Goal: Task Accomplishment & Management: Manage account settings

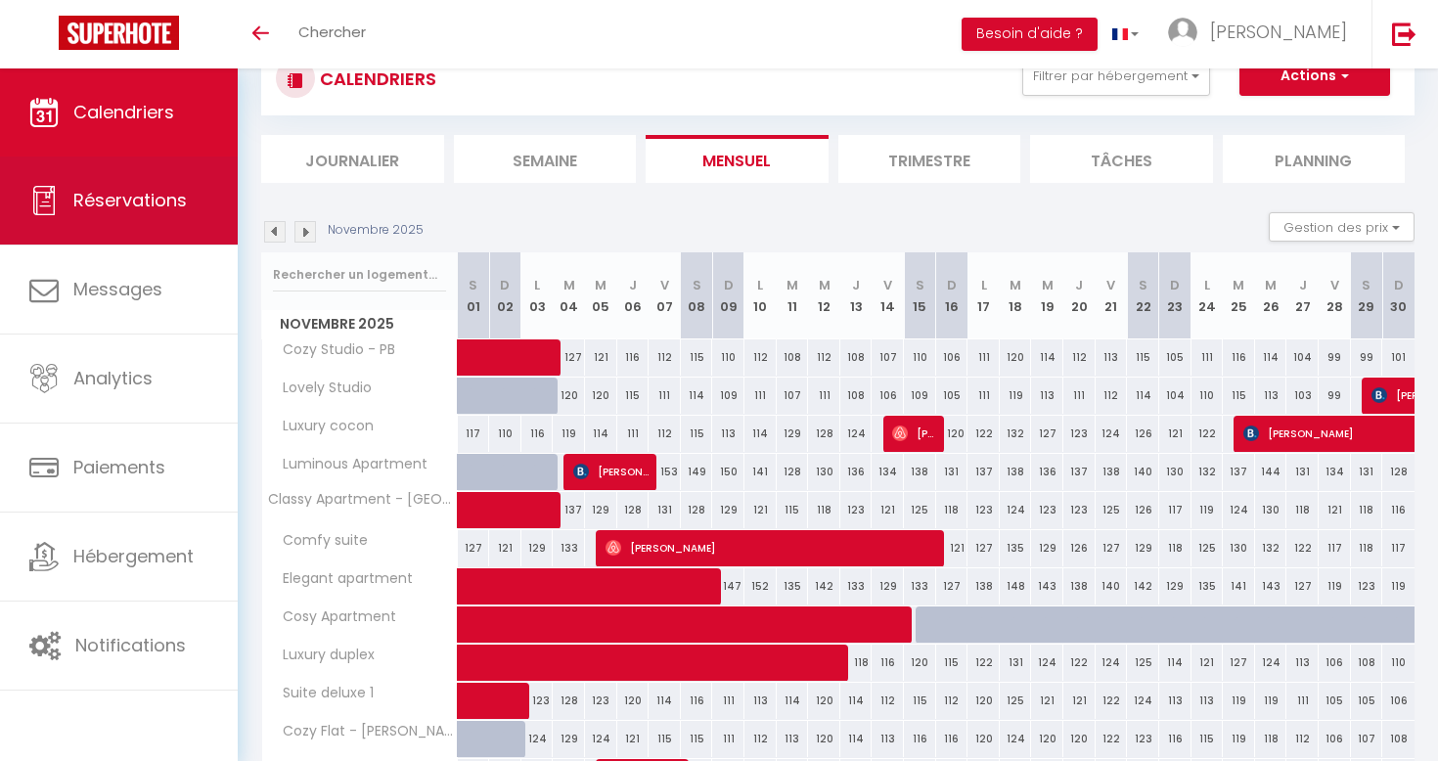
scroll to position [68, 0]
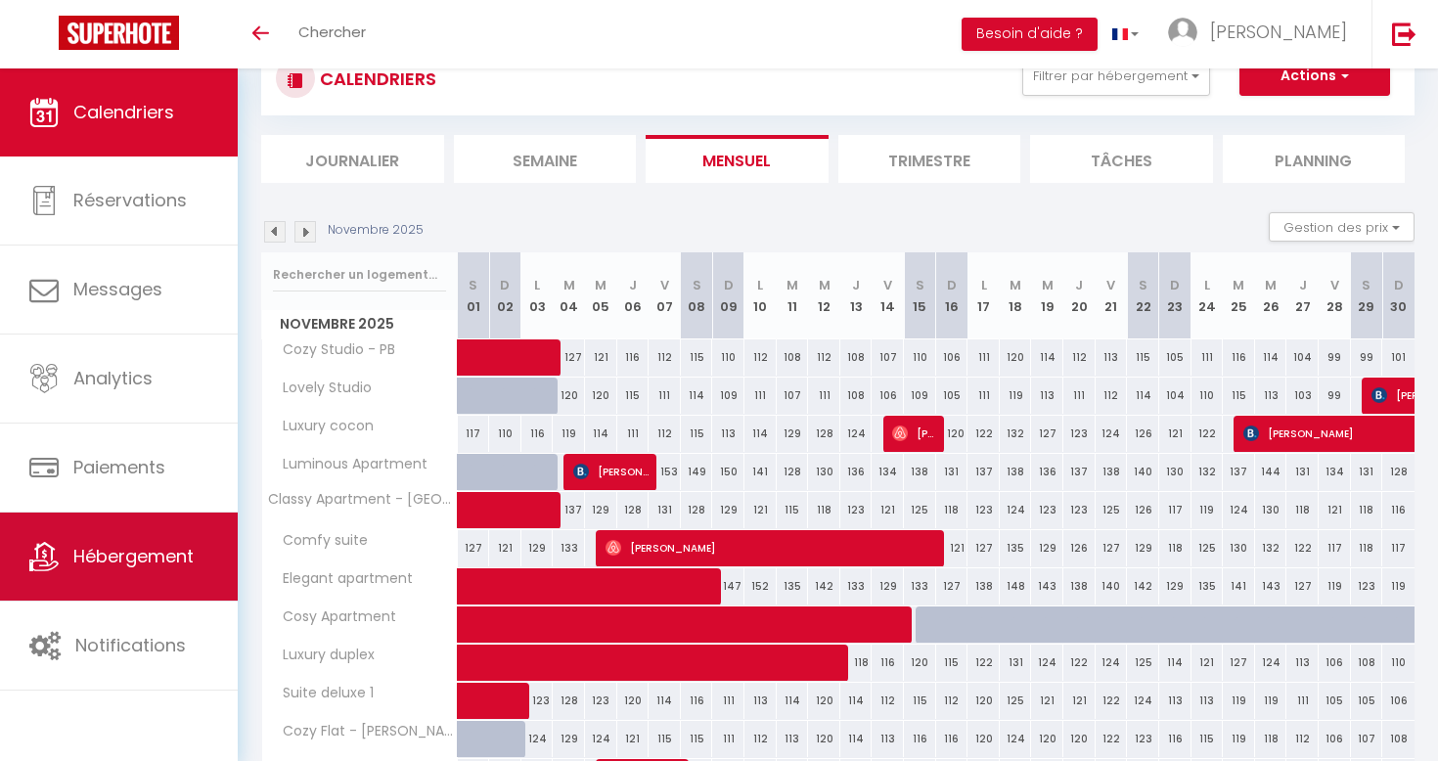
click at [116, 560] on span "Hébergement" at bounding box center [133, 556] width 120 height 24
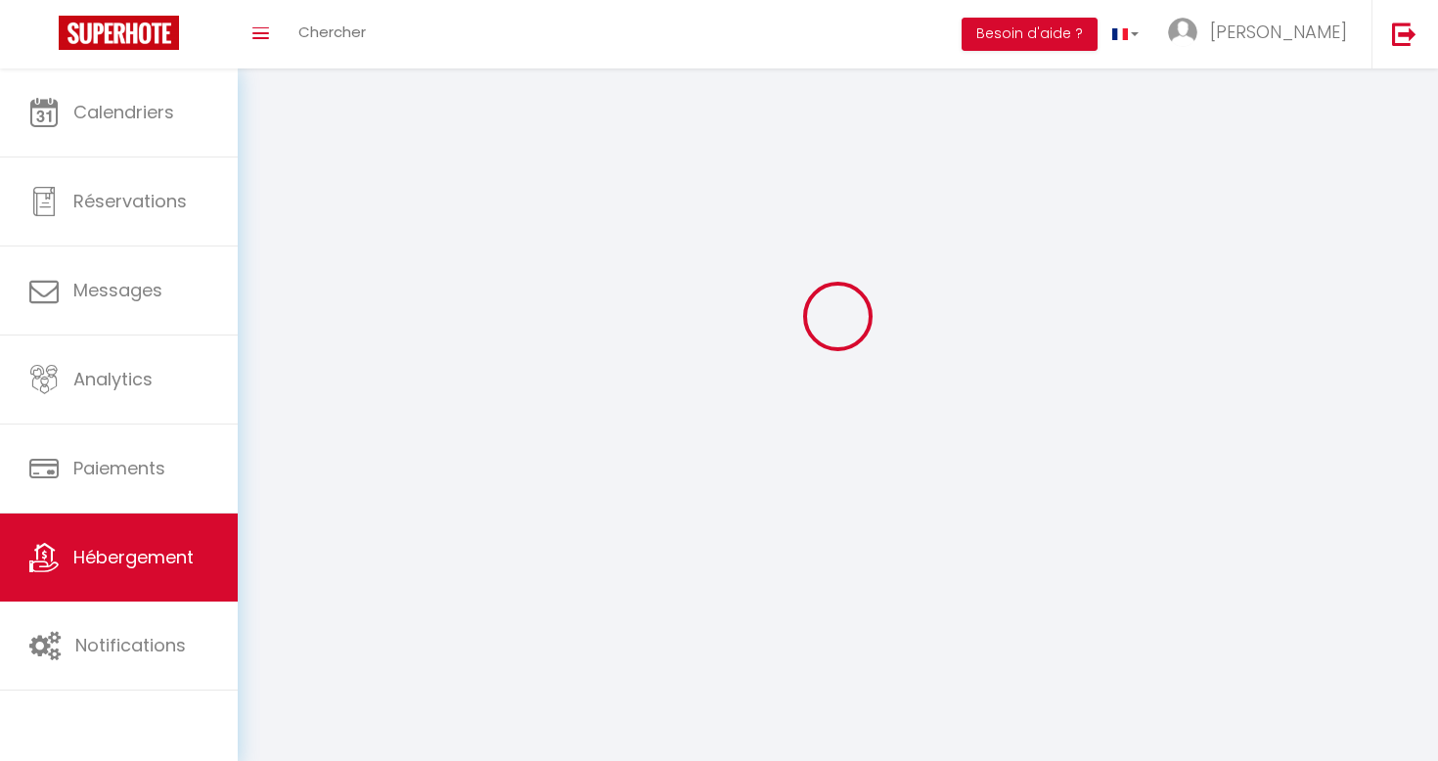
click at [122, 634] on span "Notifications" at bounding box center [130, 645] width 111 height 24
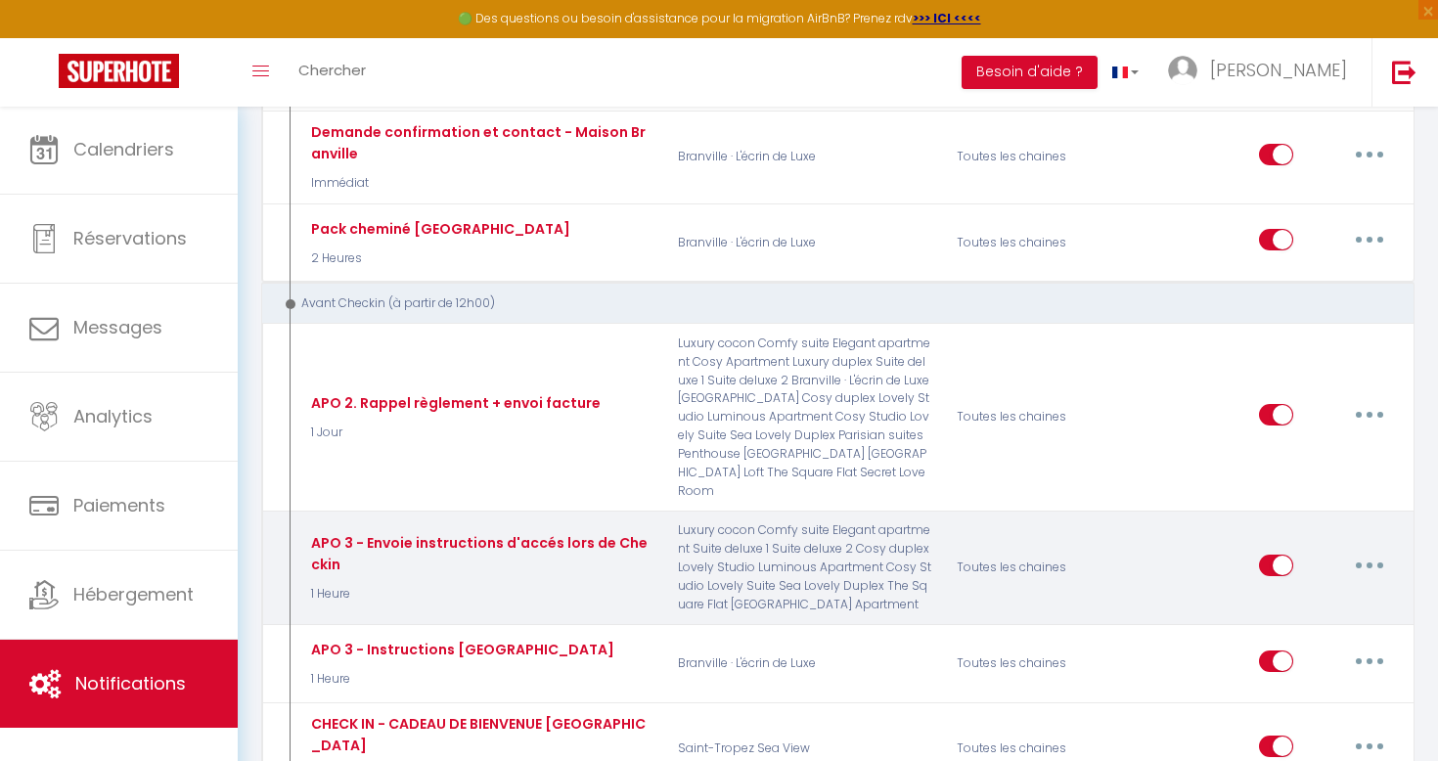
scroll to position [850, 0]
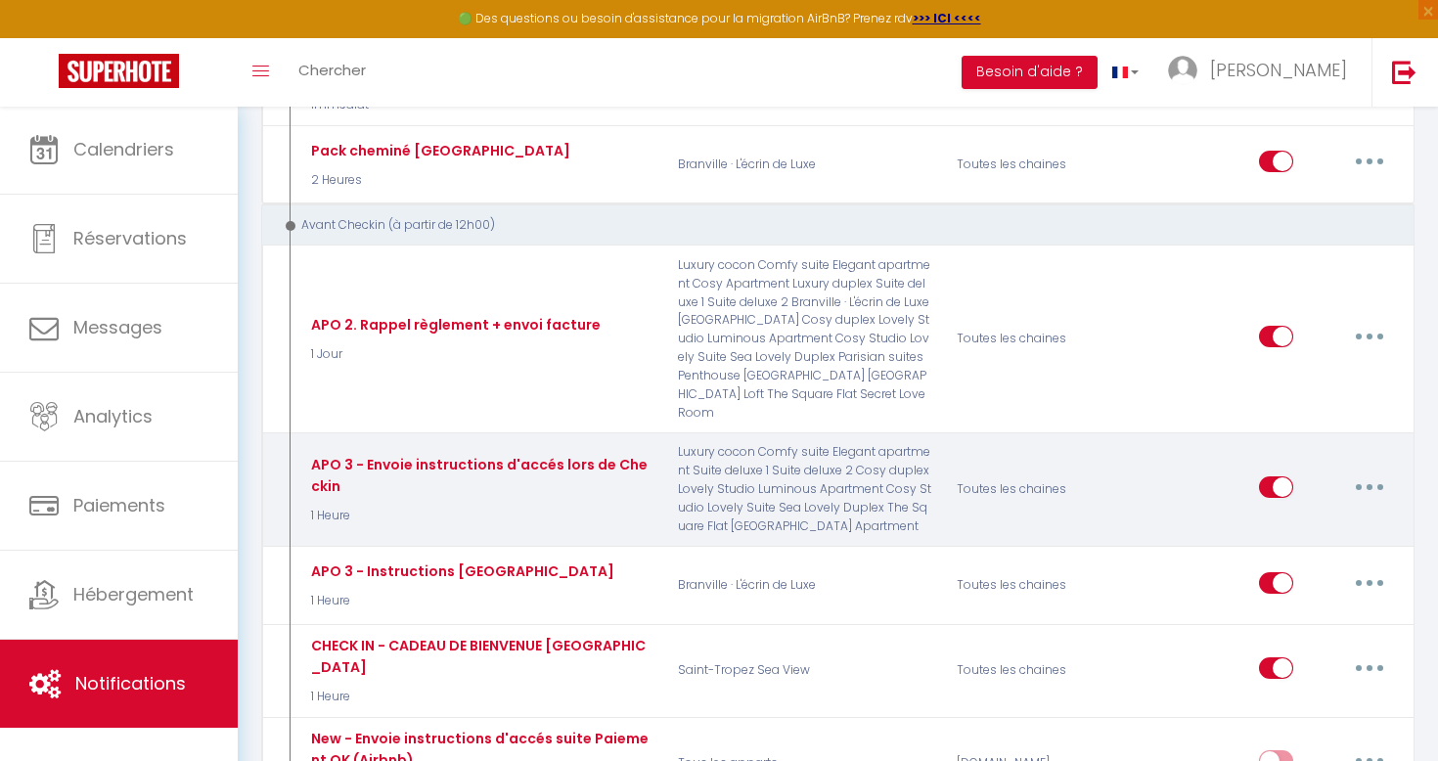
click at [1380, 472] on button "button" at bounding box center [1369, 487] width 55 height 31
click at [1304, 515] on link "Editer" at bounding box center [1319, 531] width 145 height 33
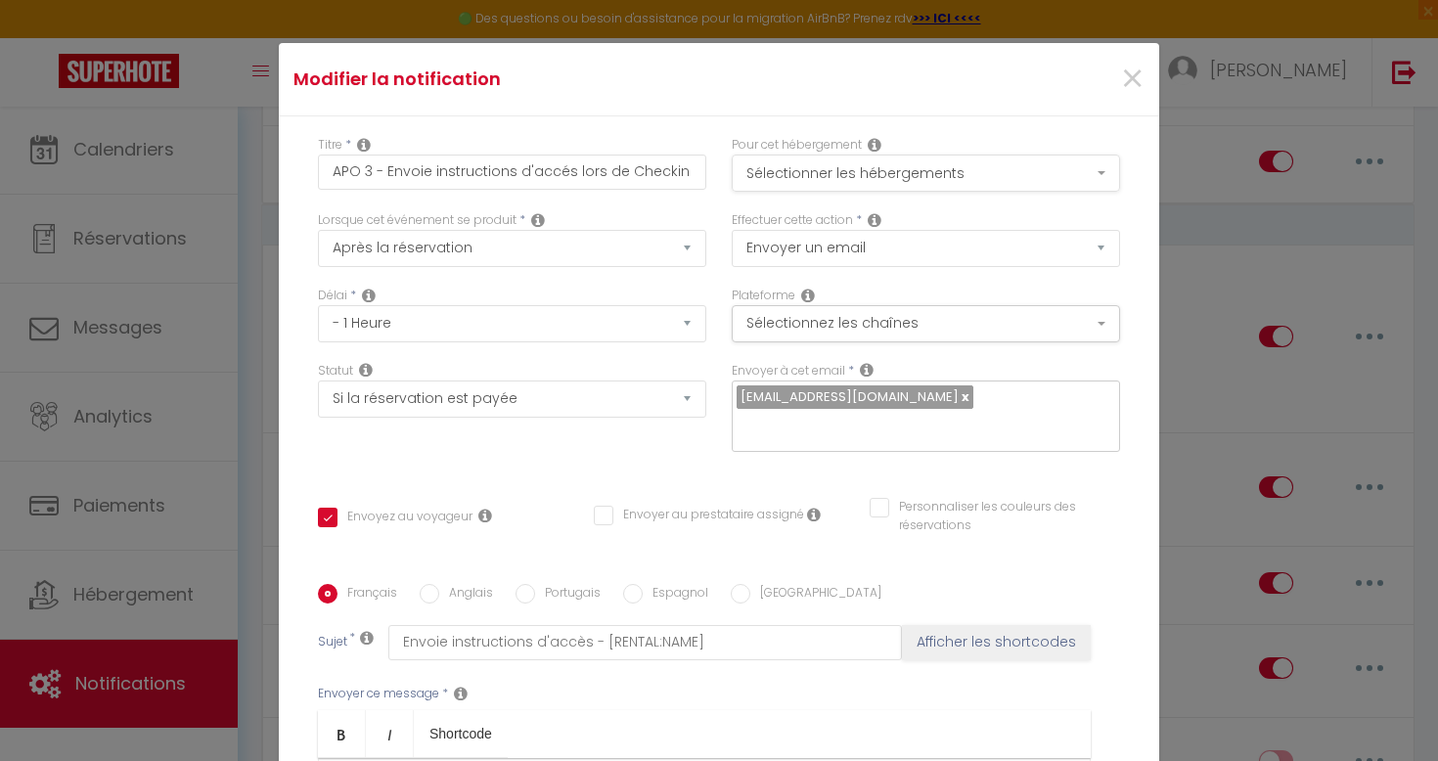
click at [944, 191] on button "Sélectionner les hébergements" at bounding box center [926, 173] width 388 height 37
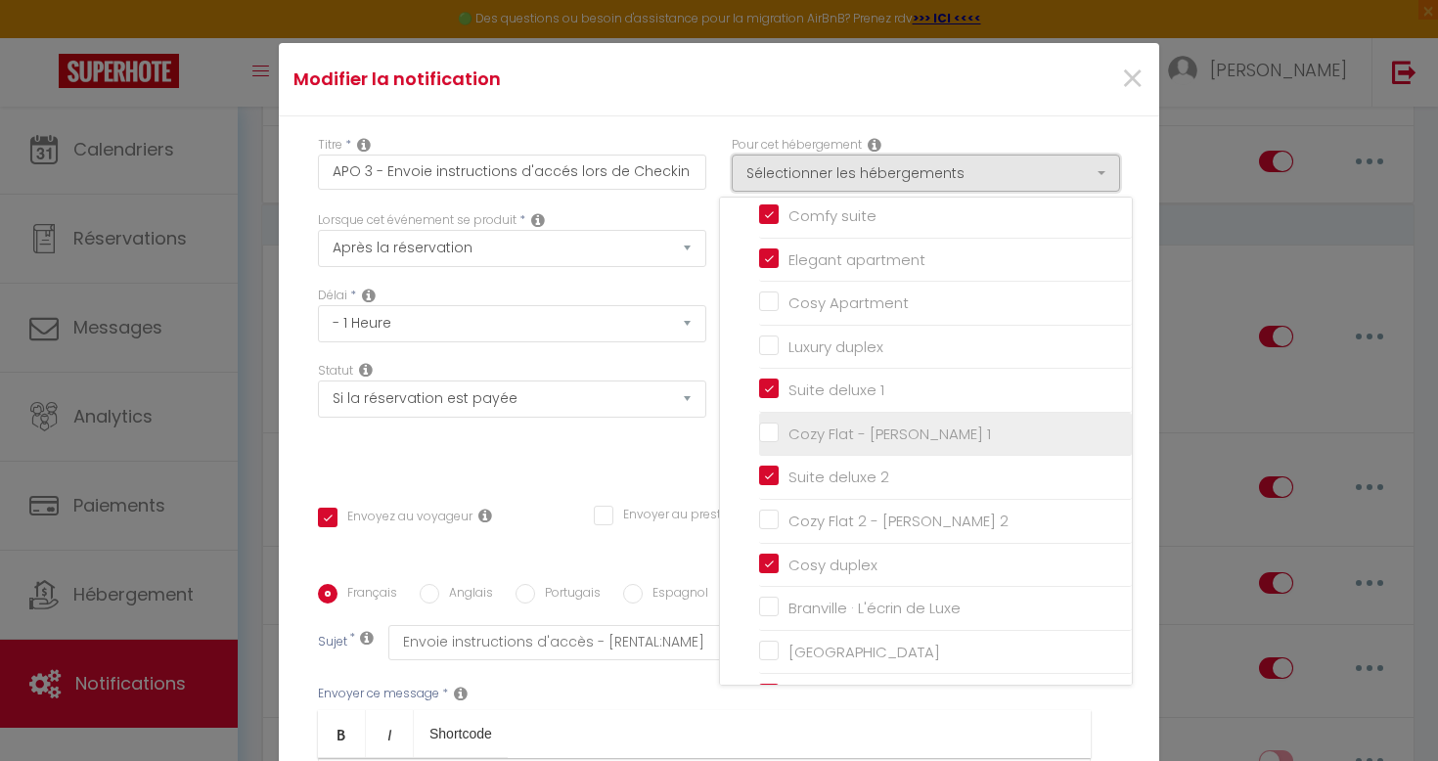
scroll to position [249, 0]
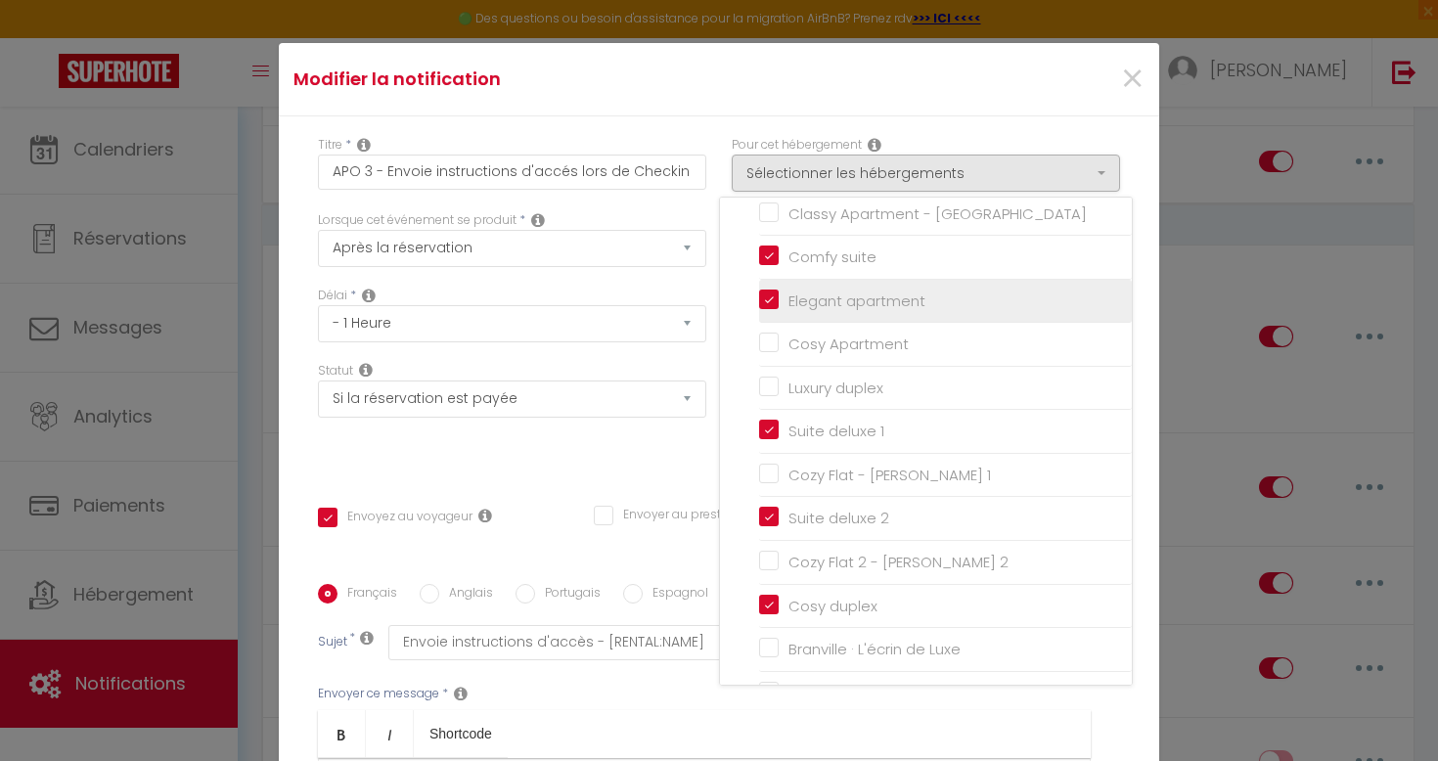
click at [773, 298] on input "Elegant apartment" at bounding box center [945, 301] width 373 height 20
checkbox input "false"
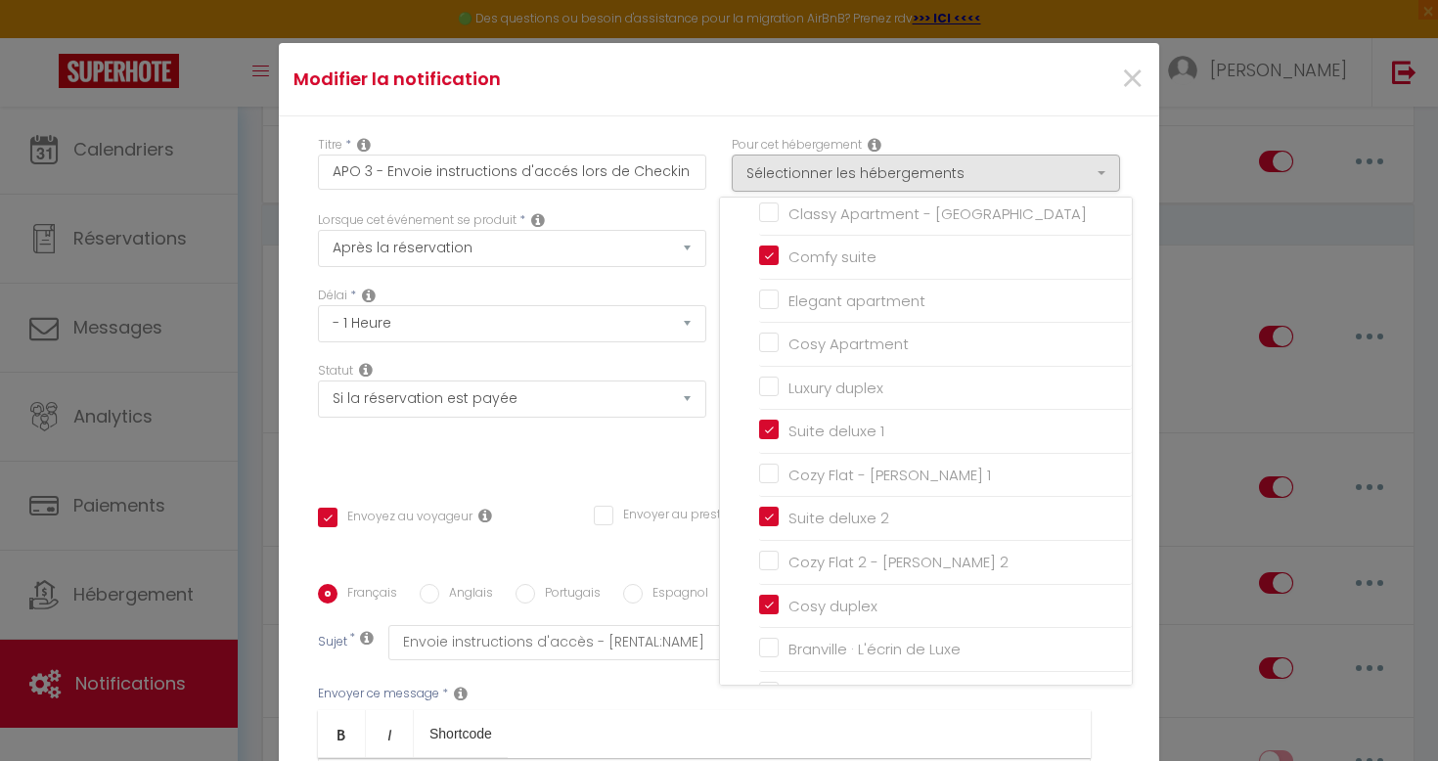
click at [701, 439] on div "Statut Aucun Si la réservation est payée Si réservation non payée Si la caution…" at bounding box center [512, 417] width 414 height 111
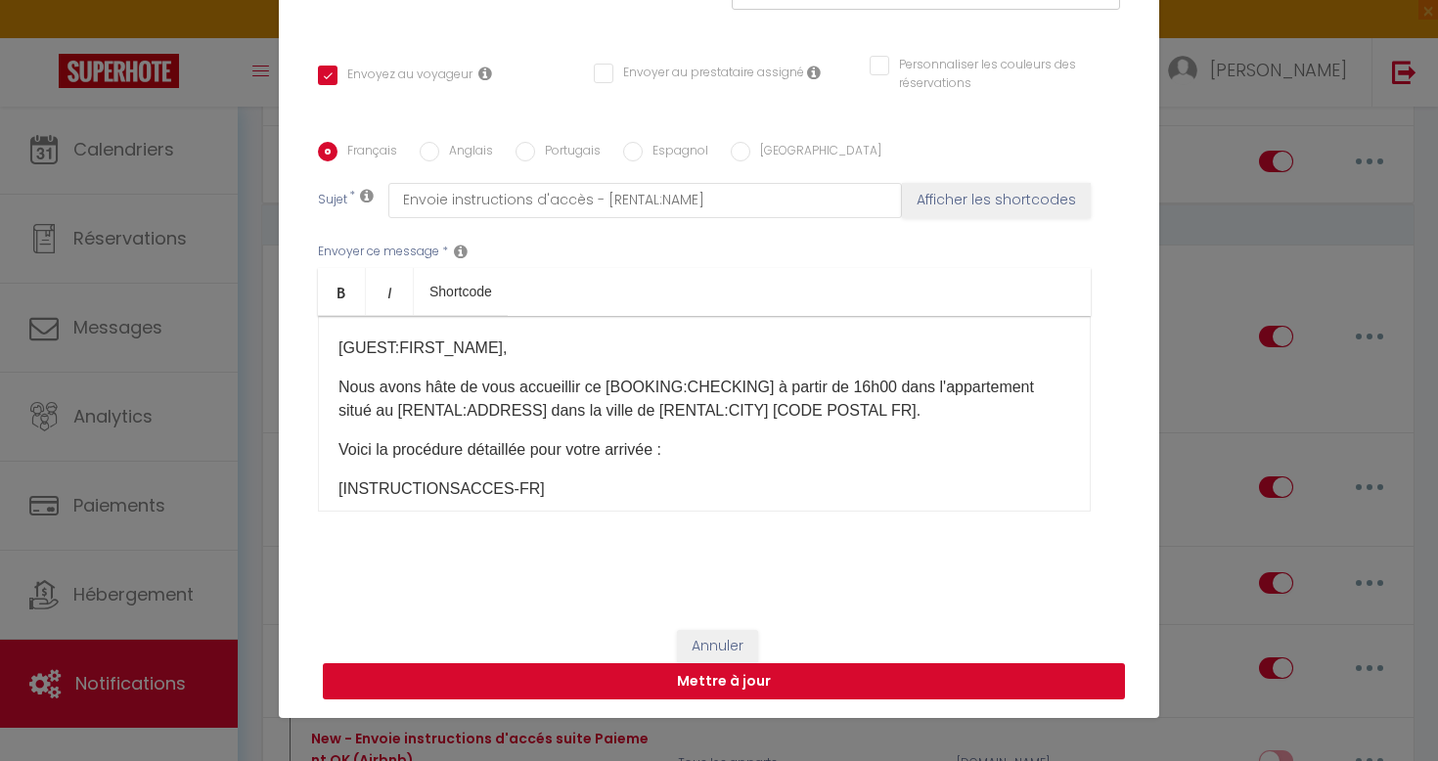
scroll to position [86, 0]
click at [832, 682] on button "Mettre à jour" at bounding box center [724, 681] width 802 height 37
checkbox input "true"
checkbox input "false"
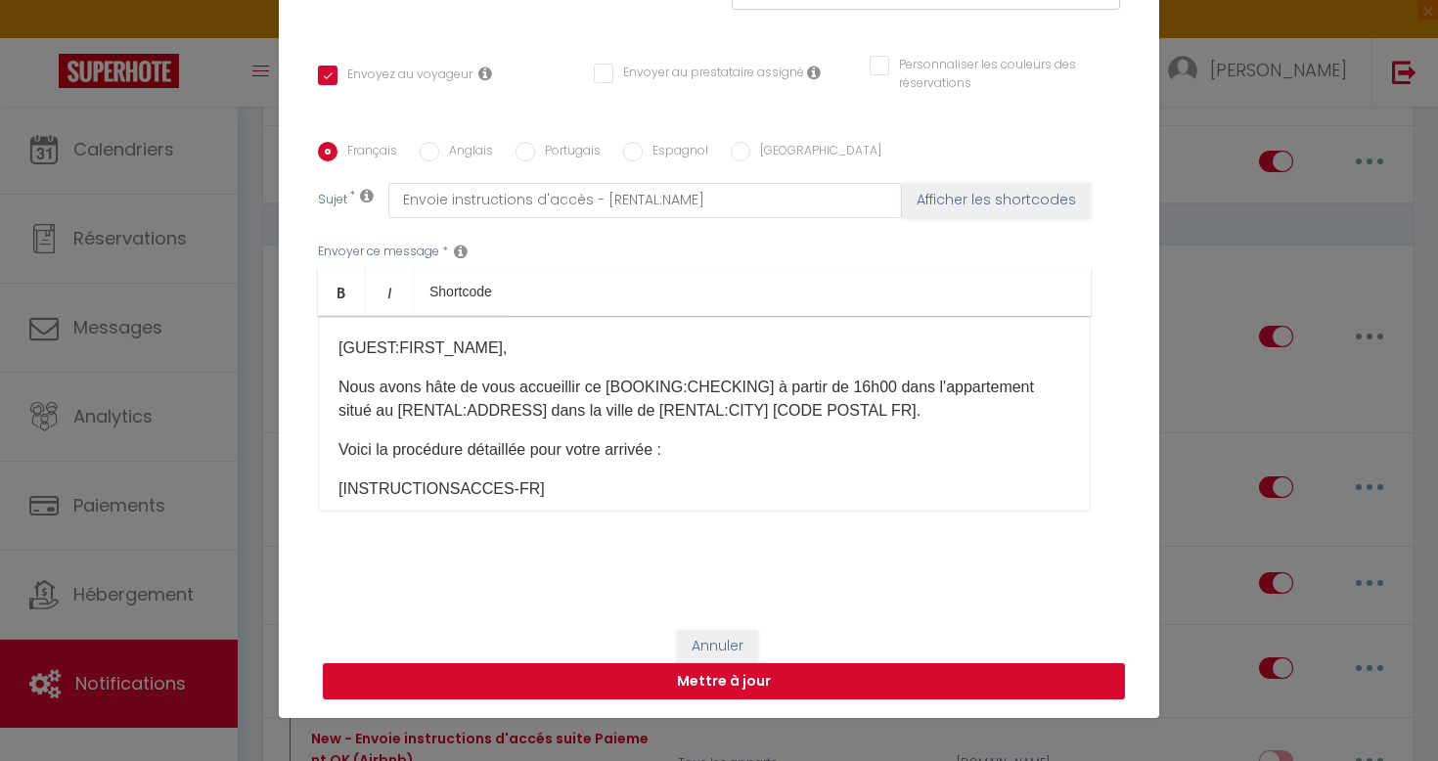
scroll to position [337, 0]
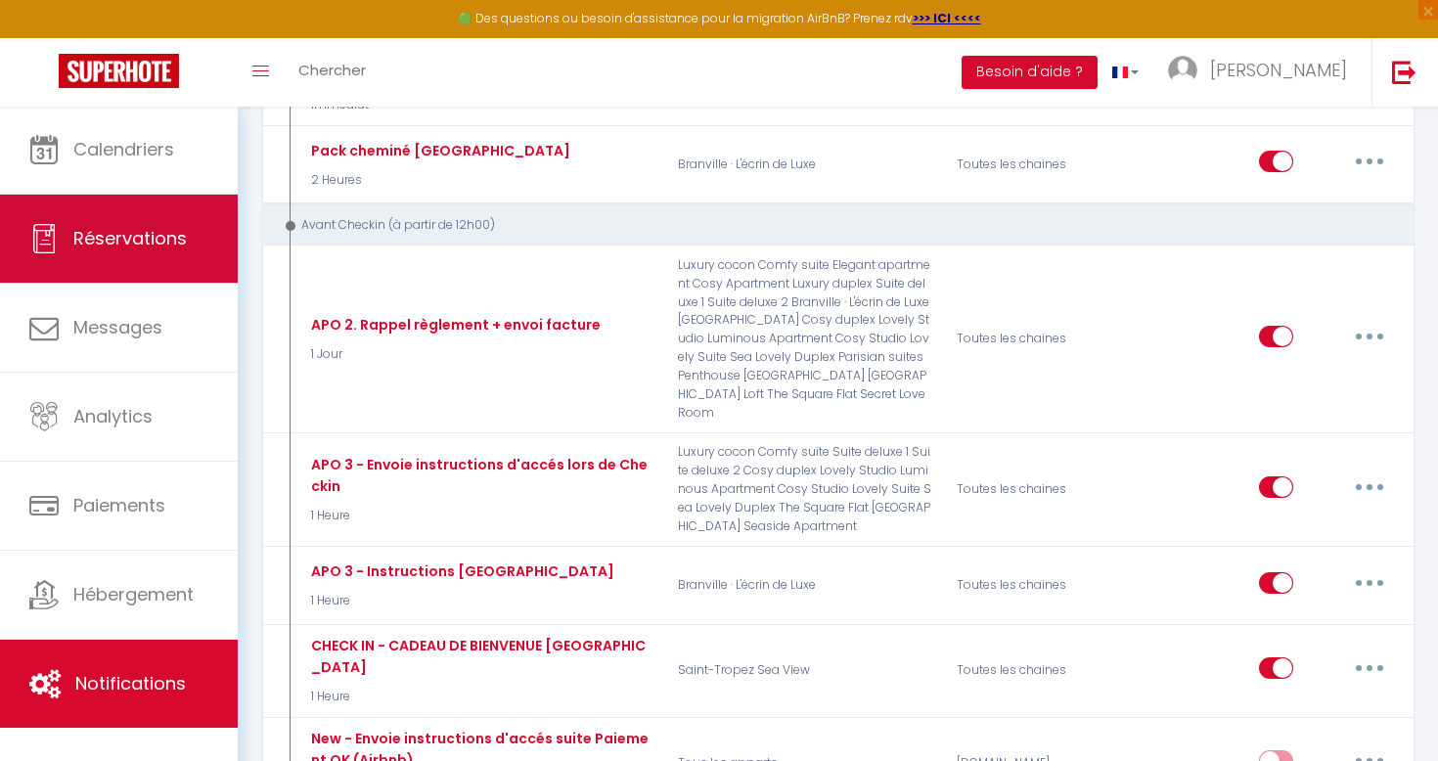
click at [160, 224] on link "Réservations" at bounding box center [119, 239] width 238 height 88
select select "not_cancelled"
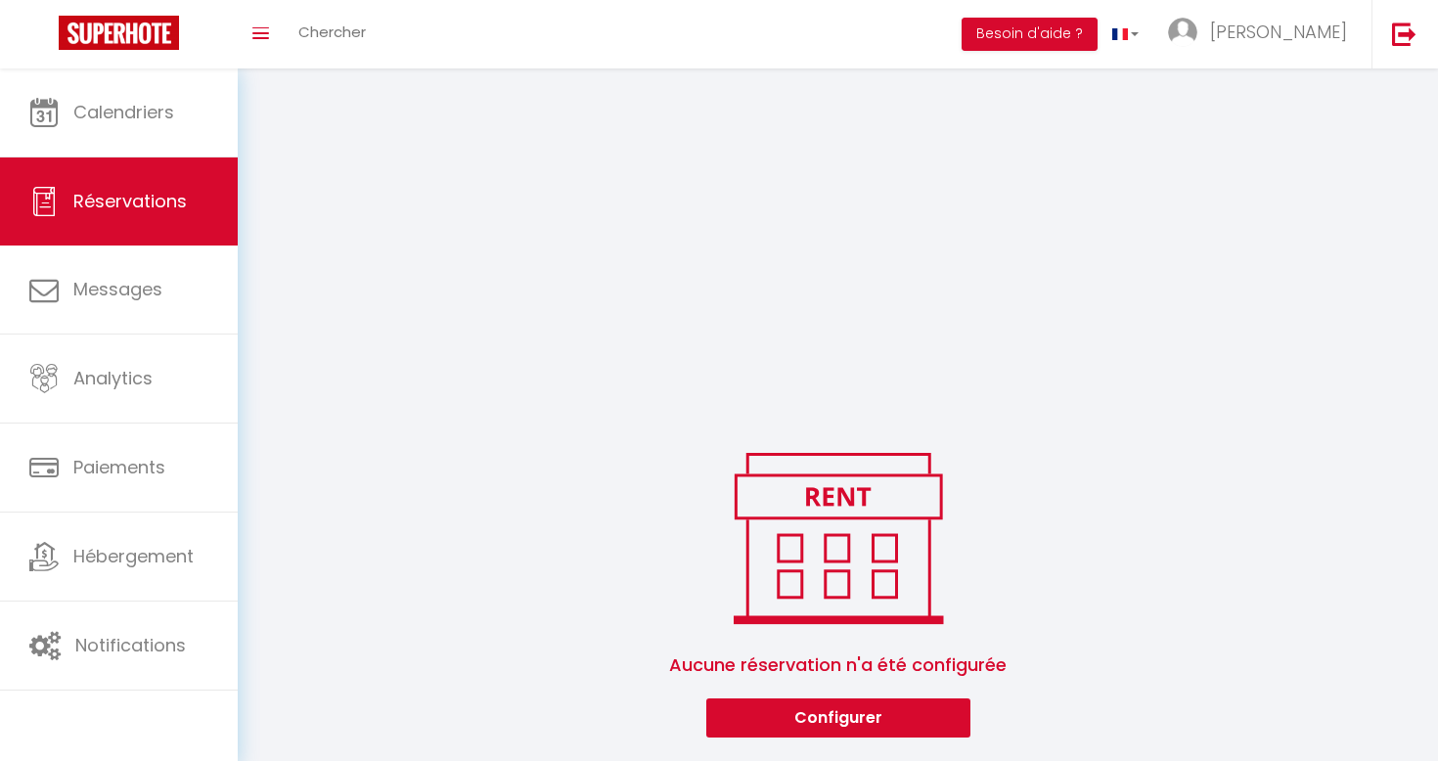
scroll to position [311, 0]
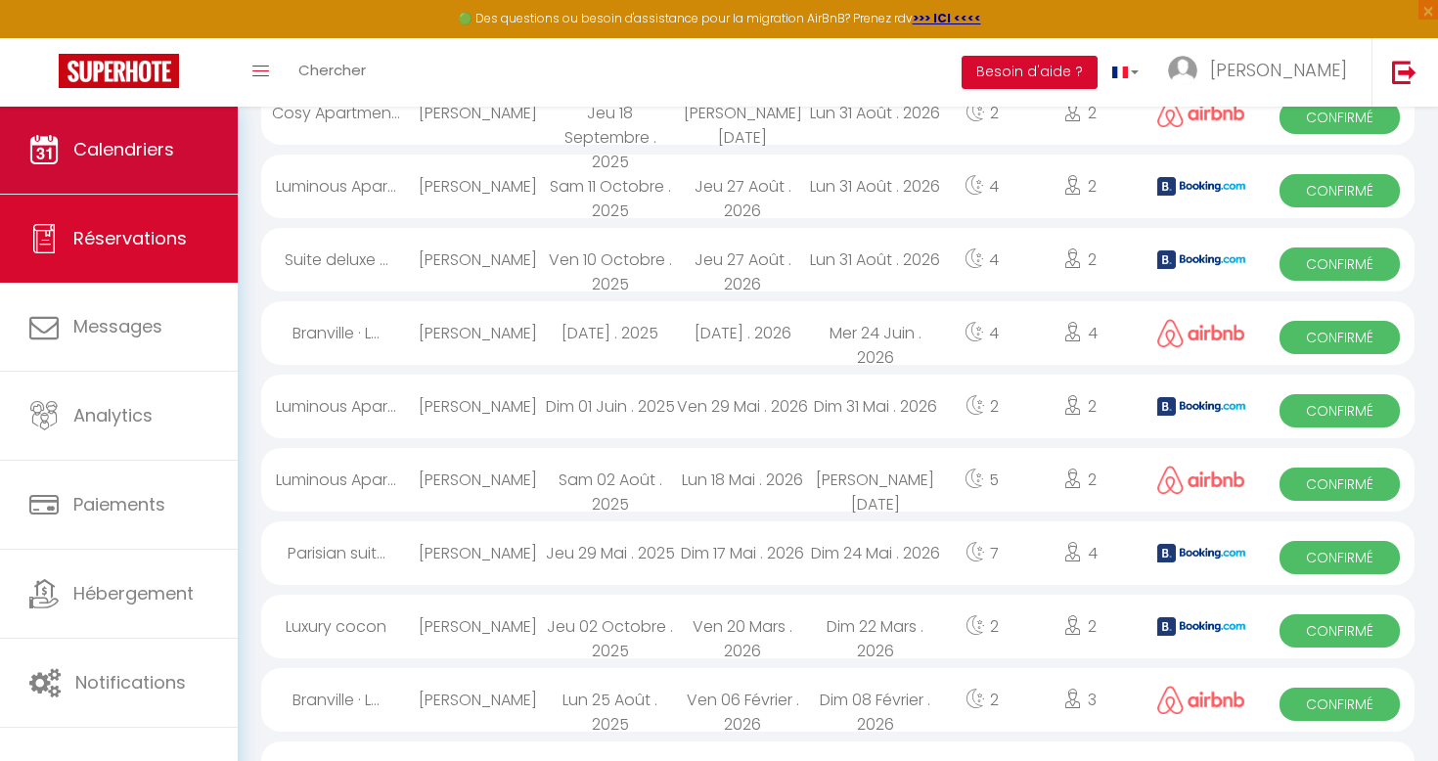
click at [157, 133] on link "Calendriers" at bounding box center [119, 150] width 238 height 88
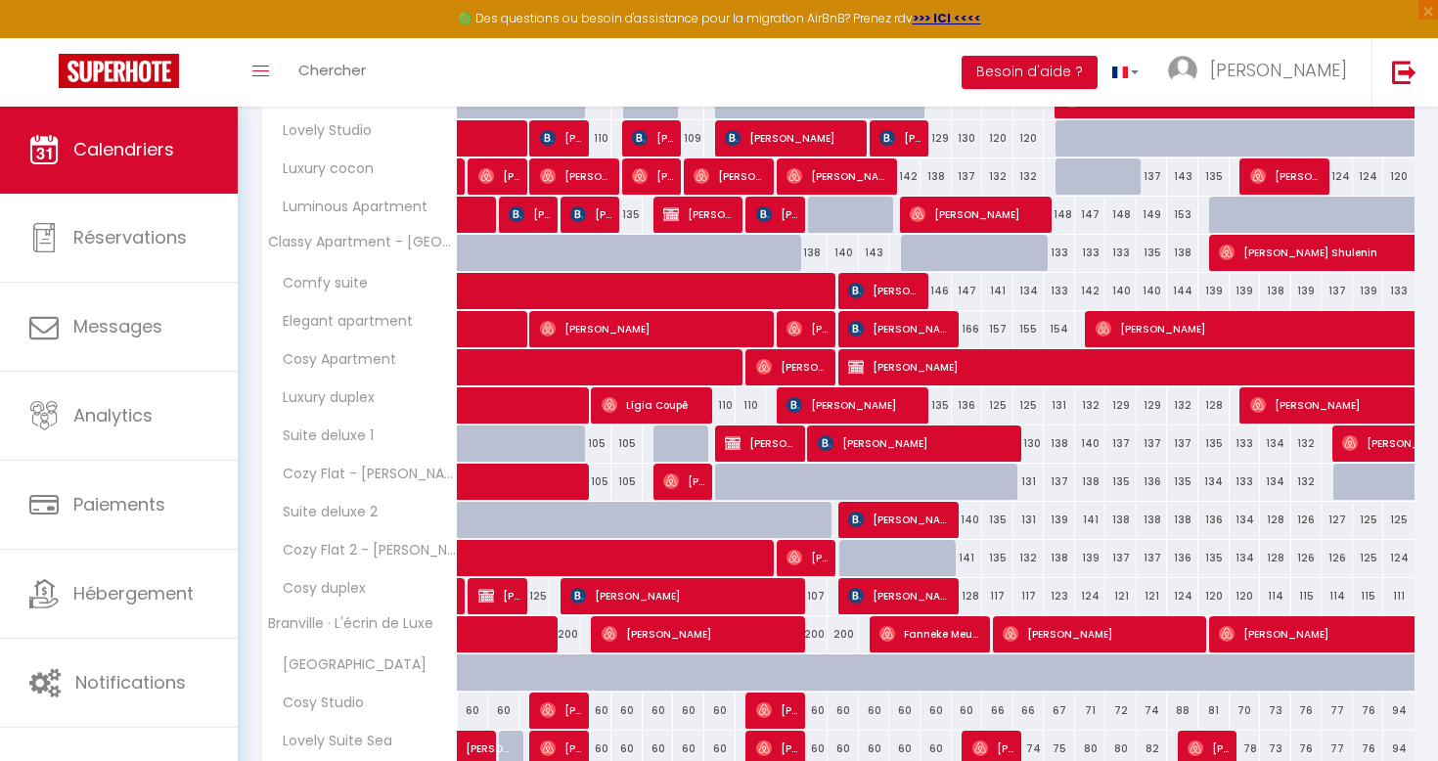
scroll to position [381, 0]
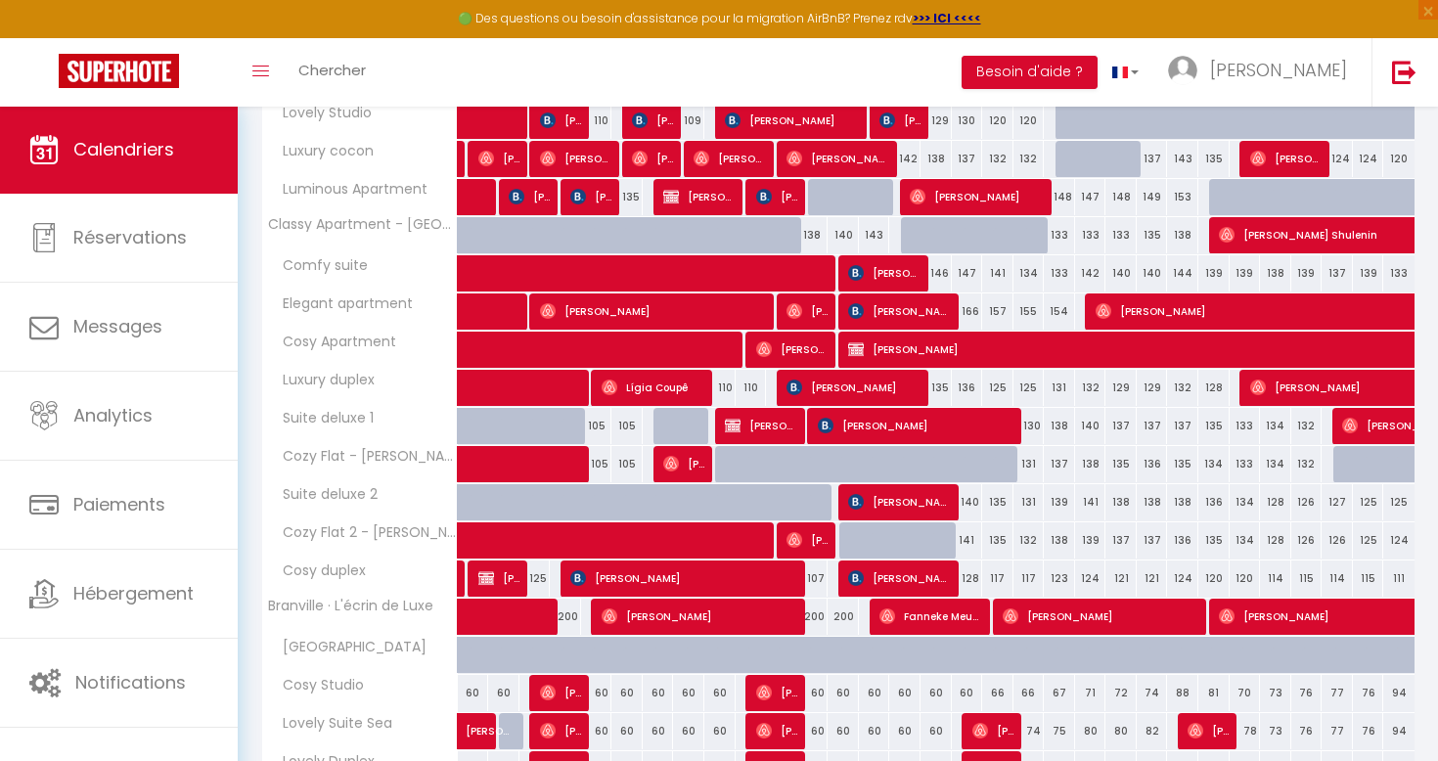
click at [1239, 528] on div "134" at bounding box center [1245, 540] width 31 height 36
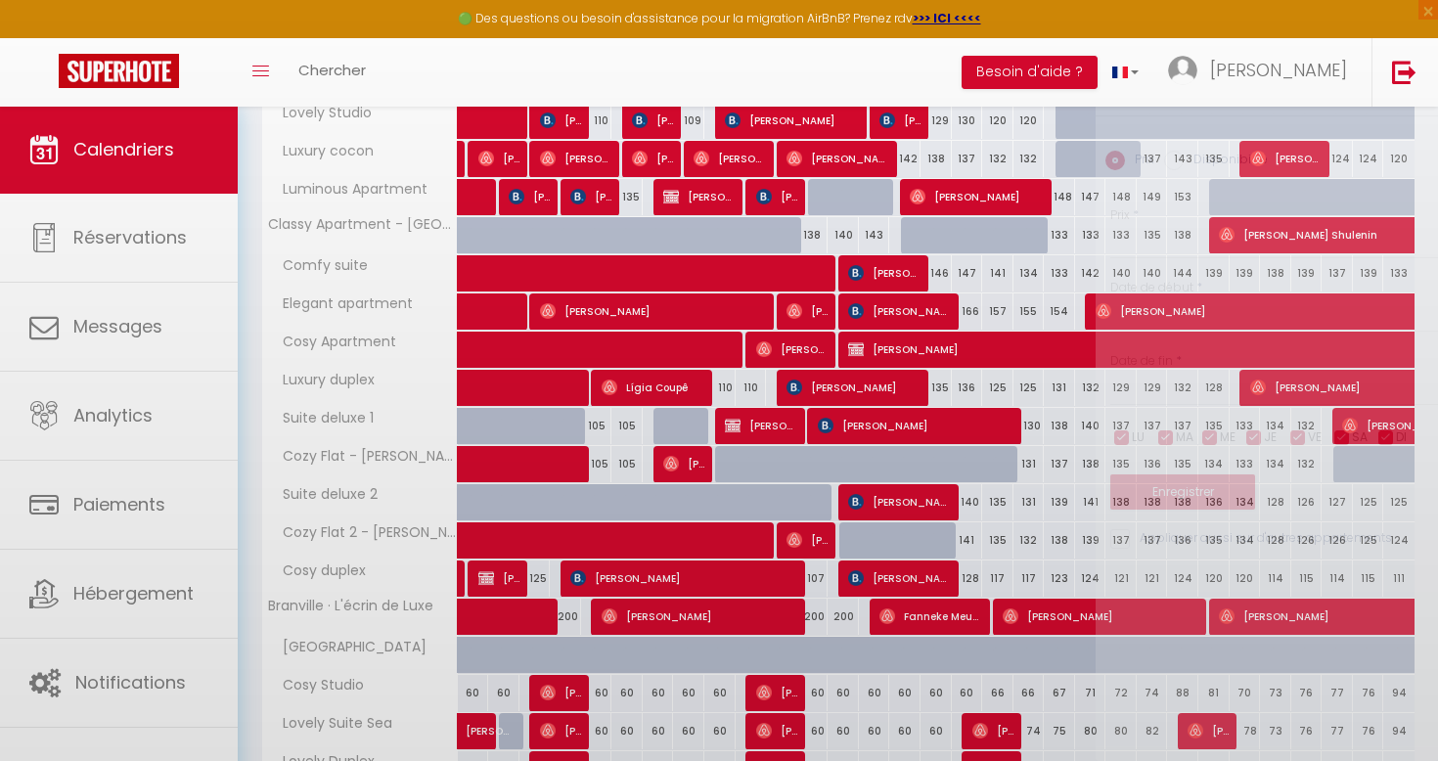
type input "134"
type input "Dim 26 Octobre 2025"
type input "Lun 27 Octobre 2025"
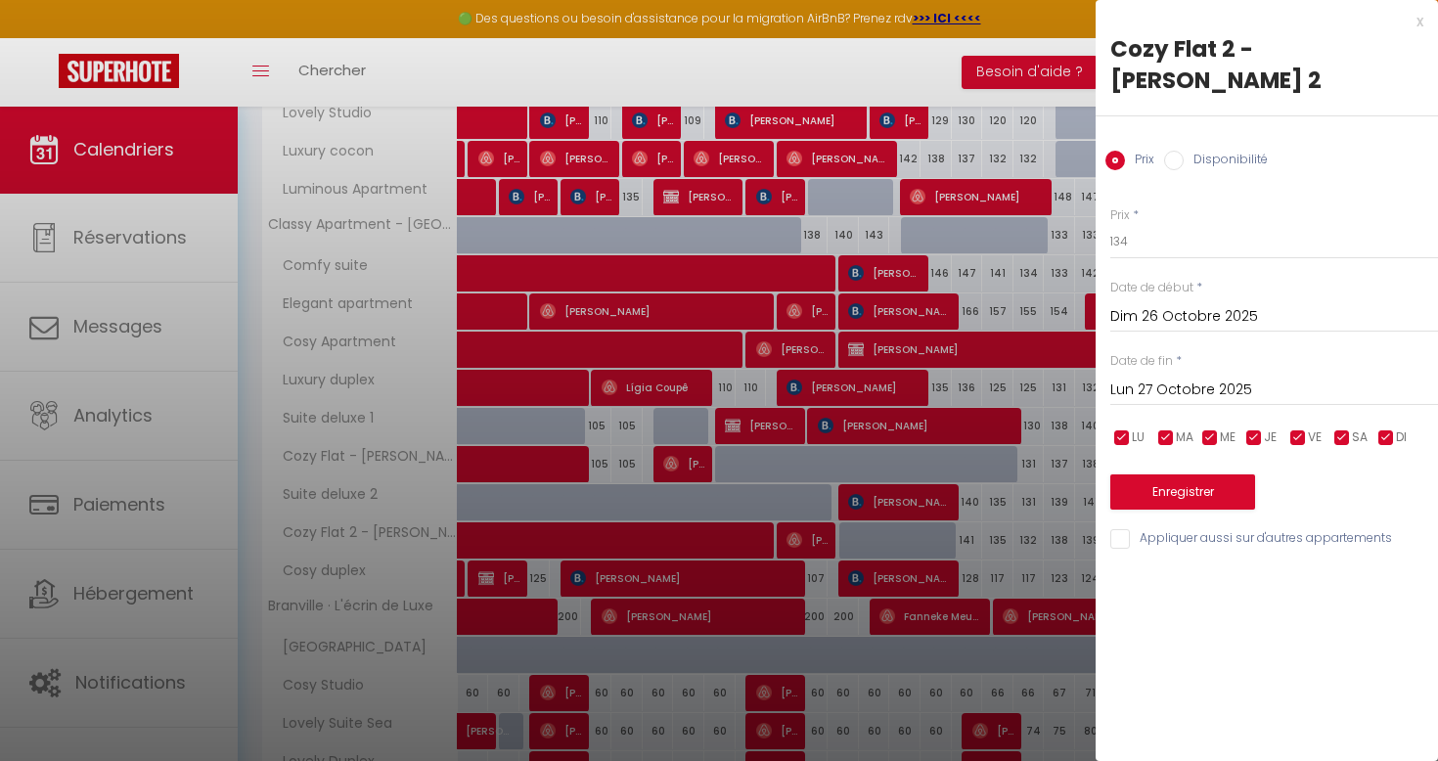
click at [1218, 304] on input "Dim 26 Octobre 2025" at bounding box center [1275, 316] width 328 height 25
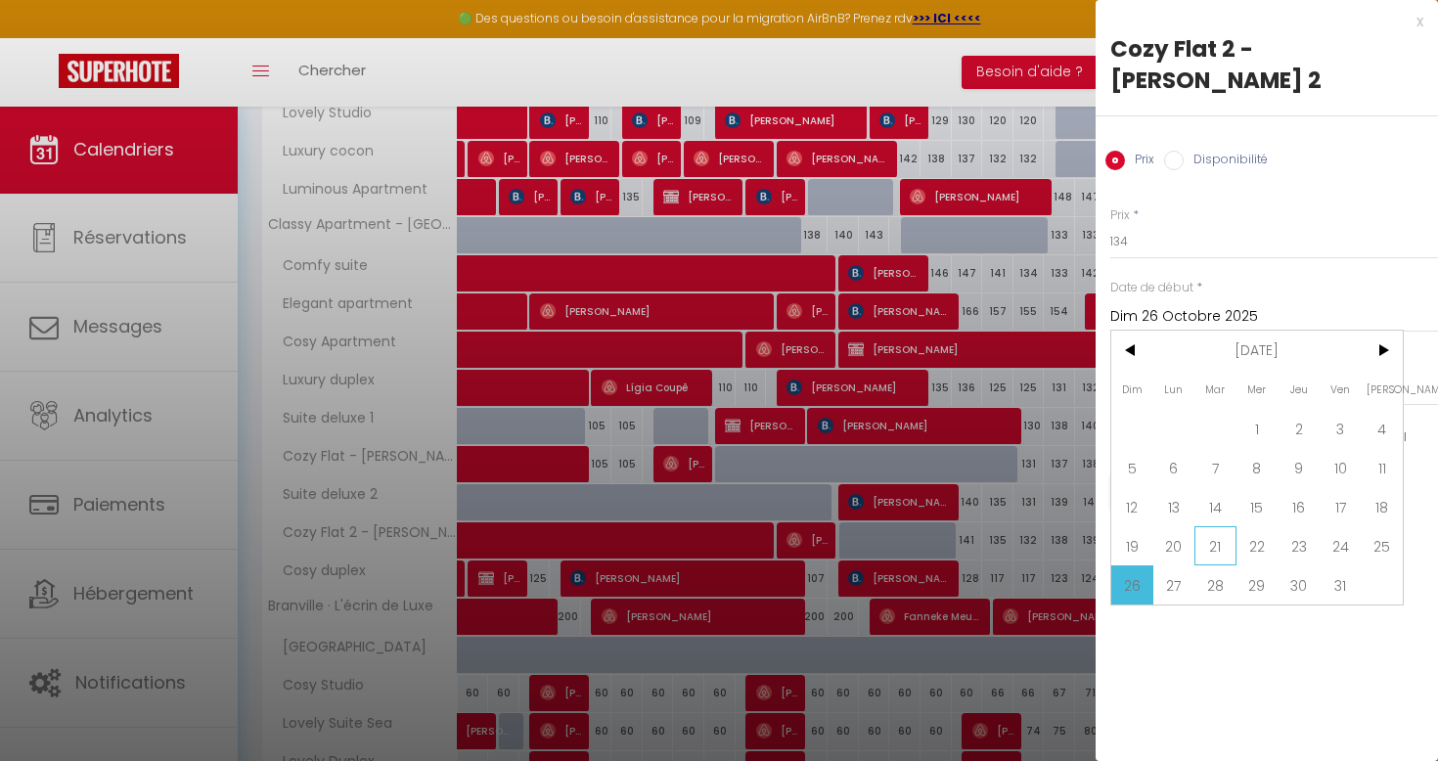
click at [1218, 526] on span "21" at bounding box center [1216, 545] width 42 height 39
type input "[DATE]"
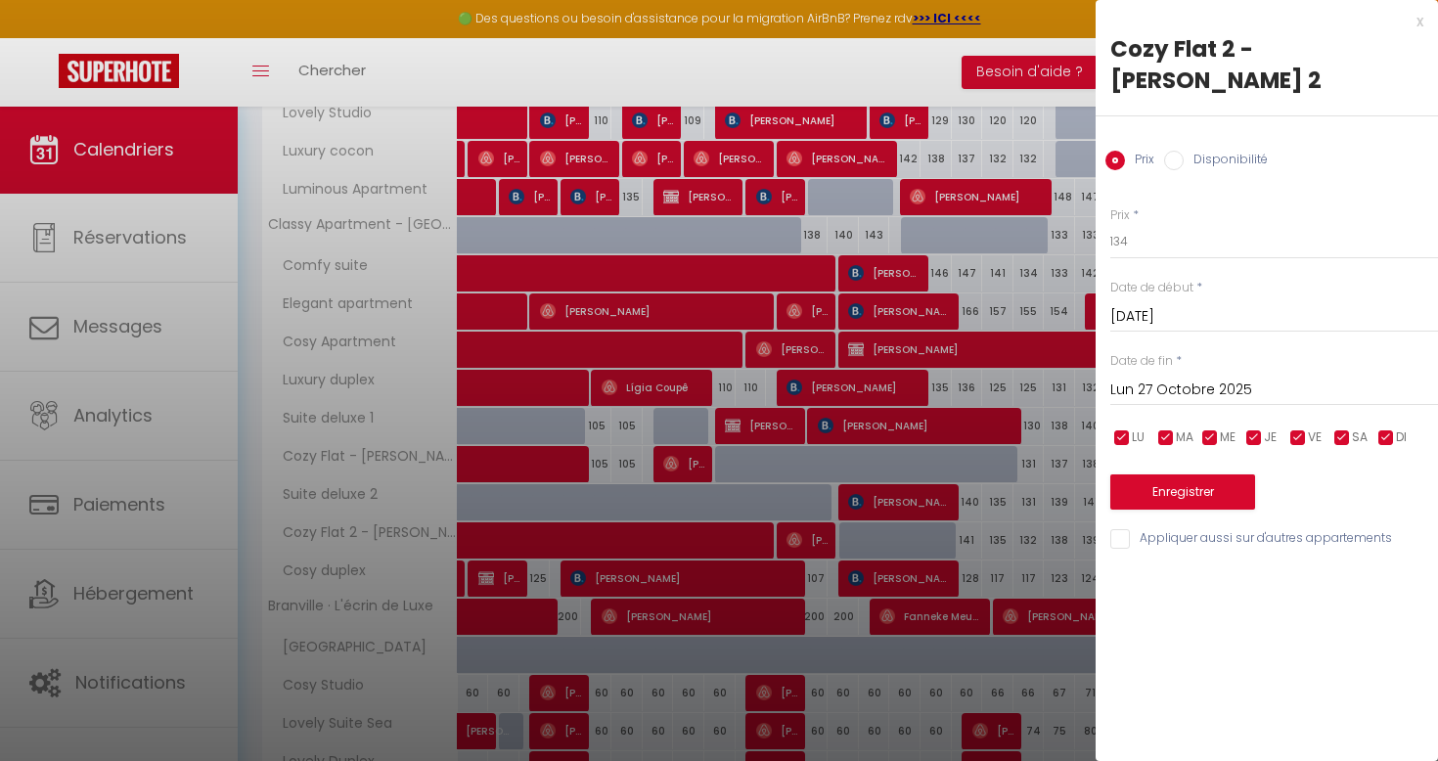
click at [1240, 378] on input "Lun 27 Octobre 2025" at bounding box center [1275, 390] width 328 height 25
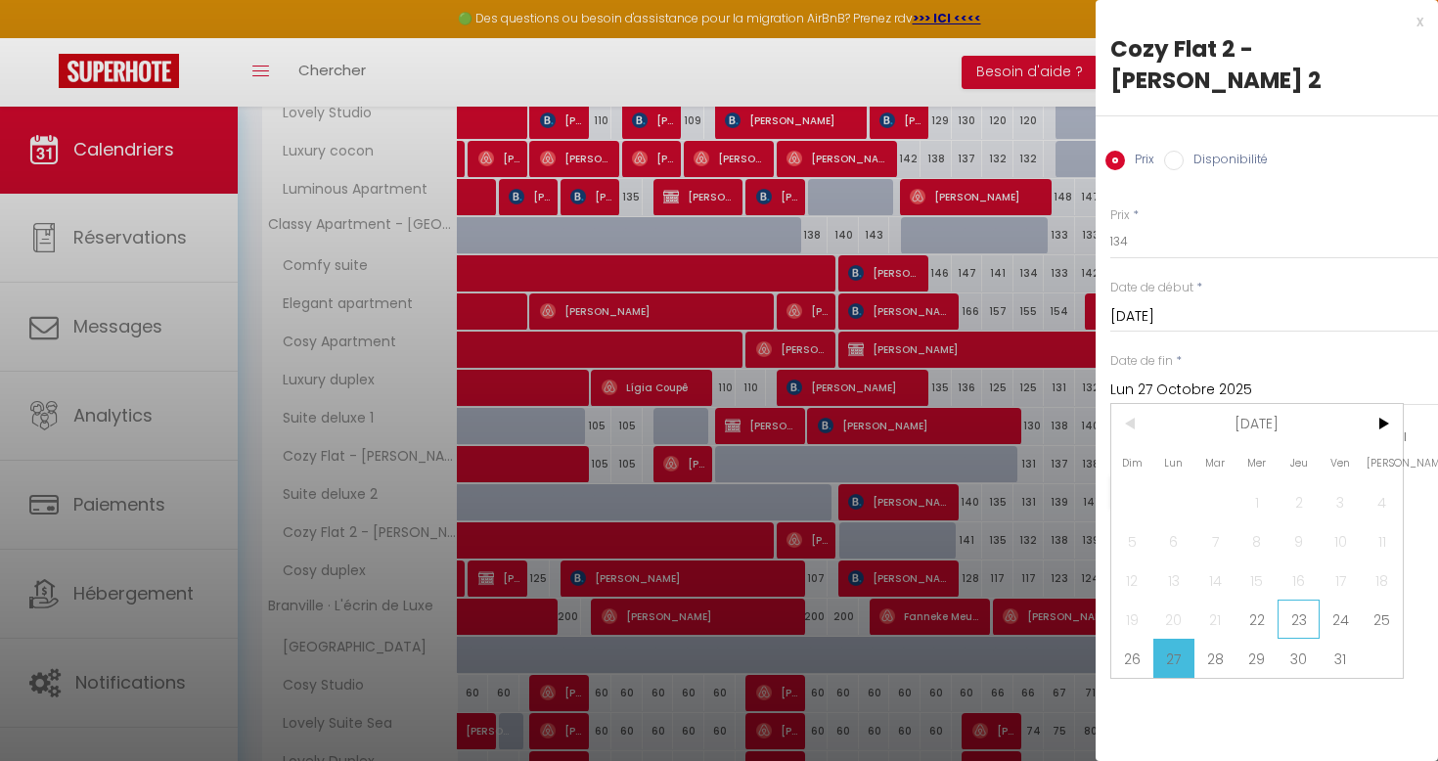
click at [1293, 600] on span "23" at bounding box center [1299, 619] width 42 height 39
type input "Jeu 23 Octobre 2025"
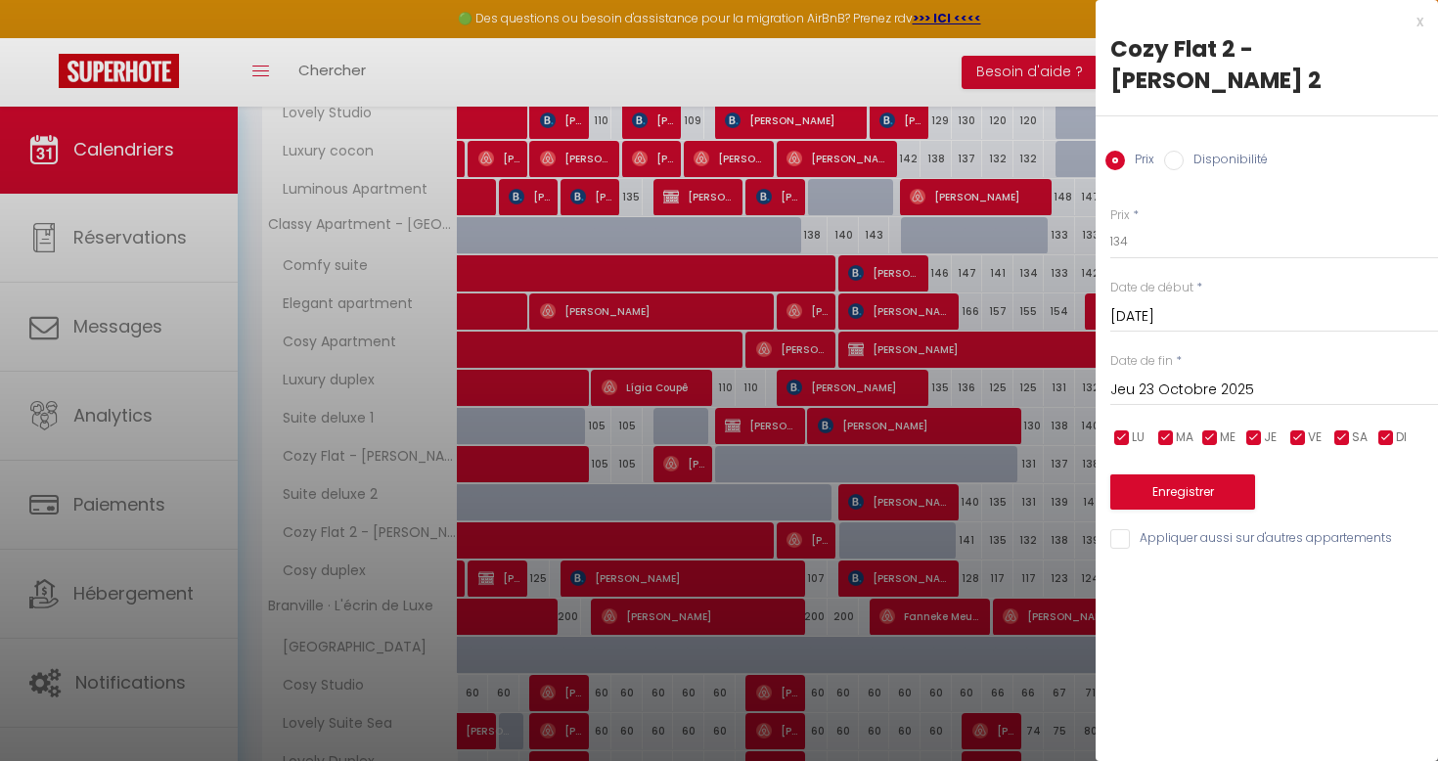
click at [1234, 140] on div "Prix Disponibilité" at bounding box center [1267, 149] width 342 height 66
click at [1233, 151] on label "Disponibilité" at bounding box center [1226, 162] width 84 height 22
click at [1184, 151] on input "Disponibilité" at bounding box center [1174, 161] width 20 height 20
radio input "true"
radio input "false"
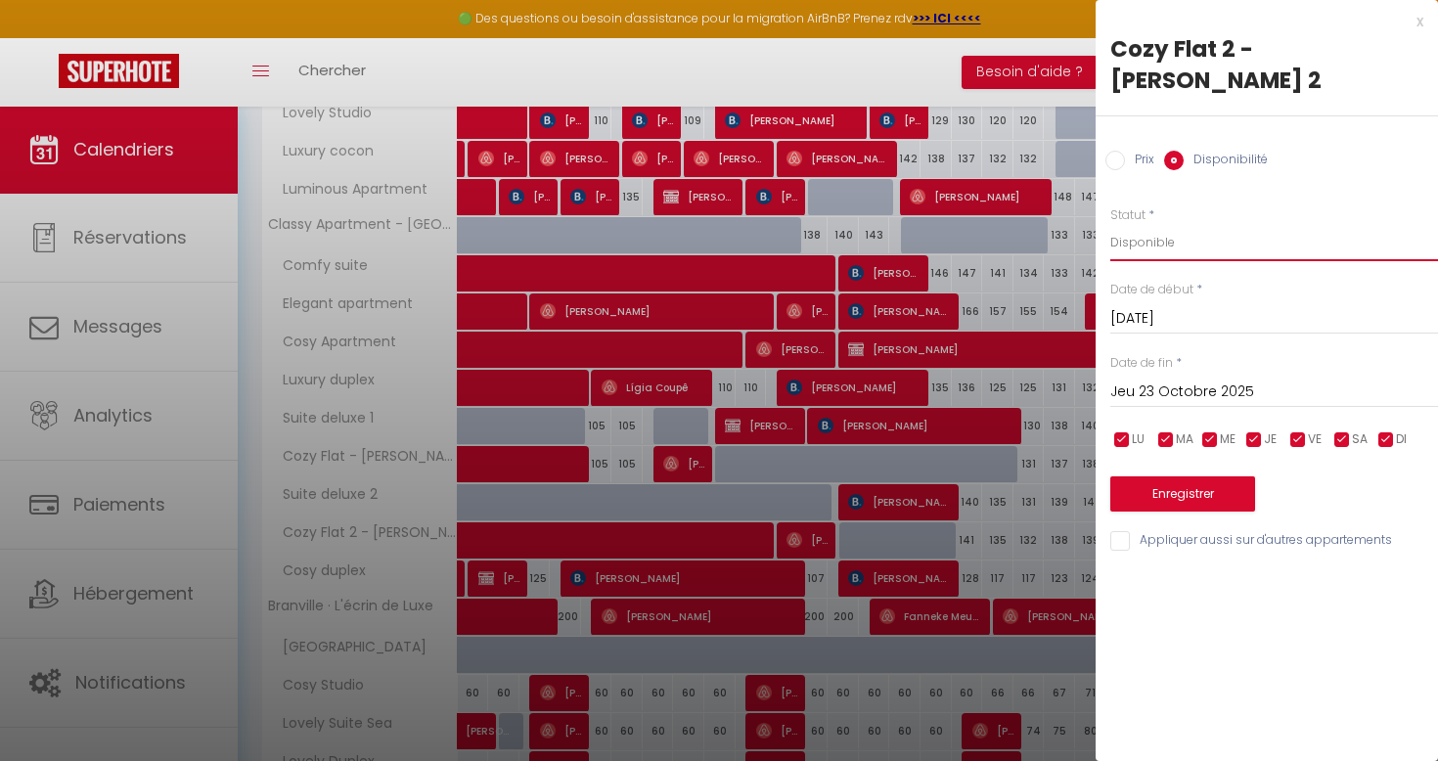
select select "0"
click at [1201, 476] on button "Enregistrer" at bounding box center [1183, 493] width 145 height 35
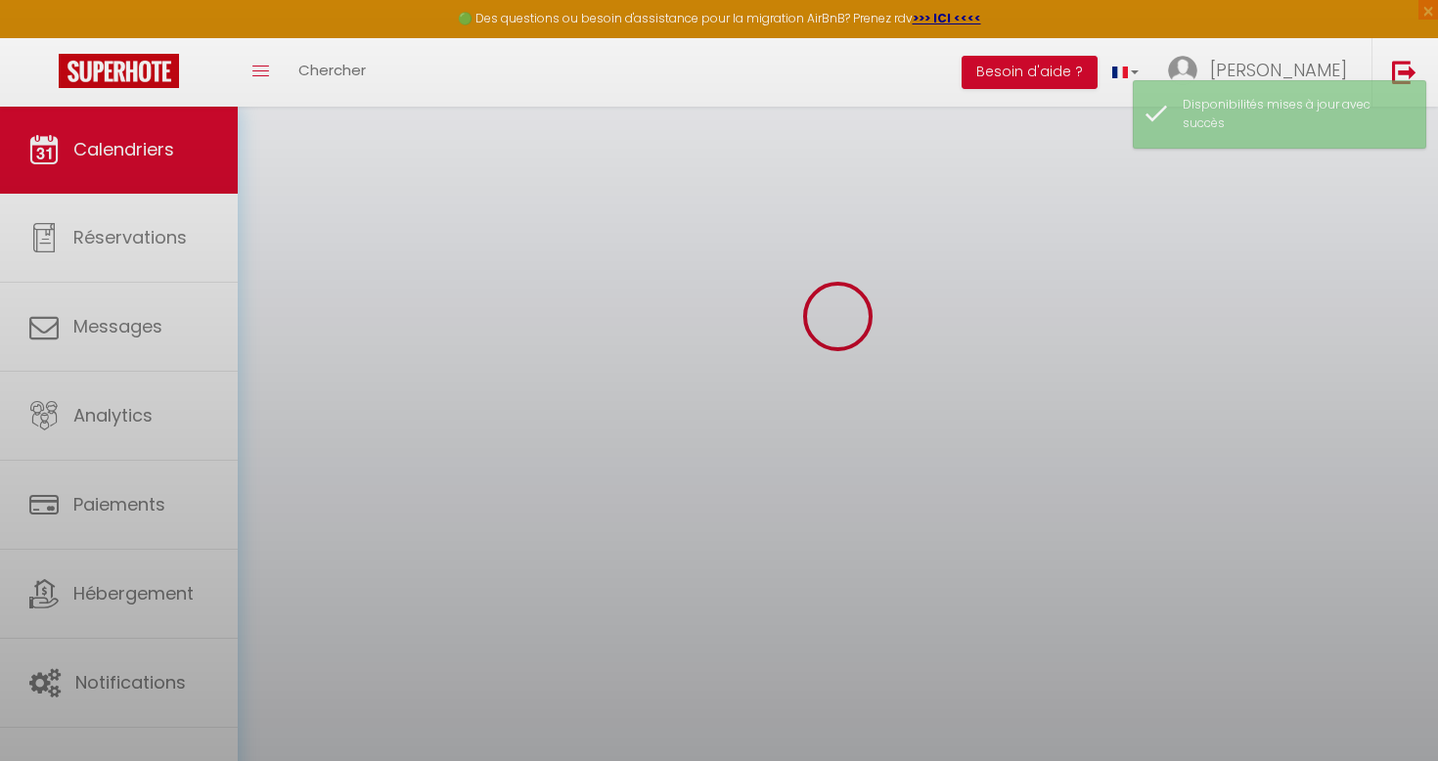
scroll to position [106, 0]
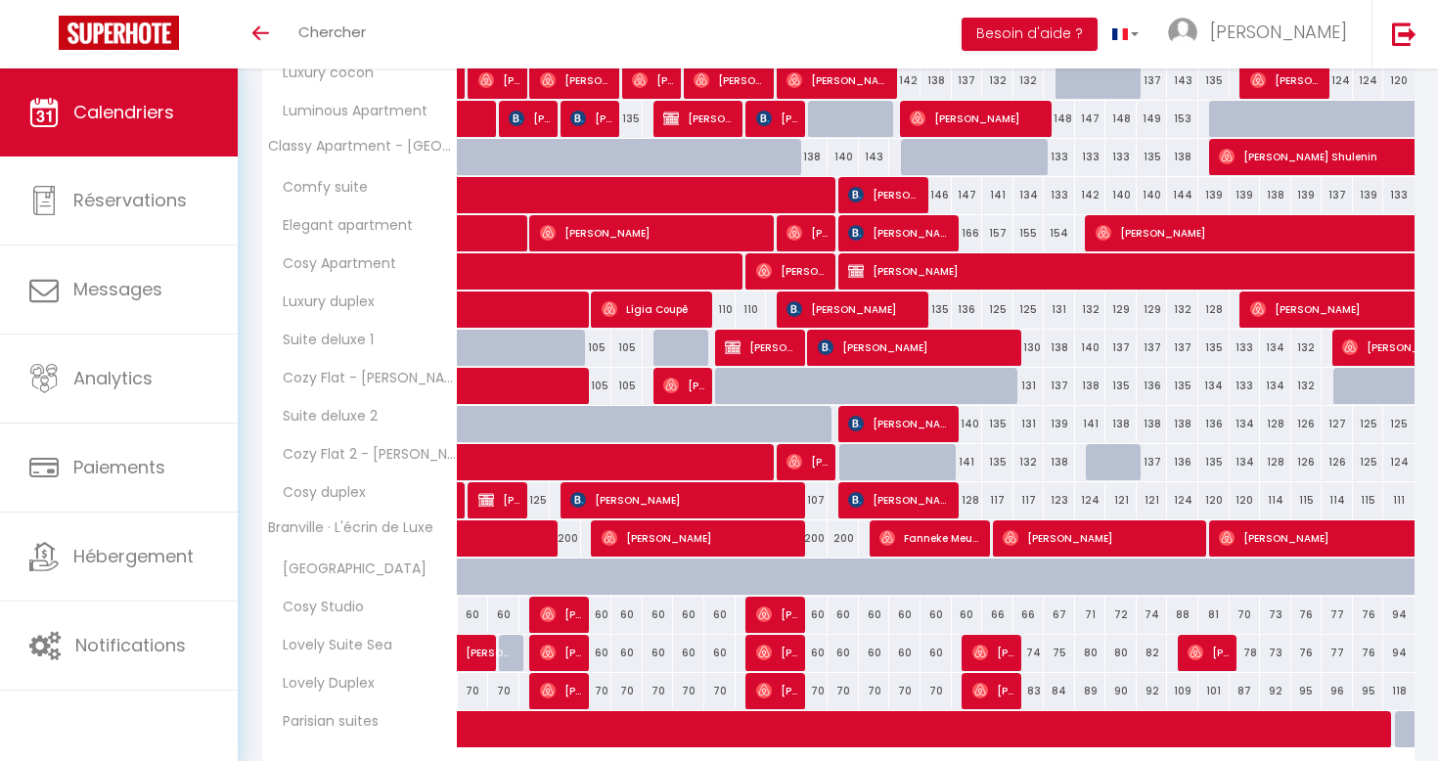
scroll to position [427, 0]
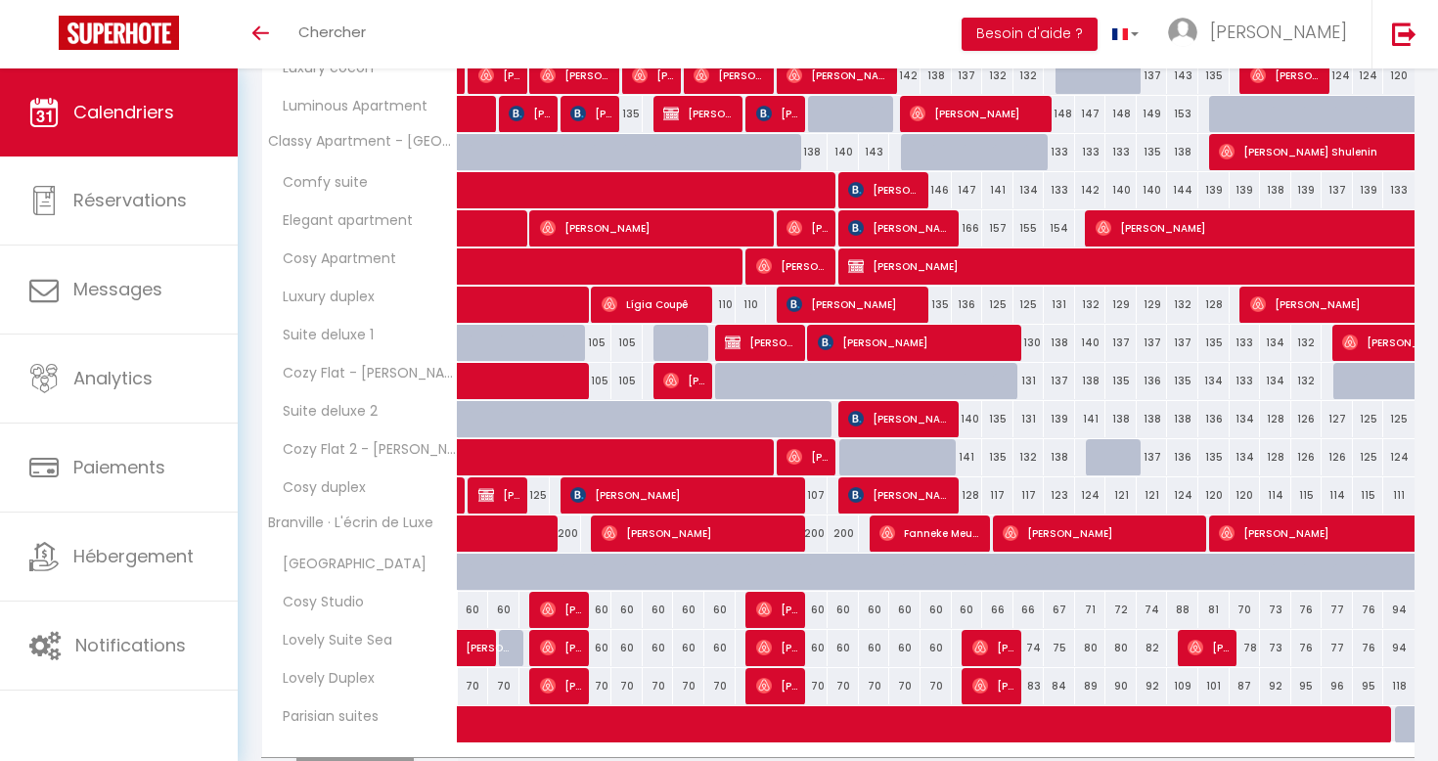
click at [1341, 454] on div "126" at bounding box center [1337, 457] width 31 height 36
type input "126"
type input "Mer 29 Octobre 2025"
type input "Jeu 30 Octobre 2025"
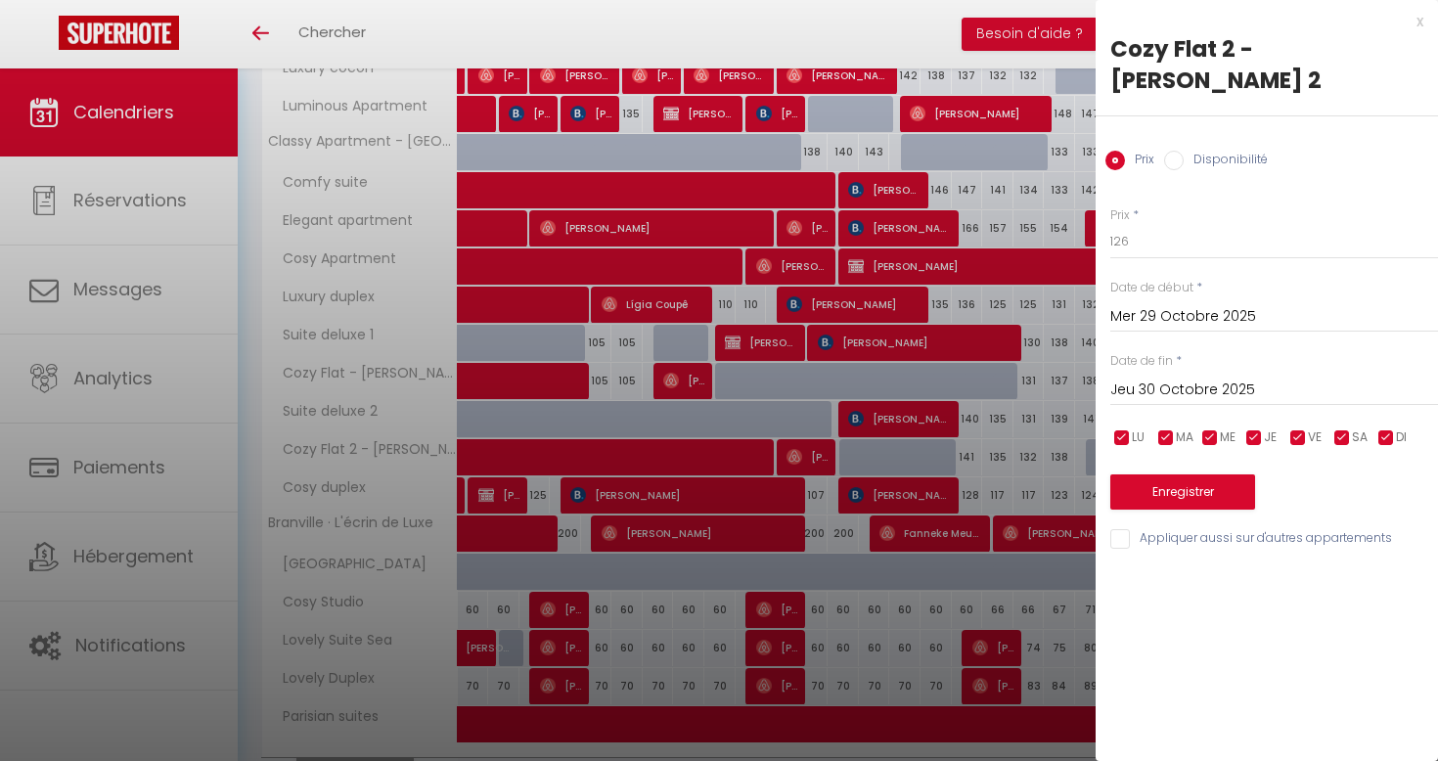
click at [1191, 304] on input "Mer 29 Octobre 2025" at bounding box center [1275, 316] width 328 height 25
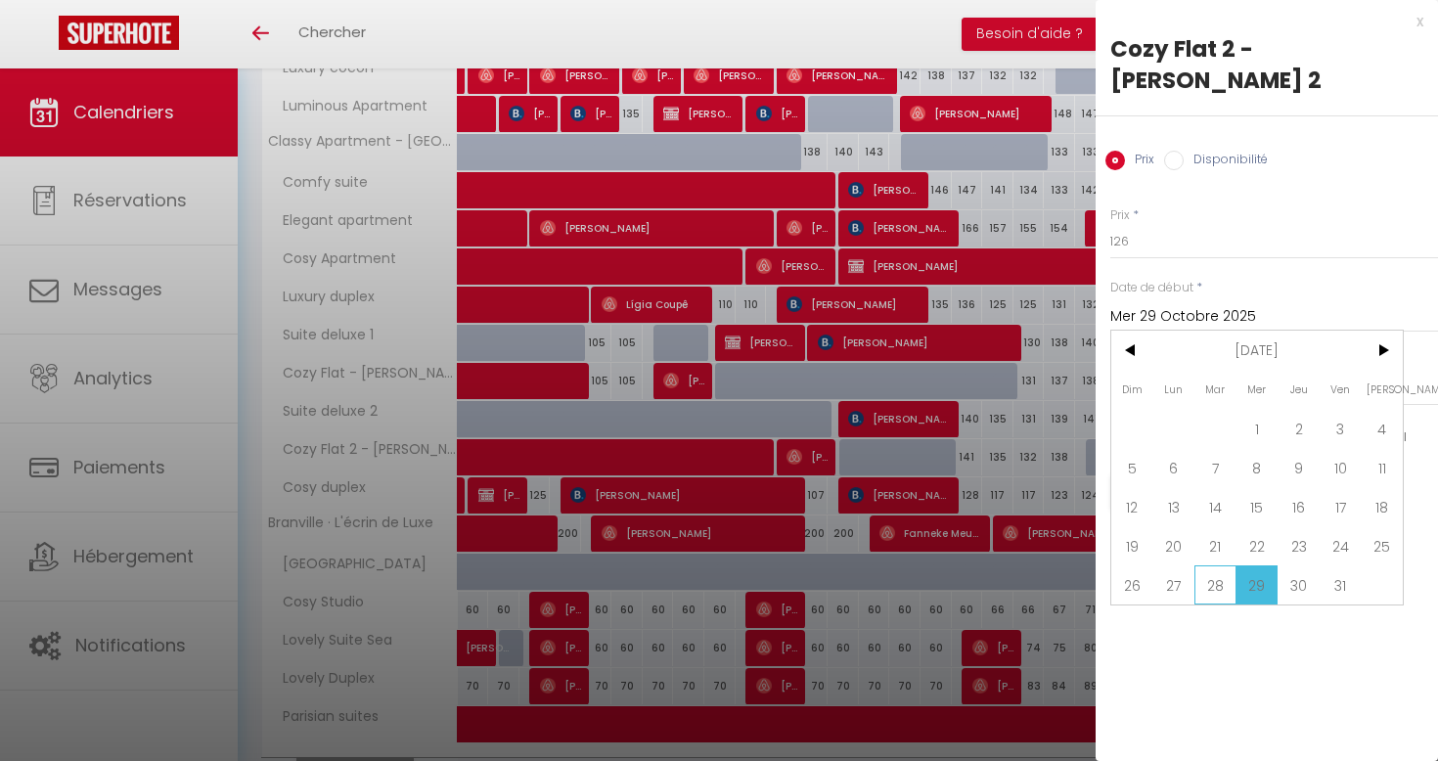
click at [1207, 566] on span "28" at bounding box center [1216, 585] width 42 height 39
type input "Mar 28 Octobre 2025"
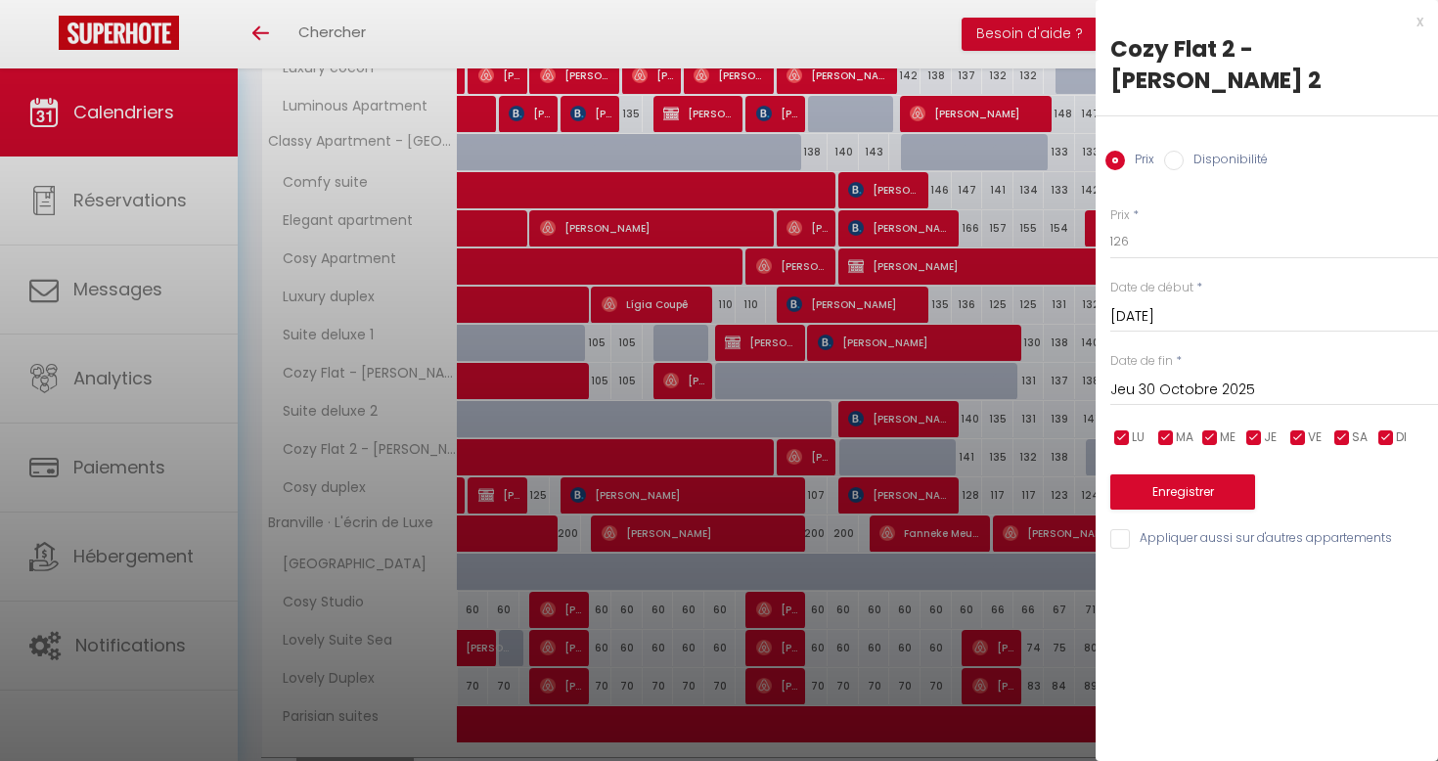
click at [1218, 151] on label "Disponibilité" at bounding box center [1226, 162] width 84 height 22
click at [1184, 151] on input "Disponibilité" at bounding box center [1174, 161] width 20 height 20
radio input "true"
radio input "false"
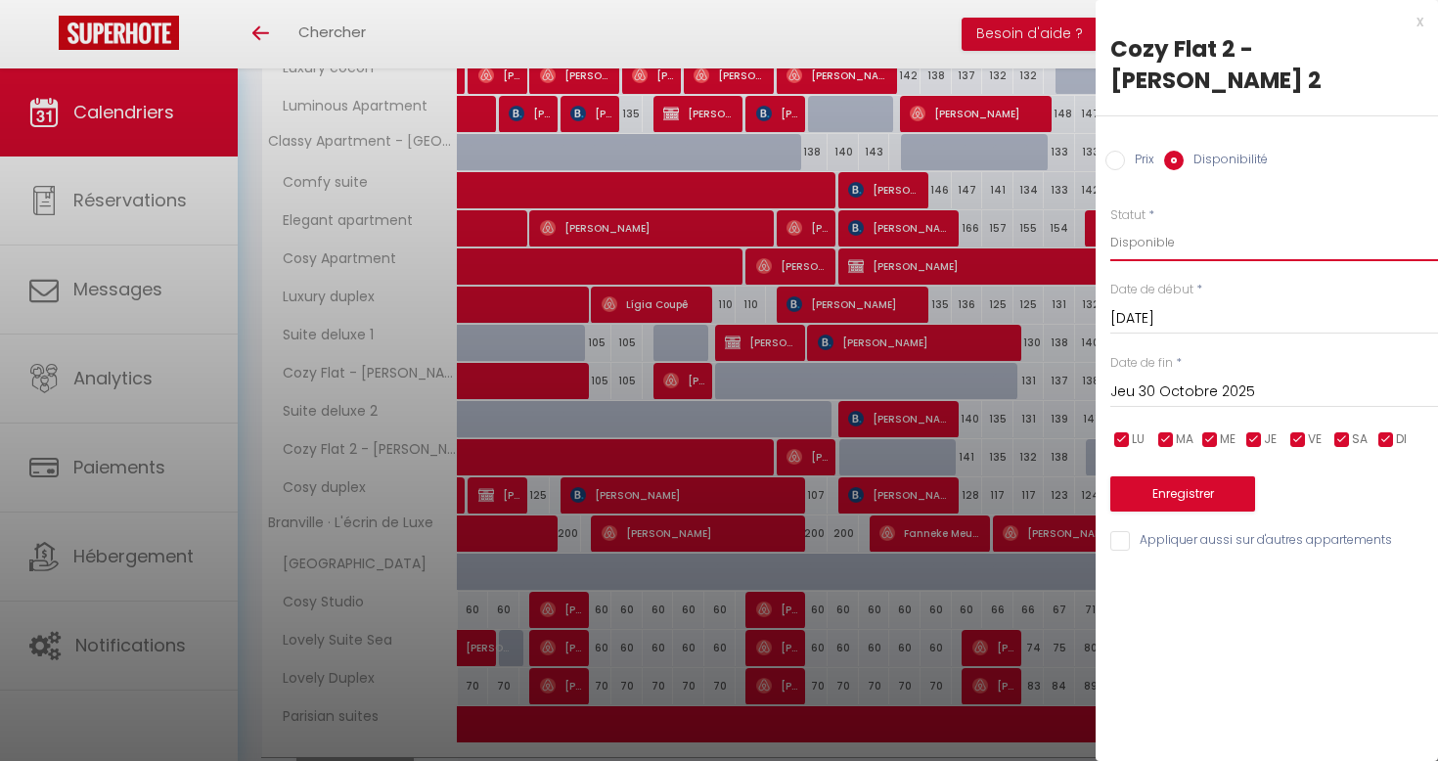
select select "0"
click at [1163, 476] on button "Enregistrer" at bounding box center [1183, 493] width 145 height 35
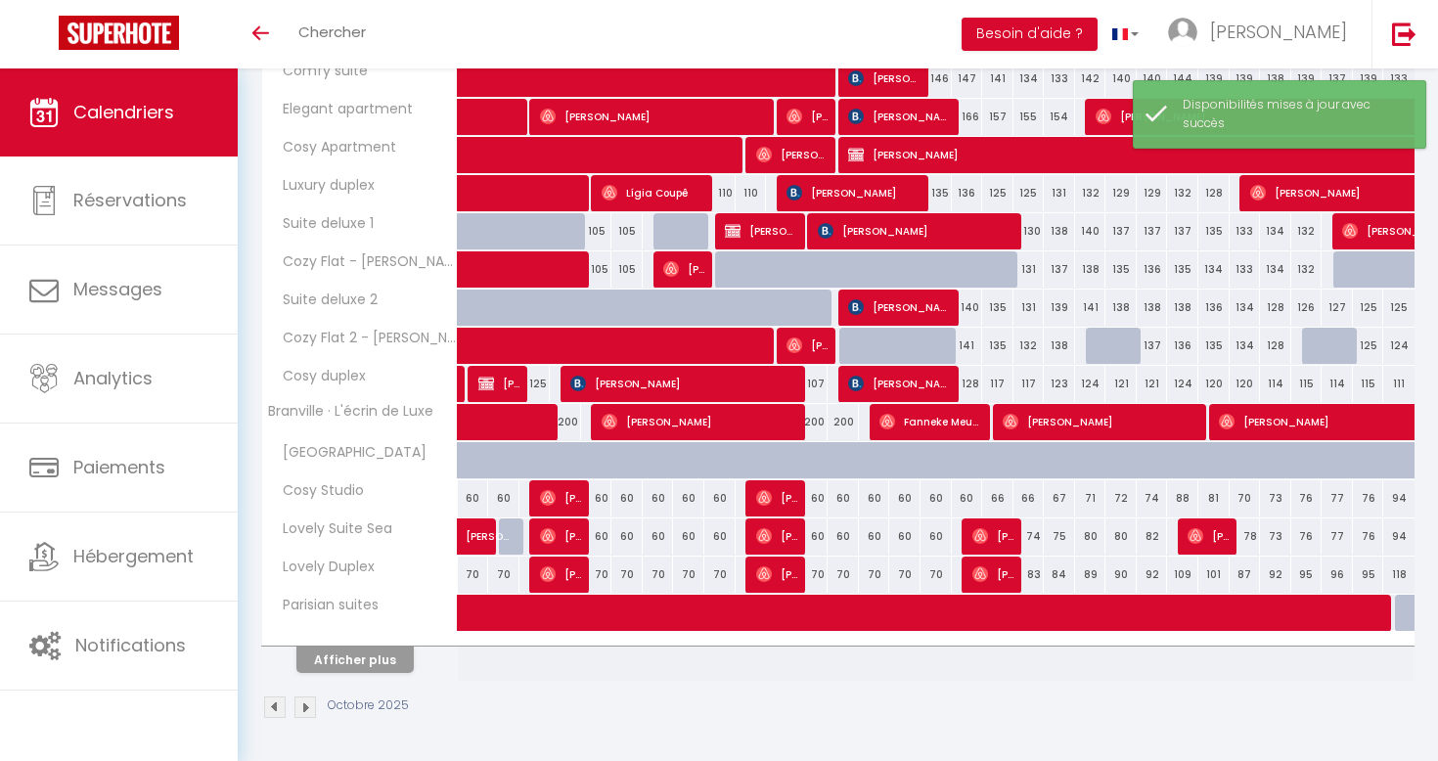
scroll to position [537, 0]
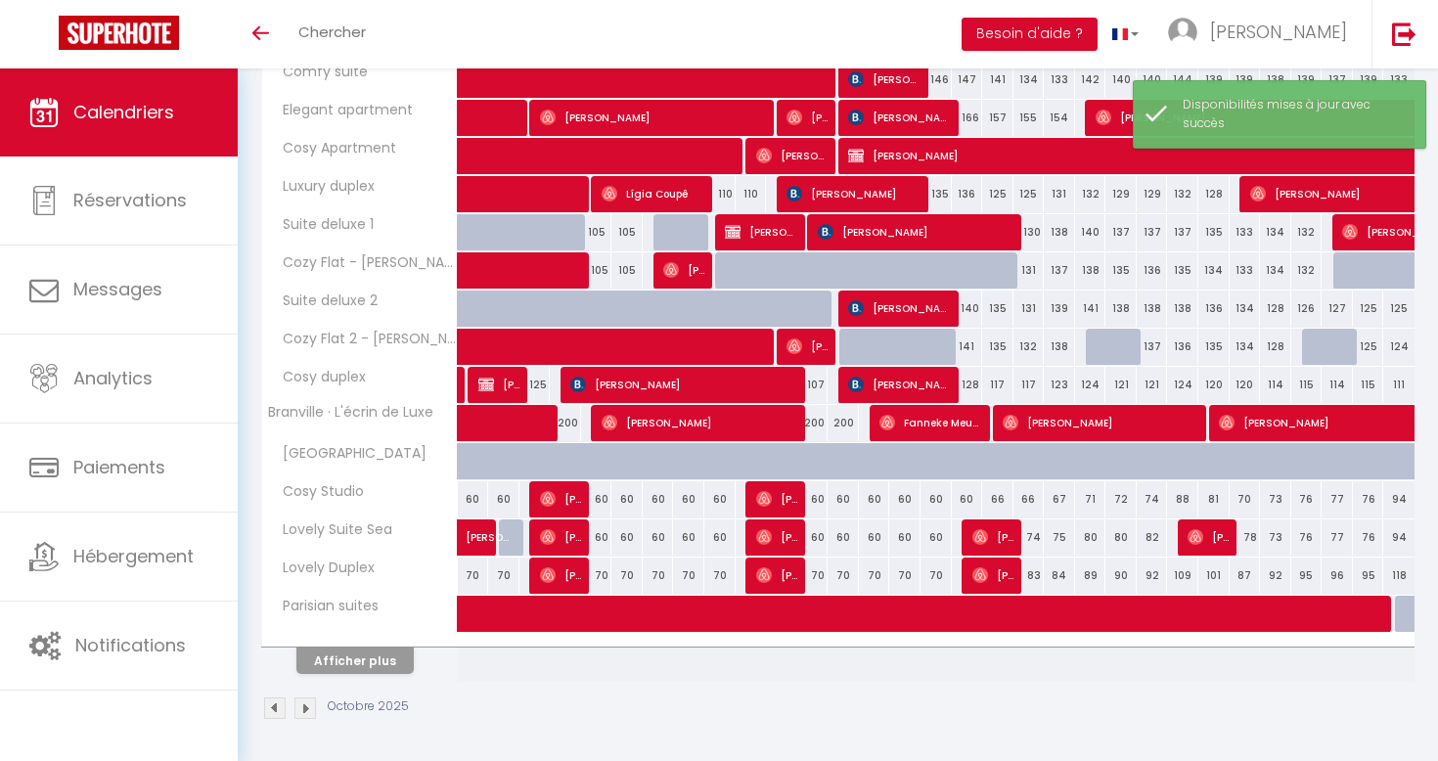
click at [371, 657] on button "Afficher plus" at bounding box center [354, 661] width 117 height 26
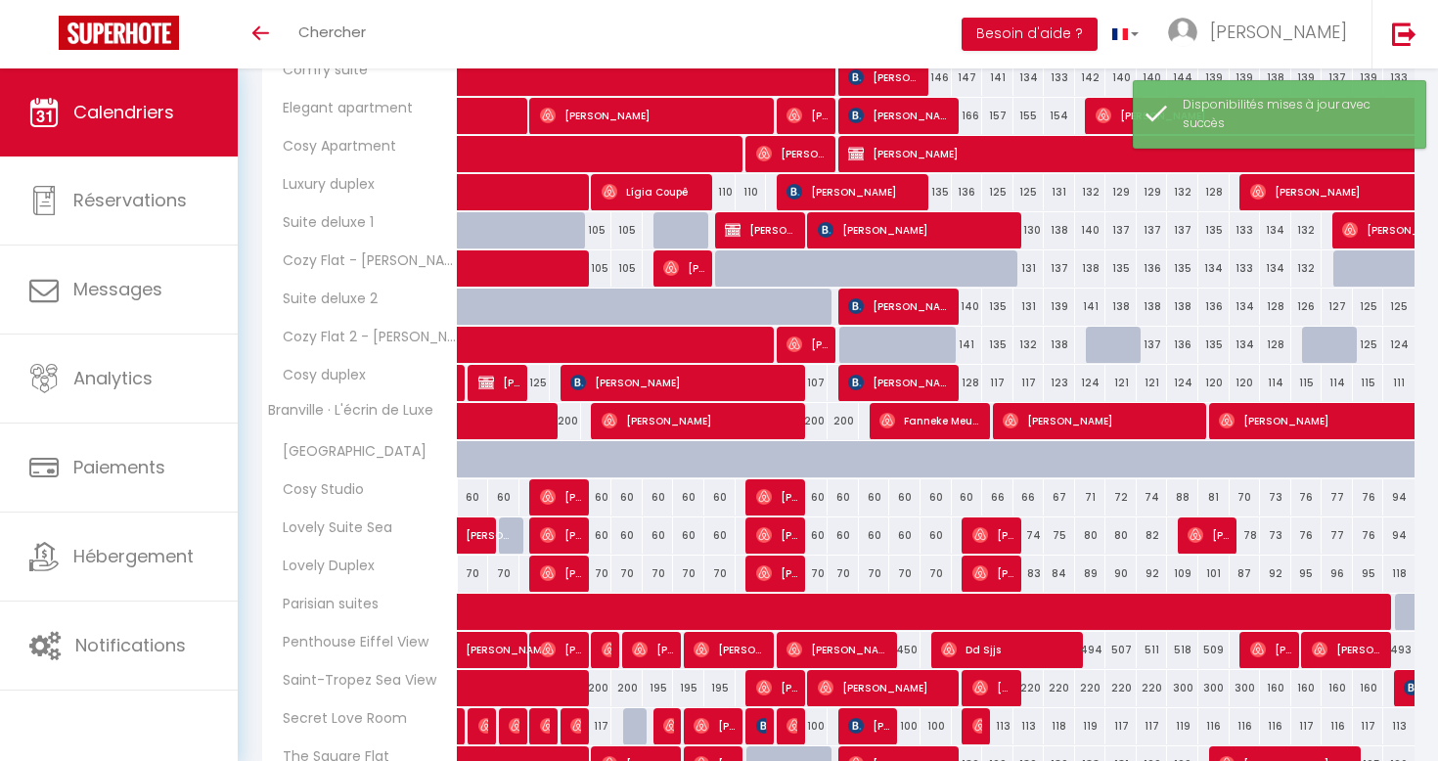
scroll to position [543, 0]
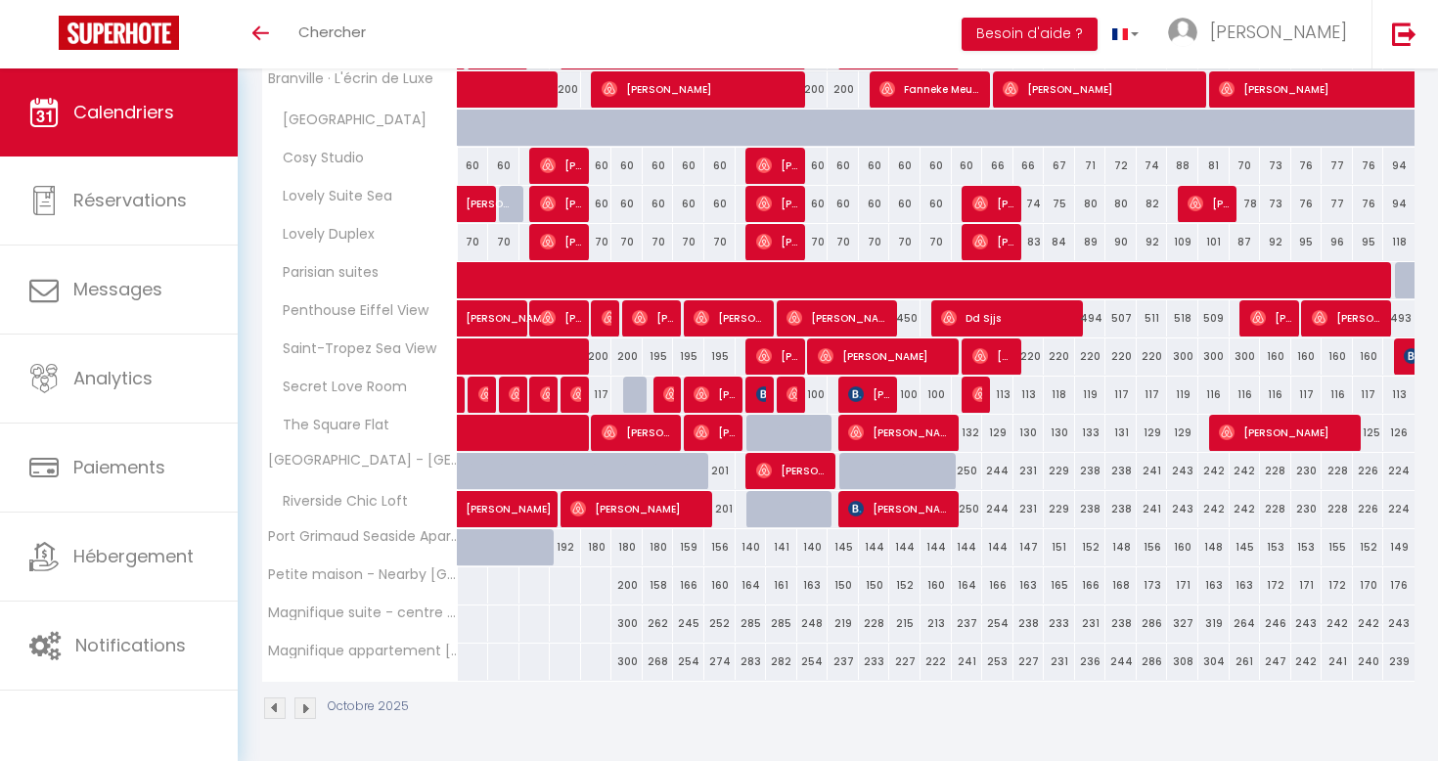
click at [300, 705] on img at bounding box center [306, 709] width 22 height 22
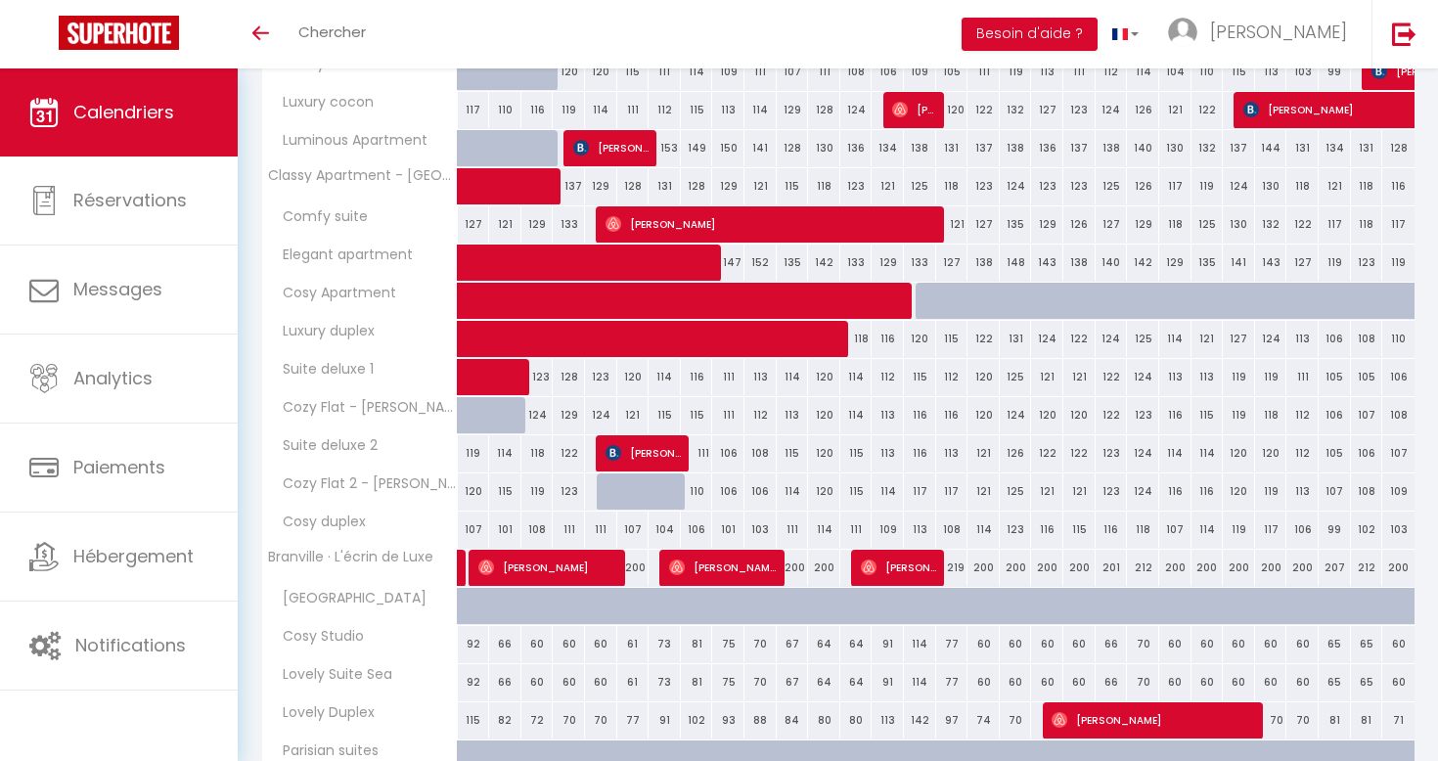
scroll to position [468, 0]
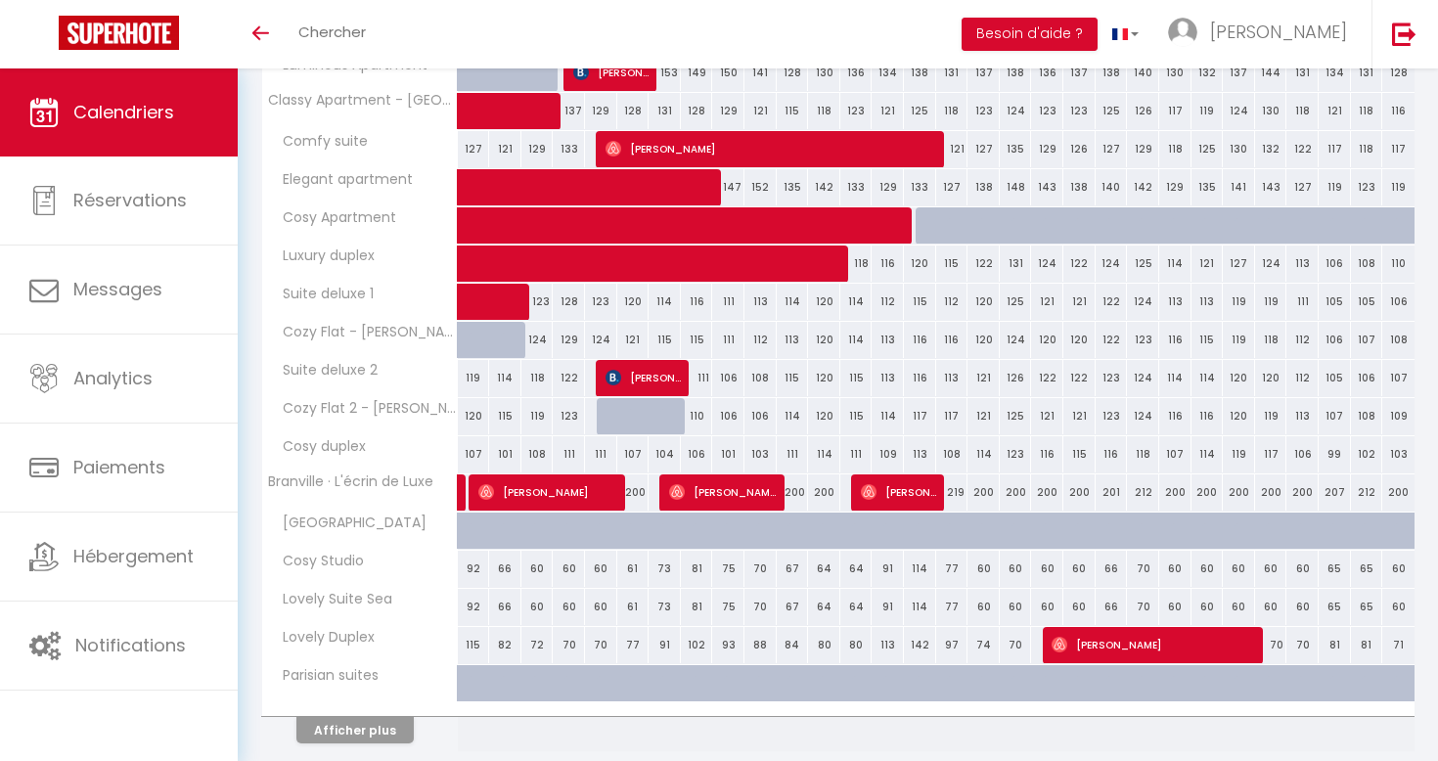
click at [353, 727] on button "Afficher plus" at bounding box center [354, 730] width 117 height 26
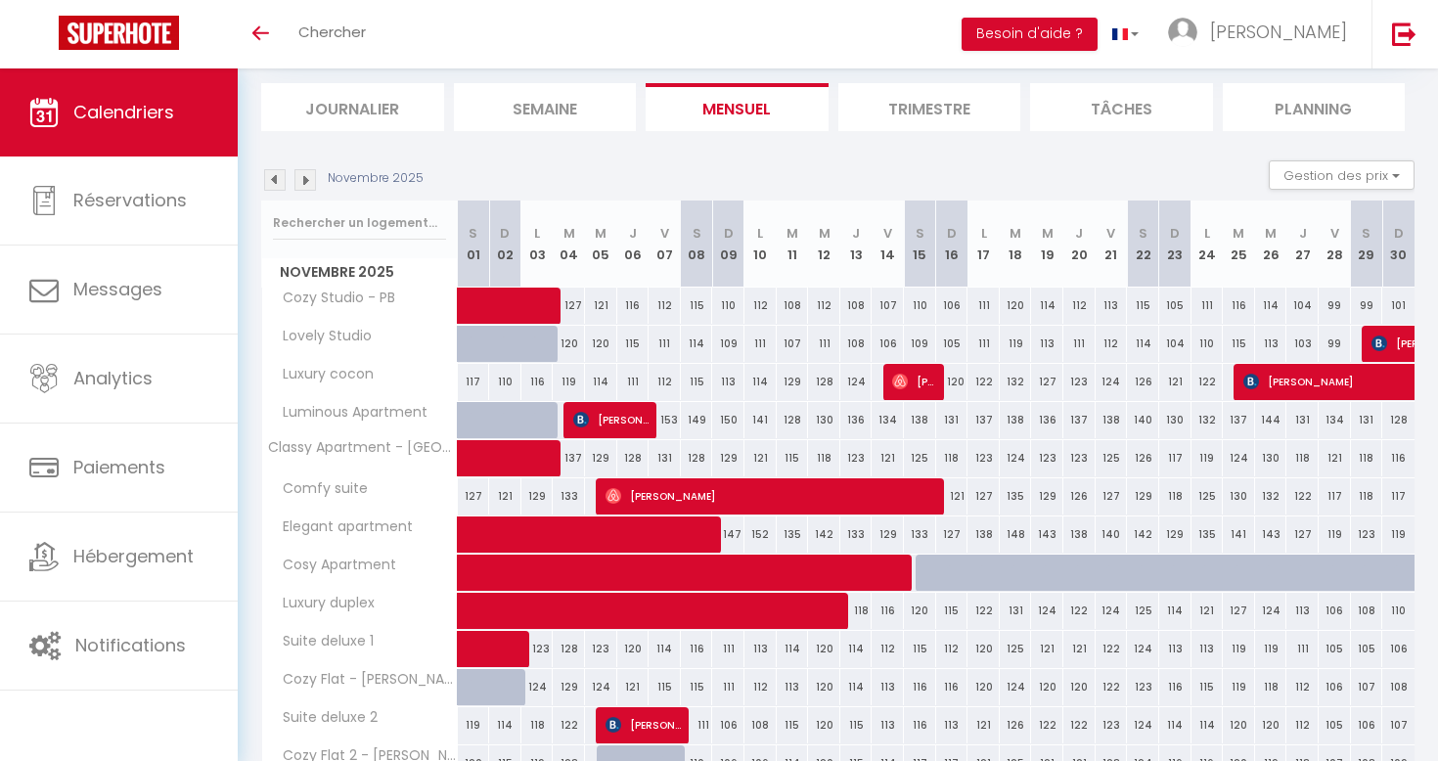
scroll to position [334, 0]
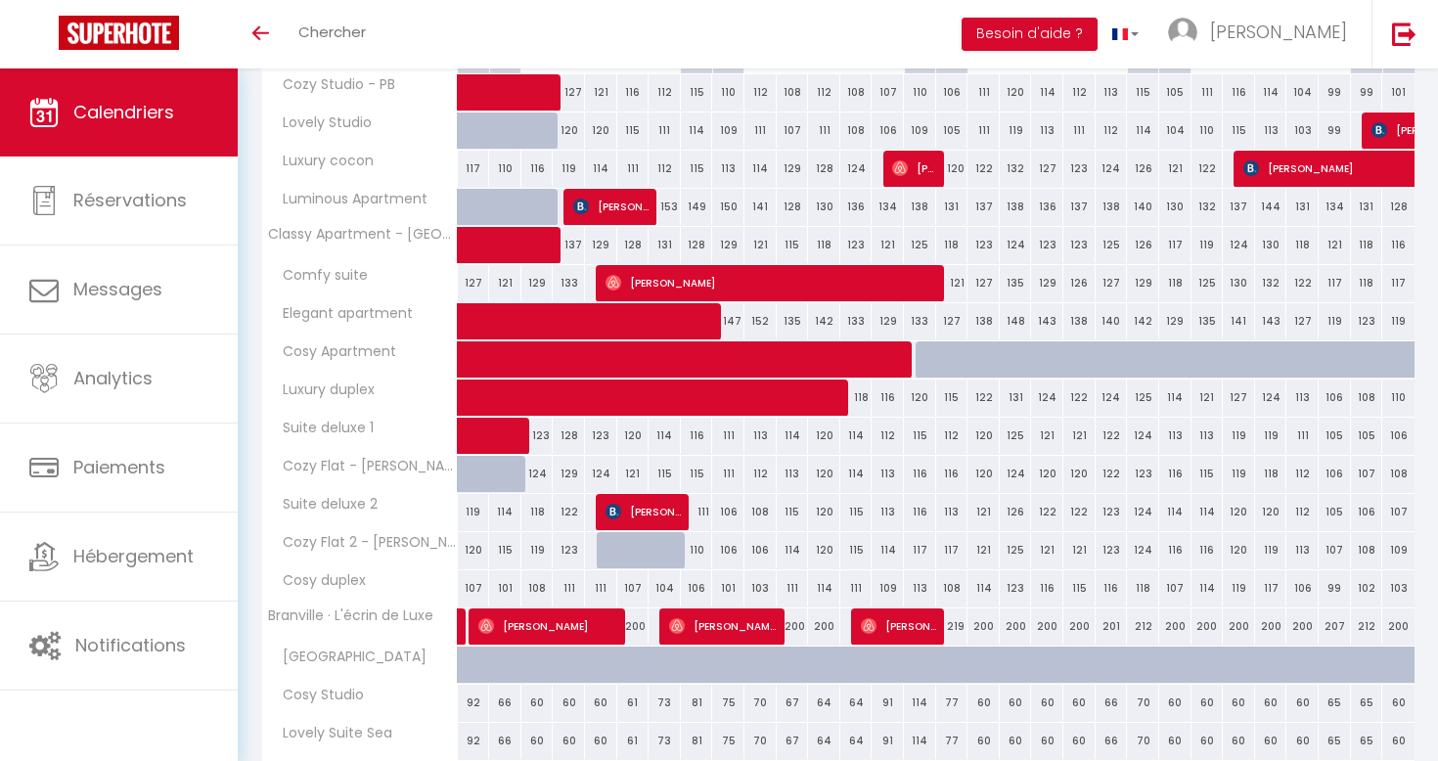
click at [566, 469] on div "129" at bounding box center [569, 474] width 32 height 36
select select "1"
type input "Mar 04 Novembre 2025"
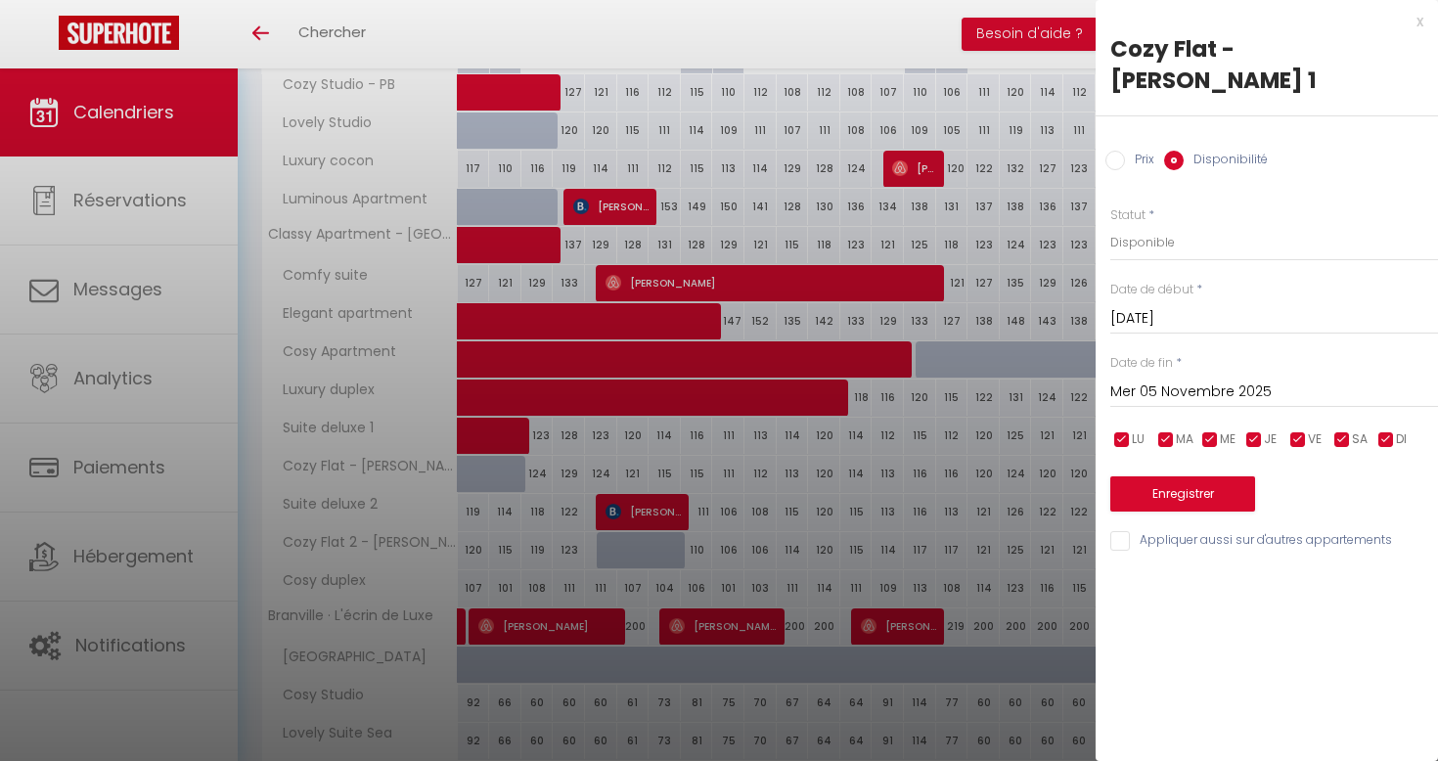
click at [1164, 380] on input "Mer 05 Novembre 2025" at bounding box center [1275, 392] width 328 height 25
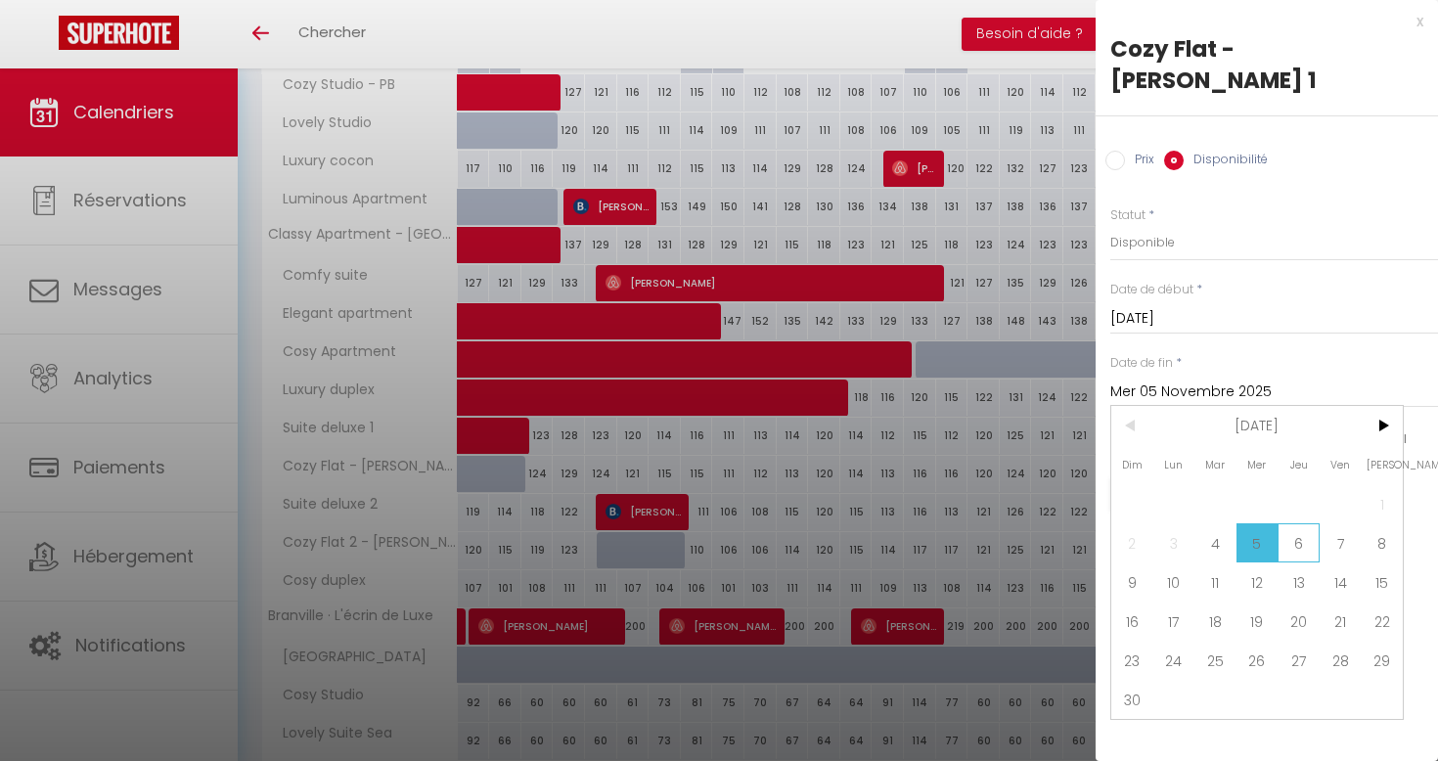
click at [1288, 523] on span "6" at bounding box center [1299, 542] width 42 height 39
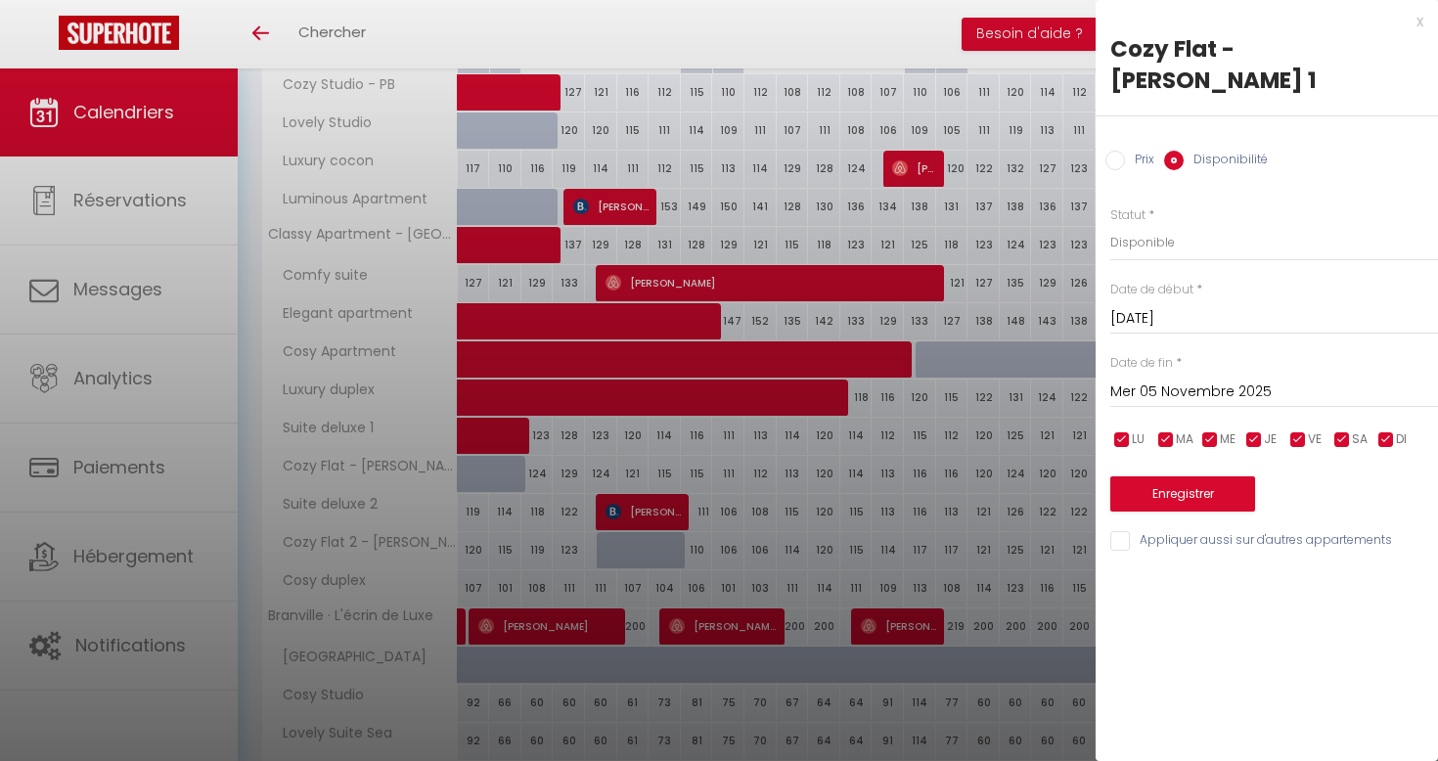
type input "Jeu 06 Novembre 2025"
select select "0"
click at [1197, 476] on button "Enregistrer" at bounding box center [1183, 493] width 145 height 35
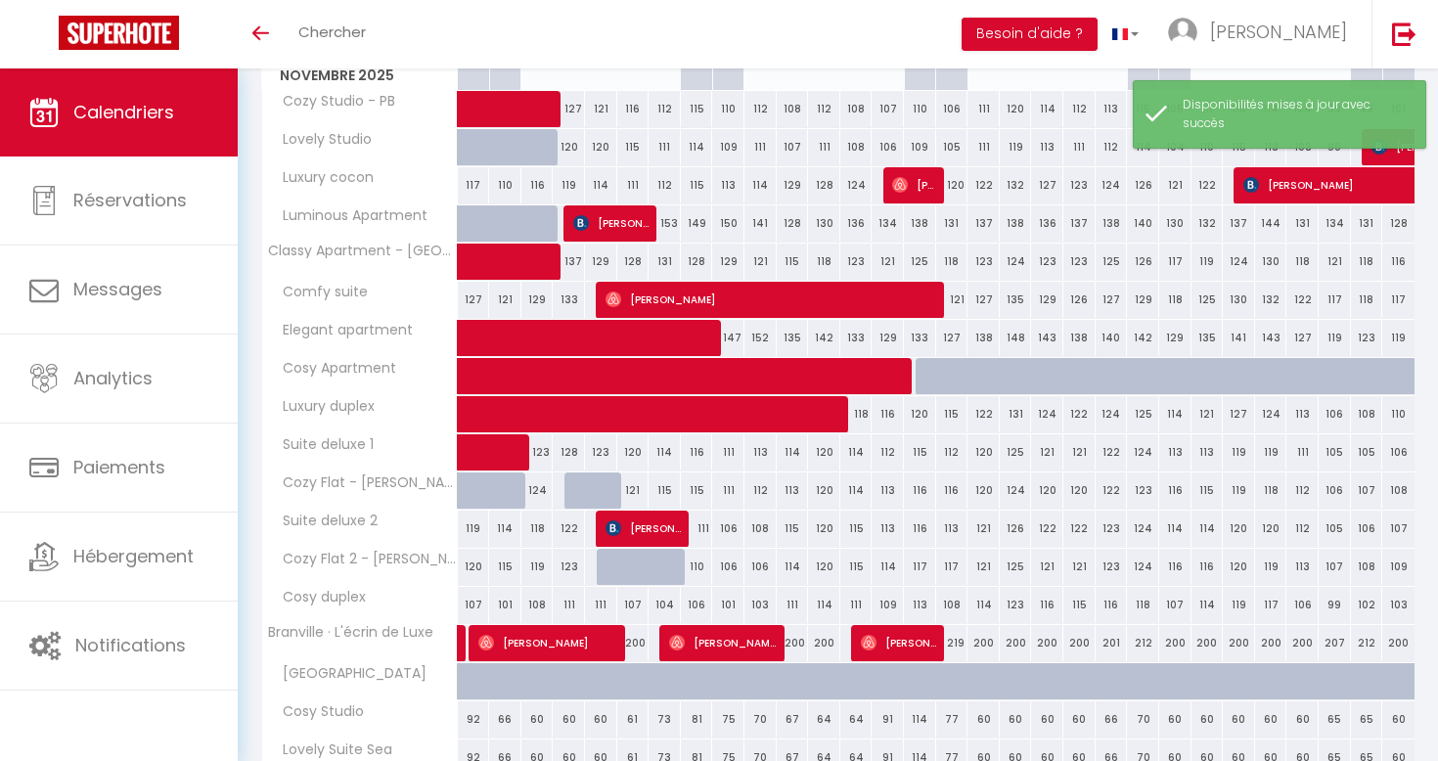
scroll to position [342, 0]
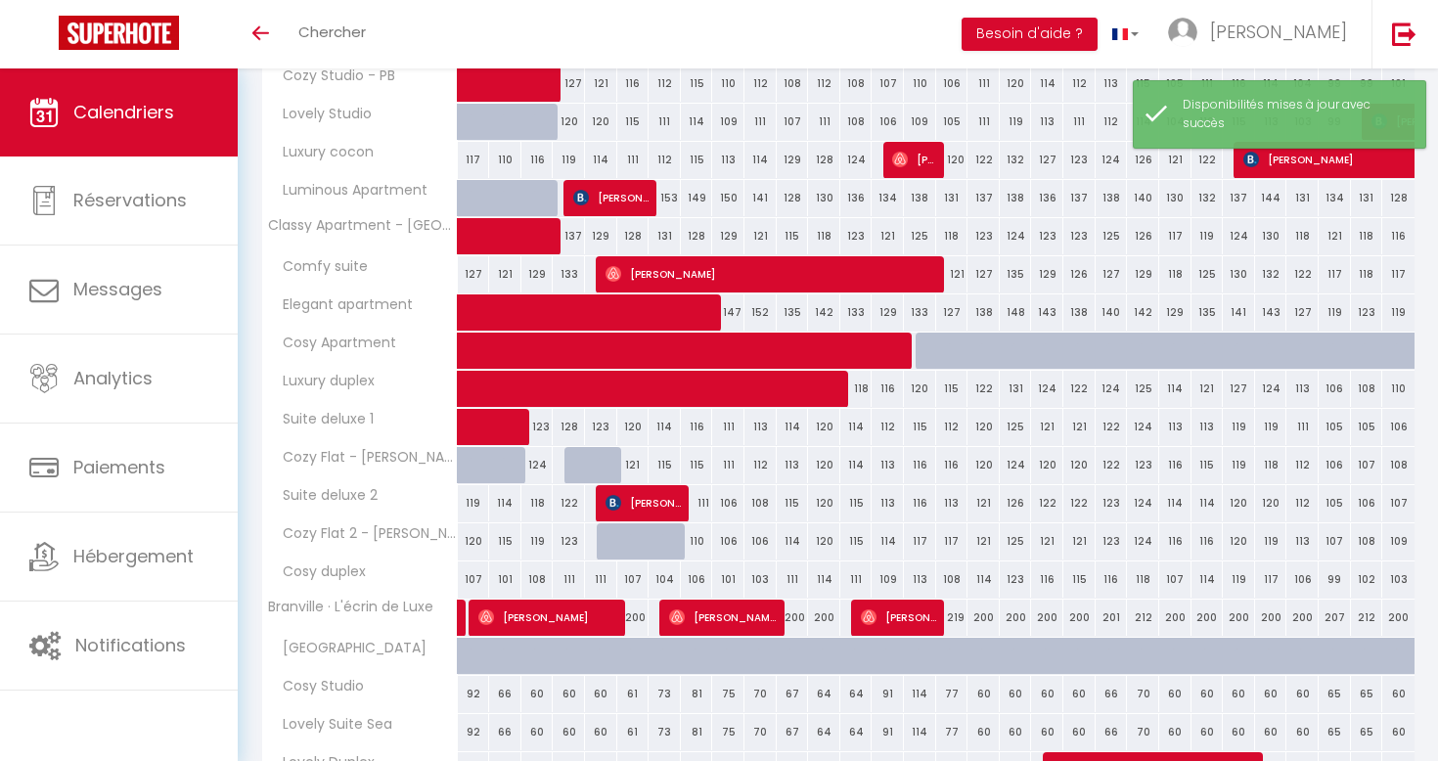
click at [916, 510] on div "116" at bounding box center [920, 503] width 32 height 36
select select "1"
type input "Sam 15 Novembre 2025"
type input "Dim 16 Novembre 2025"
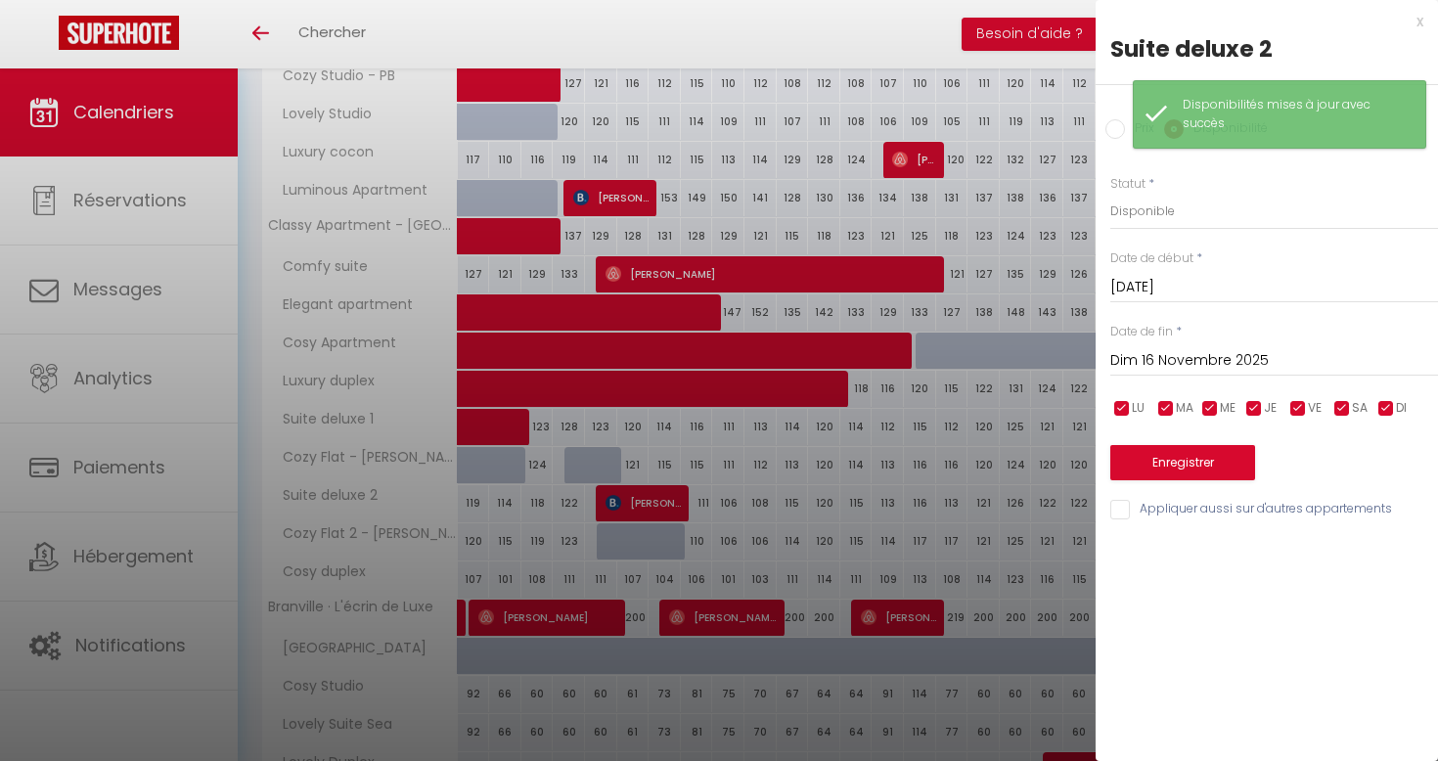
click at [1186, 290] on input "Sam 15 Novembre 2025" at bounding box center [1275, 287] width 328 height 25
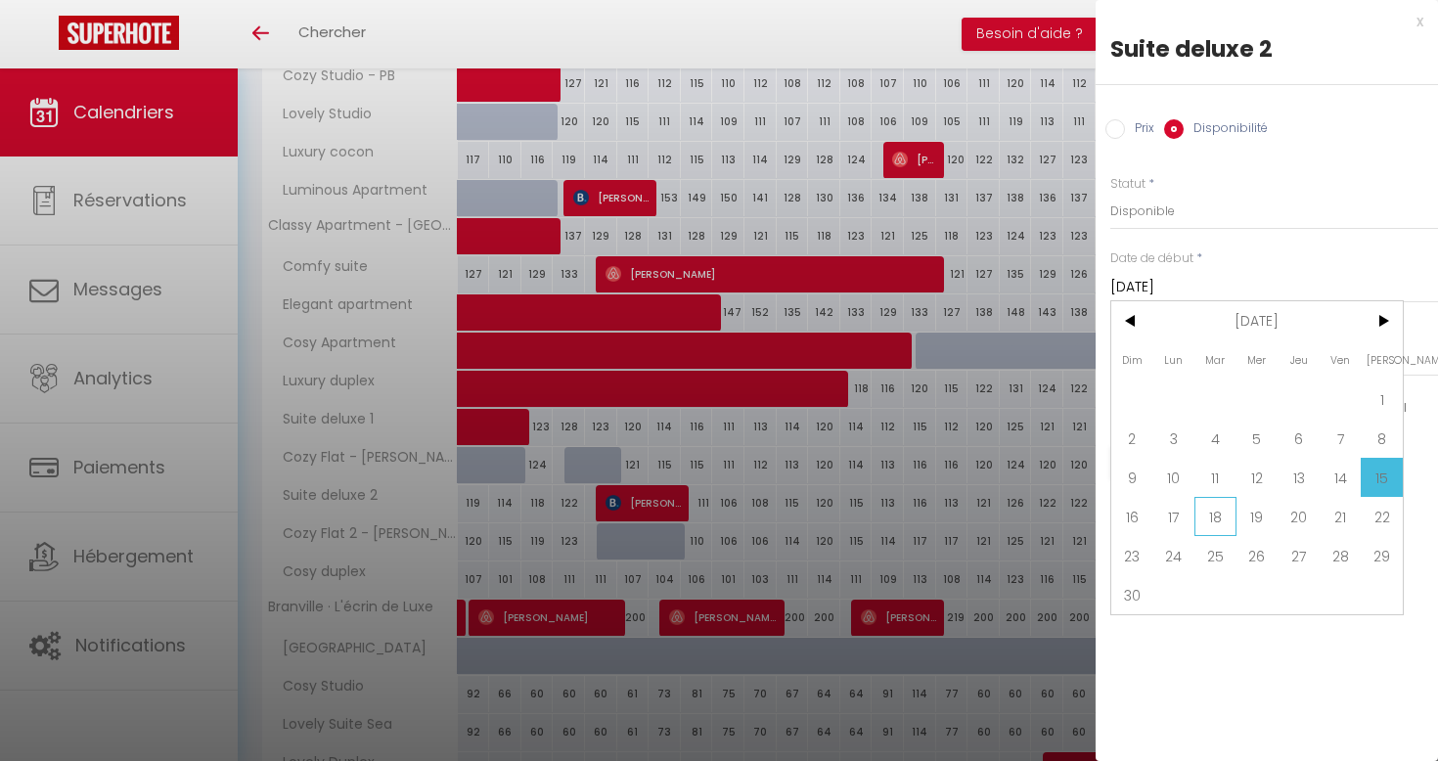
click at [1208, 515] on span "18" at bounding box center [1216, 516] width 42 height 39
type input "Mar 18 Novembre 2025"
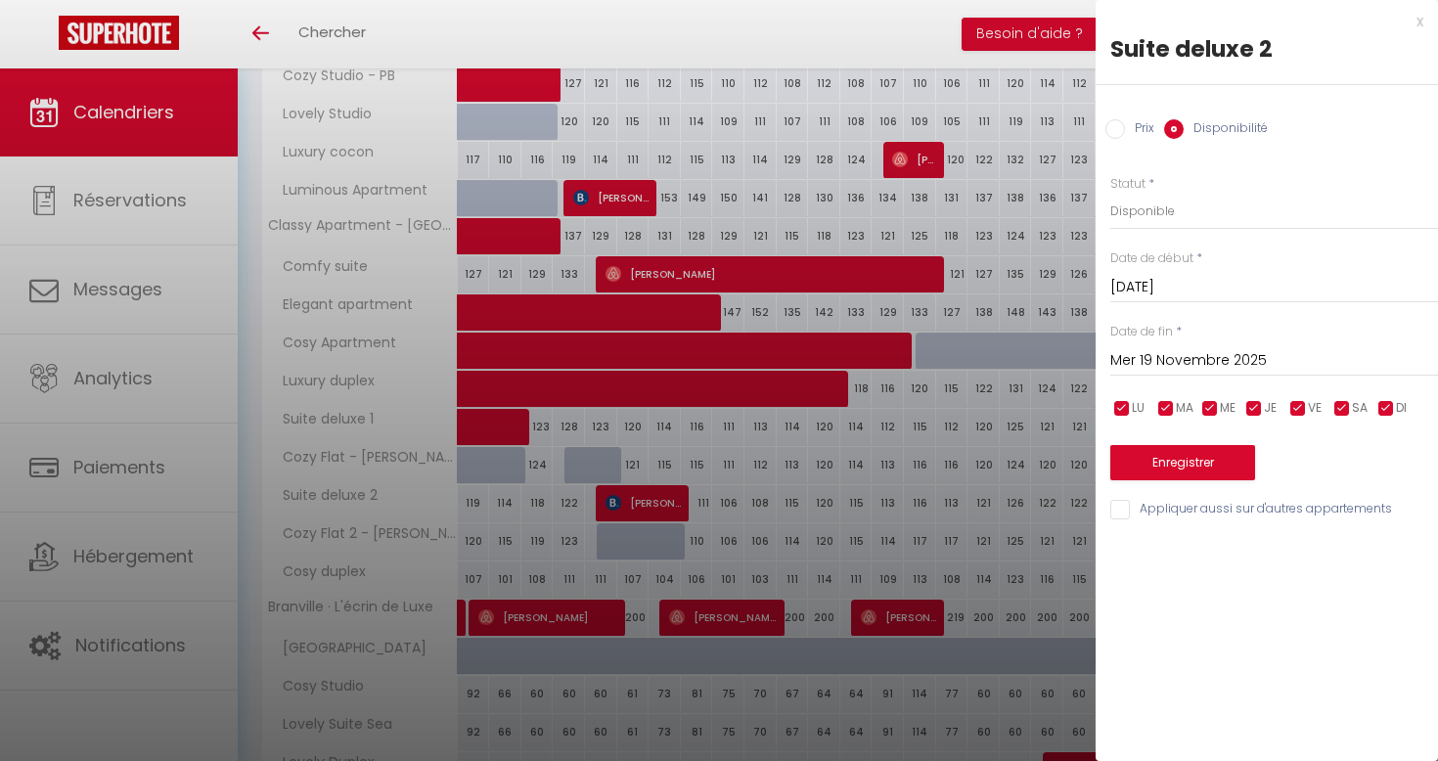
click at [1180, 364] on input "Mer 19 Novembre 2025" at bounding box center [1275, 360] width 328 height 25
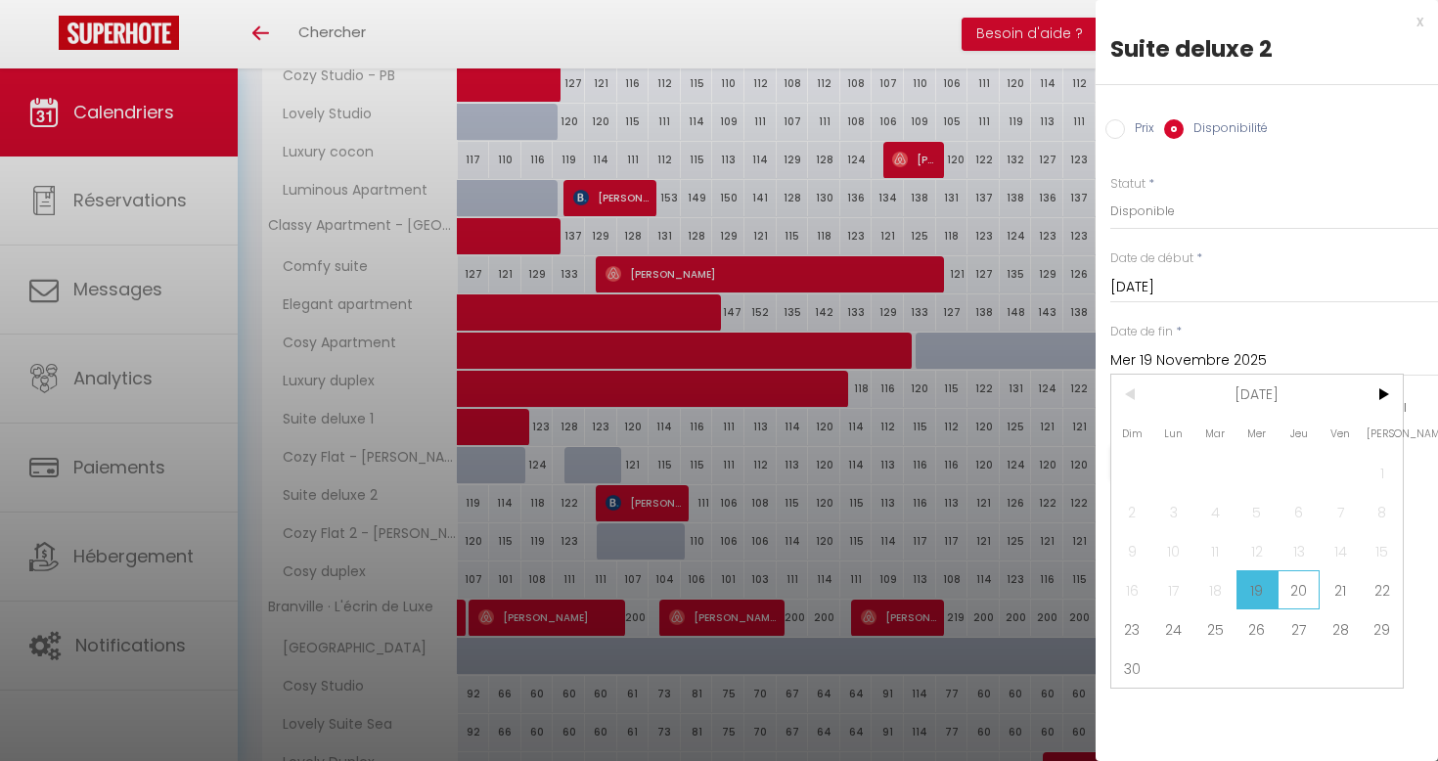
click at [1292, 595] on span "20" at bounding box center [1299, 589] width 42 height 39
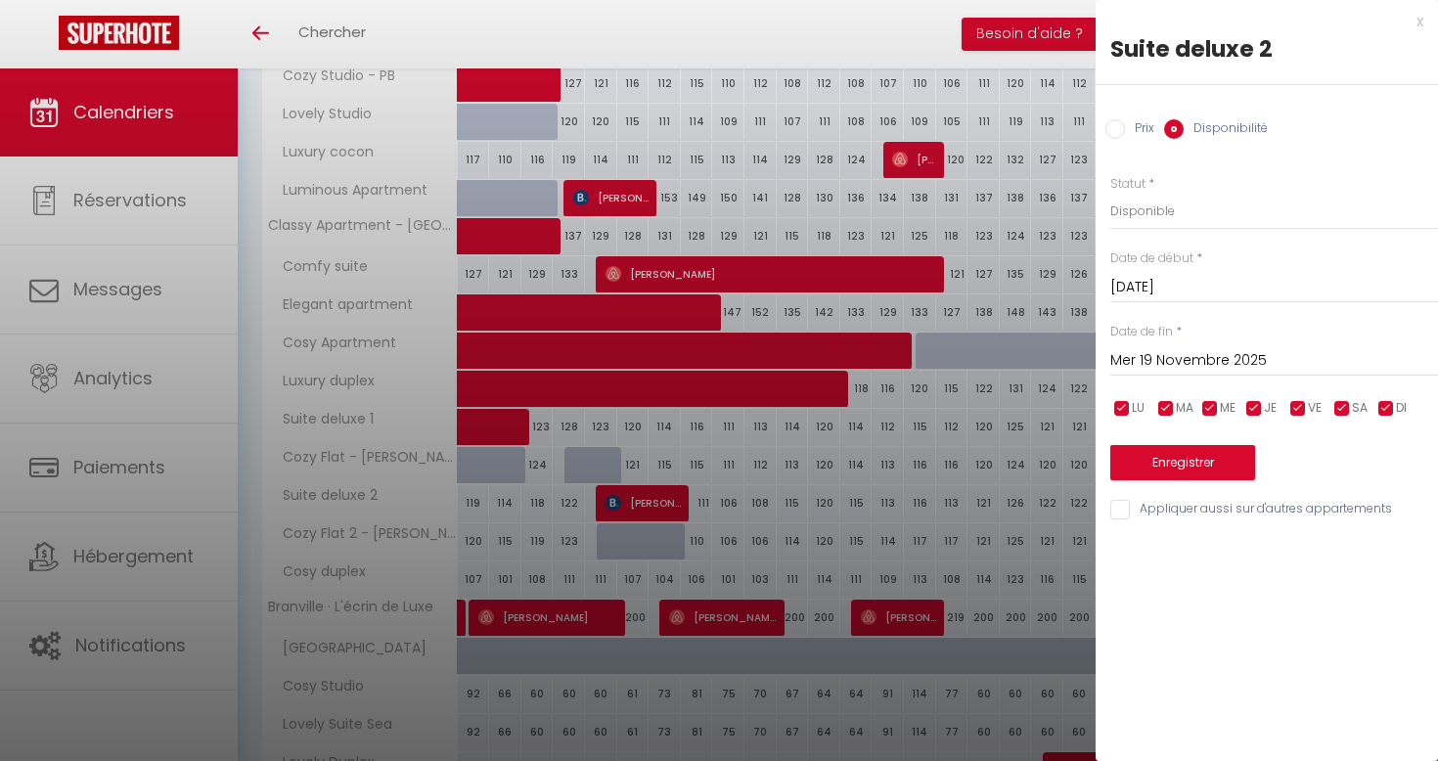
type input "Jeu 20 Novembre 2025"
select select "0"
click at [1198, 458] on button "Enregistrer" at bounding box center [1183, 462] width 145 height 35
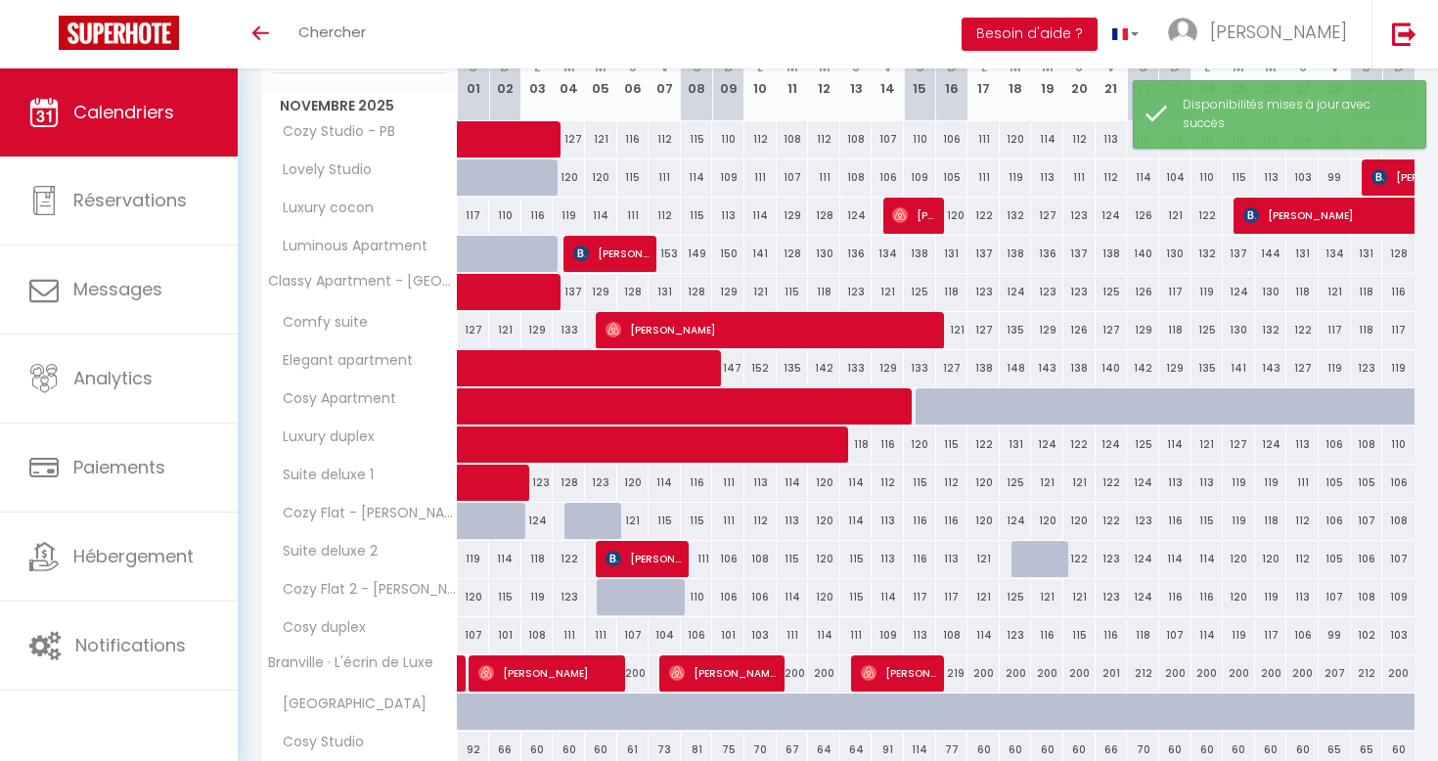
scroll to position [296, 0]
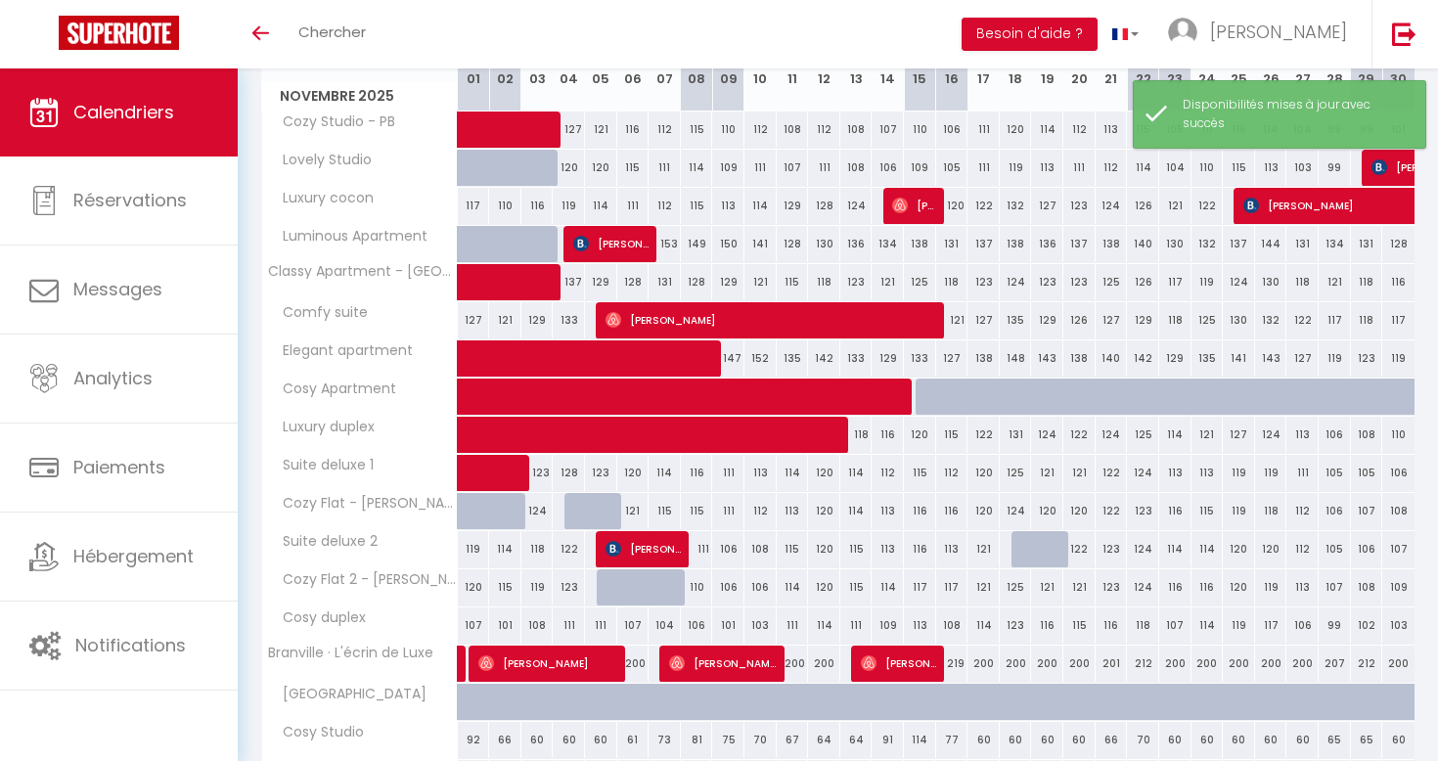
click at [1201, 547] on div "114" at bounding box center [1208, 549] width 32 height 36
select select "1"
type input "Lun 24 Novembre 2025"
type input "Mar 25 Novembre 2025"
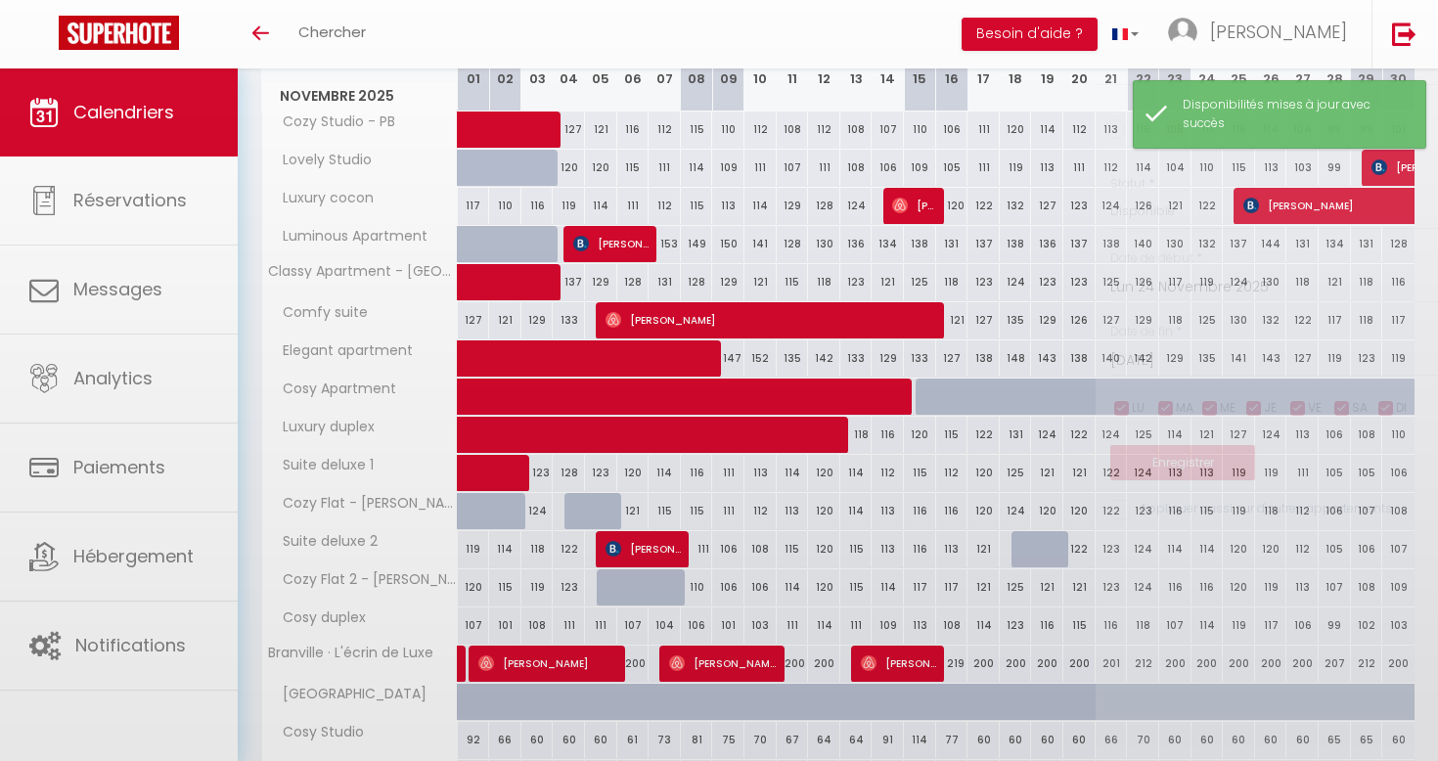
click at [1201, 547] on div at bounding box center [719, 380] width 1438 height 761
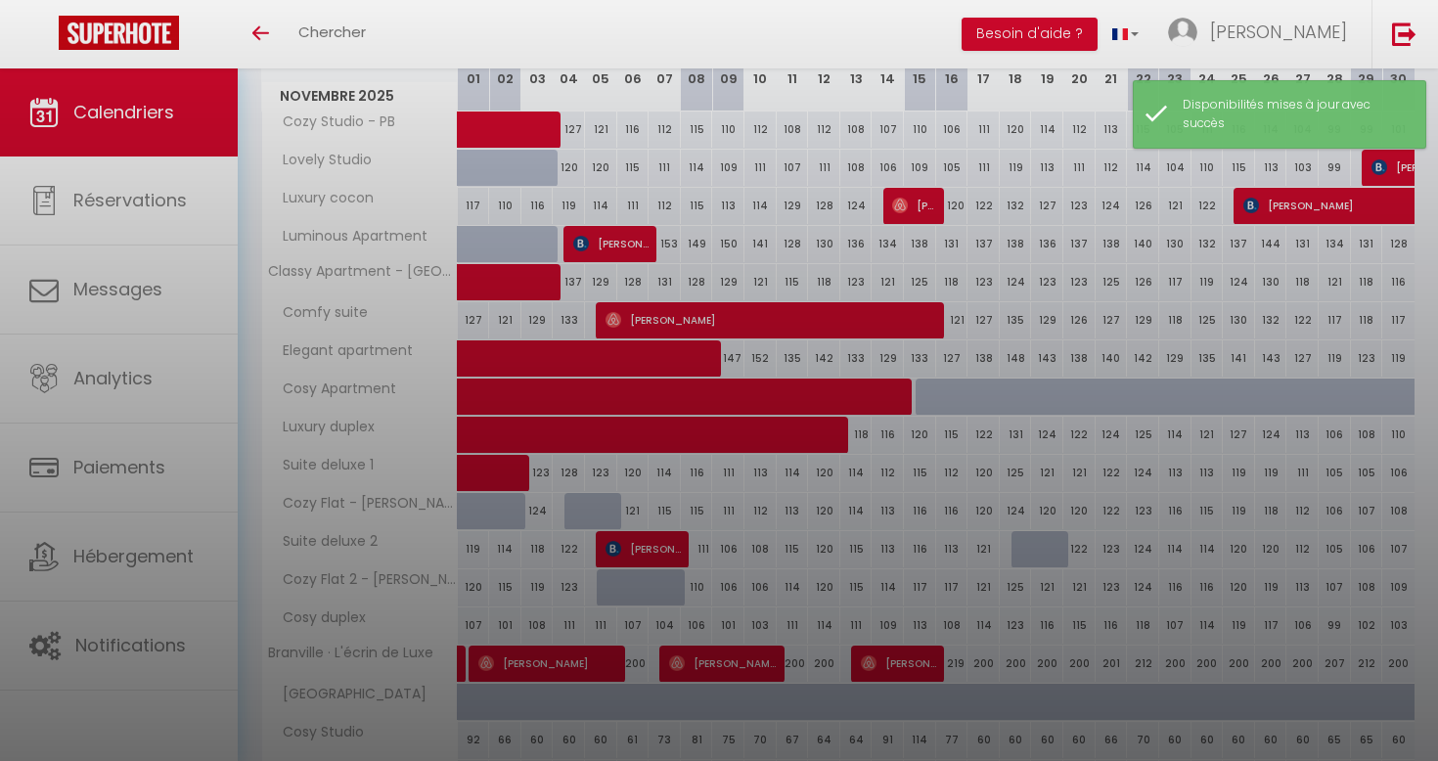
click at [1201, 547] on div at bounding box center [719, 380] width 1438 height 761
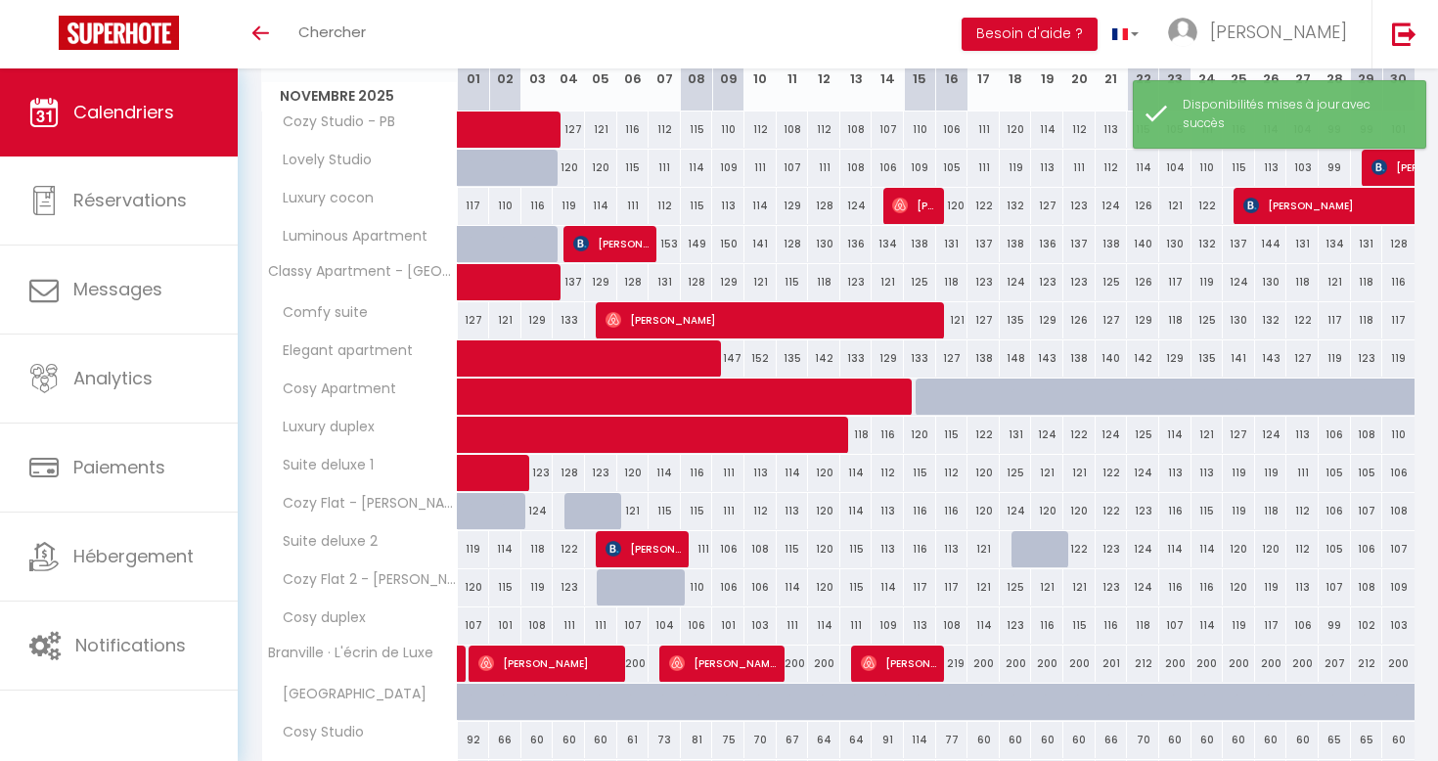
click at [1204, 546] on div "114" at bounding box center [1208, 549] width 32 height 36
select select "1"
type input "Lun 24 Novembre 2025"
type input "Mar 25 Novembre 2025"
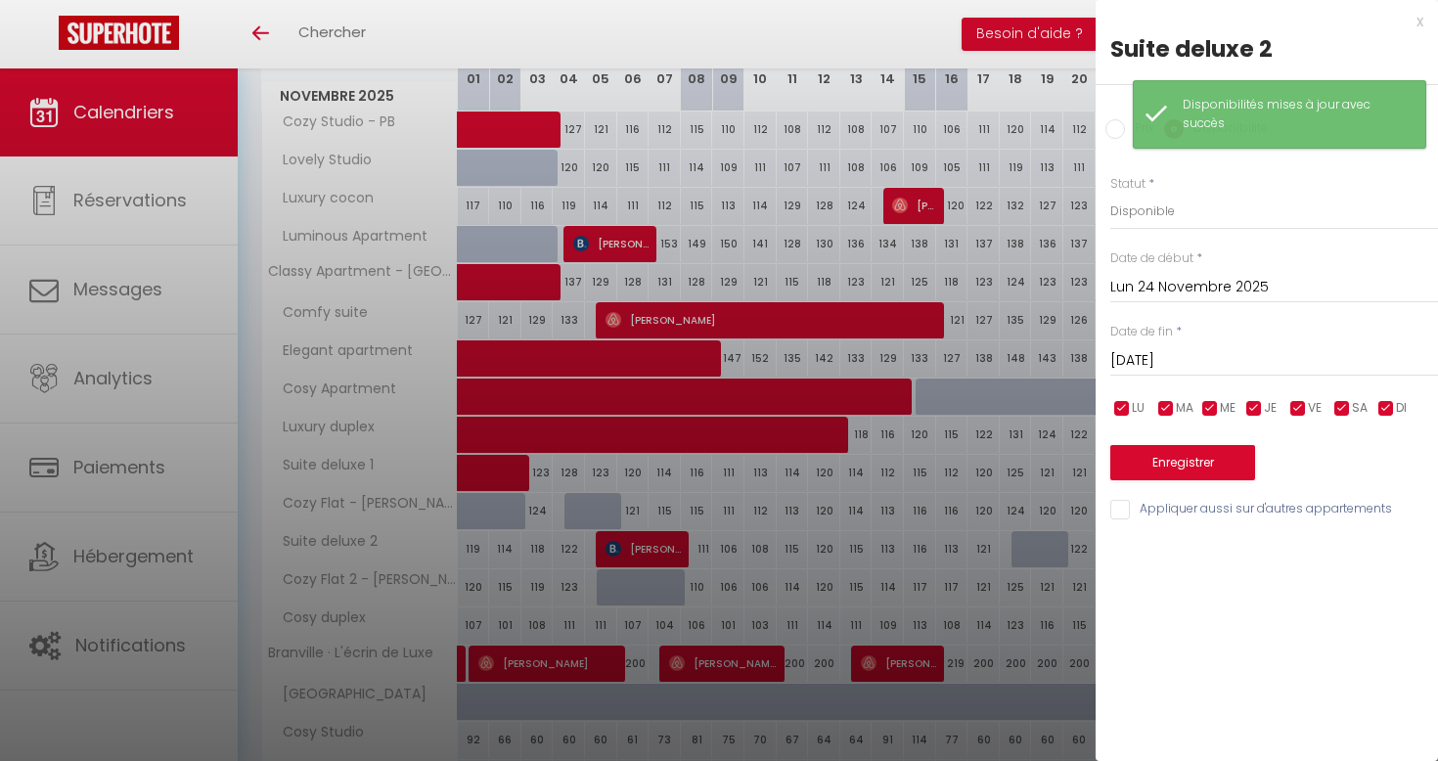
click at [1183, 293] on input "Lun 24 Novembre 2025" at bounding box center [1275, 287] width 328 height 25
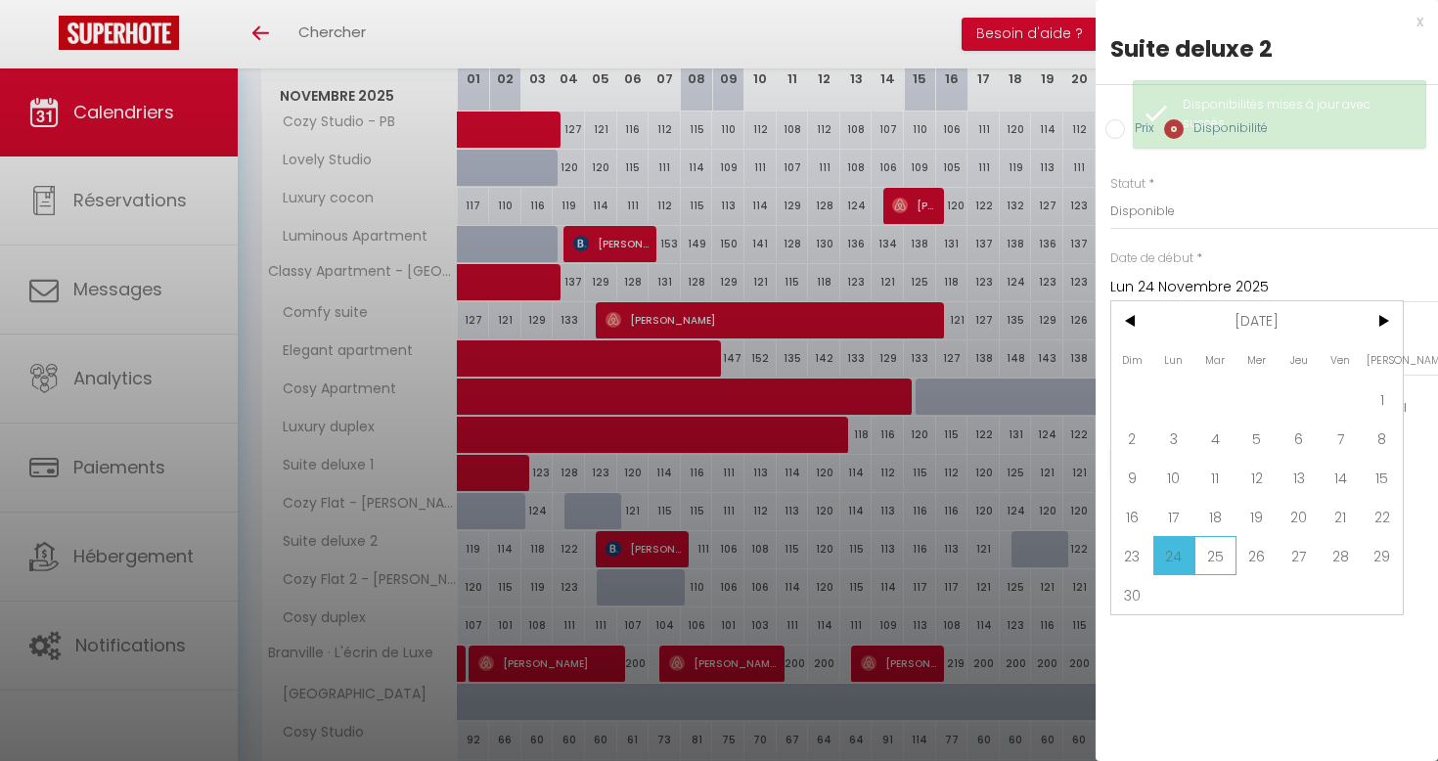
click at [1224, 557] on span "25" at bounding box center [1216, 555] width 42 height 39
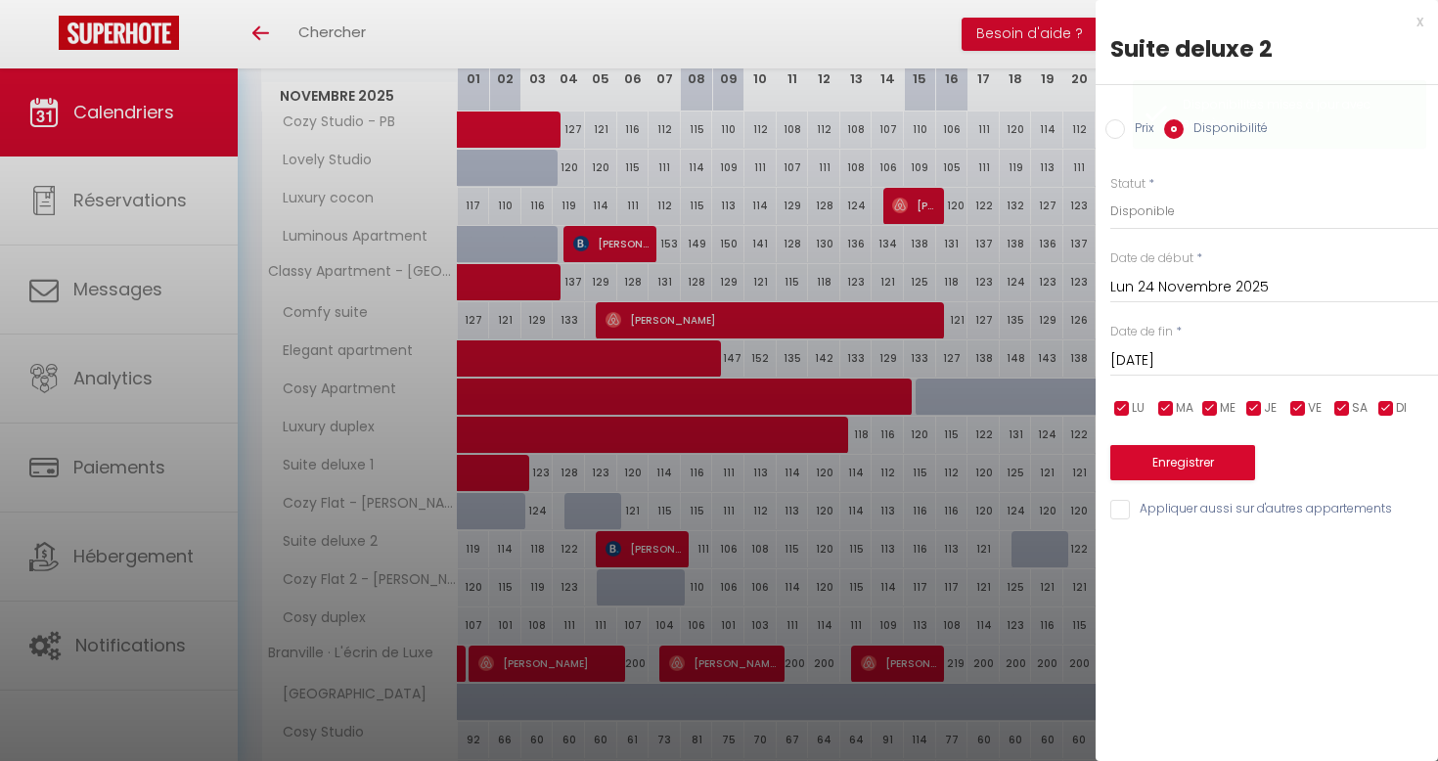
type input "Mar 25 Novembre 2025"
click at [1203, 348] on input "Mar 25 Novembre 2025" at bounding box center [1275, 360] width 328 height 25
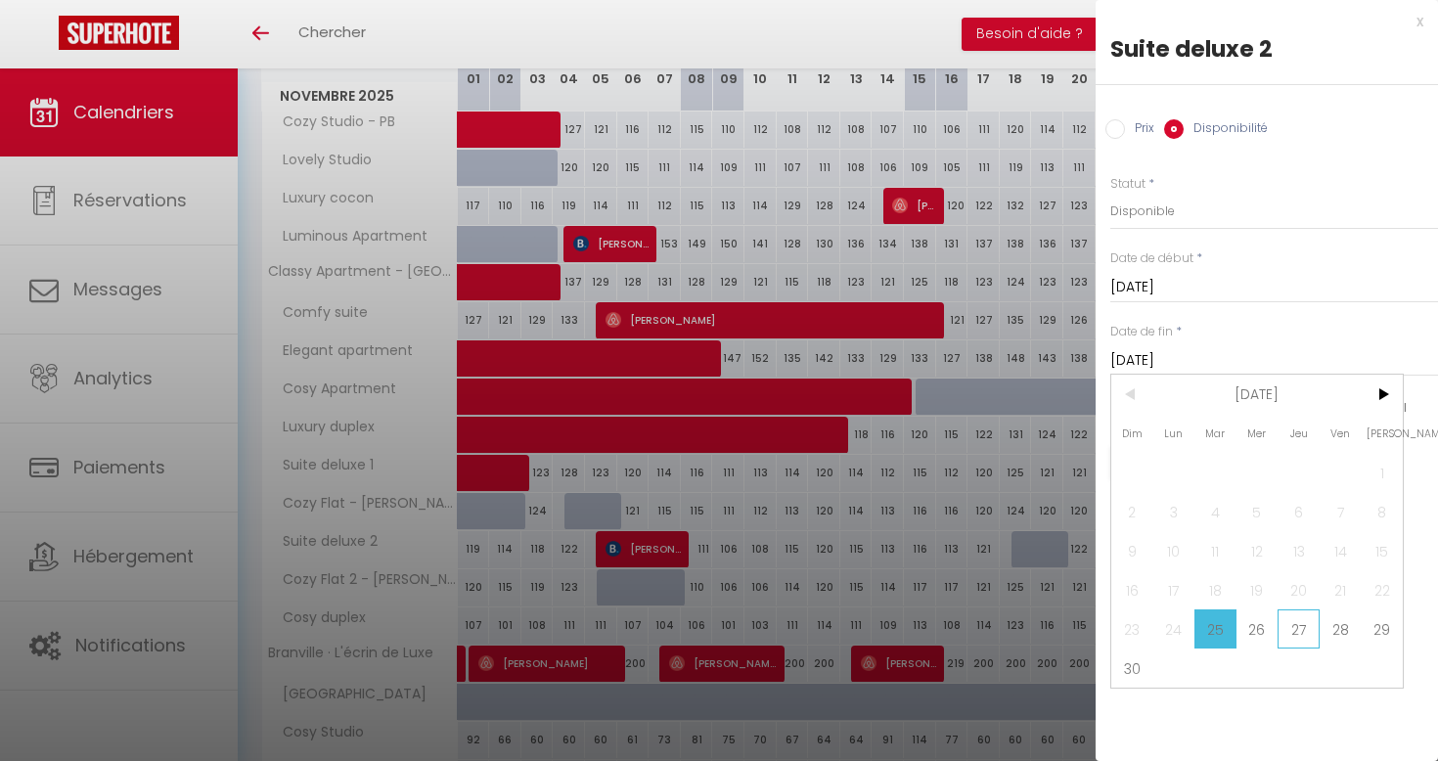
click at [1282, 629] on span "27" at bounding box center [1299, 629] width 42 height 39
type input "Jeu 27 Novembre 2025"
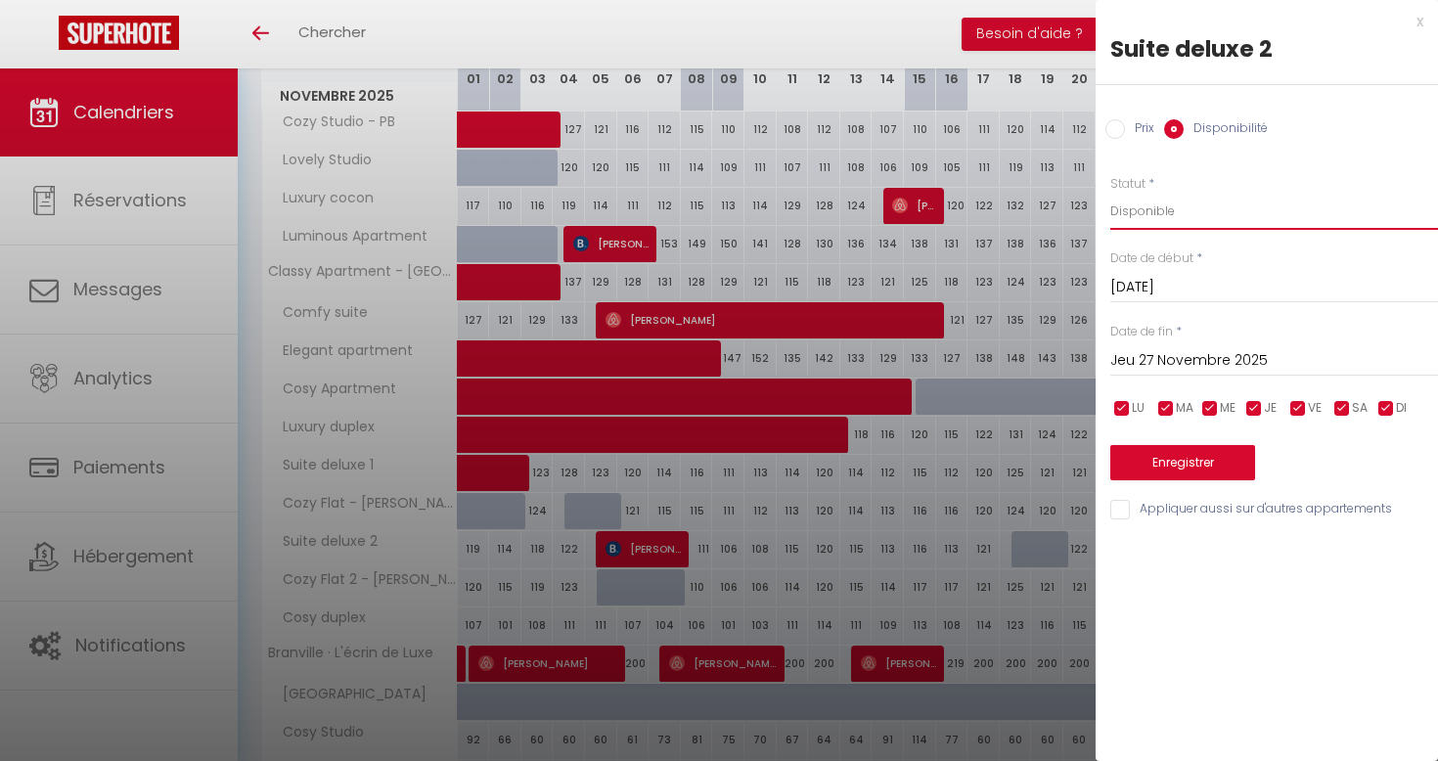
select select "0"
click at [1198, 447] on button "Enregistrer" at bounding box center [1183, 462] width 145 height 35
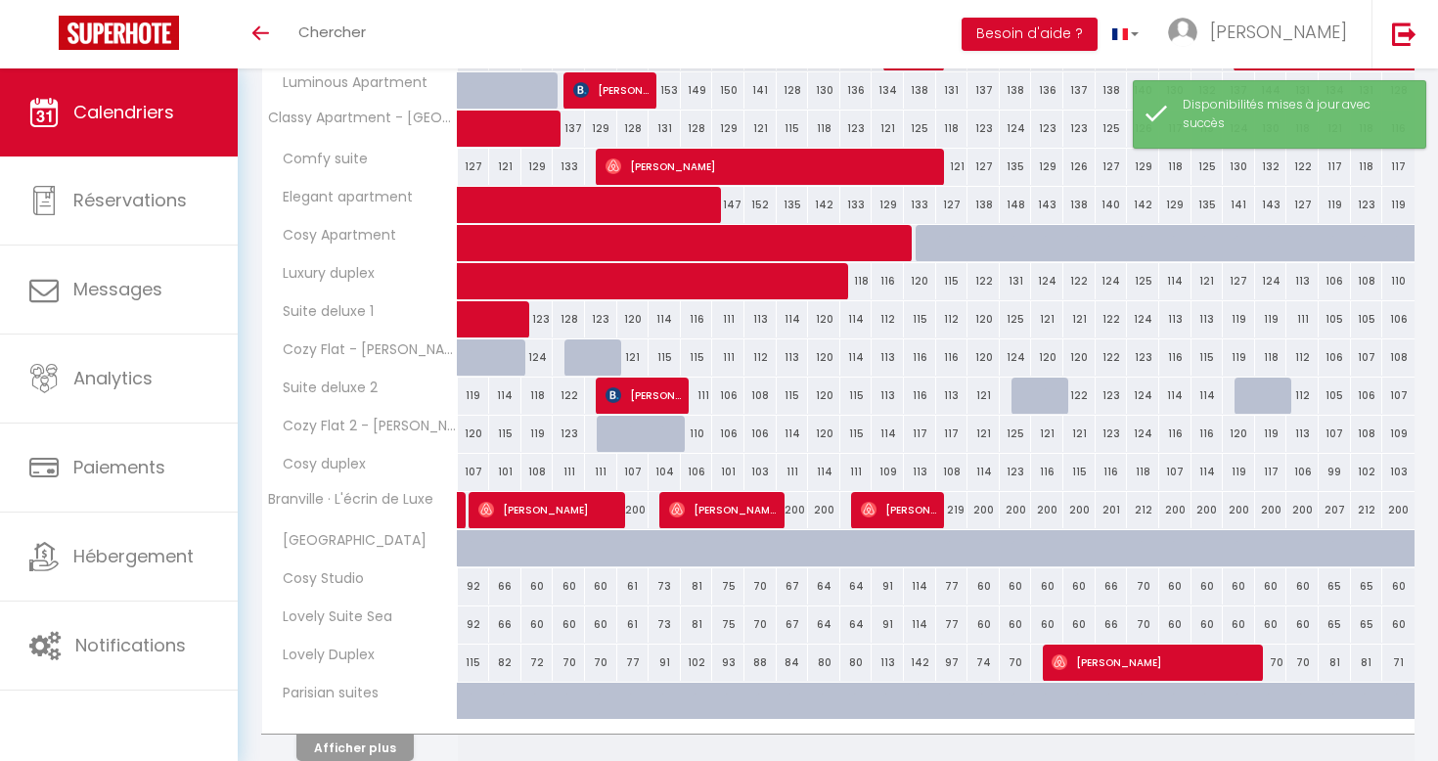
scroll to position [436, 0]
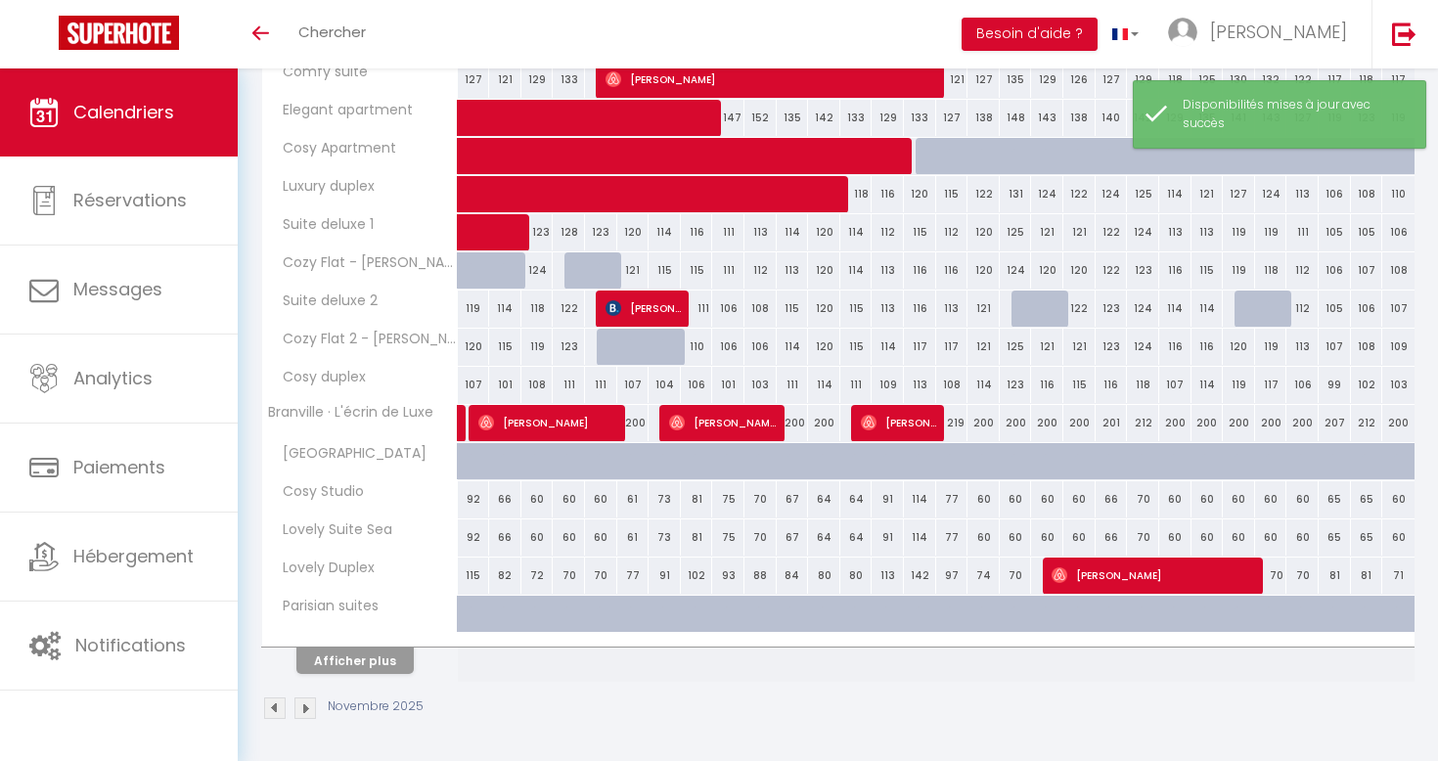
click at [303, 708] on img at bounding box center [306, 709] width 22 height 22
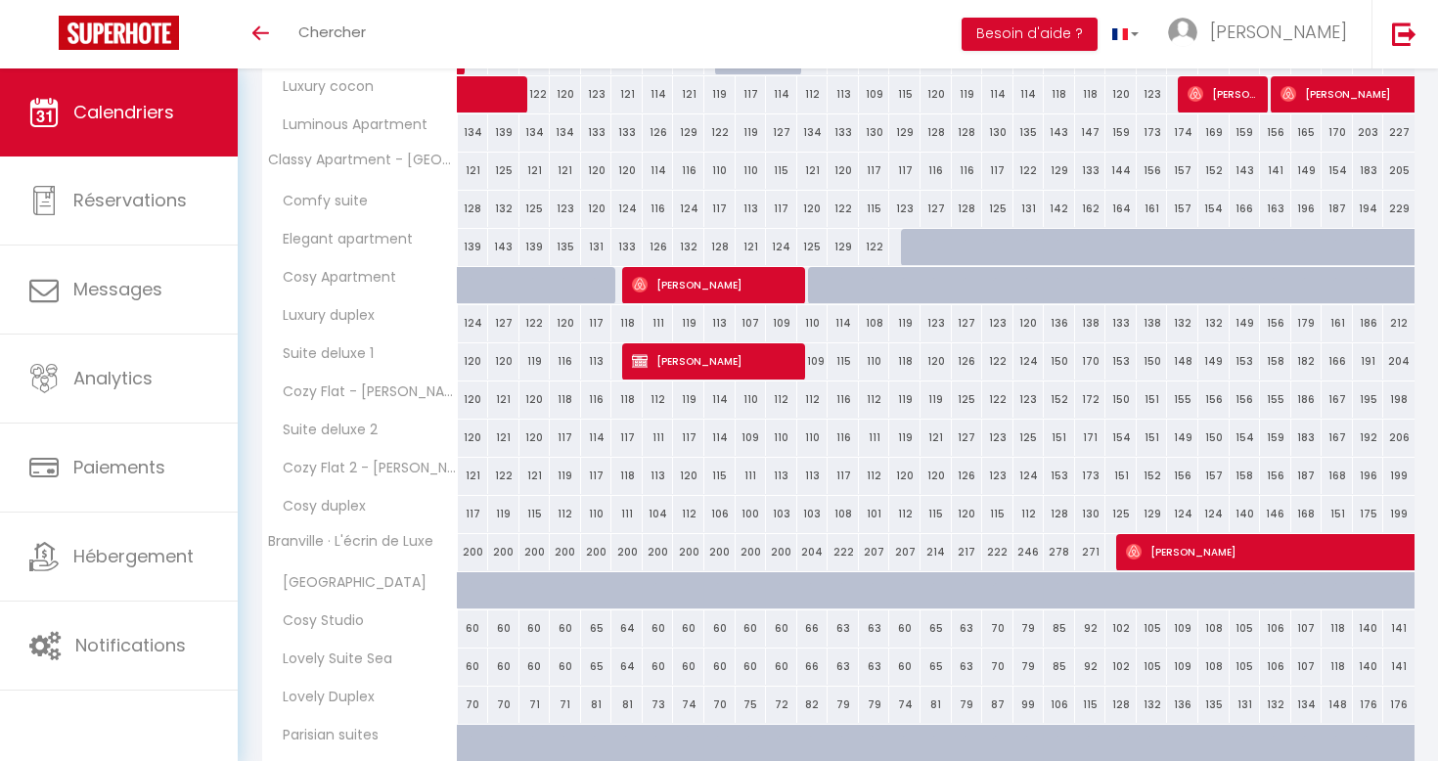
scroll to position [414, 0]
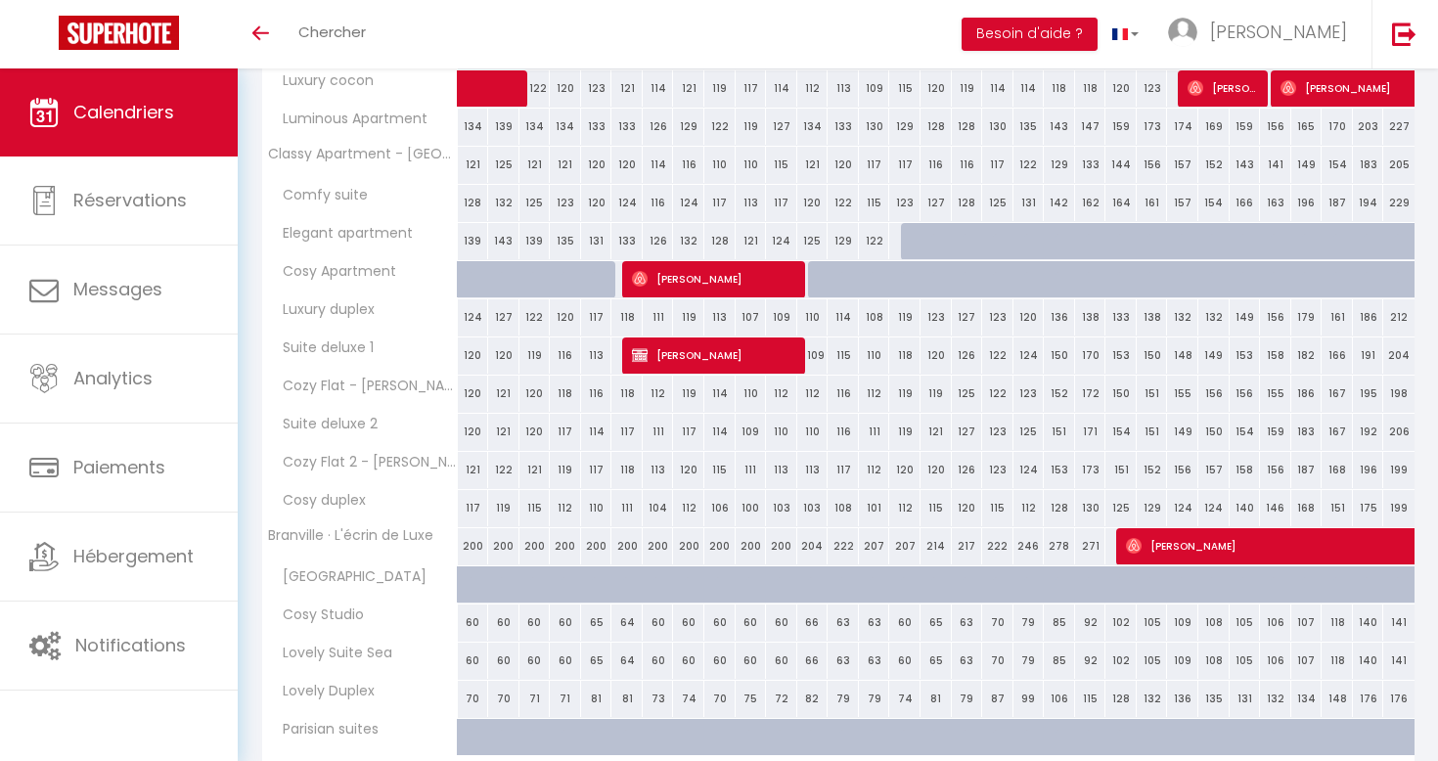
click at [507, 432] on div "121" at bounding box center [503, 432] width 31 height 36
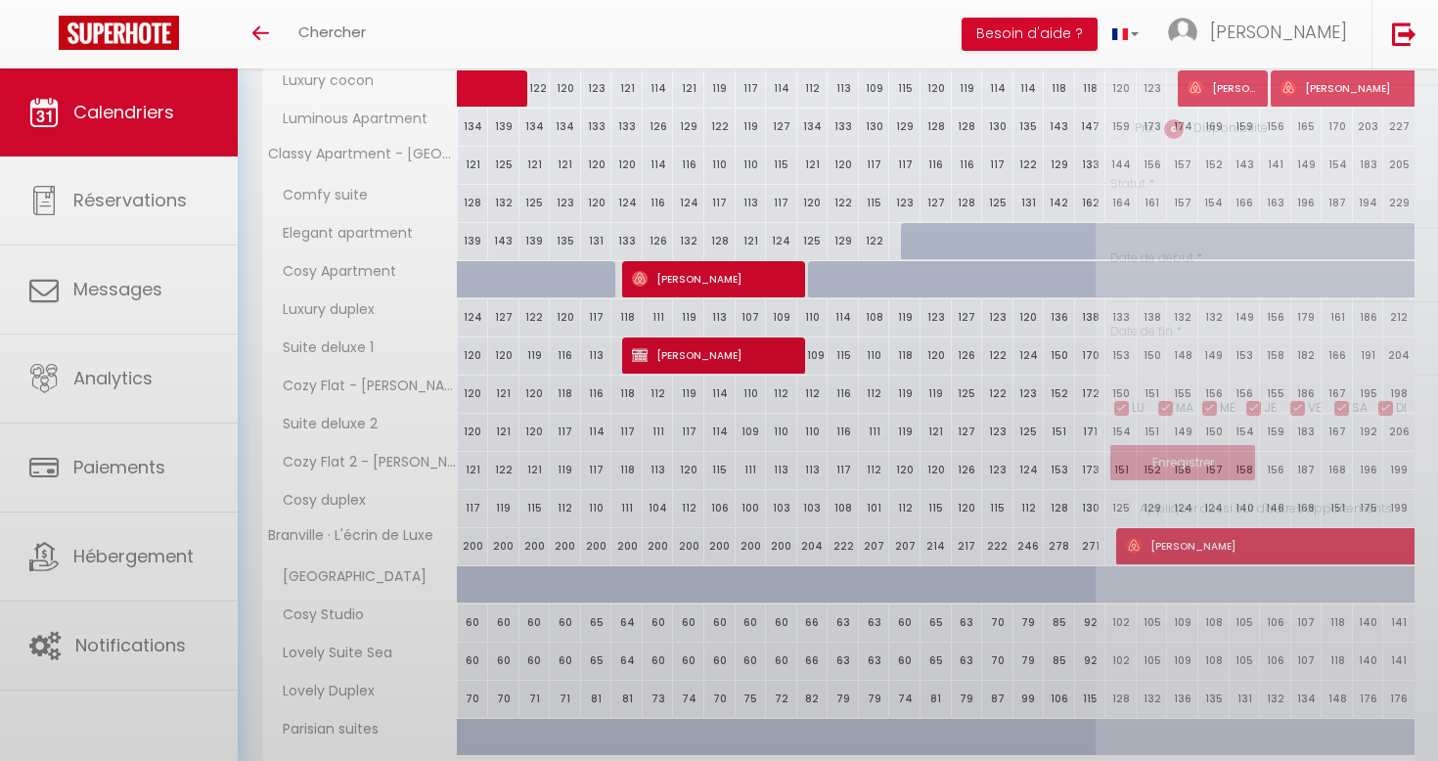
select select "1"
type input "Mar 02 Décembre 2025"
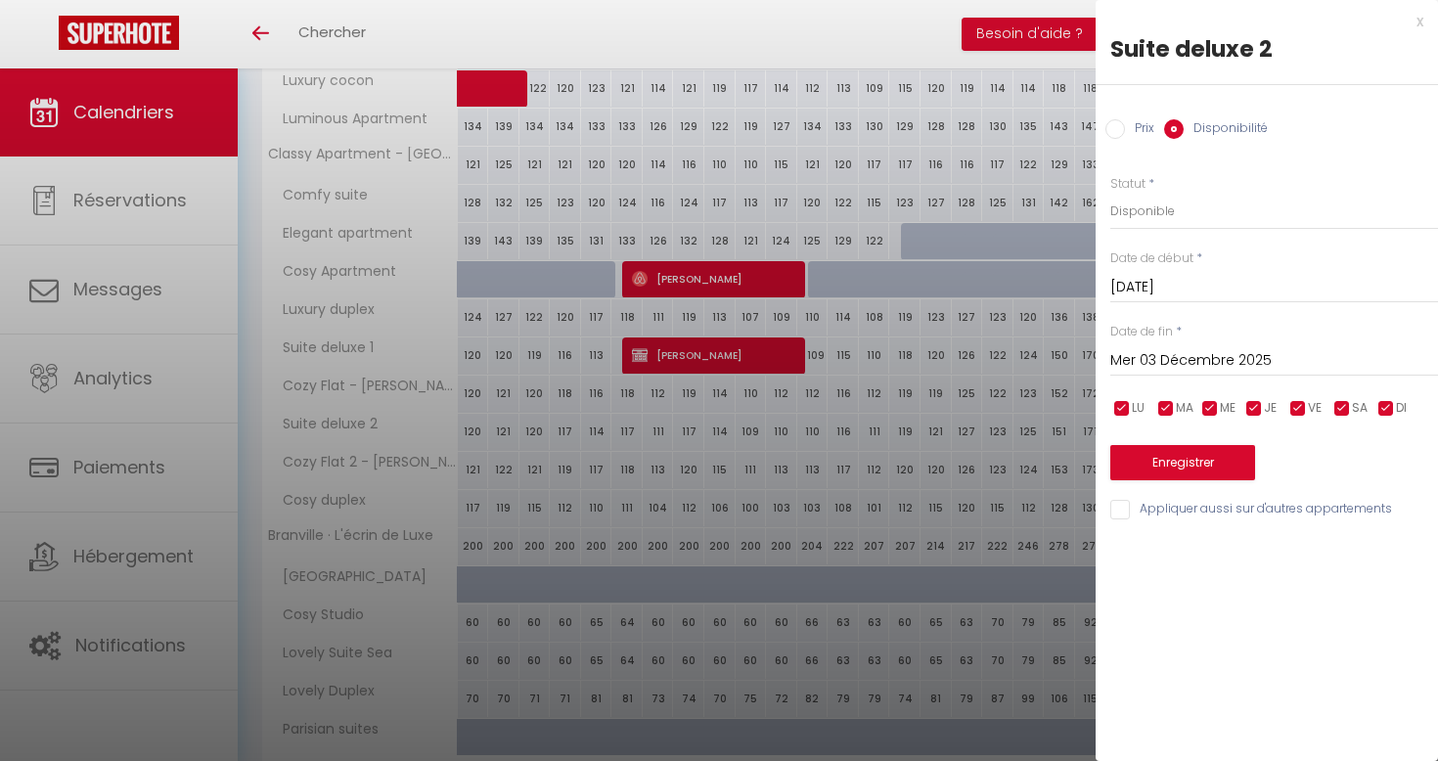
click at [1160, 362] on input "Mer 03 Décembre 2025" at bounding box center [1275, 360] width 328 height 25
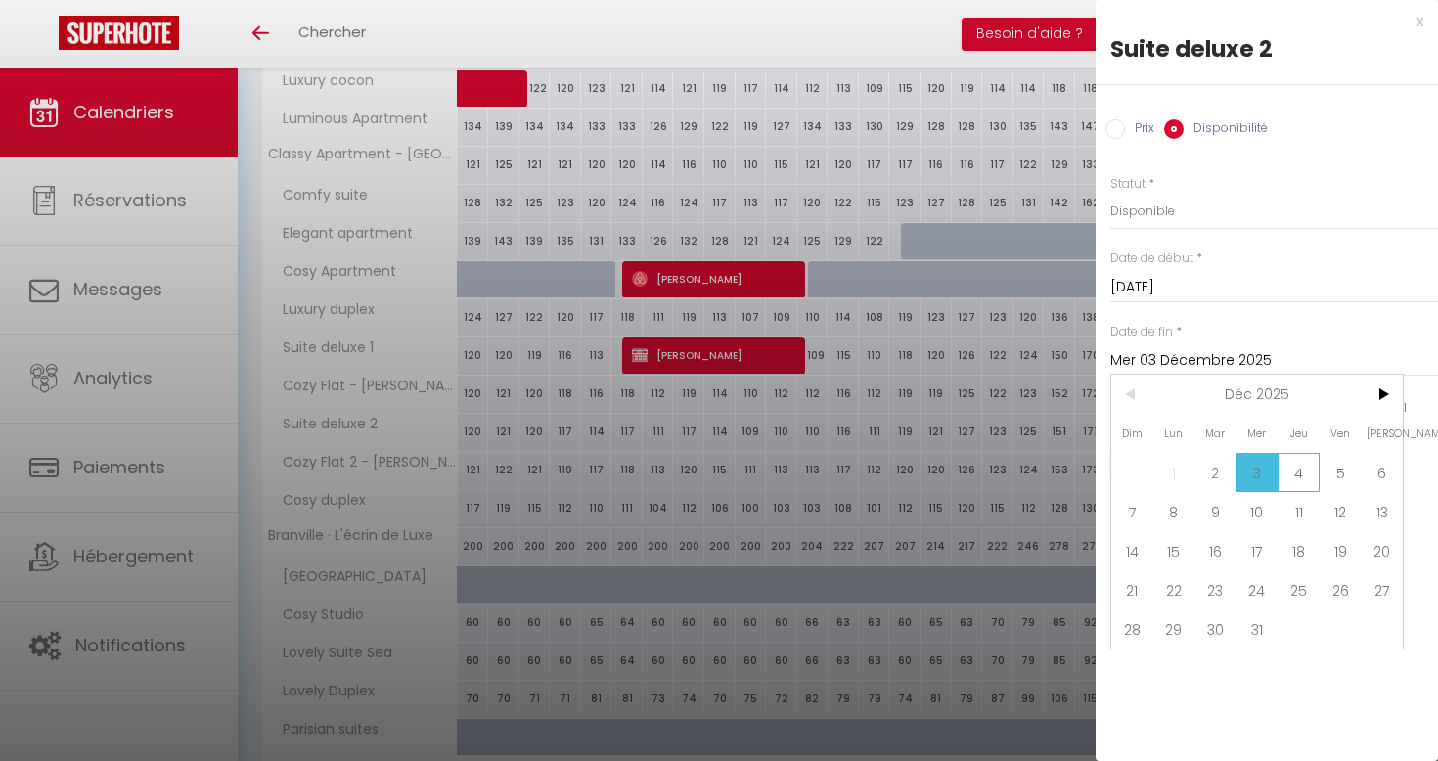
click at [1290, 469] on span "4" at bounding box center [1299, 472] width 42 height 39
type input "Jeu 04 Décembre 2025"
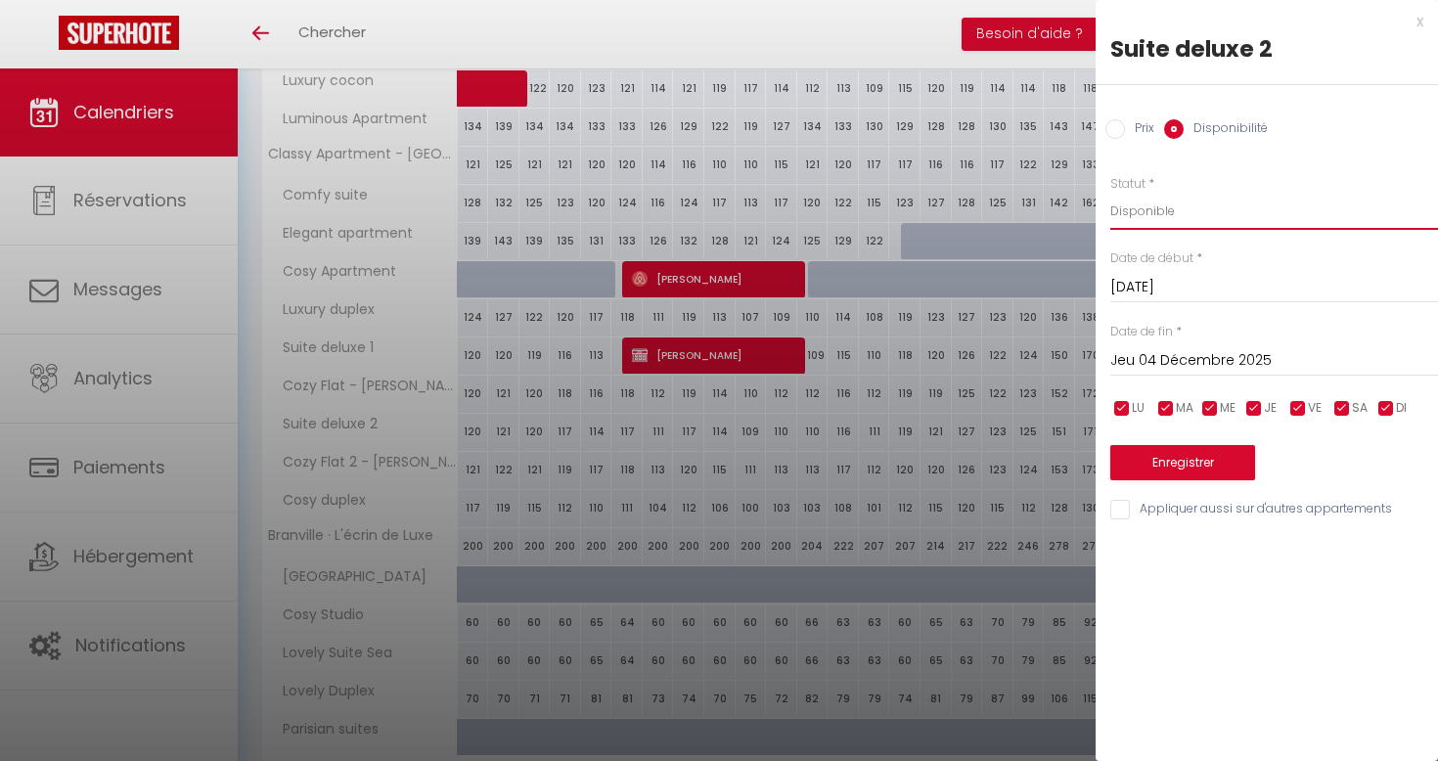
select select "0"
click at [1172, 457] on button "Enregistrer" at bounding box center [1183, 462] width 145 height 35
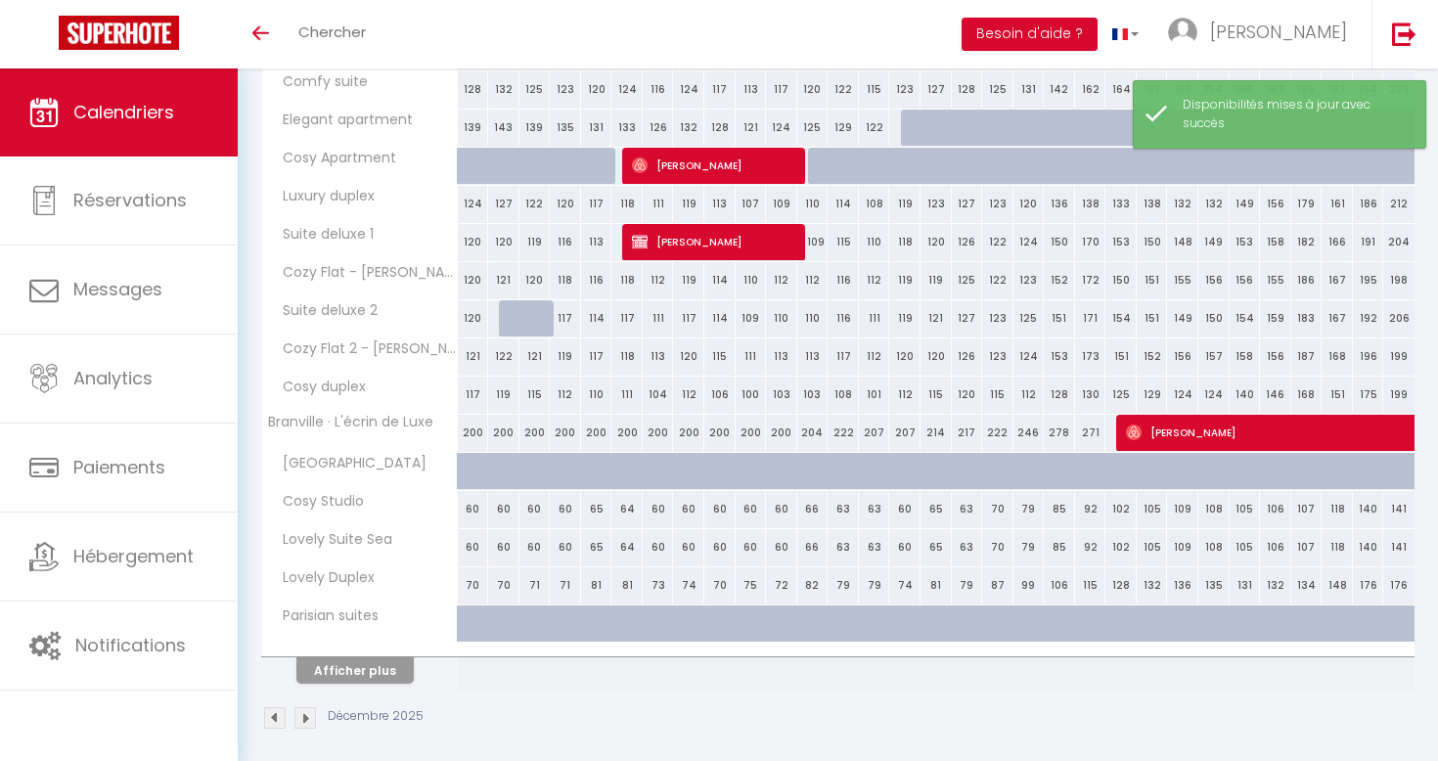
scroll to position [506, 0]
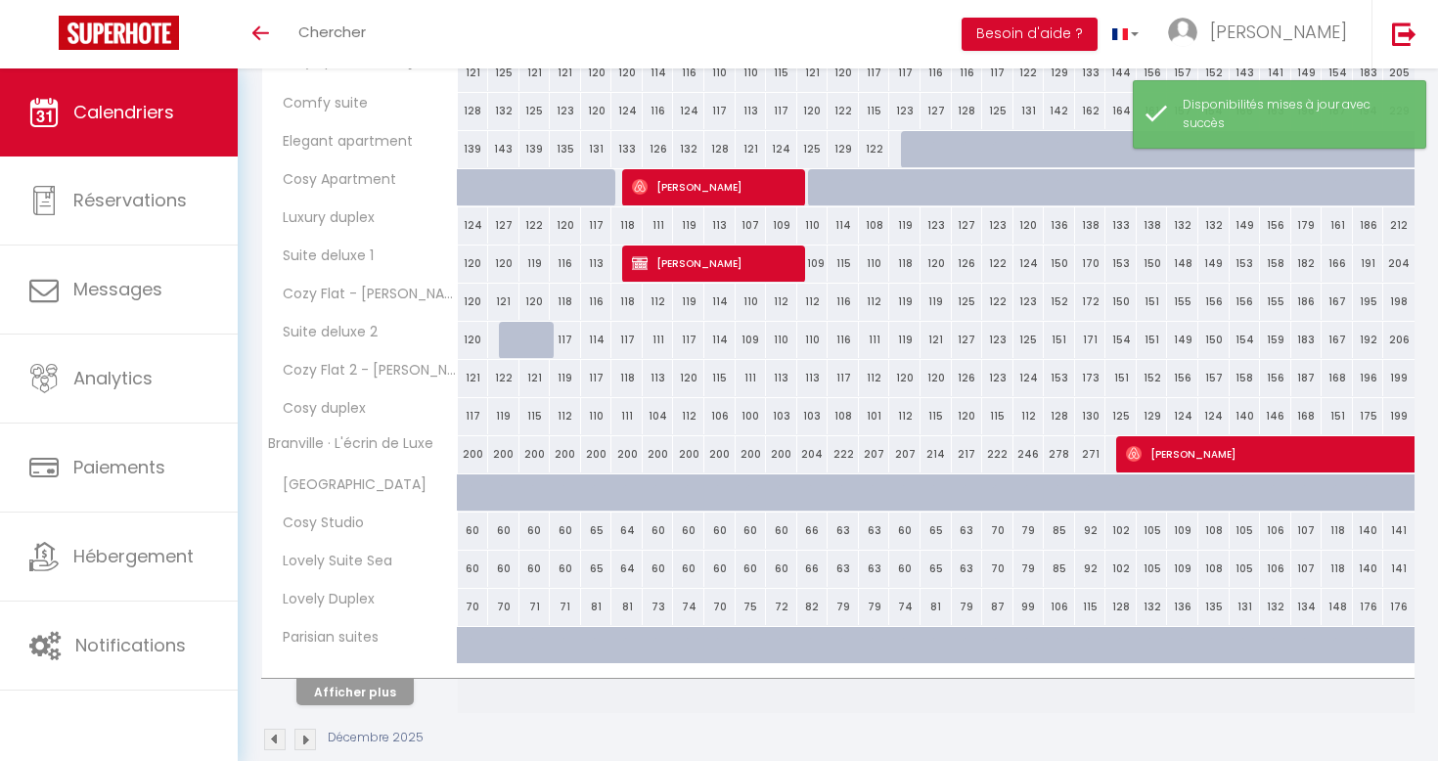
click at [508, 371] on div "122" at bounding box center [503, 378] width 31 height 36
select select "1"
type input "Mar 02 Décembre 2025"
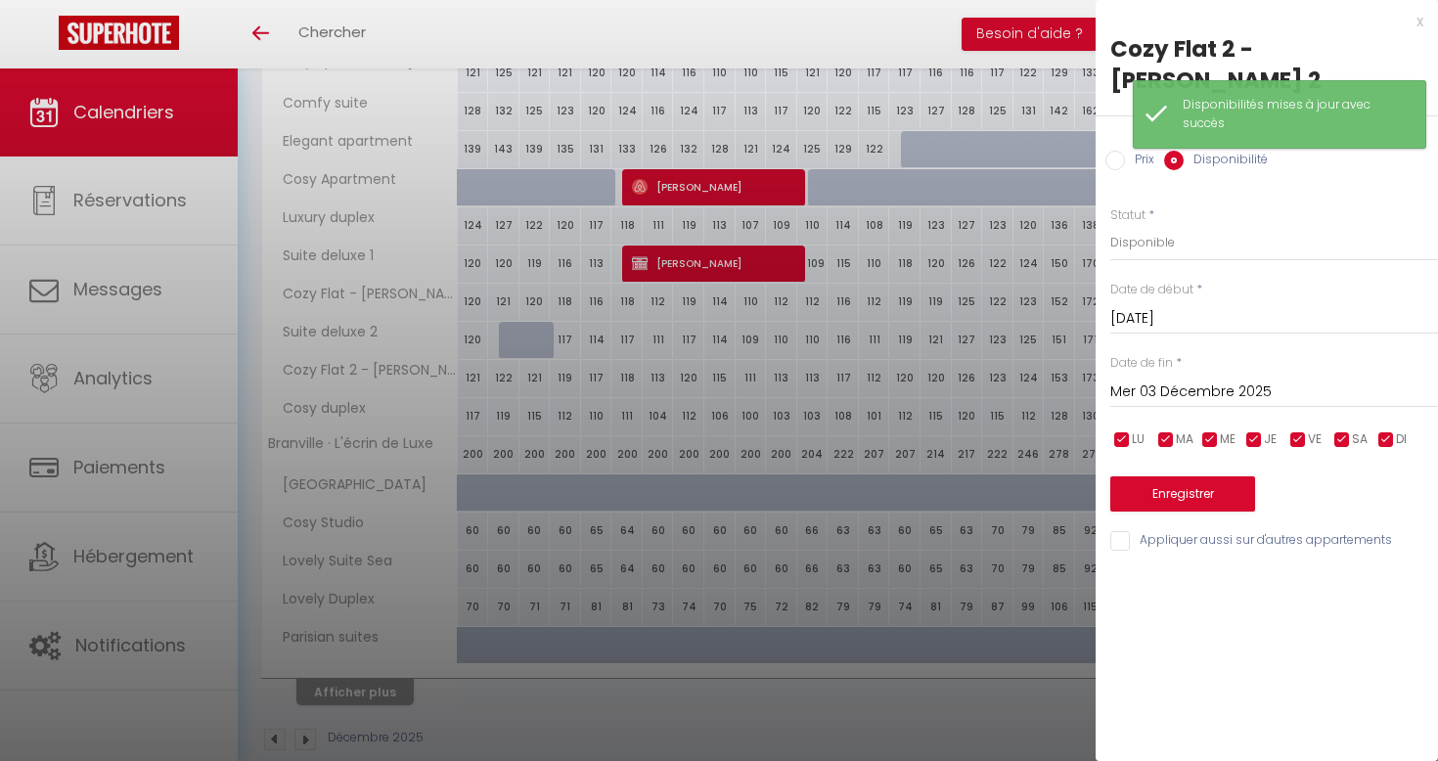
click at [1160, 380] on input "Mer 03 Décembre 2025" at bounding box center [1275, 392] width 328 height 25
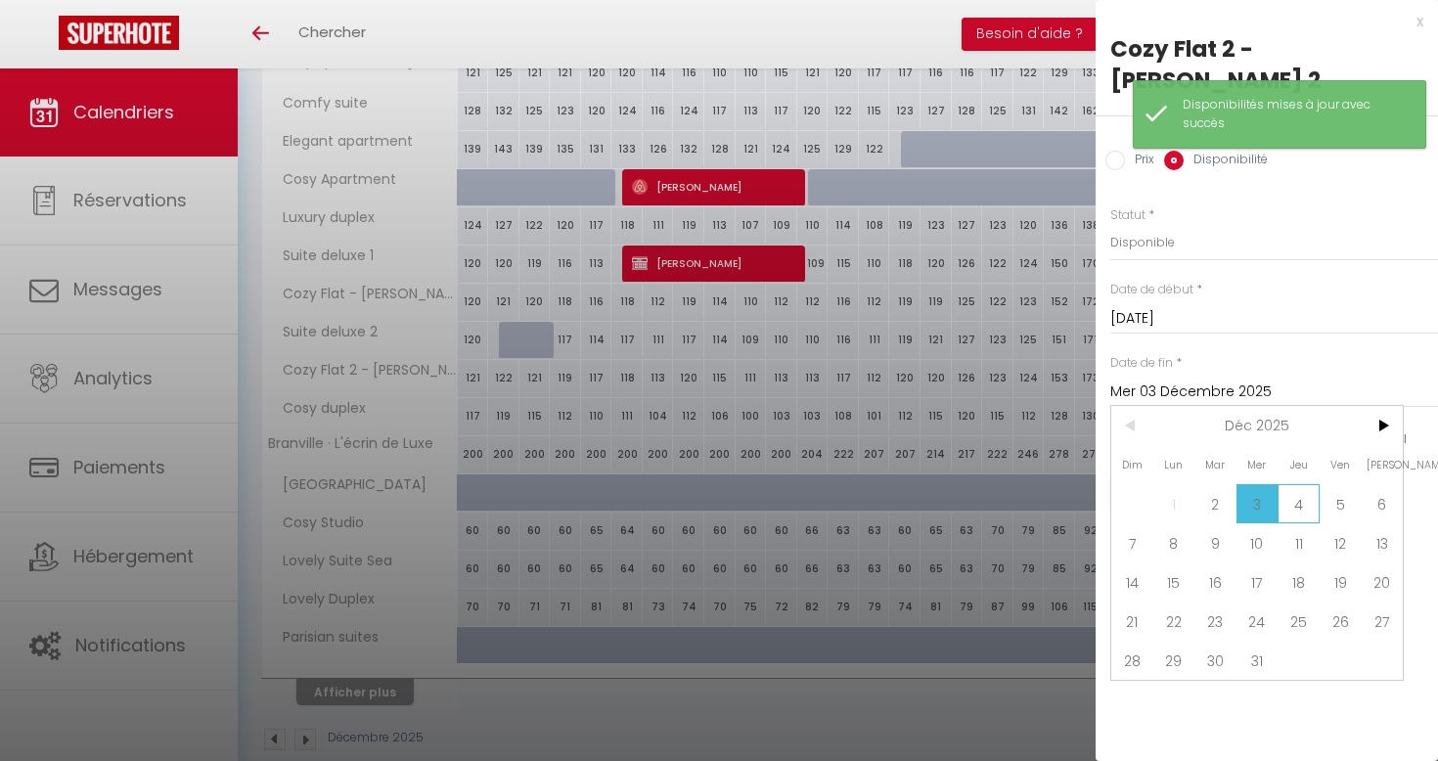
click at [1288, 484] on span "4" at bounding box center [1299, 503] width 42 height 39
type input "Jeu 04 Décembre 2025"
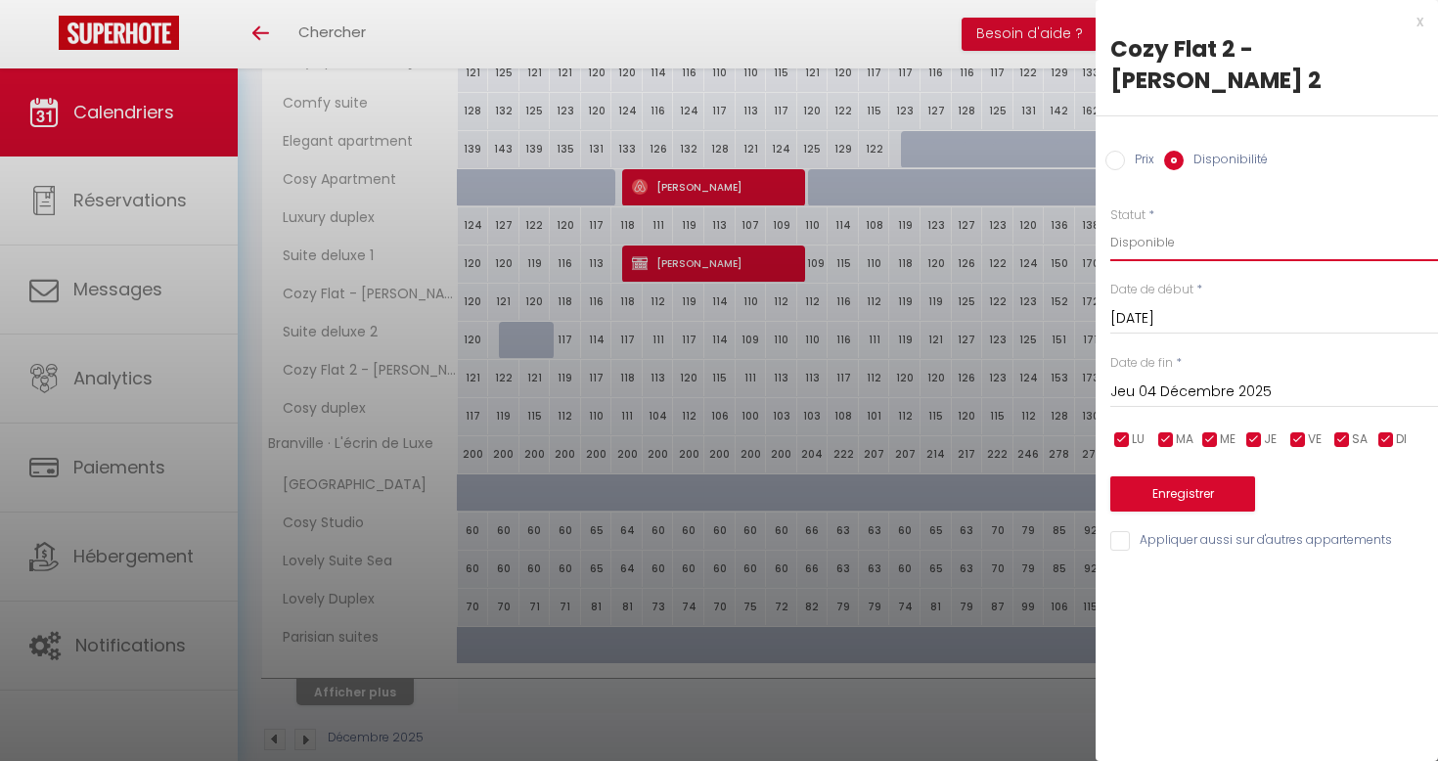
select select "0"
click at [1190, 476] on button "Enregistrer" at bounding box center [1183, 493] width 145 height 35
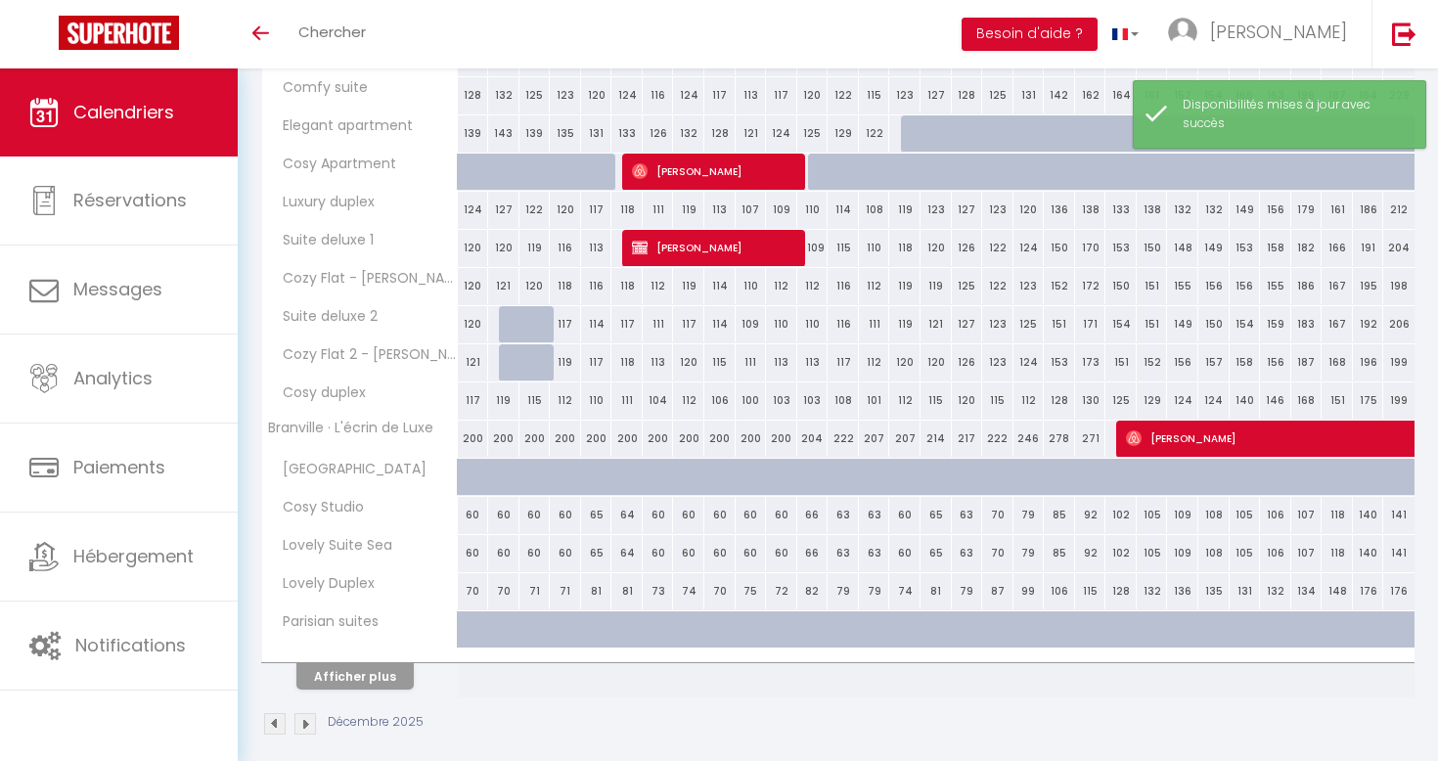
scroll to position [517, 0]
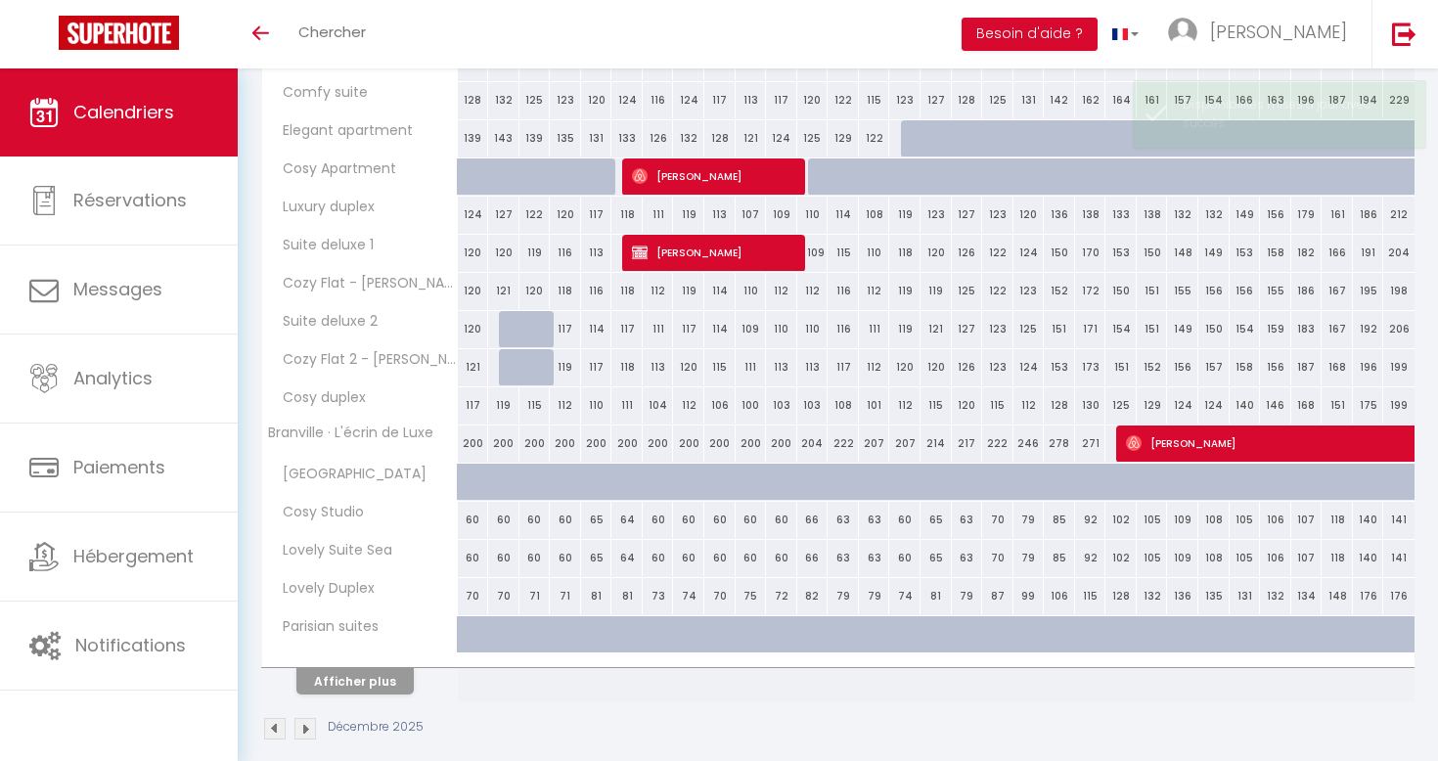
click at [748, 365] on div "111" at bounding box center [751, 367] width 31 height 36
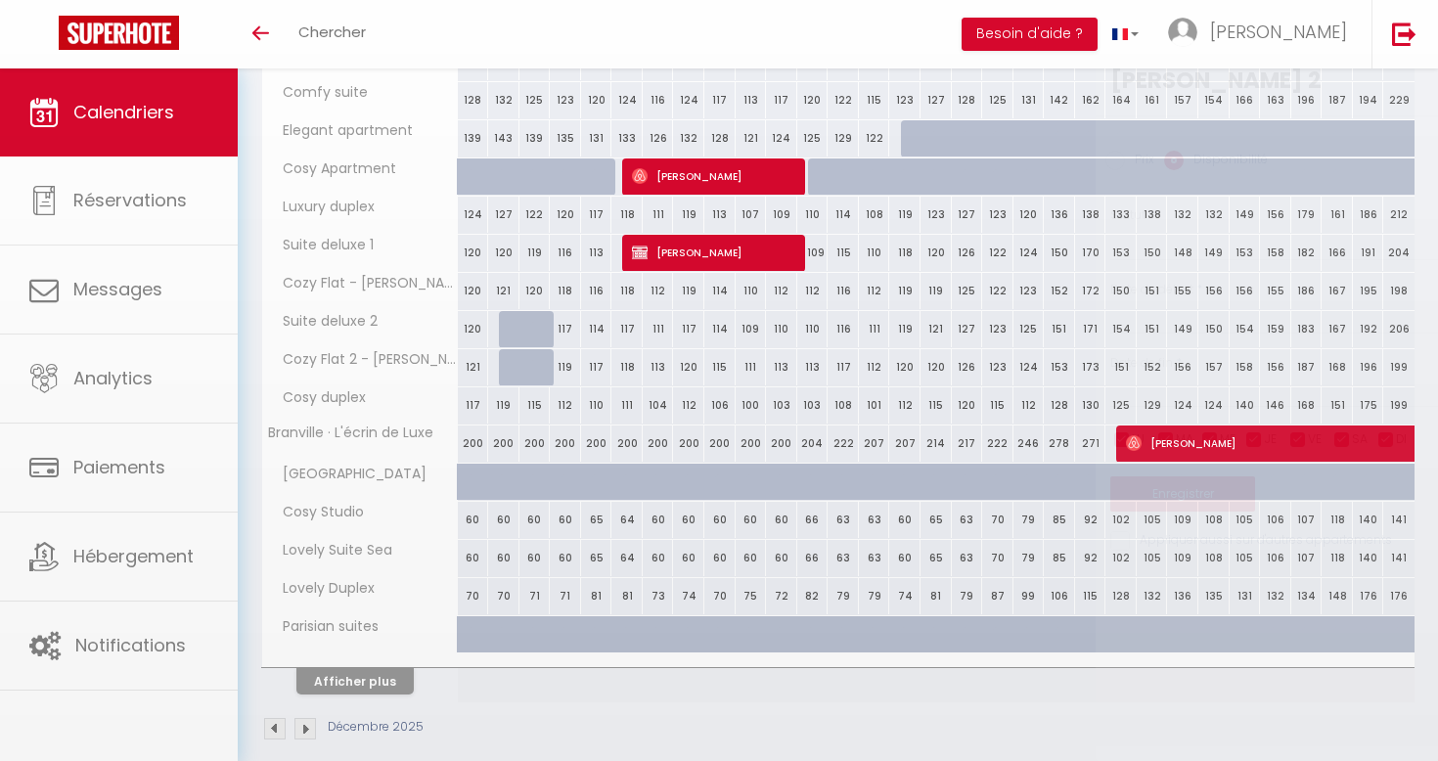
select select "1"
type input "Mer 10 Décembre 2025"
type input "Jeu 11 Décembre 2025"
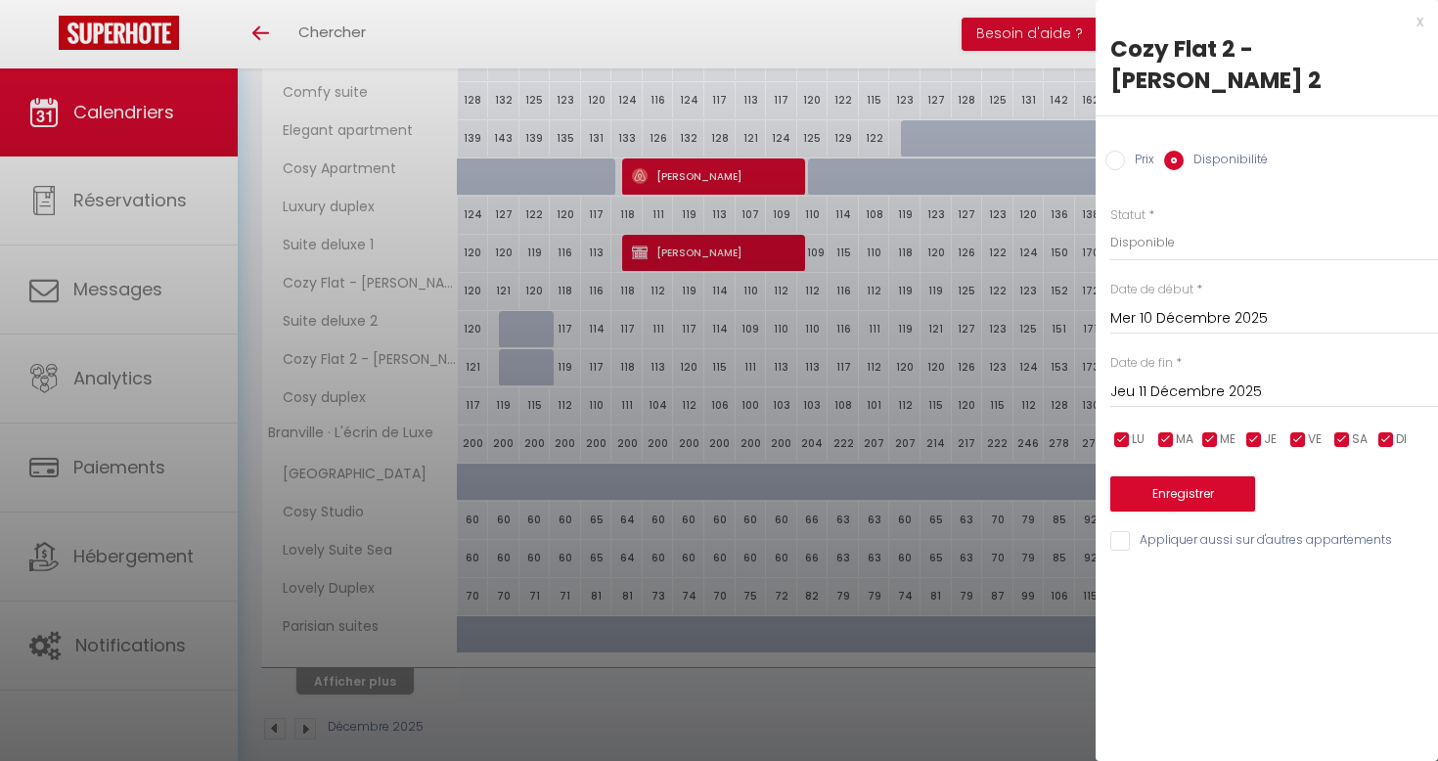
click at [1165, 306] on input "Mer 10 Décembre 2025" at bounding box center [1275, 318] width 328 height 25
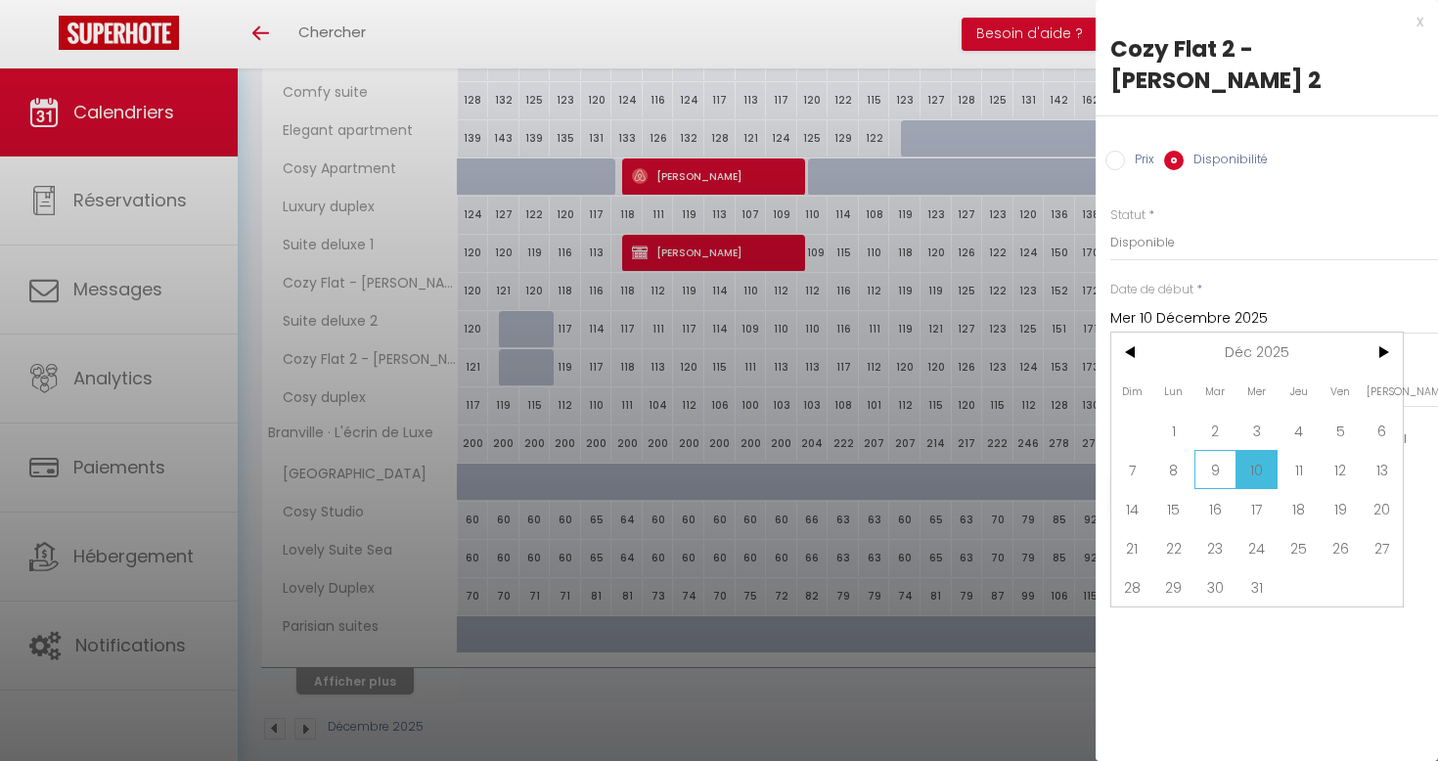
click at [1211, 450] on span "9" at bounding box center [1216, 469] width 42 height 39
type input "Mar 09 Décembre 2025"
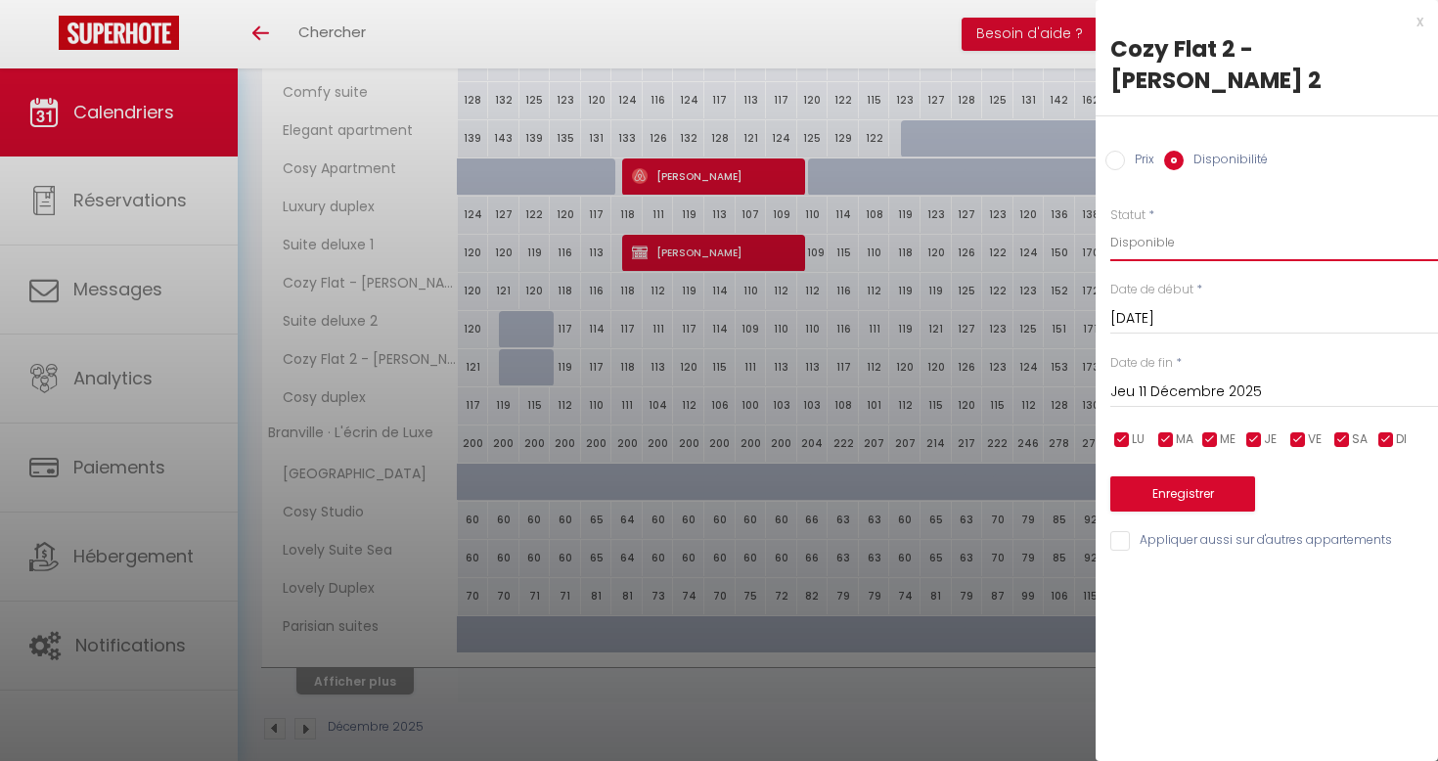
select select "0"
click at [1209, 476] on button "Enregistrer" at bounding box center [1183, 493] width 145 height 35
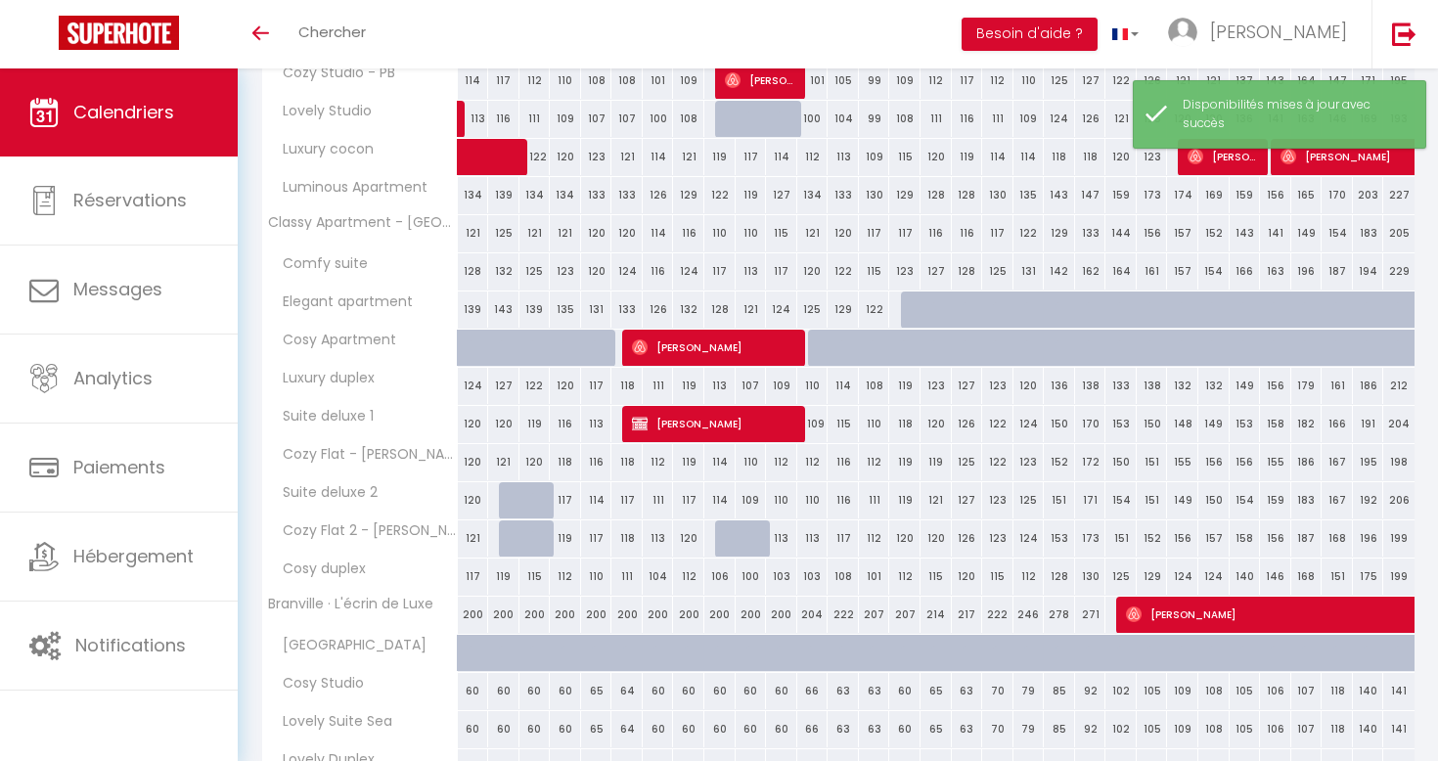
scroll to position [480, 0]
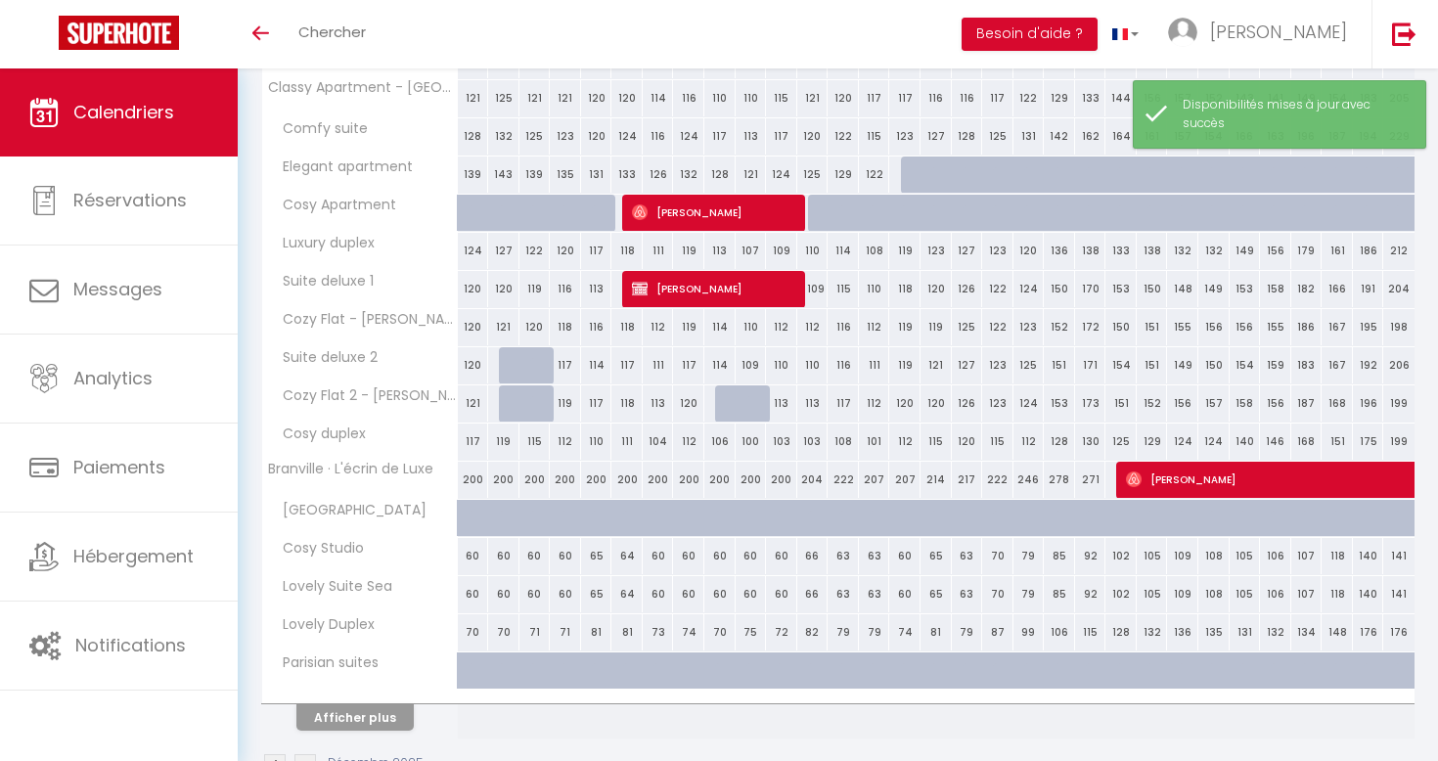
click at [721, 368] on div "114" at bounding box center [719, 365] width 31 height 36
select select "1"
type input "Mar 09 Décembre 2025"
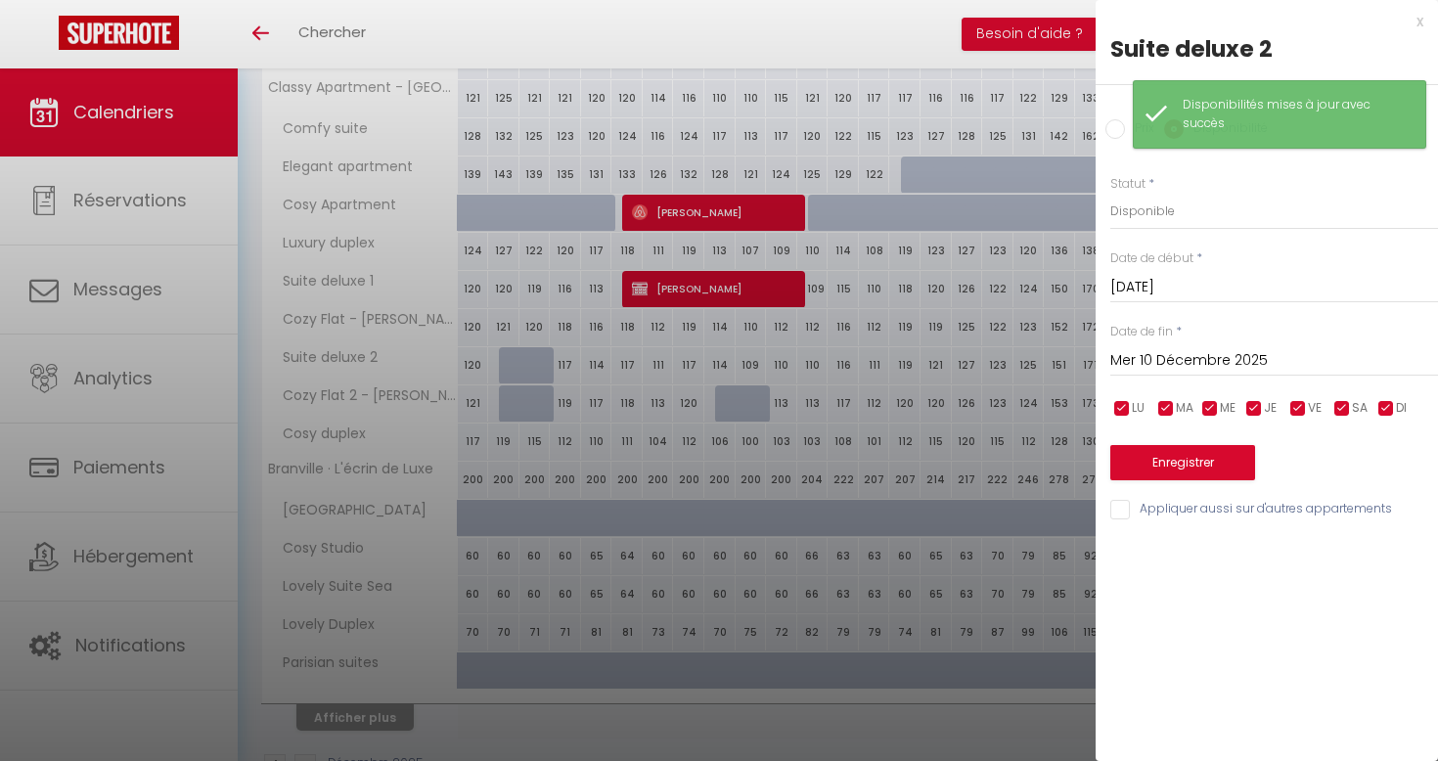
click at [1234, 365] on input "Mer 10 Décembre 2025" at bounding box center [1275, 360] width 328 height 25
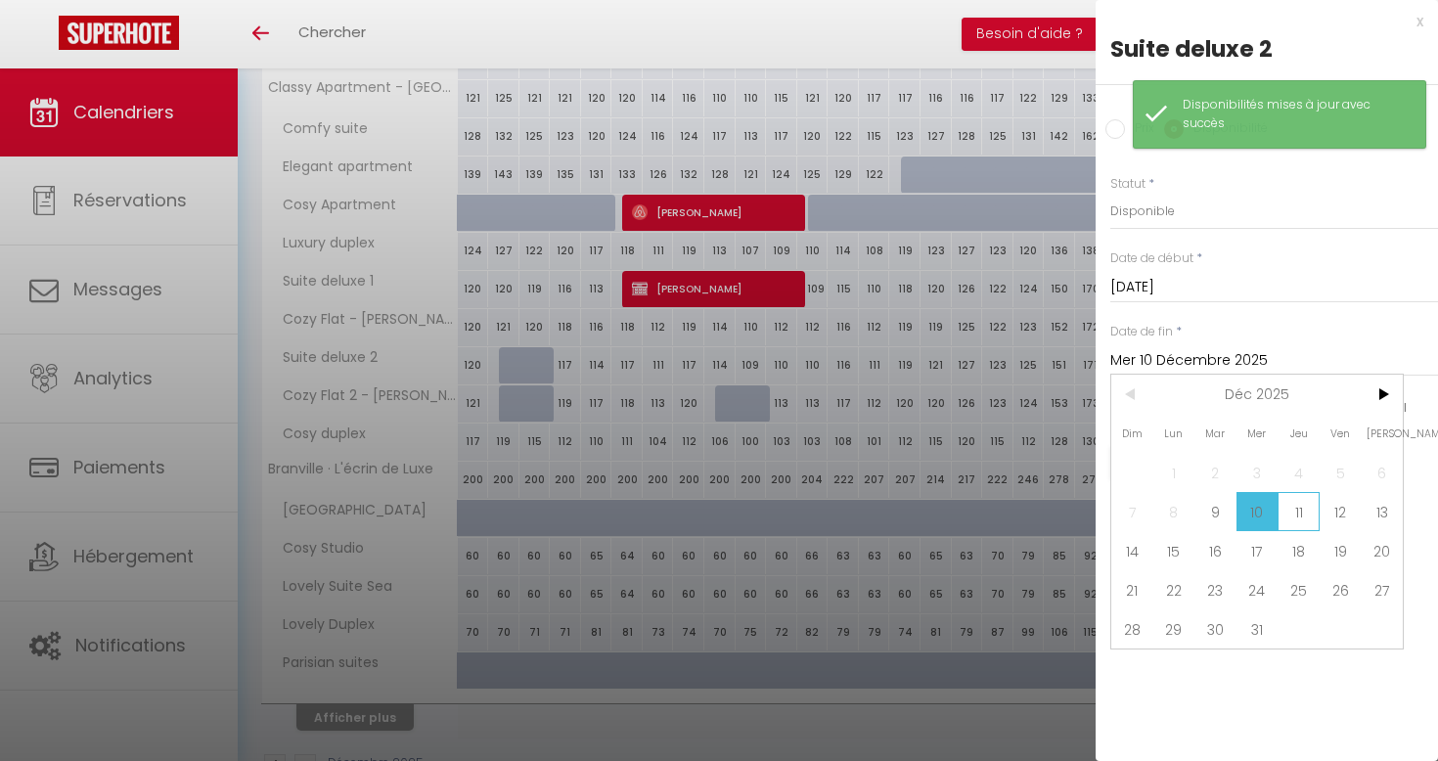
click at [1286, 523] on span "11" at bounding box center [1299, 511] width 42 height 39
type input "Jeu 11 Décembre 2025"
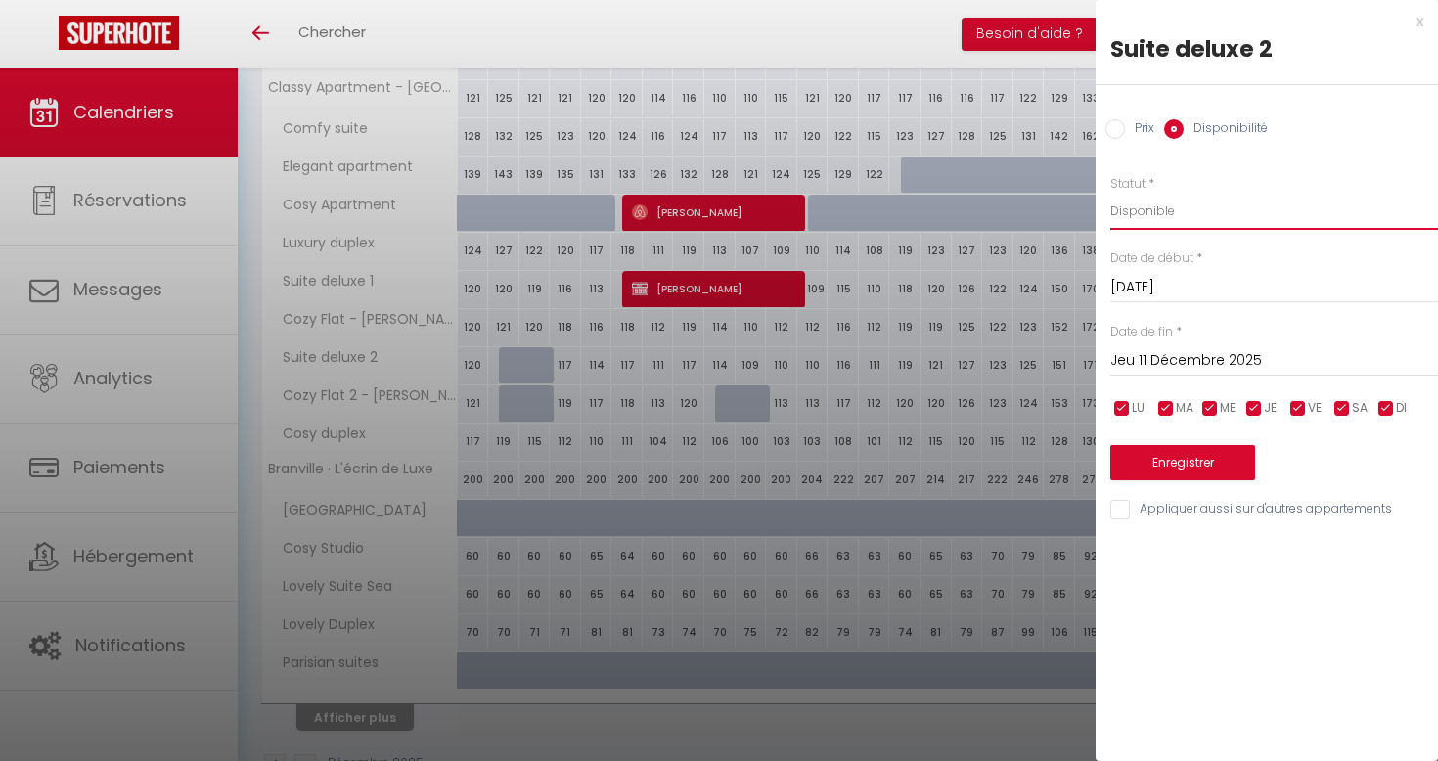
select select "0"
click at [1188, 451] on button "Enregistrer" at bounding box center [1183, 462] width 145 height 35
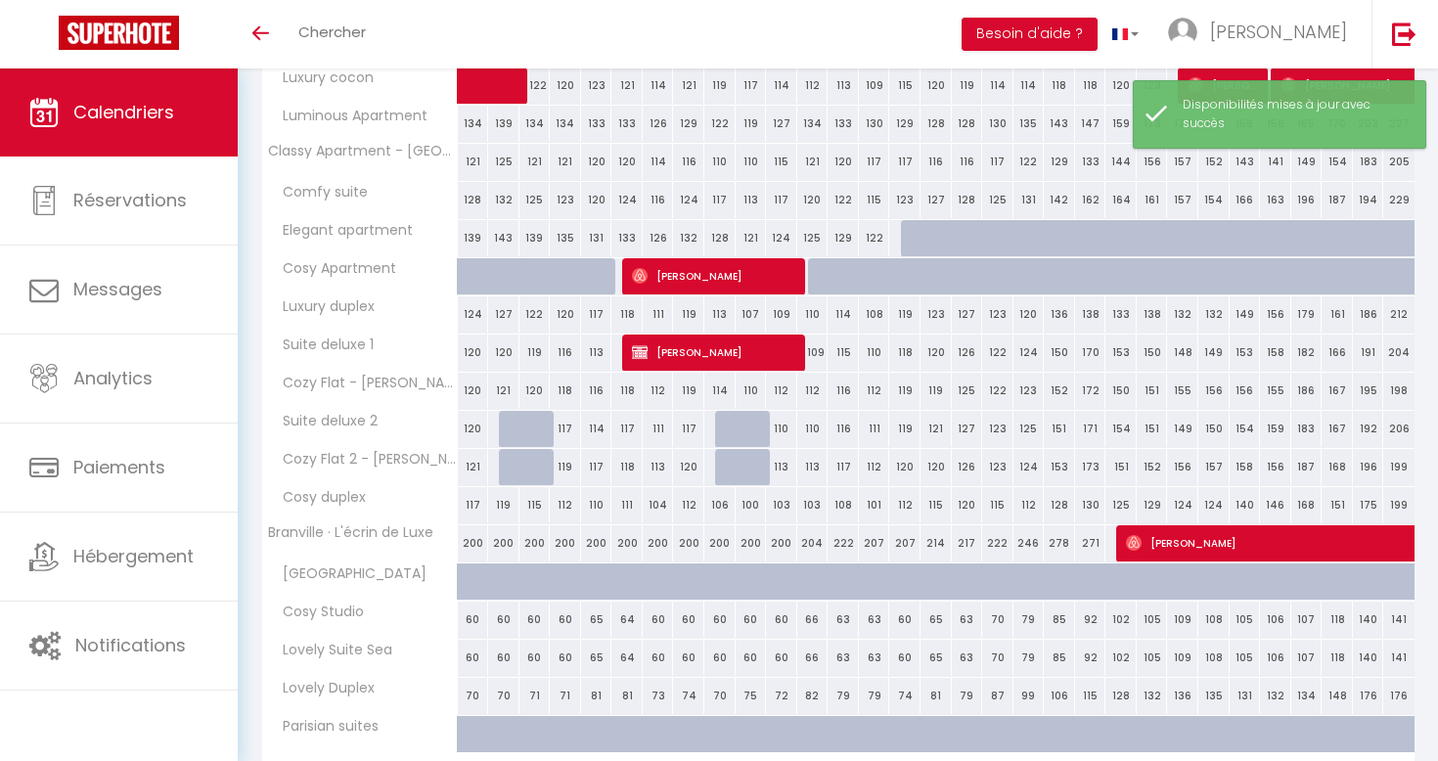
scroll to position [457, 0]
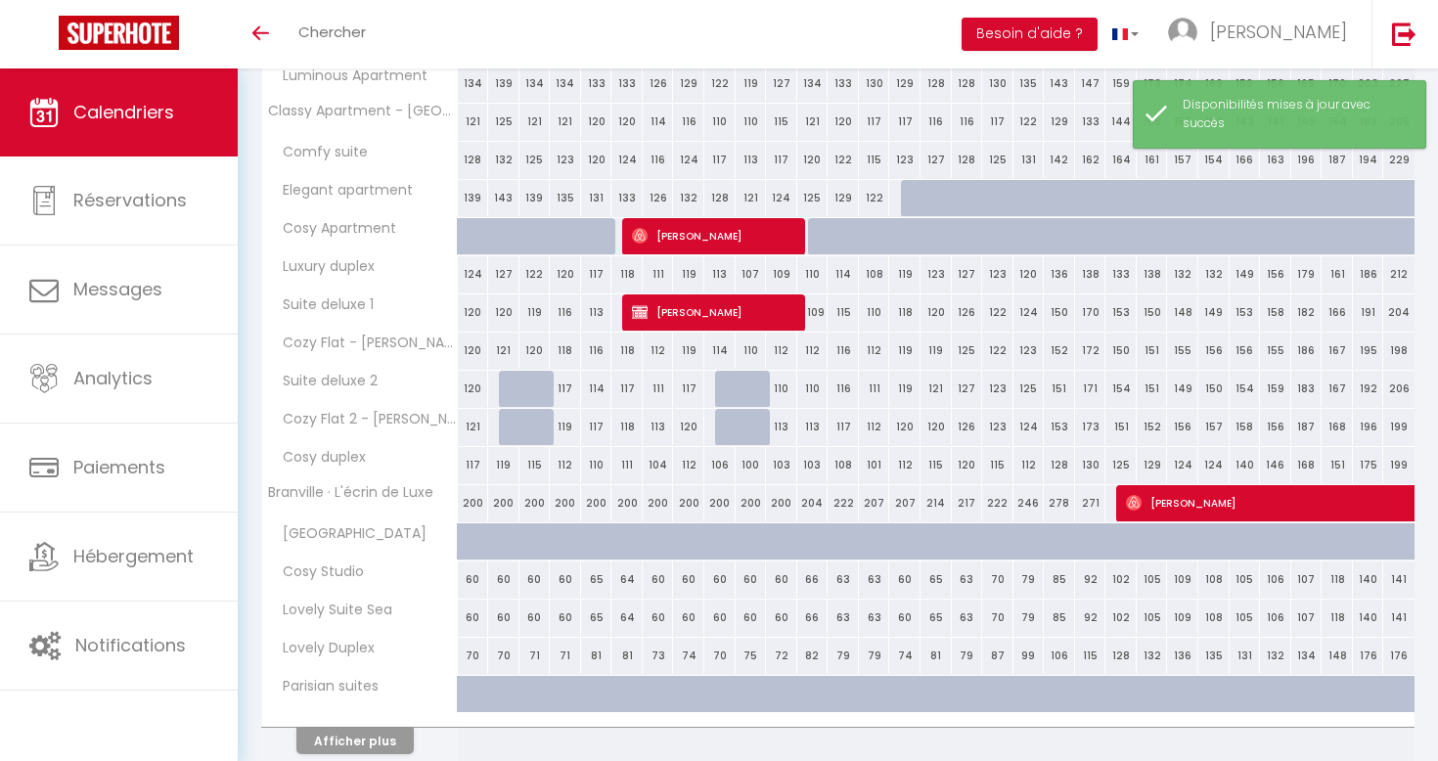
click at [994, 385] on div "123" at bounding box center [997, 389] width 31 height 36
select select "1"
type input "Jeu 18 Décembre 2025"
type input "Ven 19 Décembre 2025"
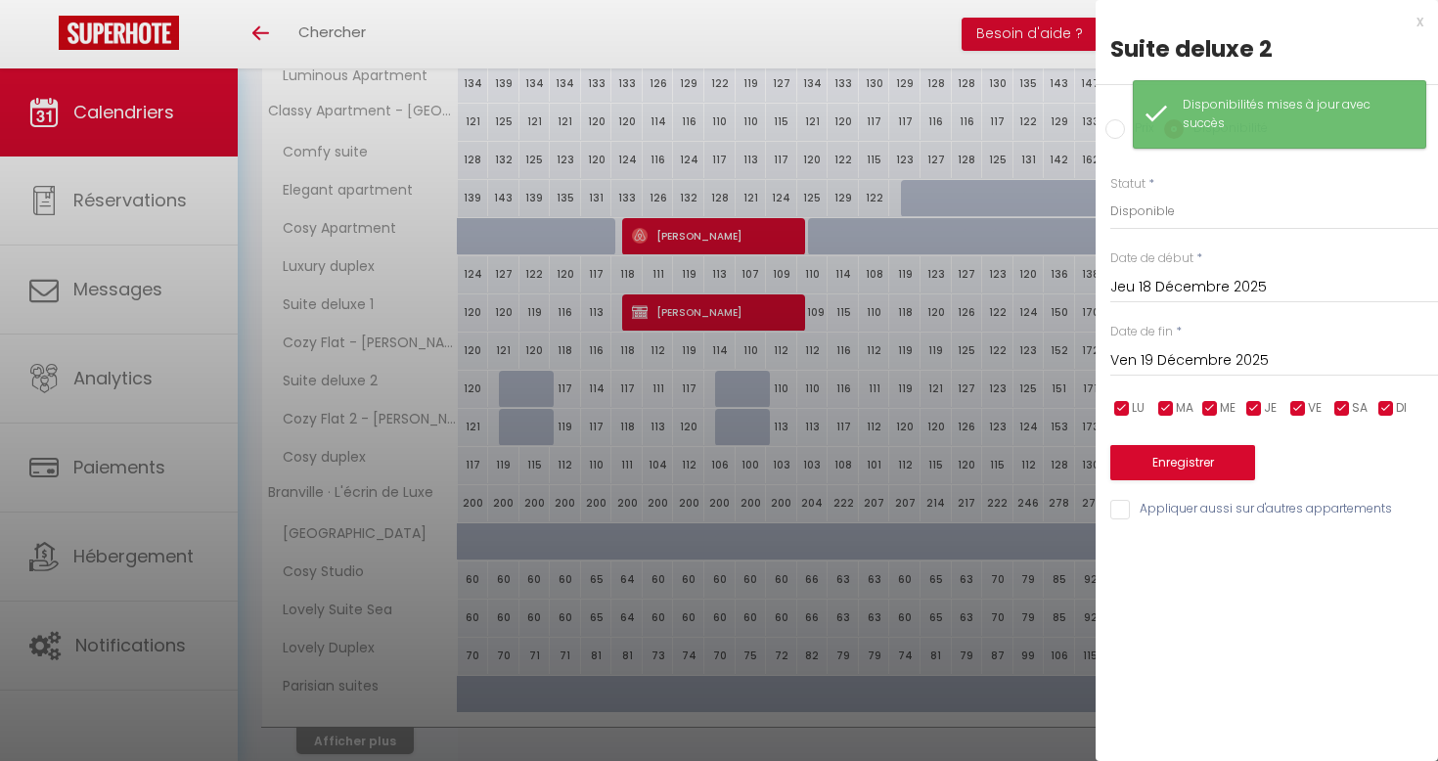
click at [1214, 305] on div "Prix * 123 Statut * Disponible Indisponible Date de début * Jeu 18 Décembre 202…" at bounding box center [1267, 337] width 342 height 372
click at [1214, 293] on input "Jeu 18 Décembre 2025" at bounding box center [1275, 287] width 328 height 25
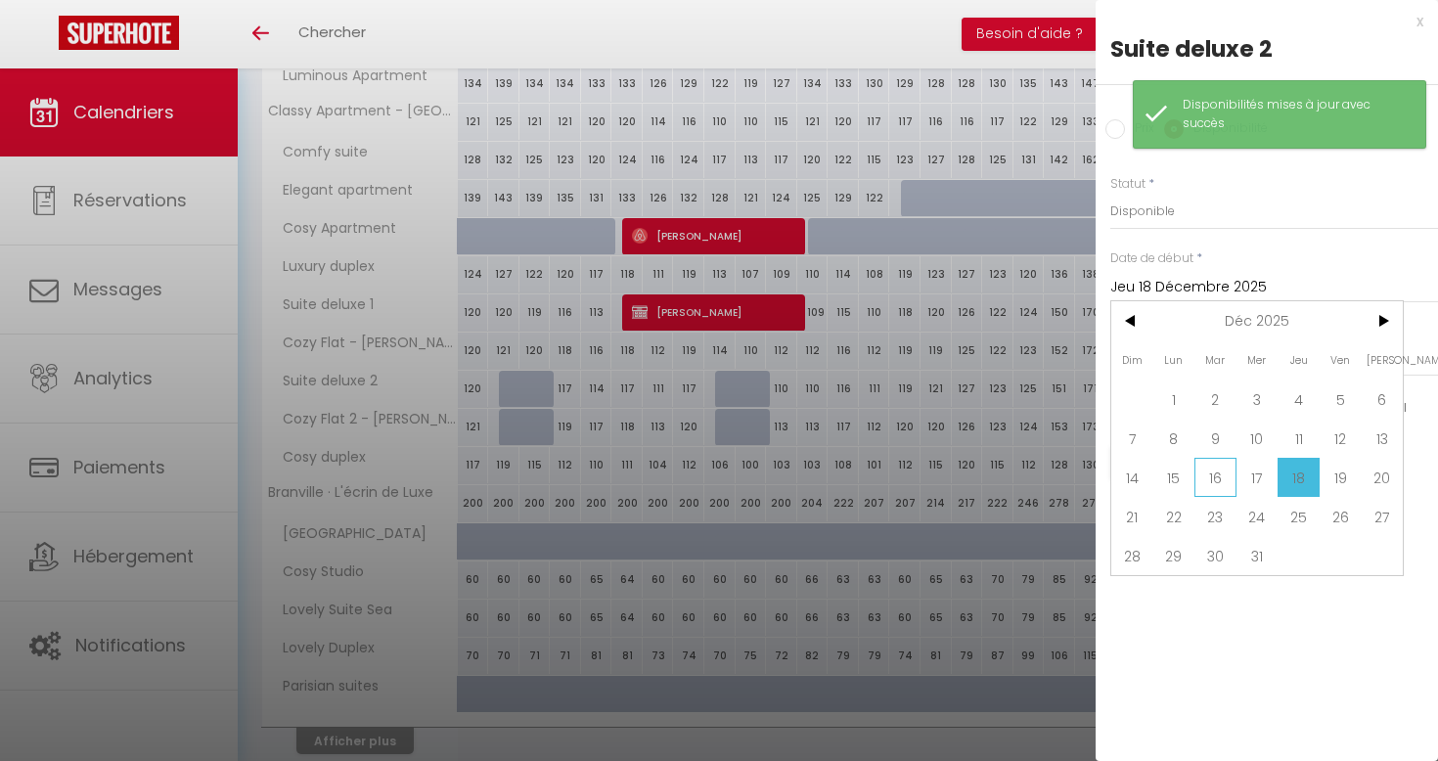
click at [1210, 471] on span "16" at bounding box center [1216, 477] width 42 height 39
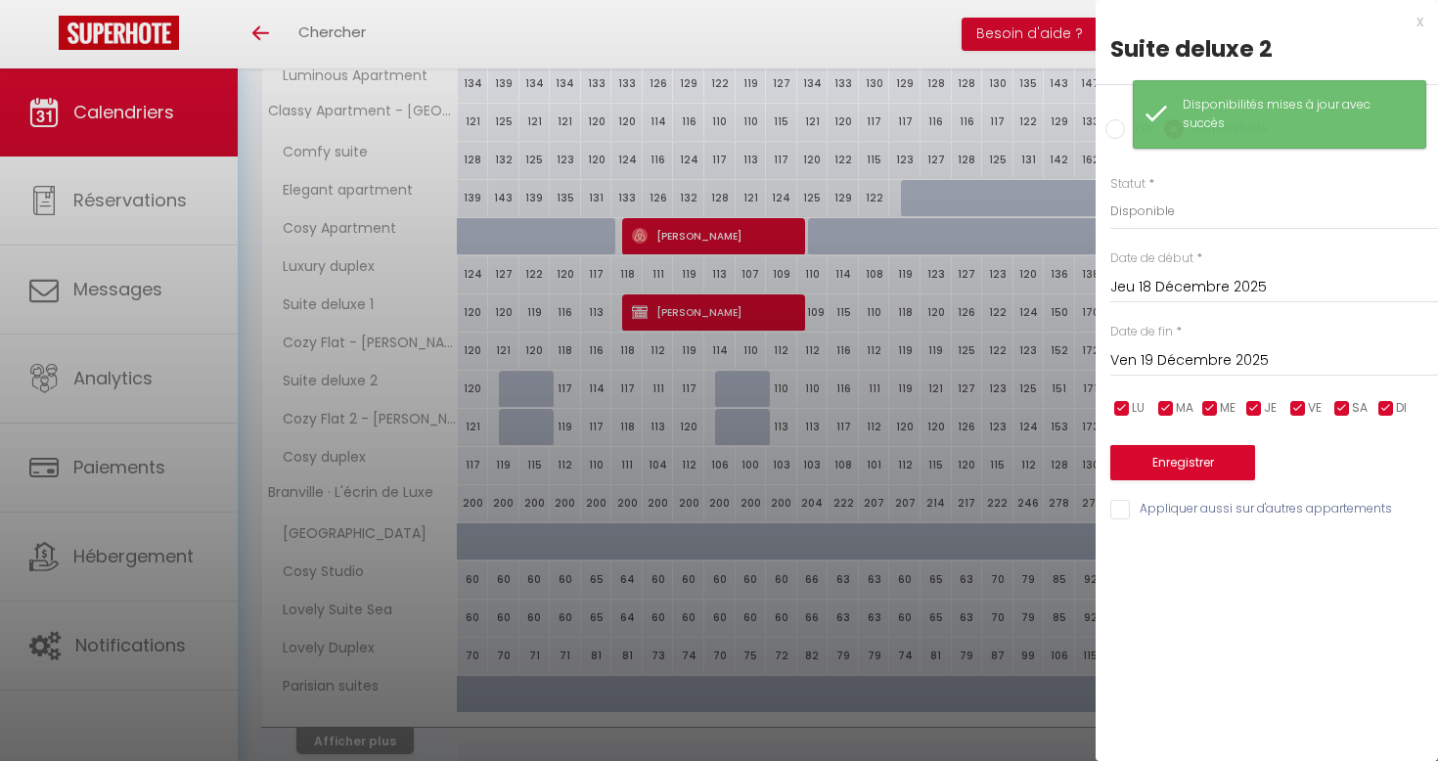
type input "Mar 16 Décembre 2025"
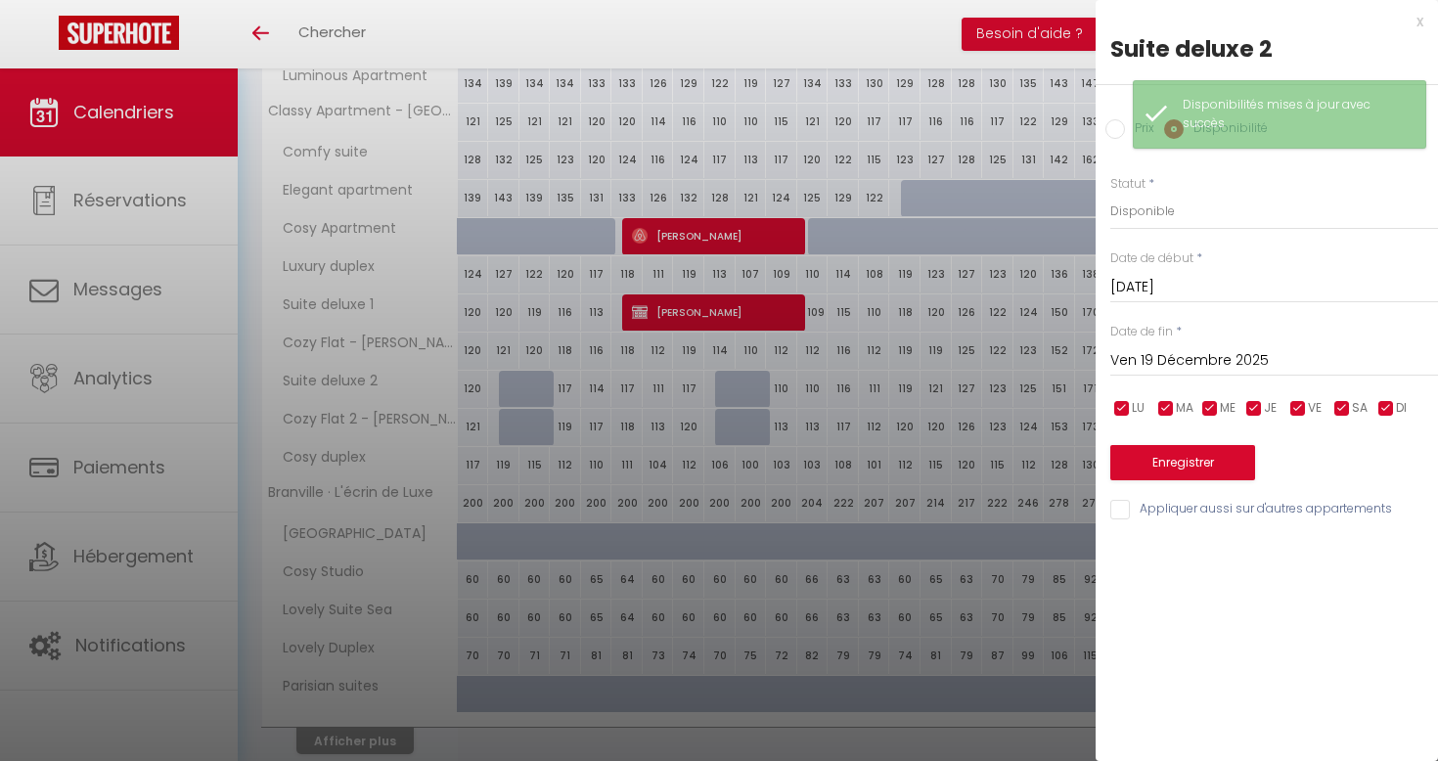
click at [1201, 348] on input "Ven 19 Décembre 2025" at bounding box center [1275, 360] width 328 height 25
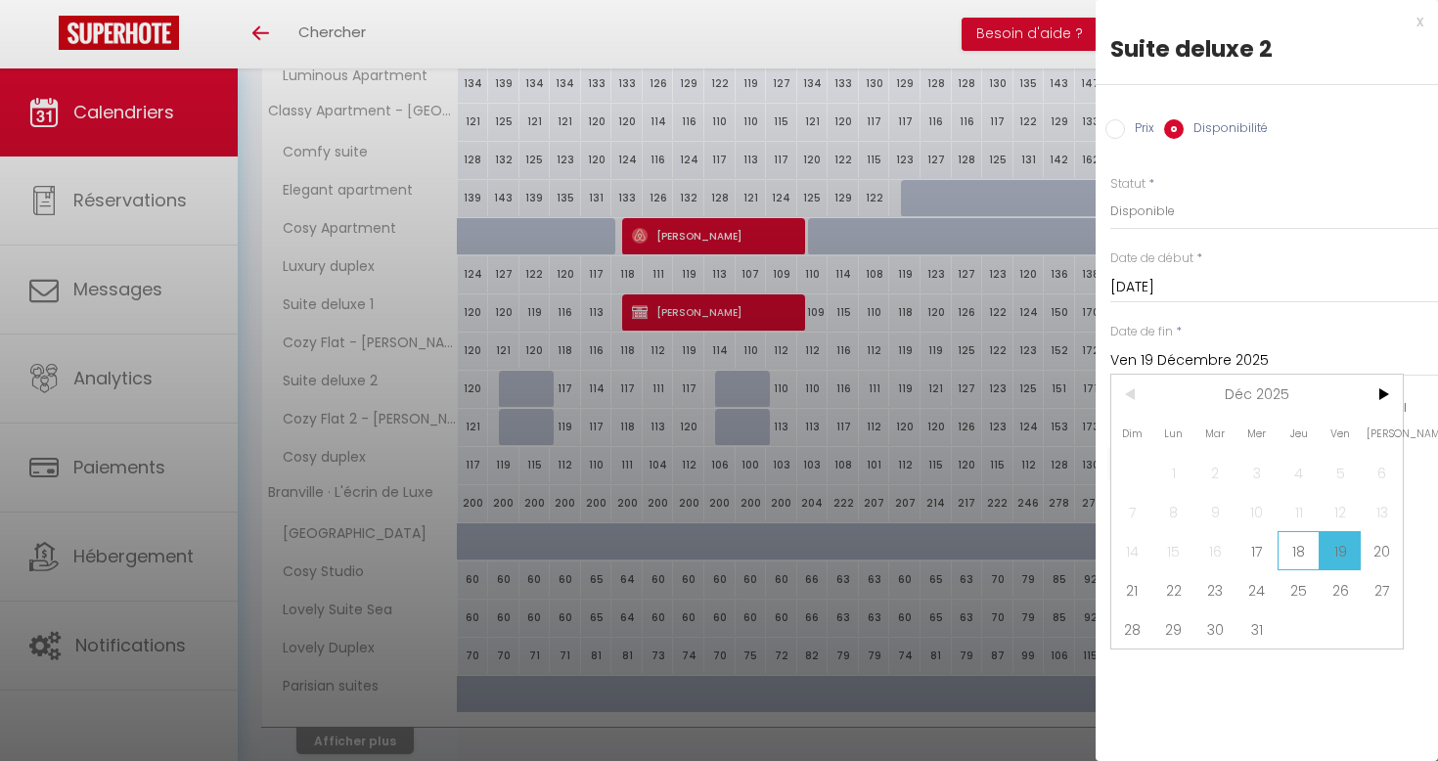
click at [1287, 551] on span "18" at bounding box center [1299, 550] width 42 height 39
type input "Jeu 18 Décembre 2025"
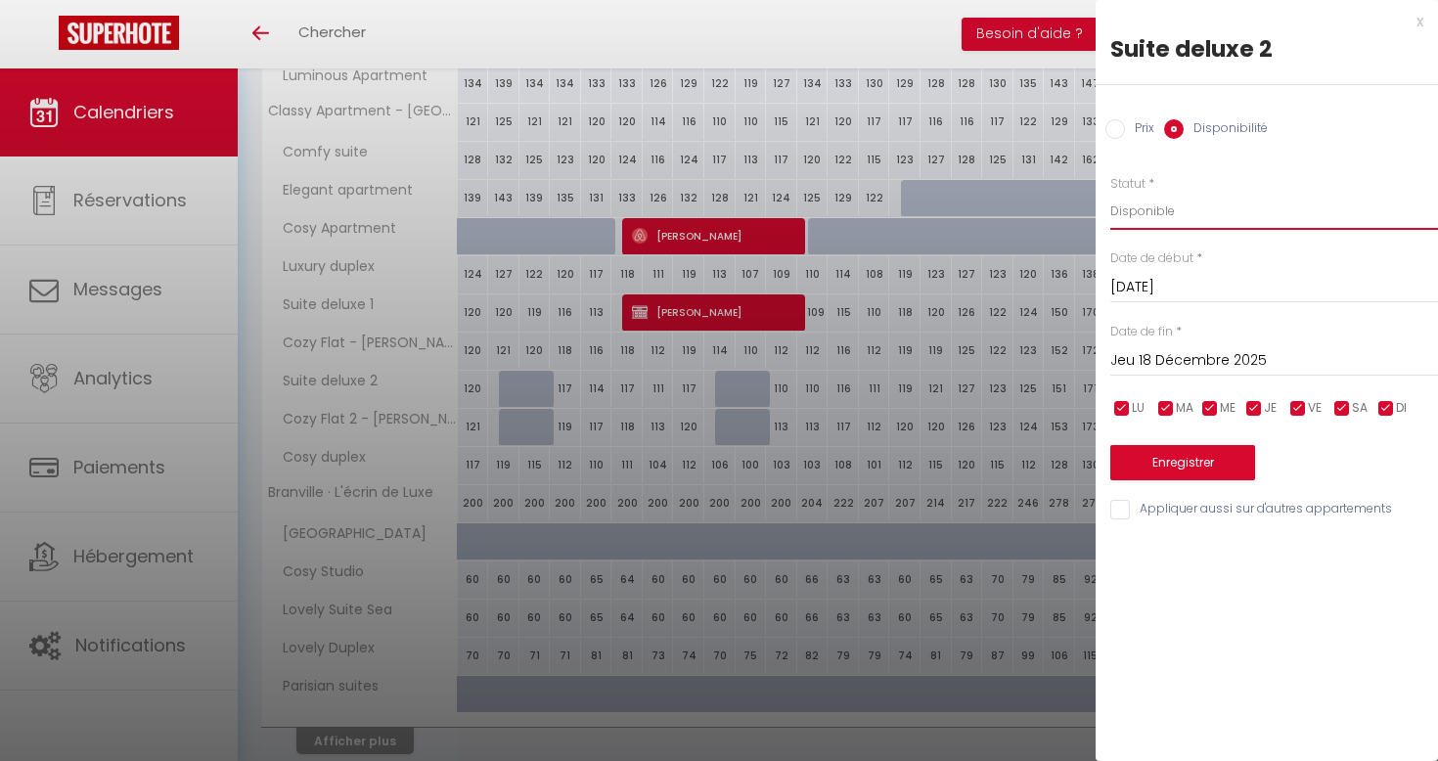
select select "0"
click at [1195, 450] on button "Enregistrer" at bounding box center [1183, 462] width 145 height 35
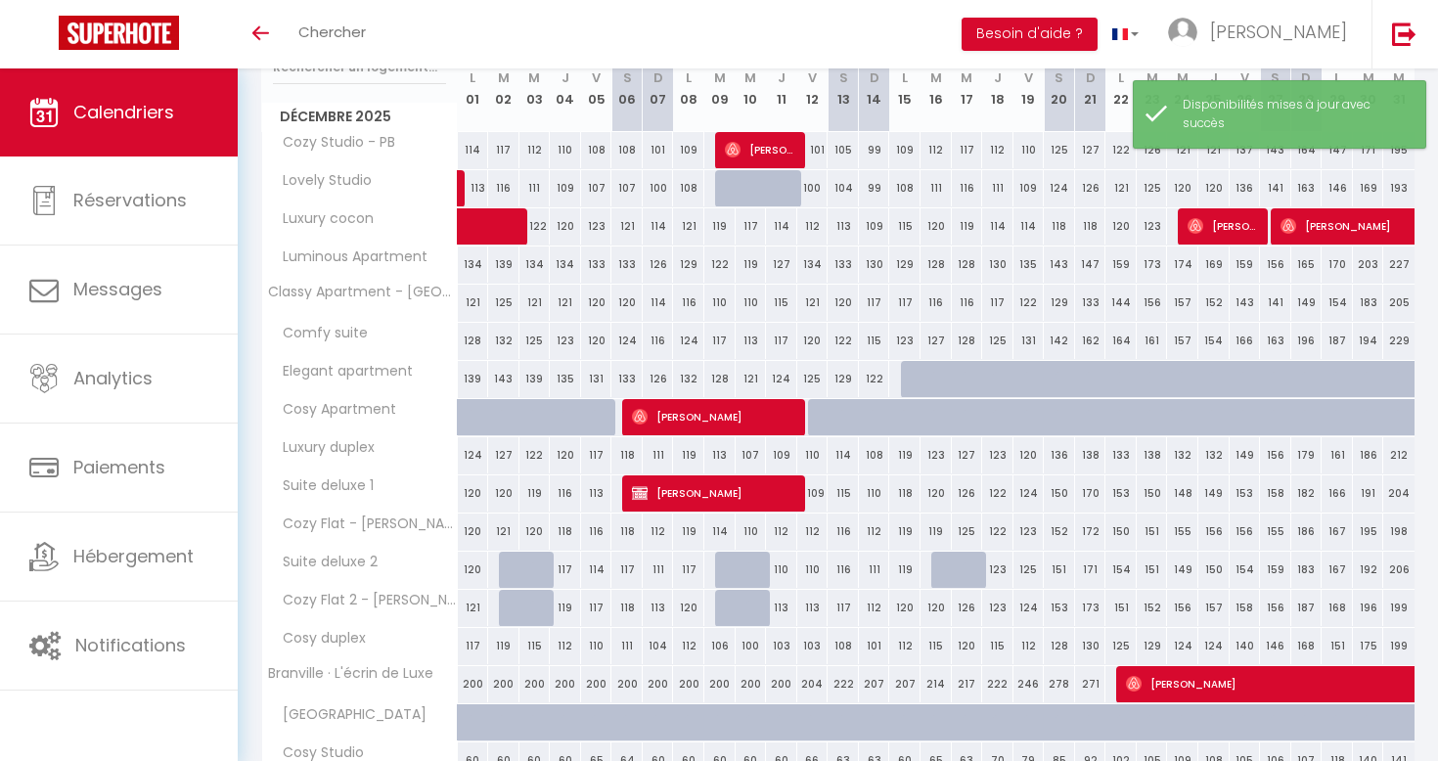
scroll to position [537, 0]
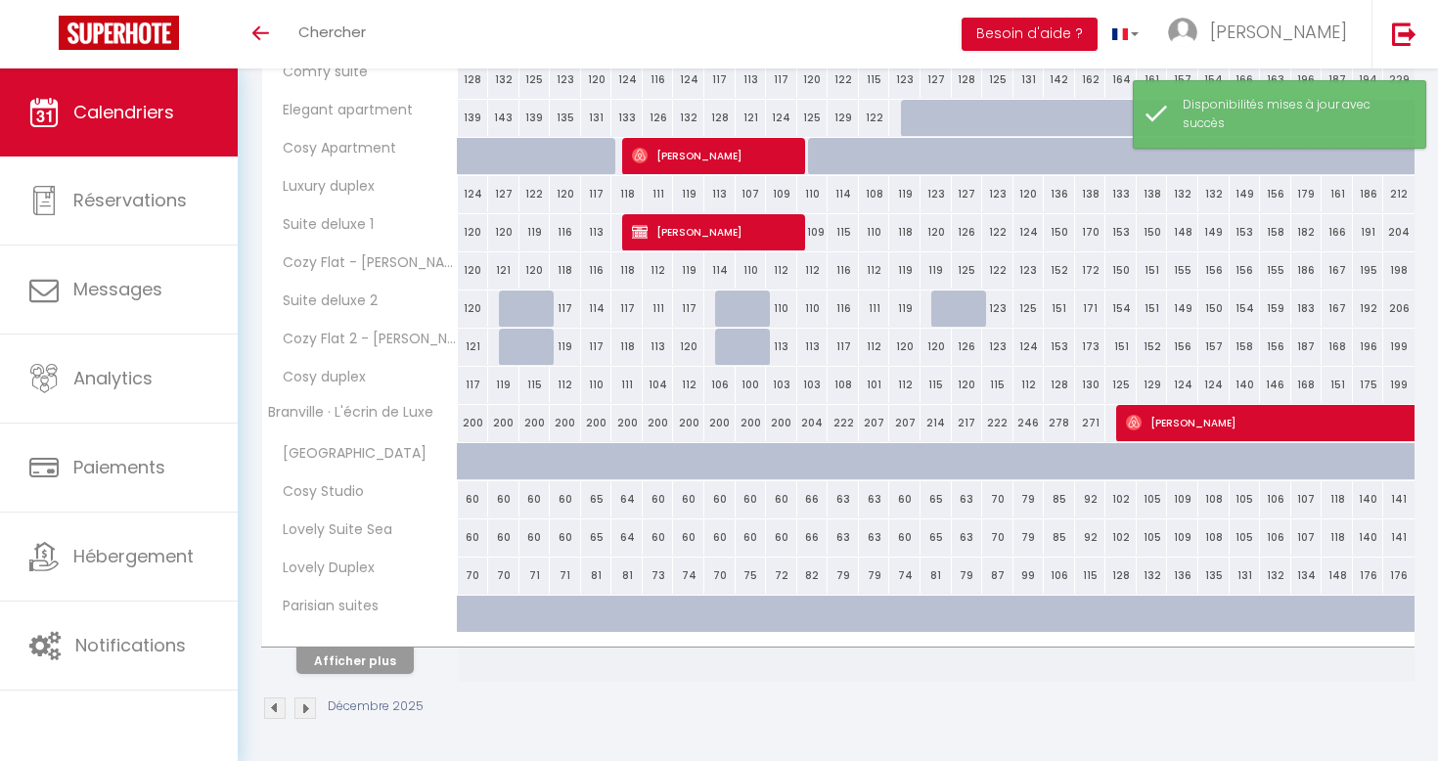
click at [938, 340] on div "120" at bounding box center [936, 347] width 31 height 36
select select "1"
type input "Mar 16 Décembre 2025"
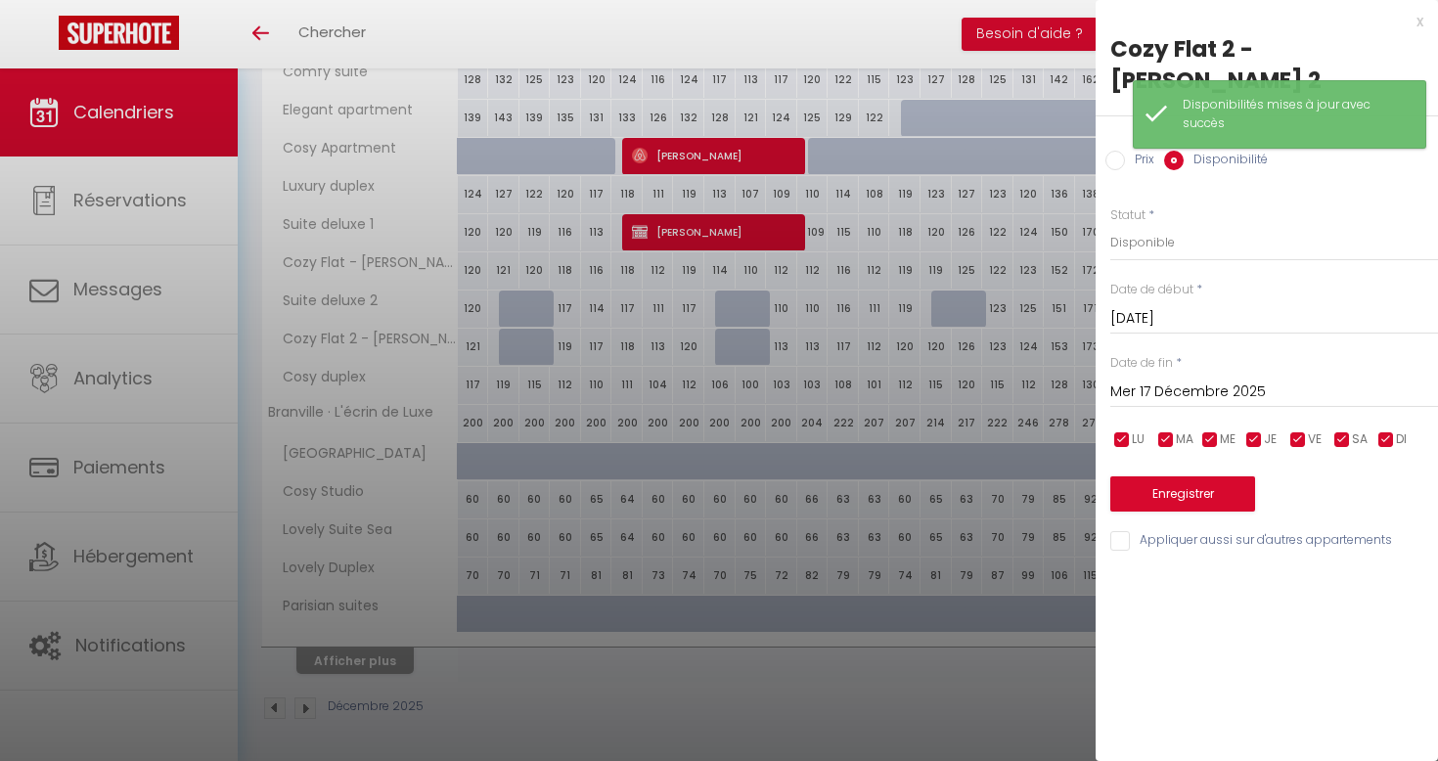
click at [1139, 380] on input "Mer 17 Décembre 2025" at bounding box center [1275, 392] width 328 height 25
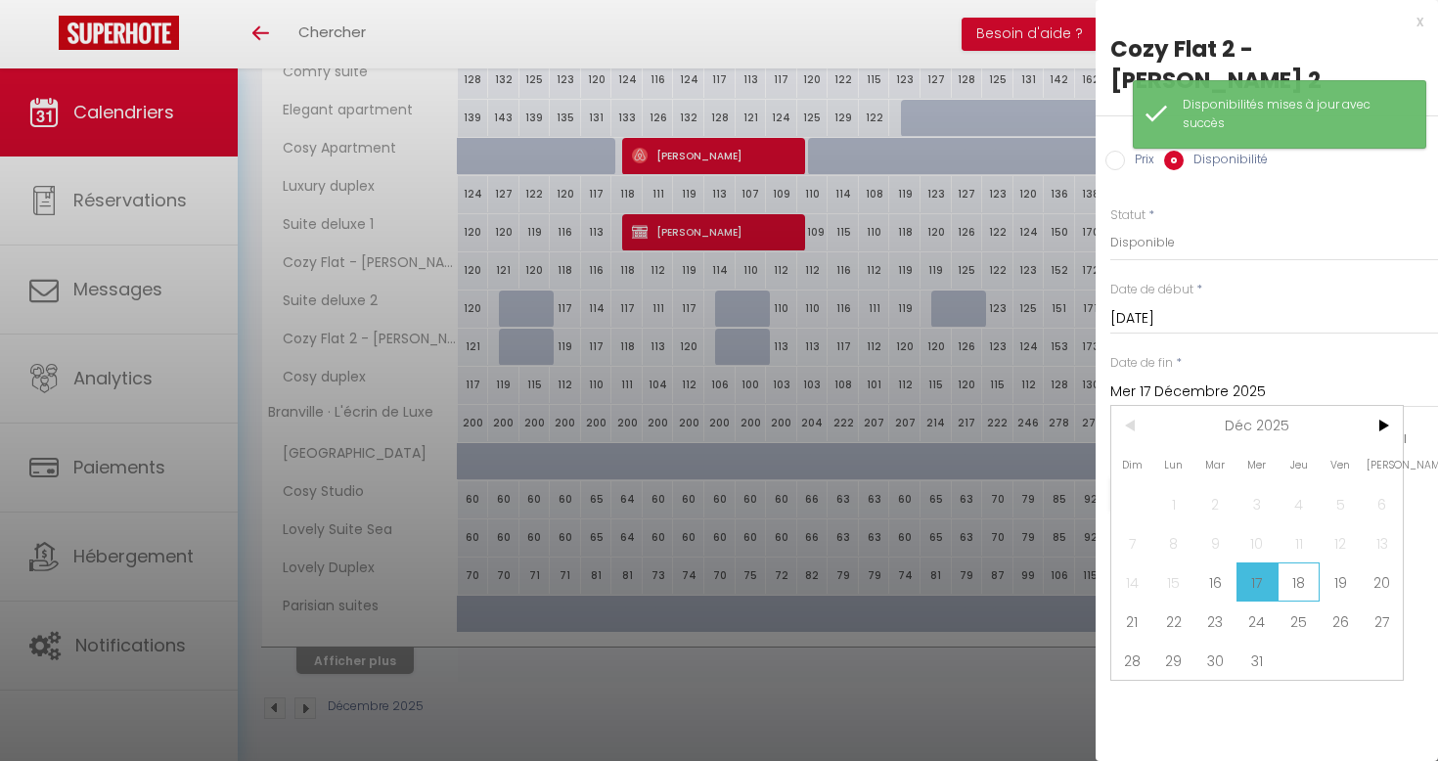
click at [1288, 563] on span "18" at bounding box center [1299, 582] width 42 height 39
type input "Jeu 18 Décembre 2025"
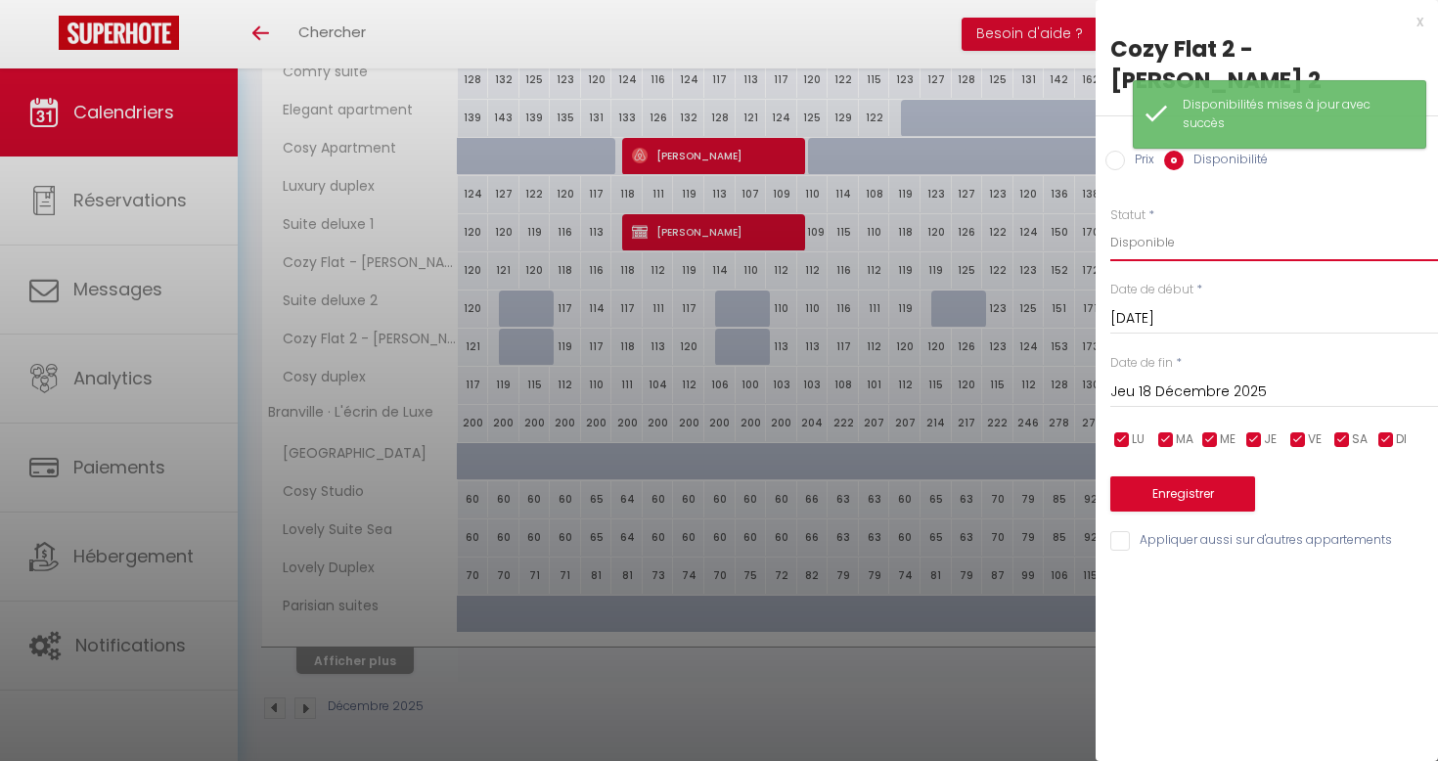
select select "0"
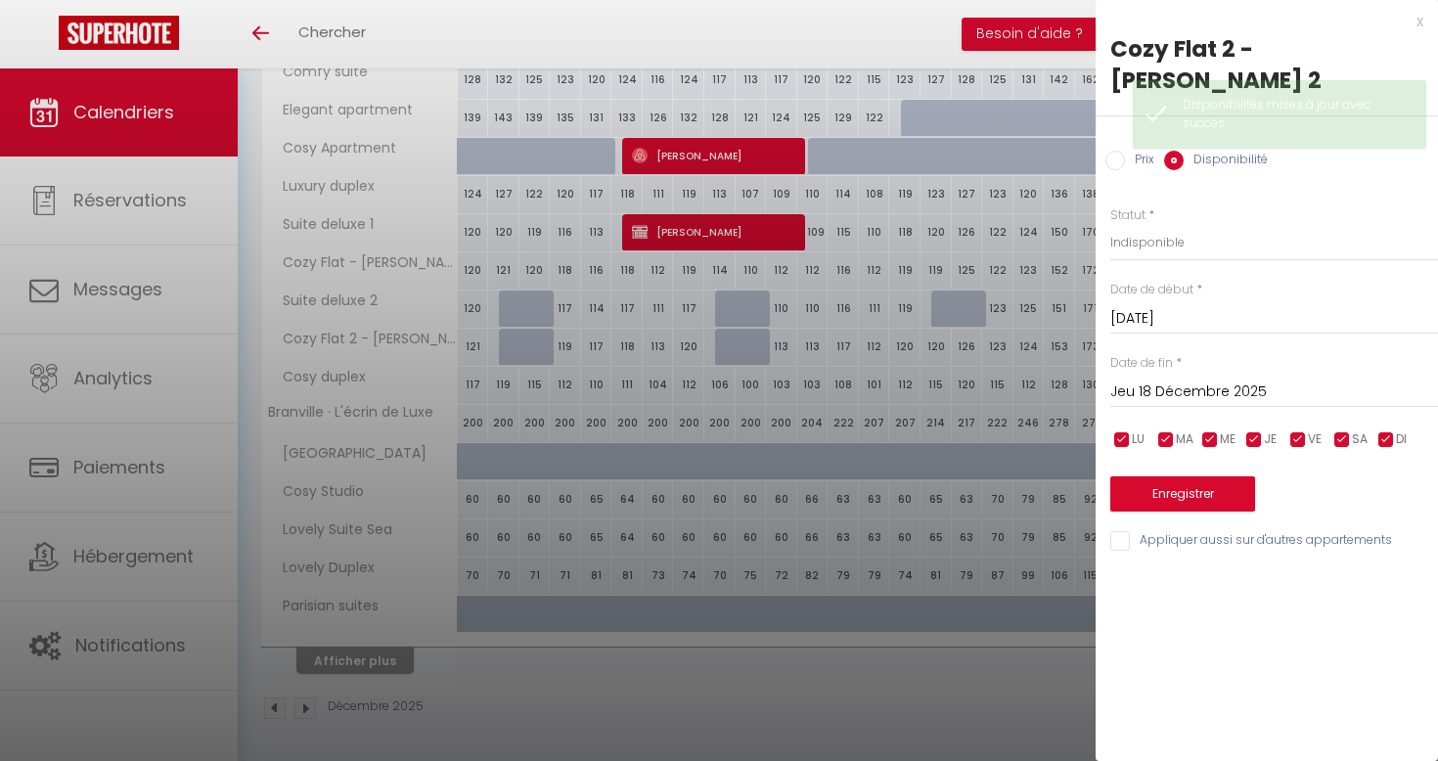
click at [1183, 476] on button "Enregistrer" at bounding box center [1183, 493] width 145 height 35
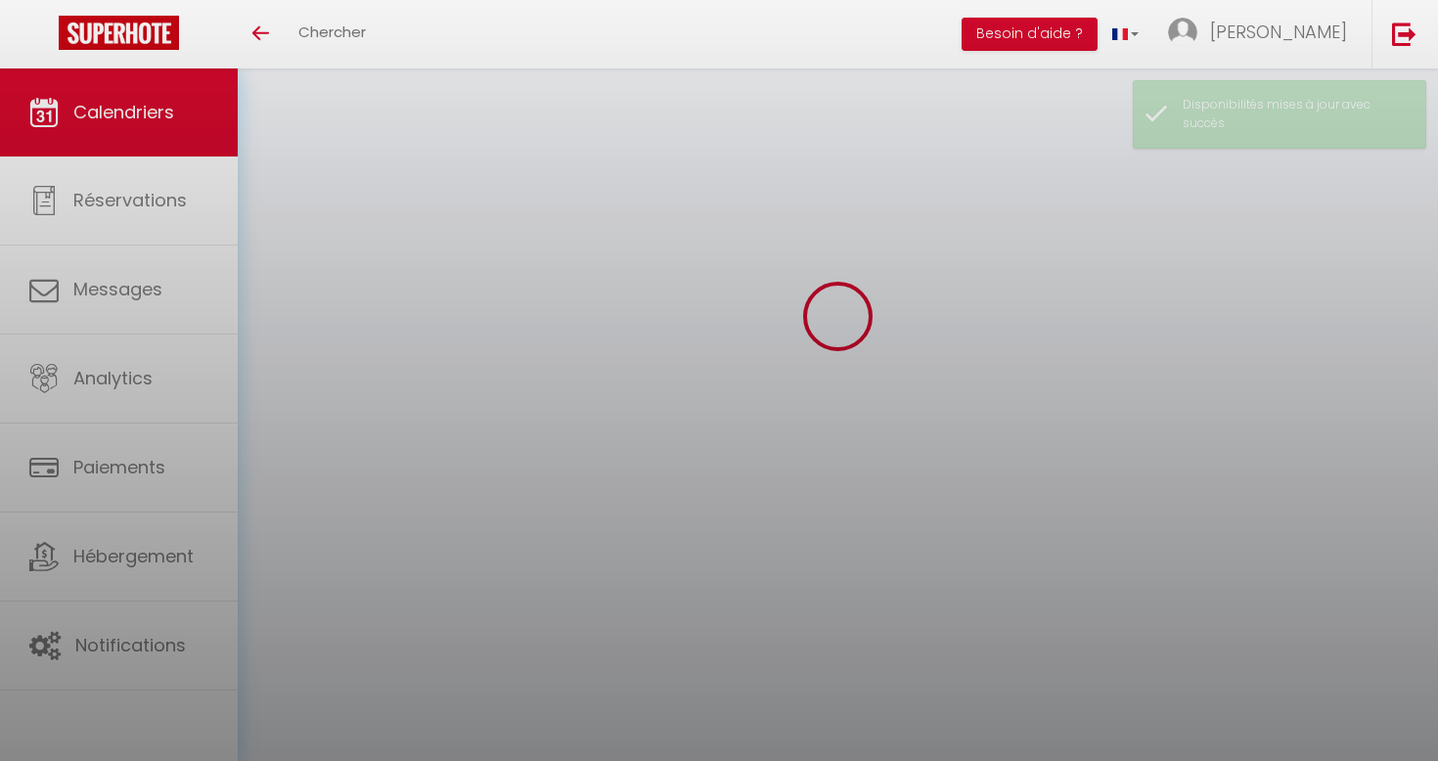
scroll to position [68, 0]
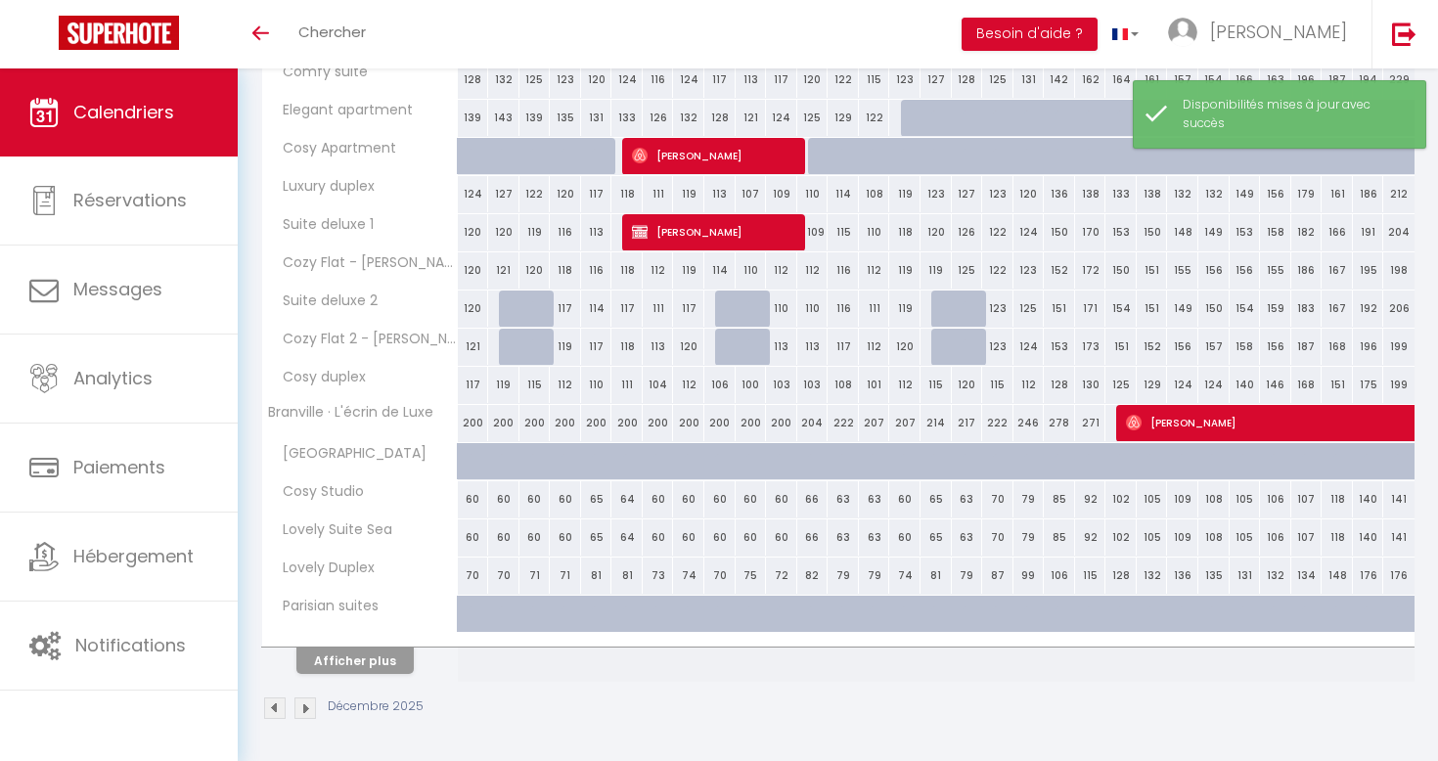
click at [306, 704] on img at bounding box center [306, 709] width 22 height 22
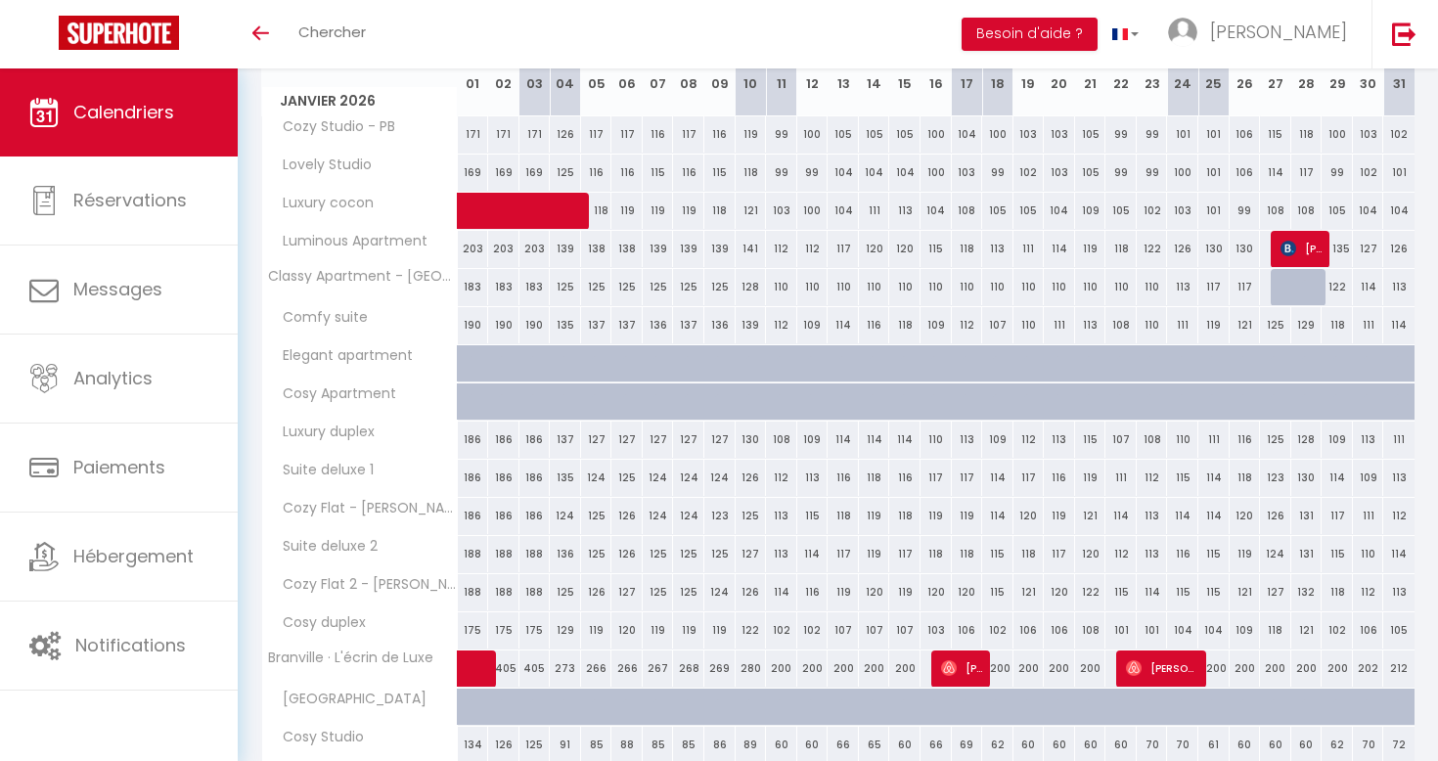
scroll to position [301, 0]
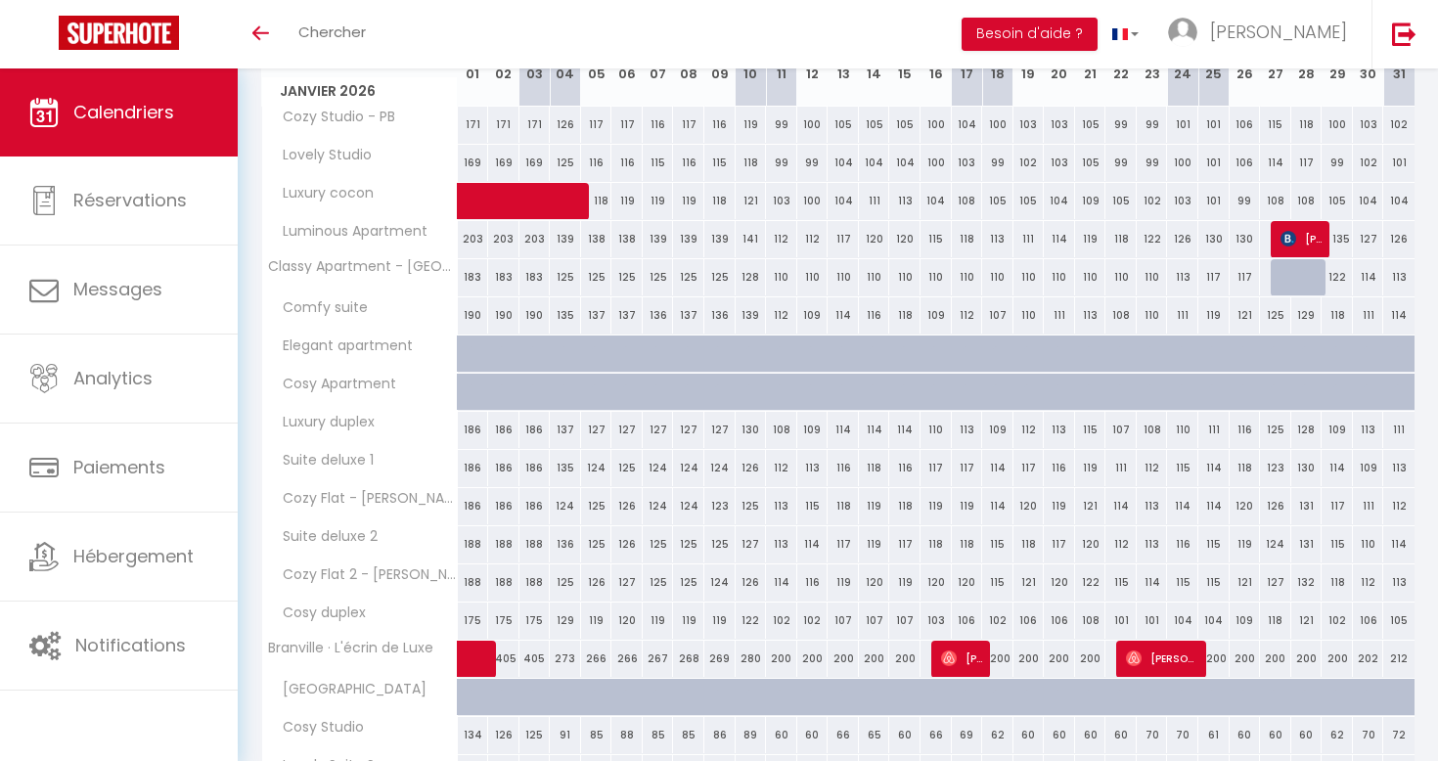
click at [628, 546] on div "126" at bounding box center [627, 544] width 31 height 36
select select "1"
type input "Mar 06 Janvier 2026"
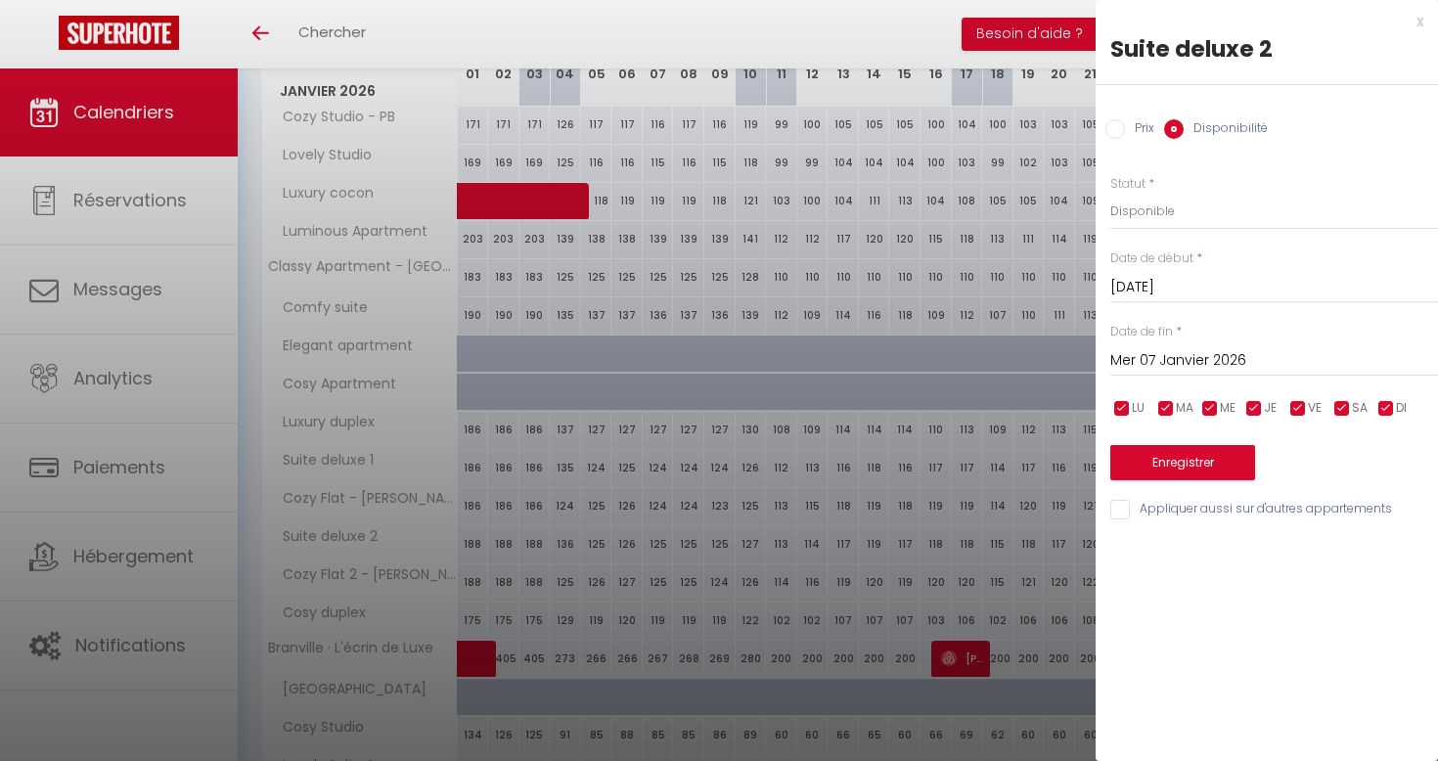
click at [1180, 363] on input "Mer 07 Janvier 2026" at bounding box center [1275, 360] width 328 height 25
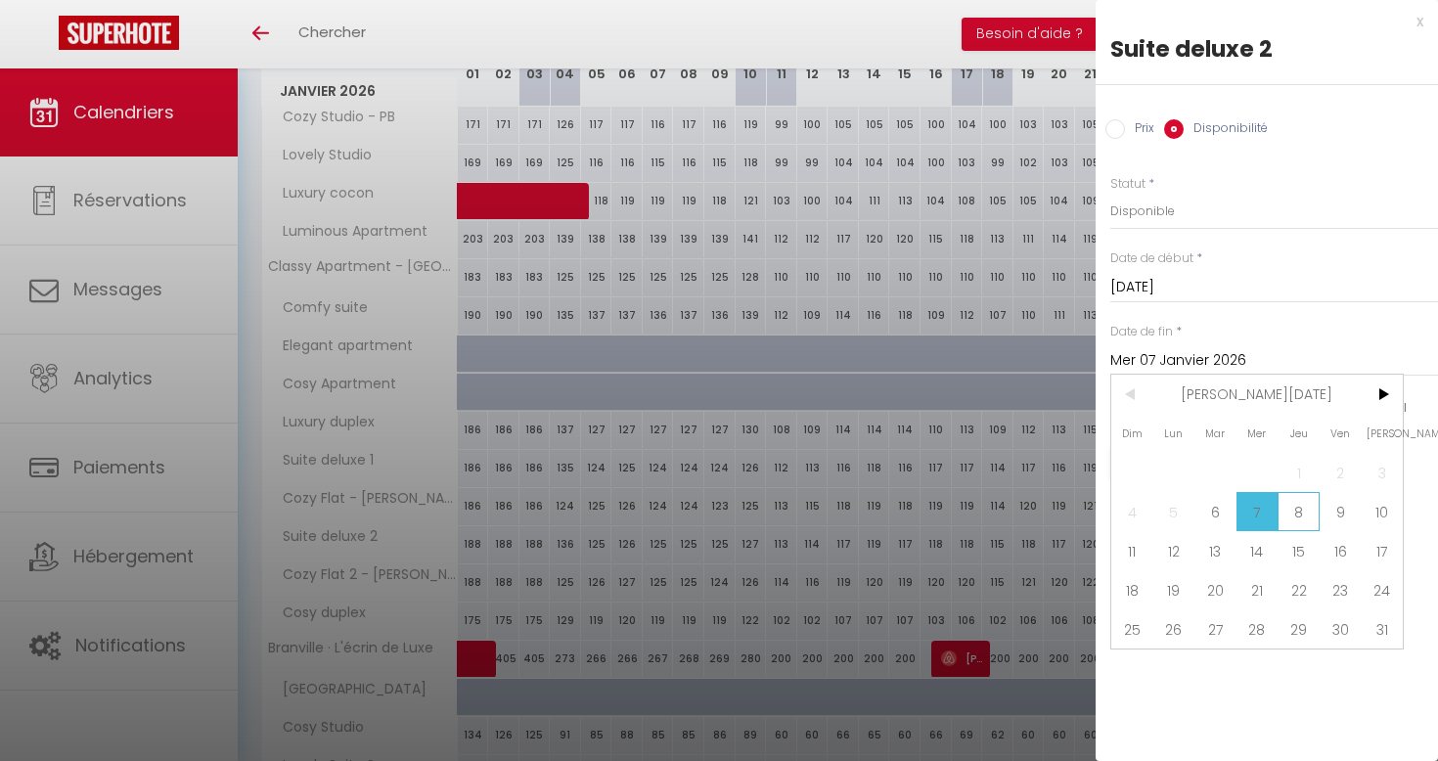
click at [1307, 512] on span "8" at bounding box center [1299, 511] width 42 height 39
type input "Jeu 08 Janvier 2026"
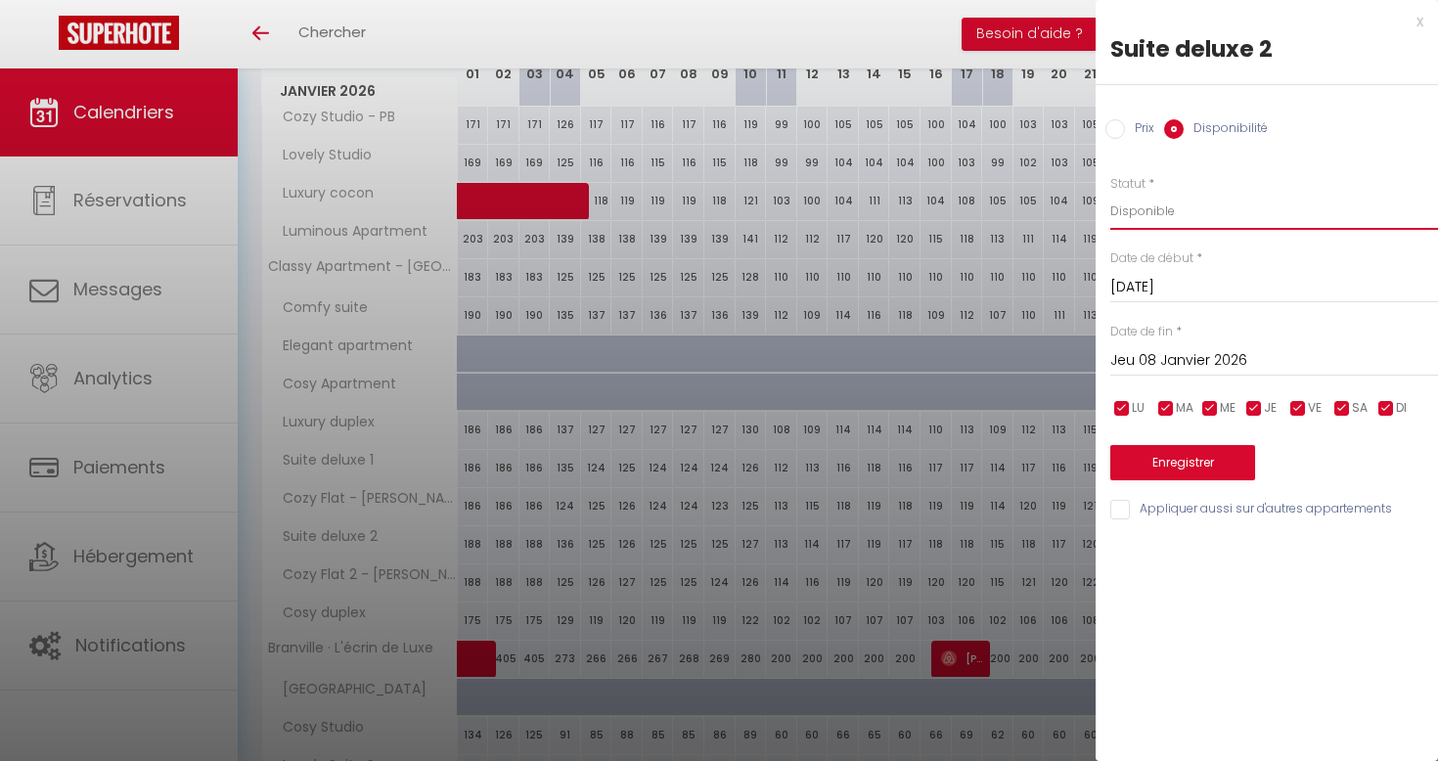
select select "0"
click at [1179, 462] on button "Enregistrer" at bounding box center [1183, 462] width 145 height 35
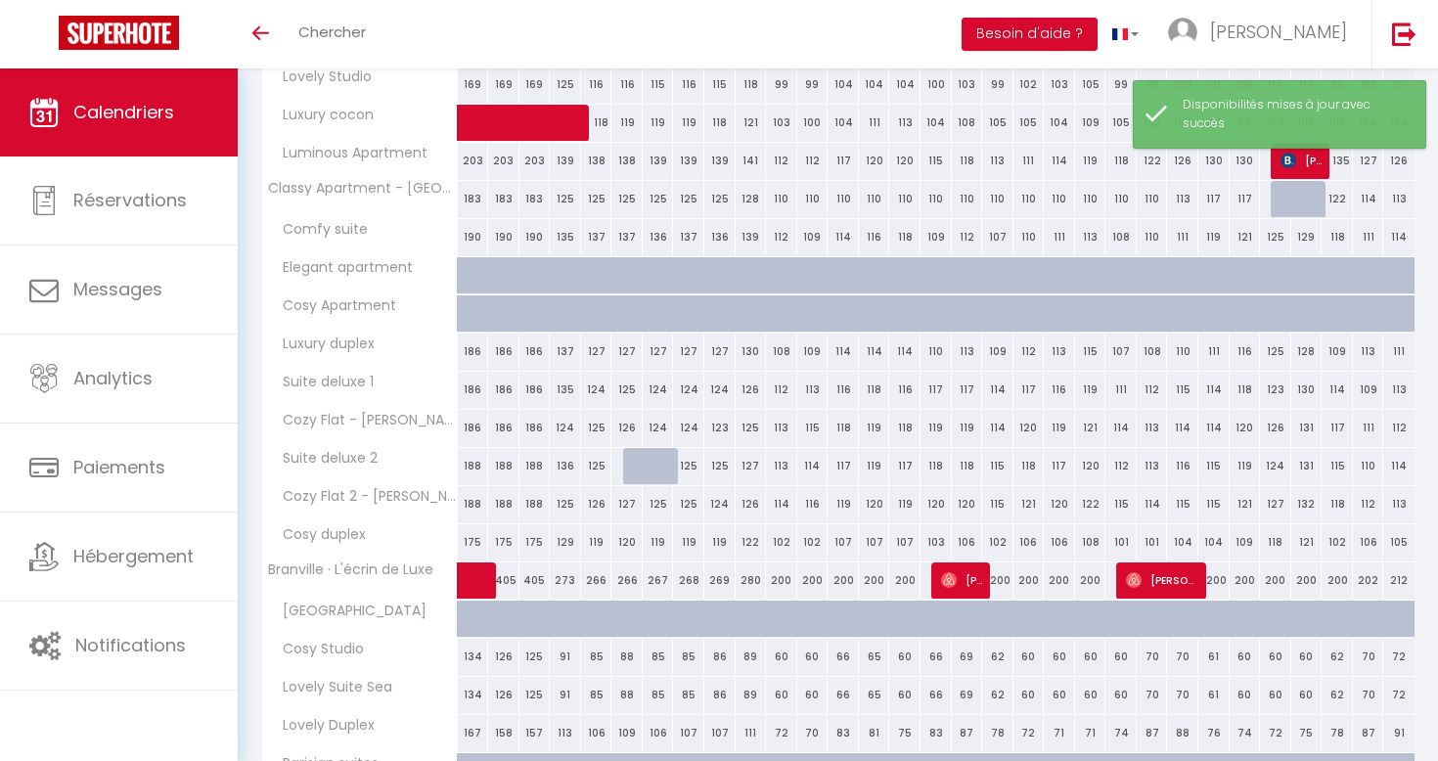
scroll to position [383, 0]
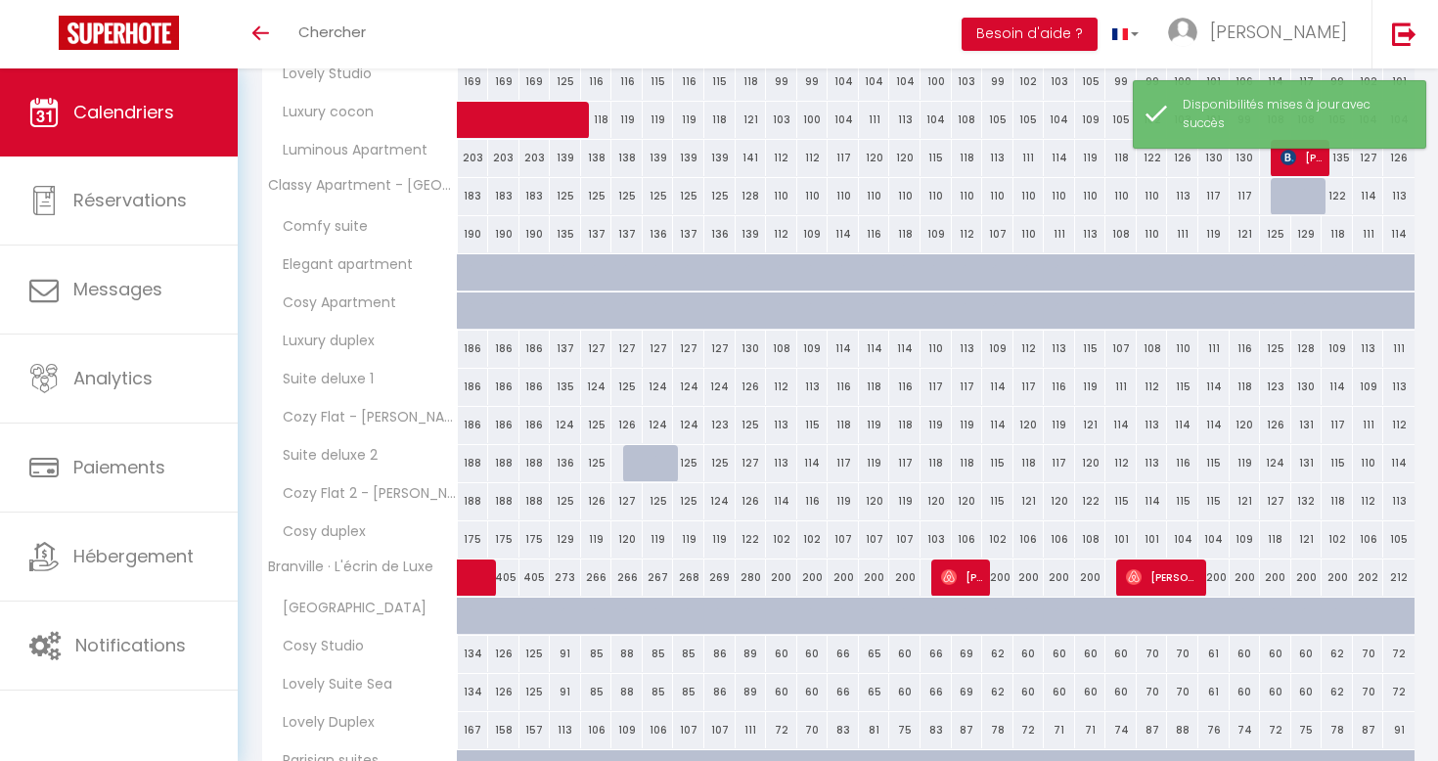
click at [629, 490] on div "127" at bounding box center [627, 501] width 31 height 36
select select "1"
type input "Mar 06 Janvier 2026"
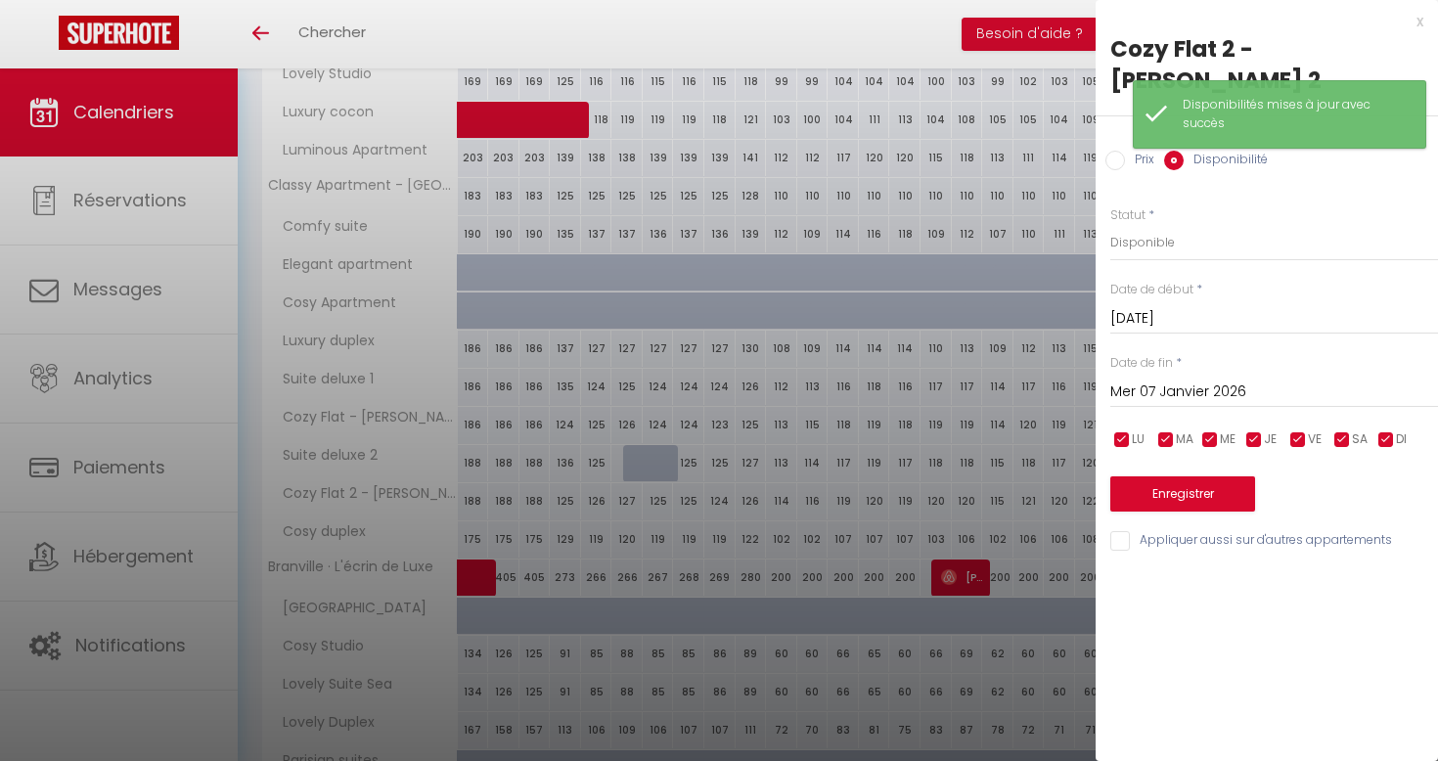
click at [1154, 380] on input "Mer 07 Janvier 2026" at bounding box center [1275, 392] width 328 height 25
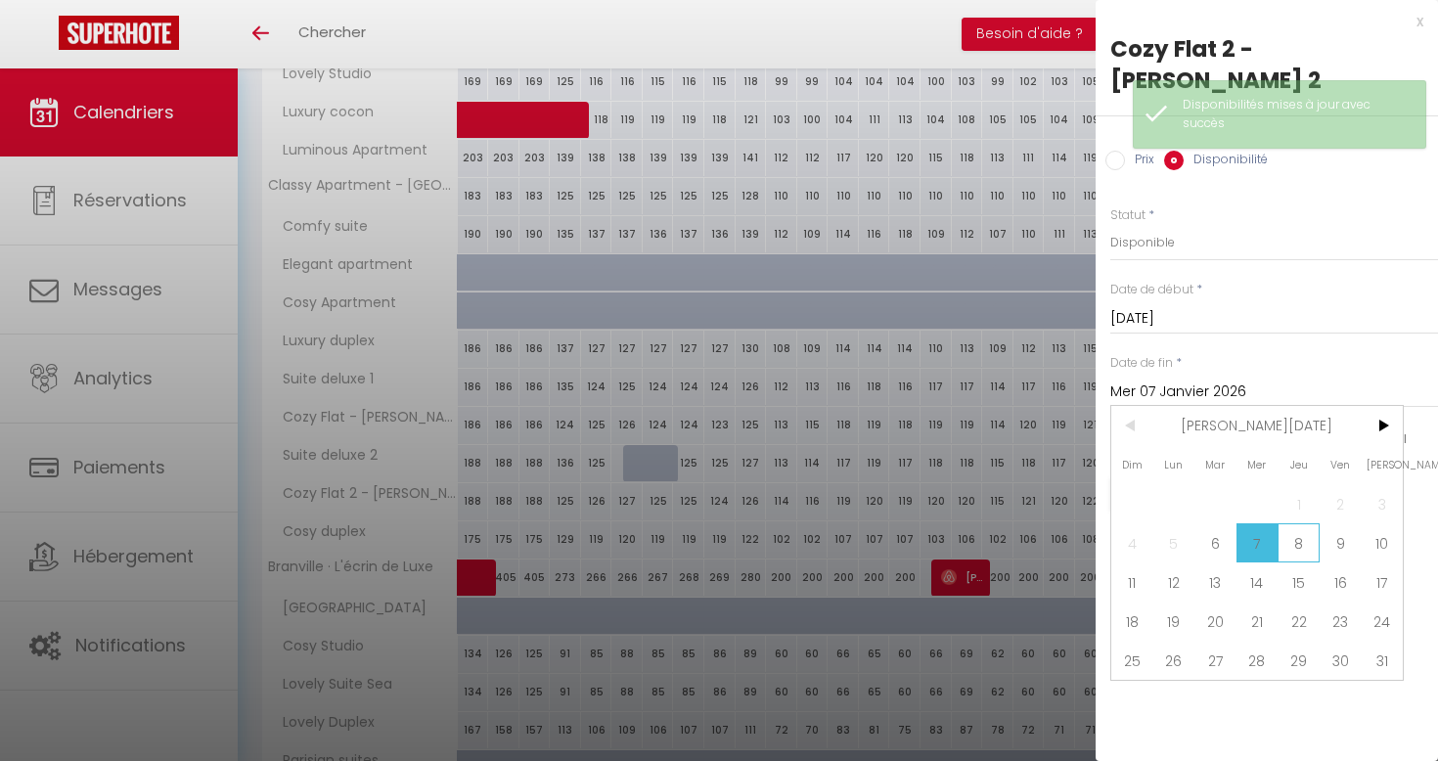
click at [1296, 523] on span "8" at bounding box center [1299, 542] width 42 height 39
type input "Jeu 08 Janvier 2026"
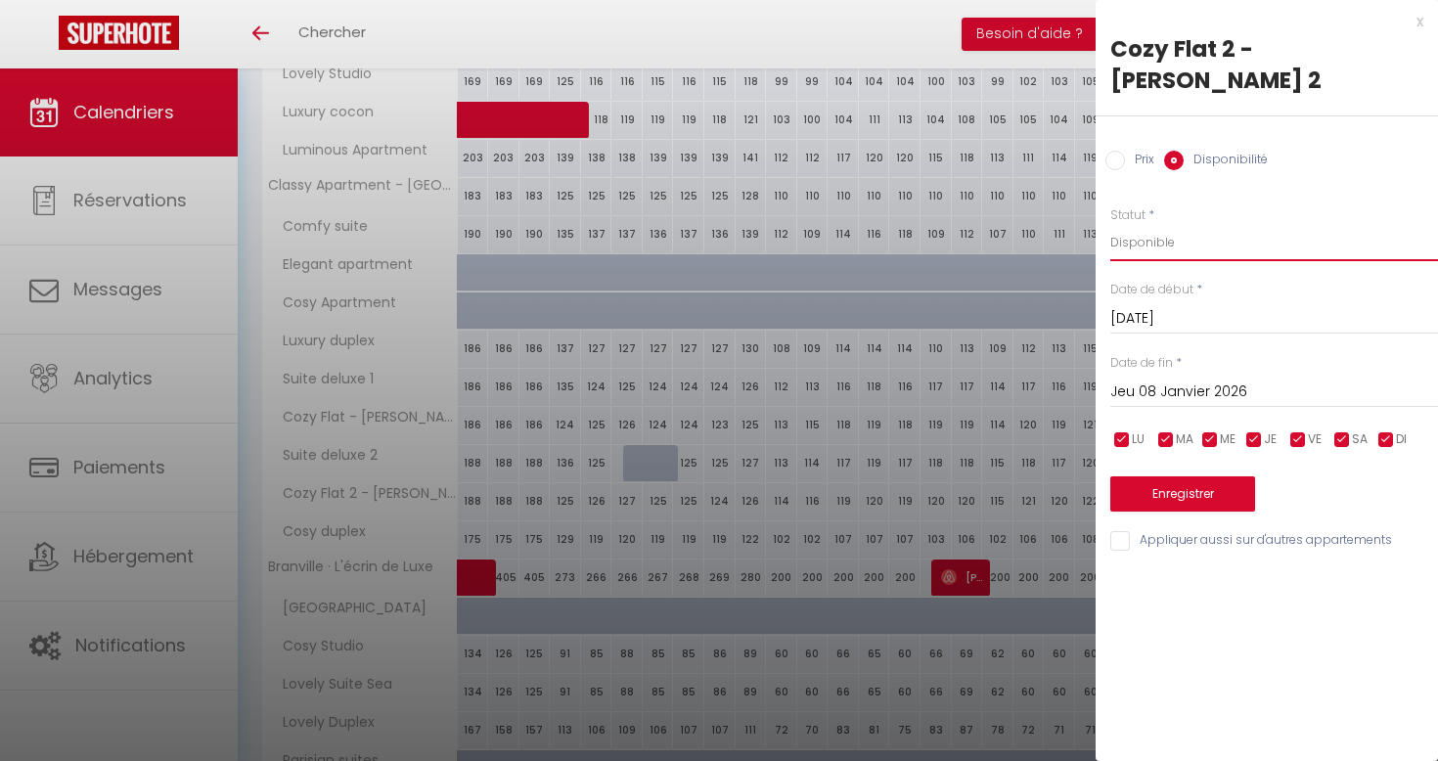
select select "0"
click at [1177, 476] on button "Enregistrer" at bounding box center [1183, 493] width 145 height 35
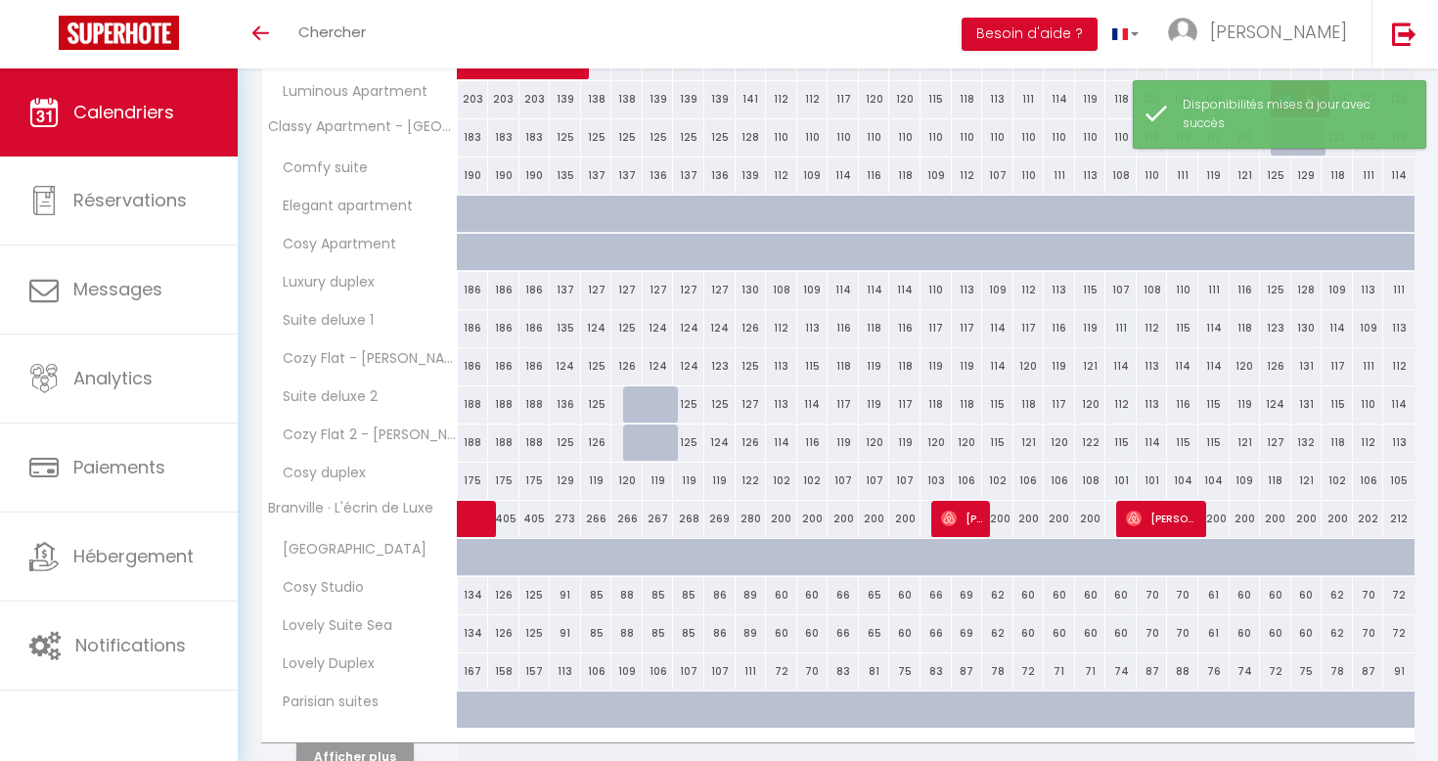
scroll to position [445, 0]
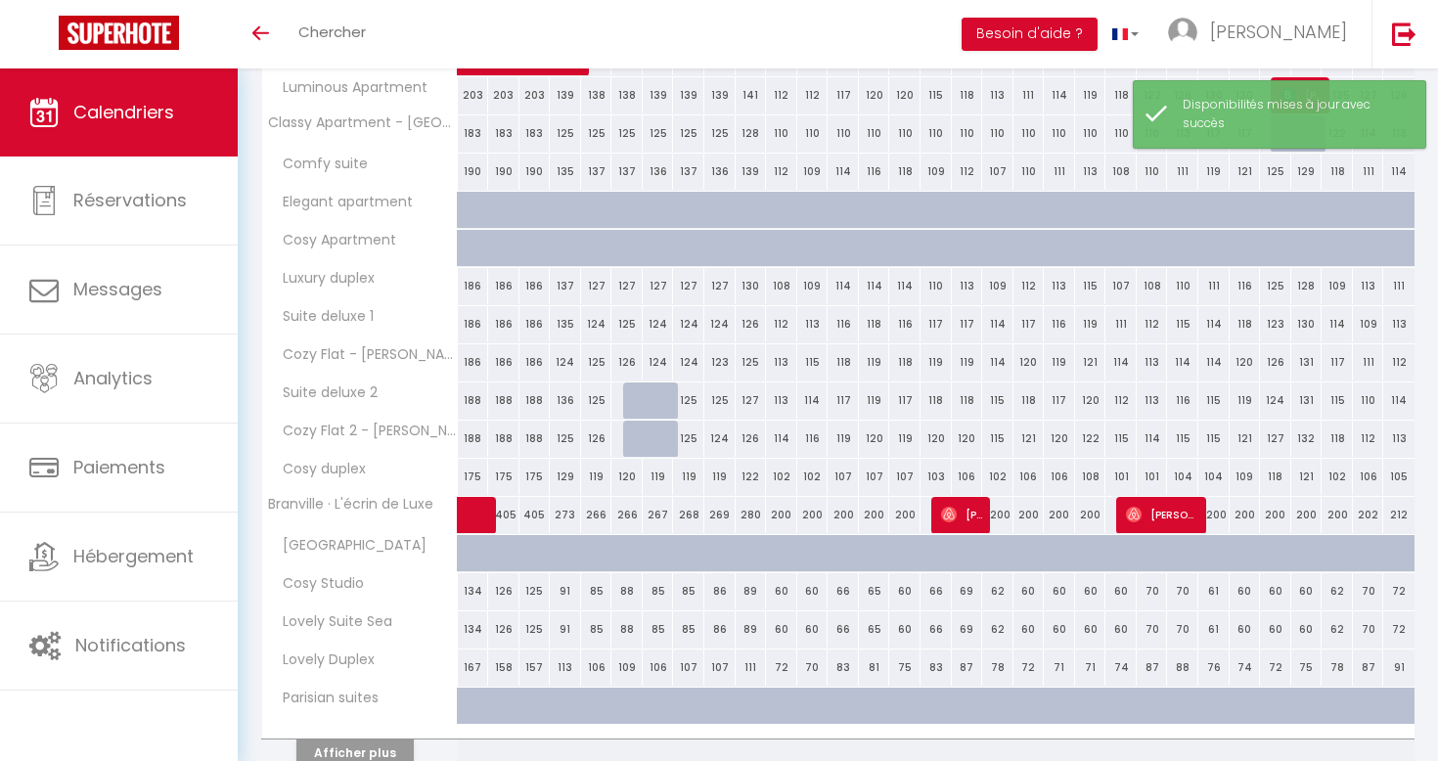
click at [875, 431] on div "120" at bounding box center [874, 439] width 31 height 36
select select "1"
type input "Mer 14 Janvier 2026"
type input "Jeu 15 Janvier 2026"
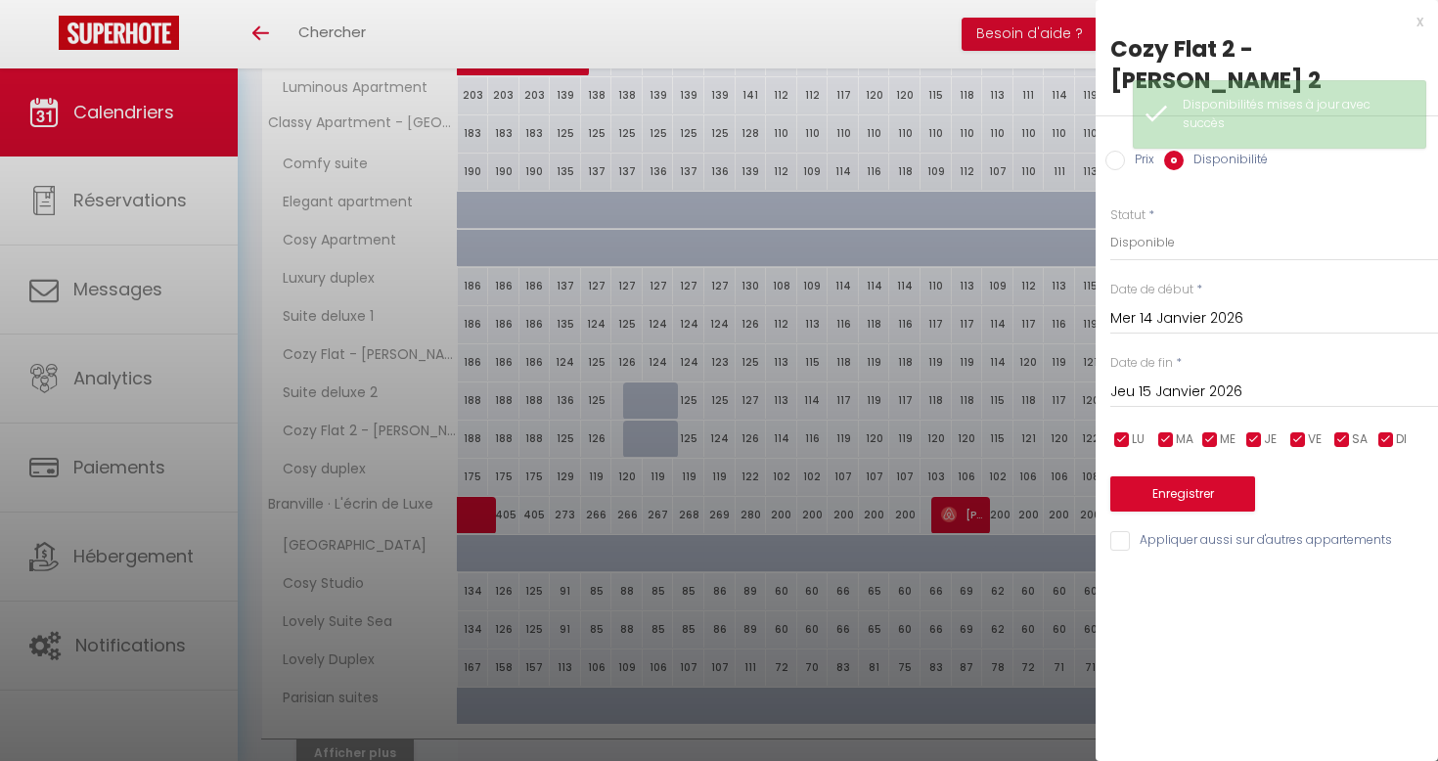
click at [1176, 305] on div "Prix * 120 Statut * Disponible Indisponible Date de début * Mer 14 Janvier 2026…" at bounding box center [1267, 368] width 342 height 372
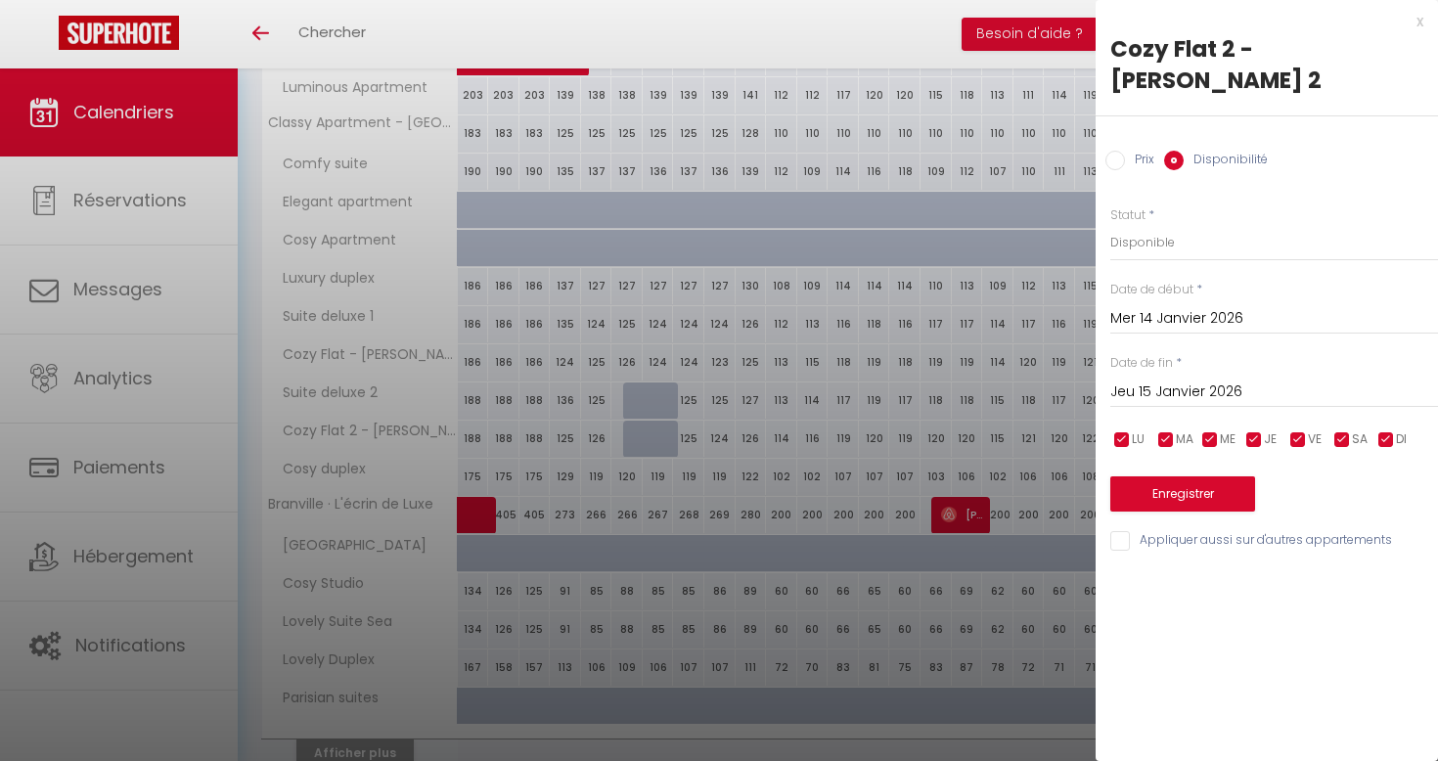
click at [1176, 306] on input "Mer 14 Janvier 2026" at bounding box center [1275, 318] width 328 height 25
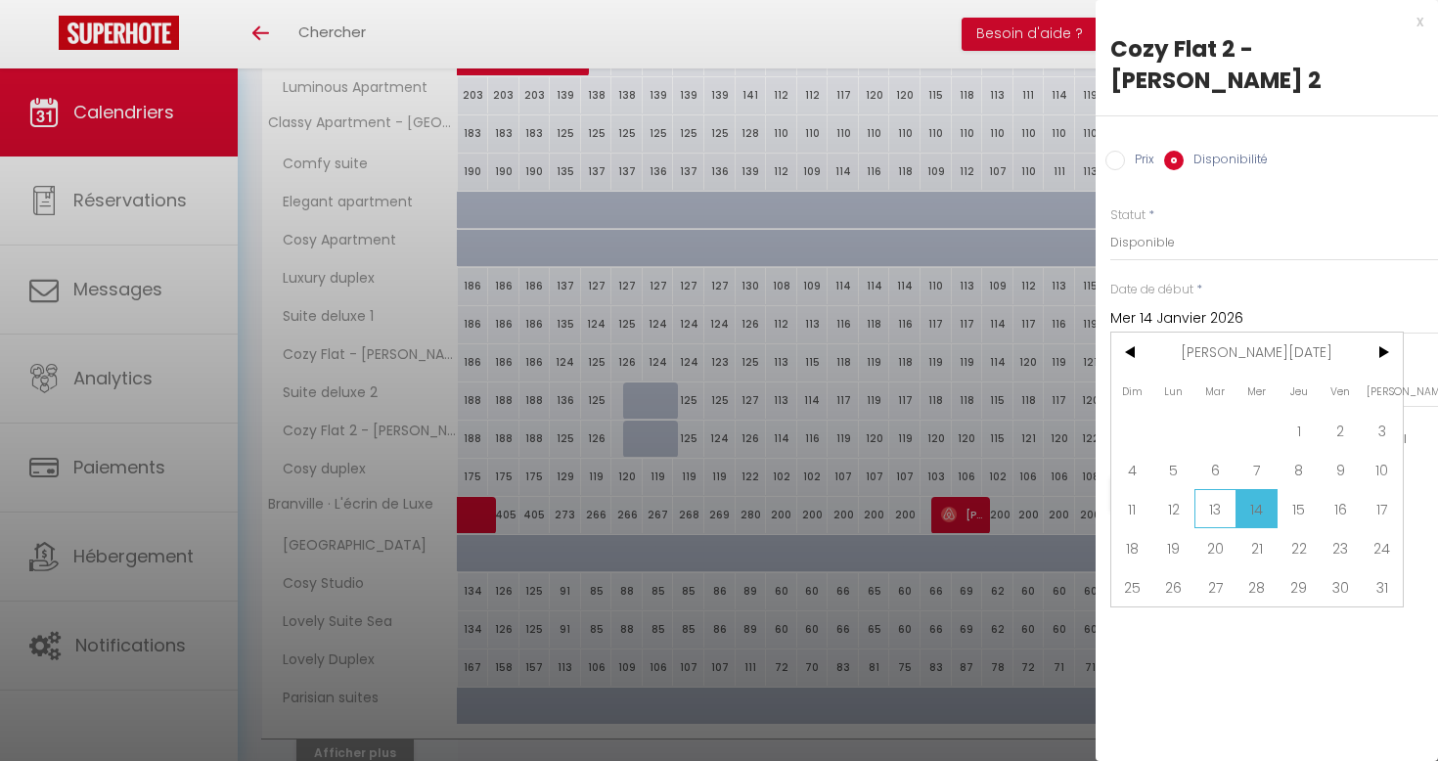
click at [1207, 489] on span "13" at bounding box center [1216, 508] width 42 height 39
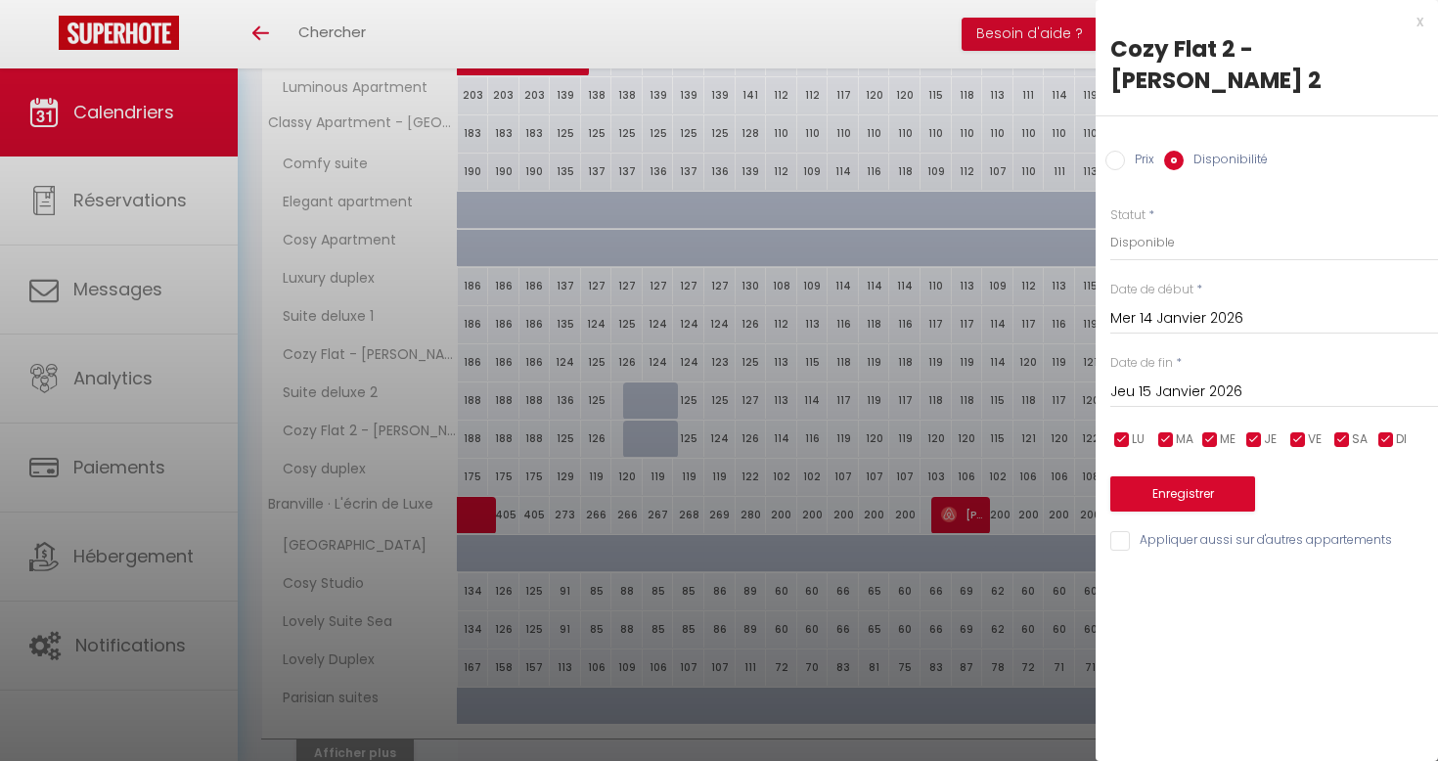
type input "Mar 13 Janvier 2026"
click at [1196, 380] on input "Jeu 15 Janvier 2026" at bounding box center [1275, 392] width 328 height 25
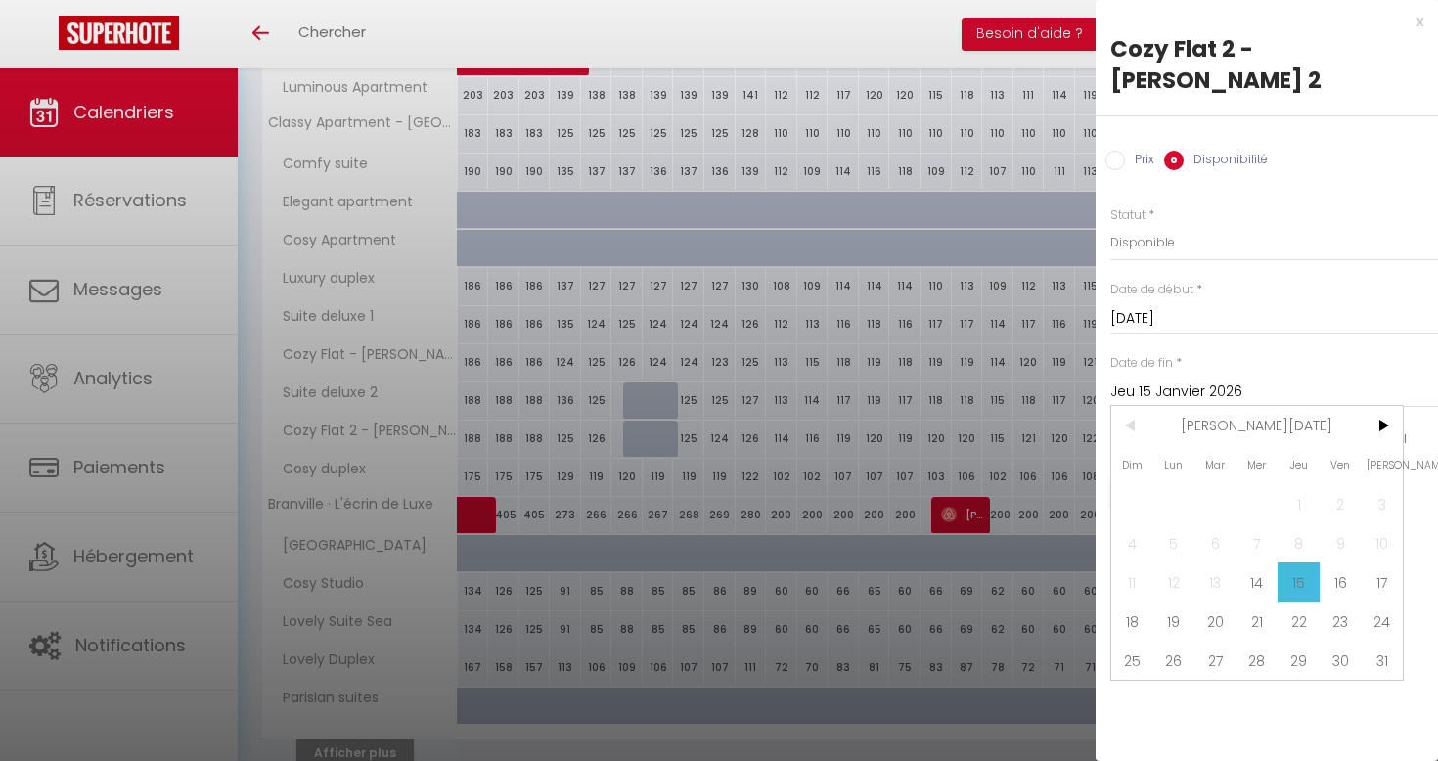
click at [1196, 380] on input "Jeu 15 Janvier 2026" at bounding box center [1275, 392] width 328 height 25
click at [1194, 224] on select "Disponible Indisponible" at bounding box center [1275, 242] width 328 height 37
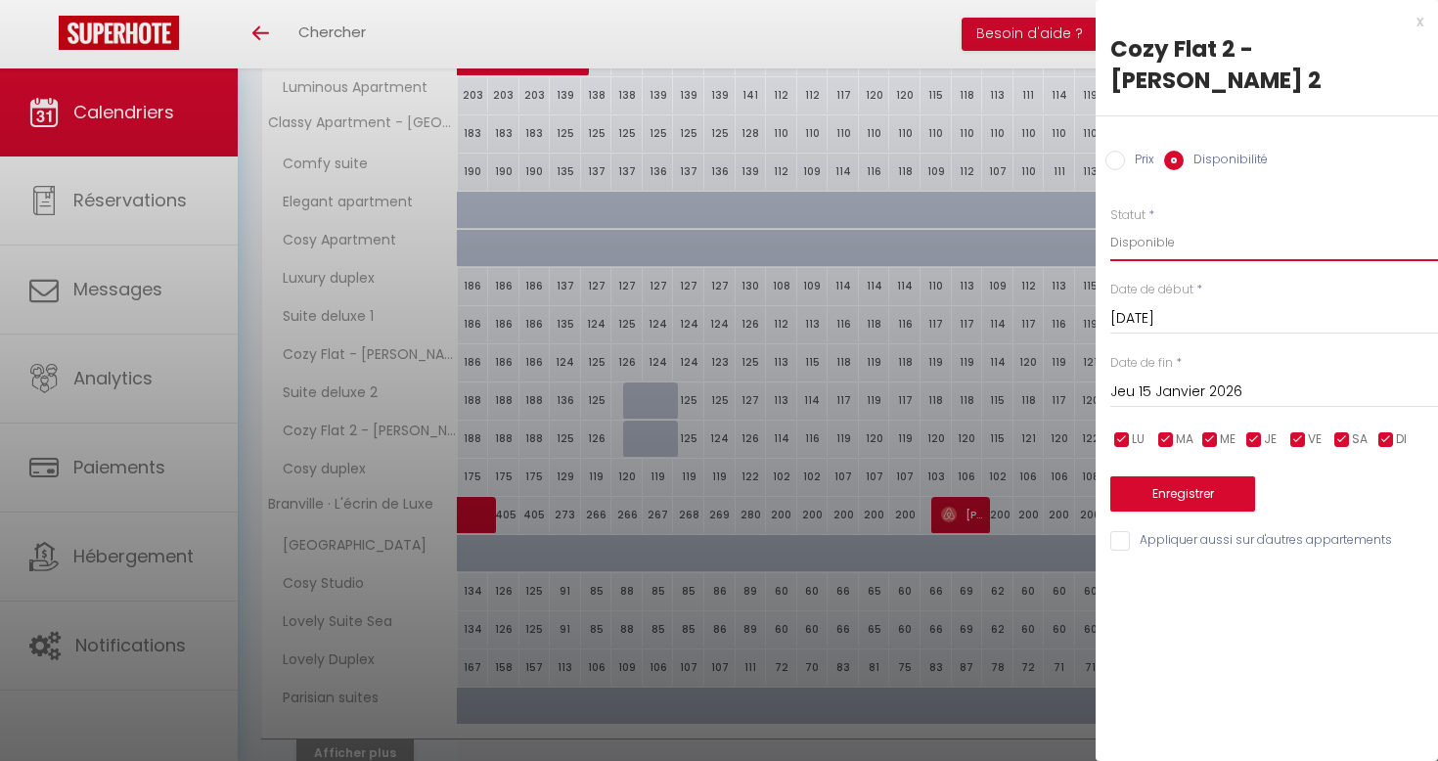
select select "0"
click at [1187, 476] on button "Enregistrer" at bounding box center [1183, 493] width 145 height 35
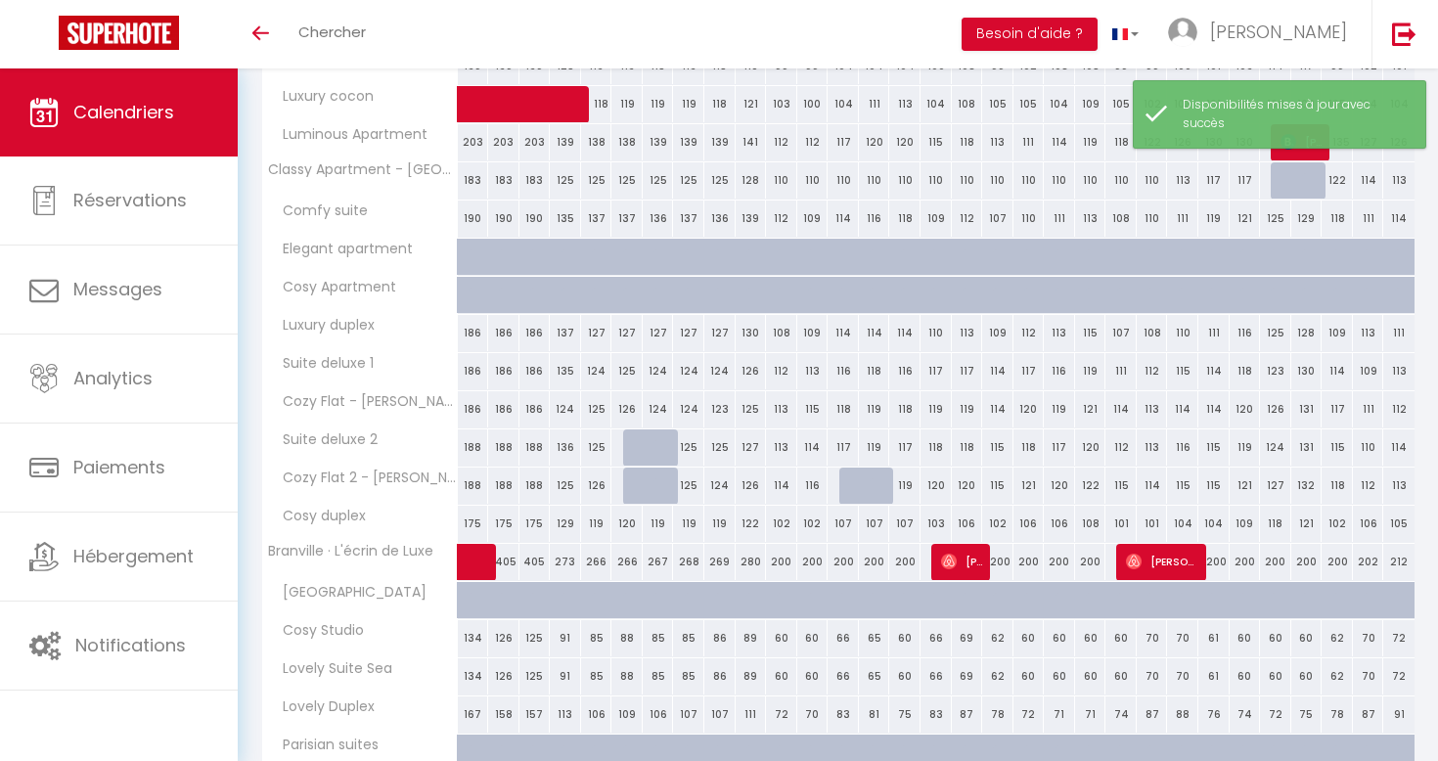
scroll to position [528, 0]
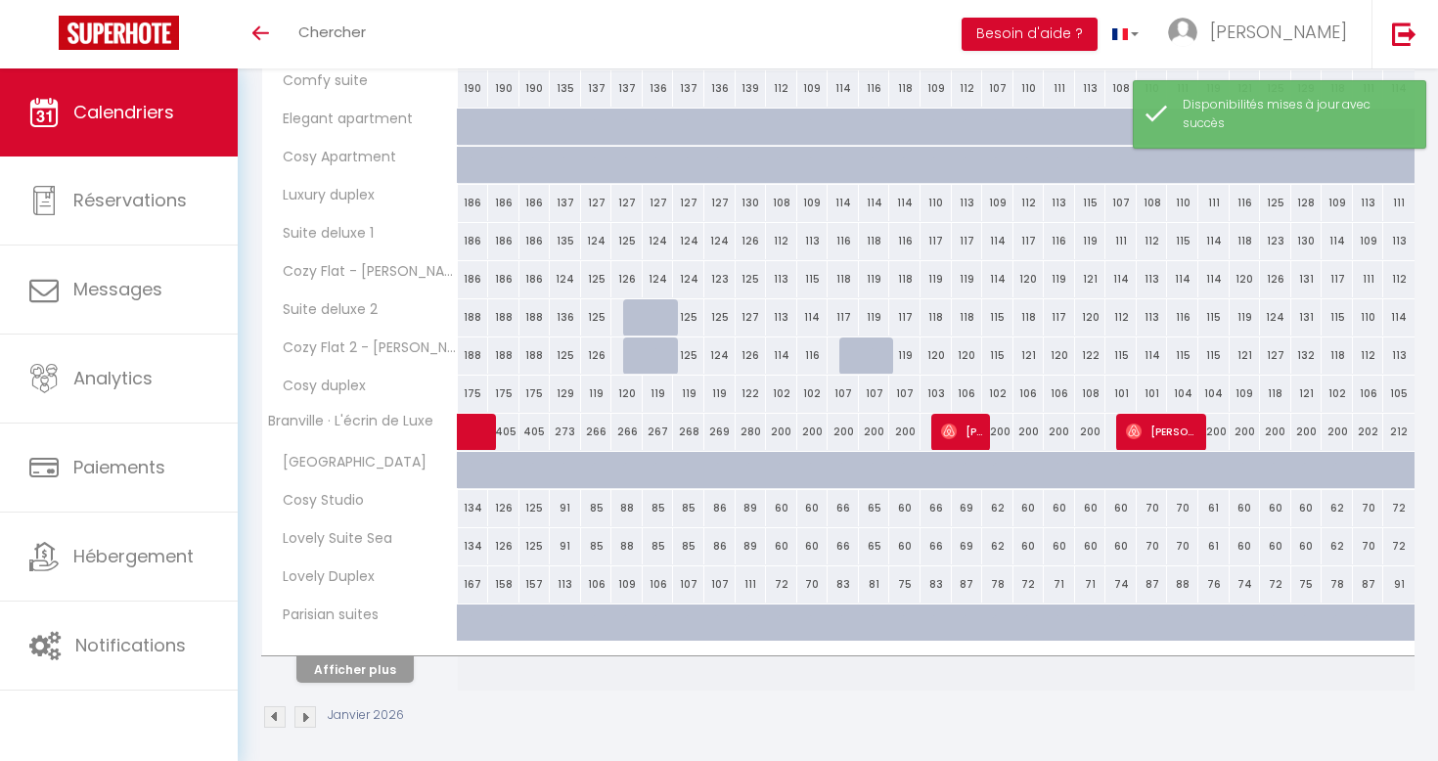
click at [848, 389] on div "107" at bounding box center [843, 394] width 31 height 36
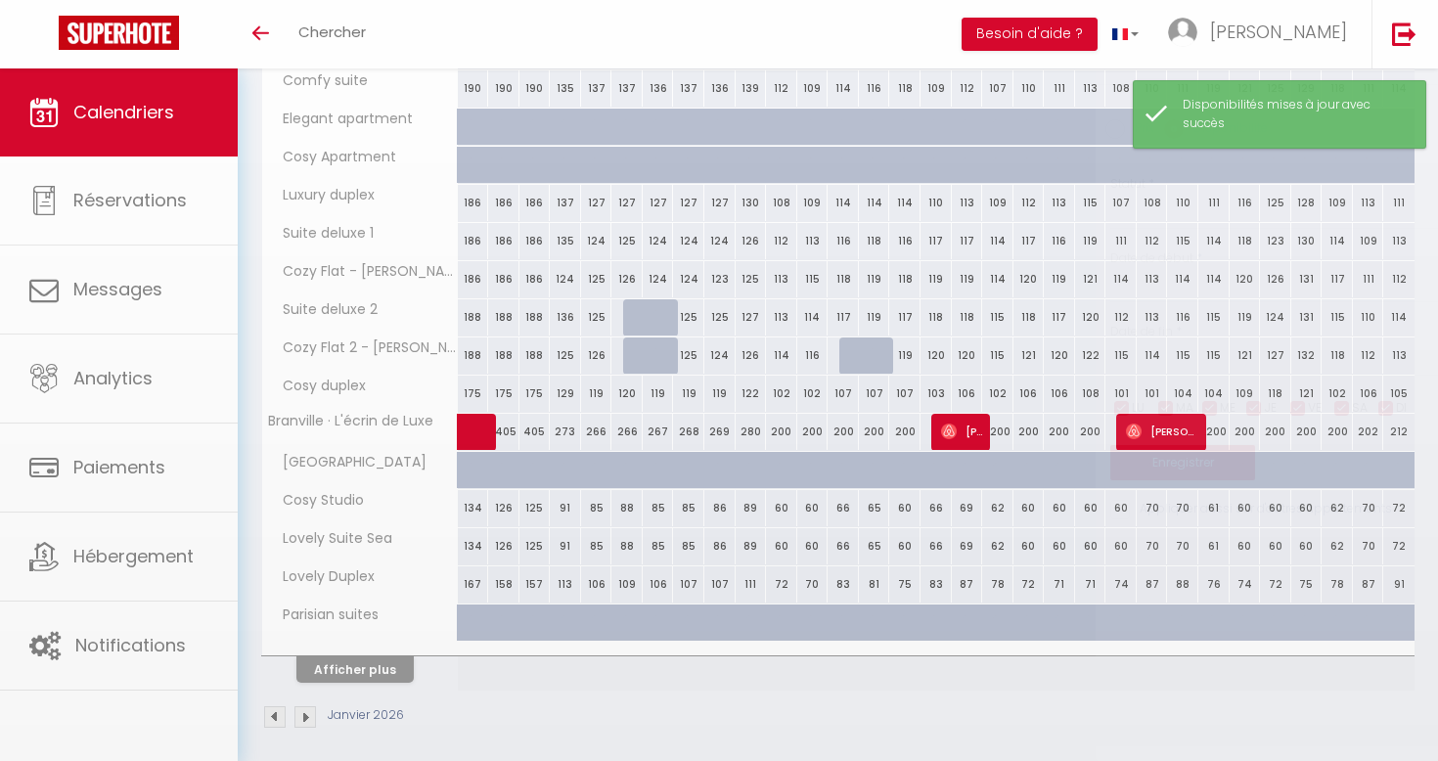
select select "1"
type input "Mar 13 Janvier 2026"
type input "Mer 14 Janvier 2026"
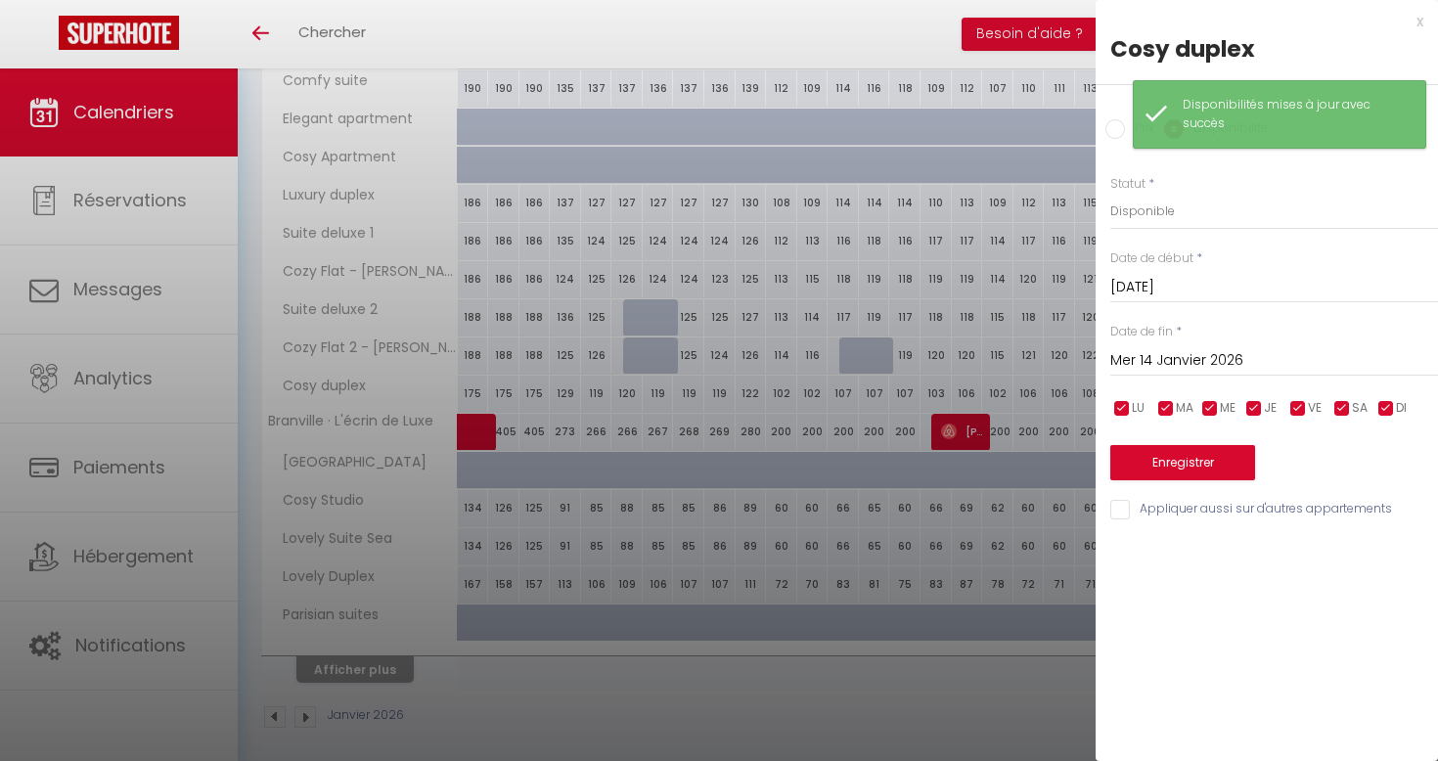
click at [848, 389] on div at bounding box center [719, 380] width 1438 height 761
select select
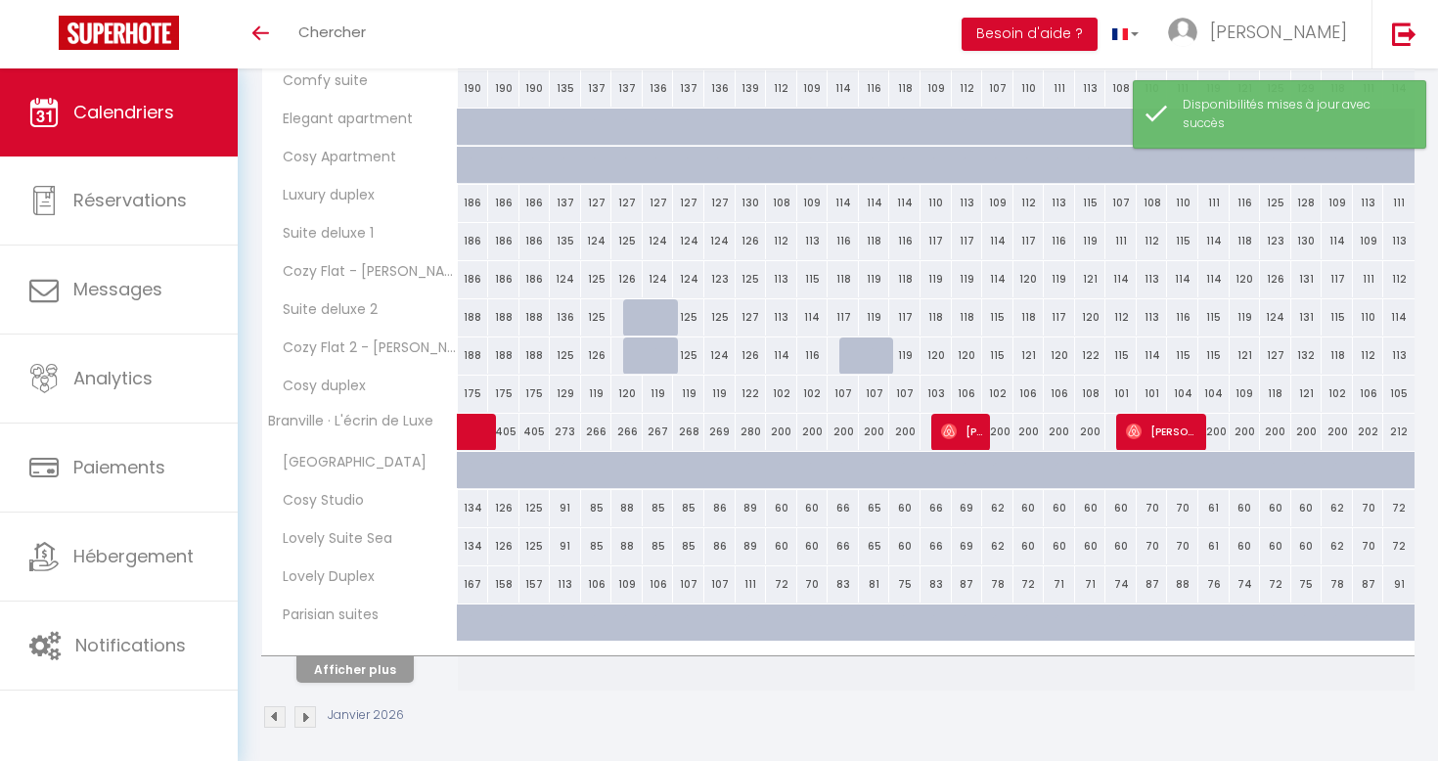
click at [844, 308] on div "117" at bounding box center [843, 317] width 31 height 36
select select "1"
type input "Mar 13 Janvier 2026"
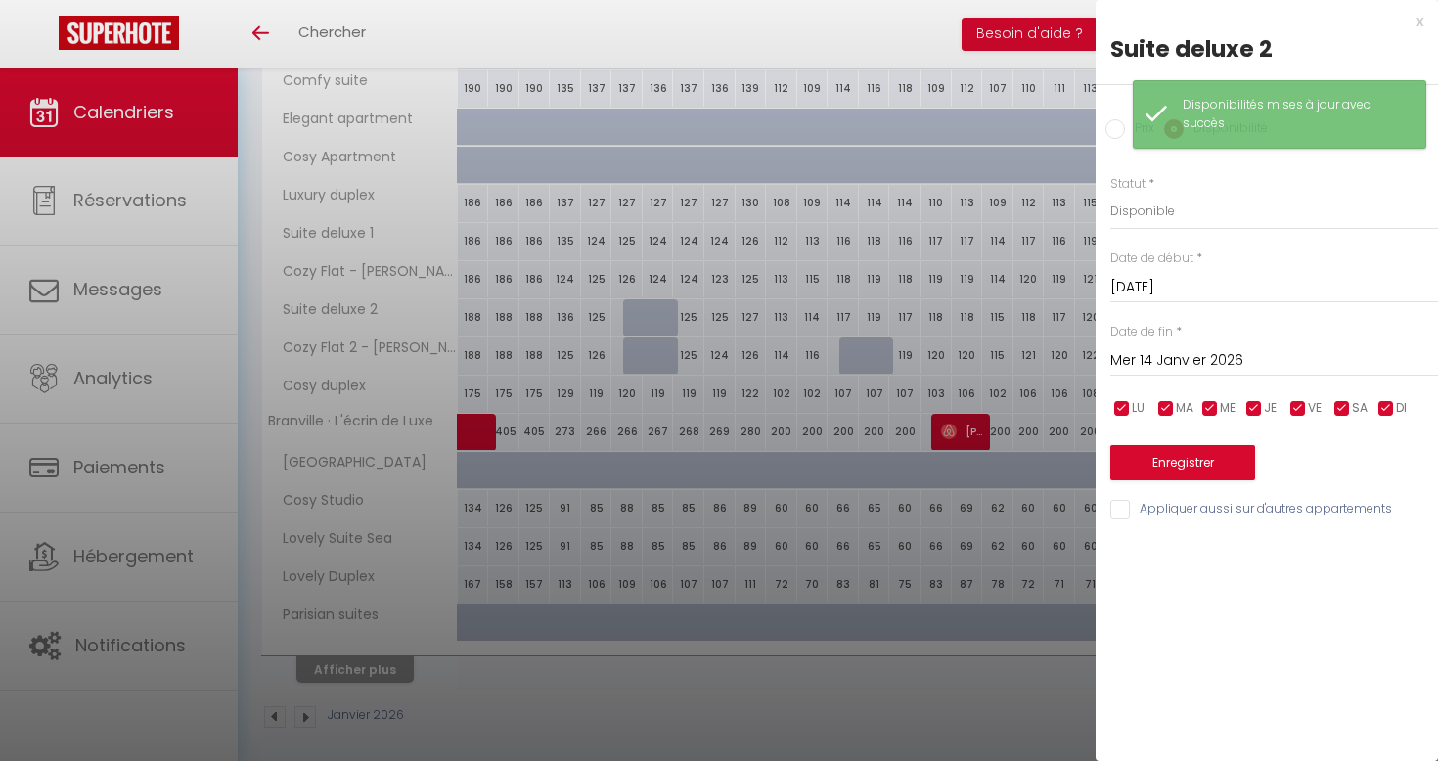
click at [1198, 341] on div "Mer 14 Janvier 2026 < Jan 2026 > Dim Lun Mar Mer Jeu Ven Sam 1 2 3 4 5 6 7 8 9 …" at bounding box center [1275, 358] width 328 height 35
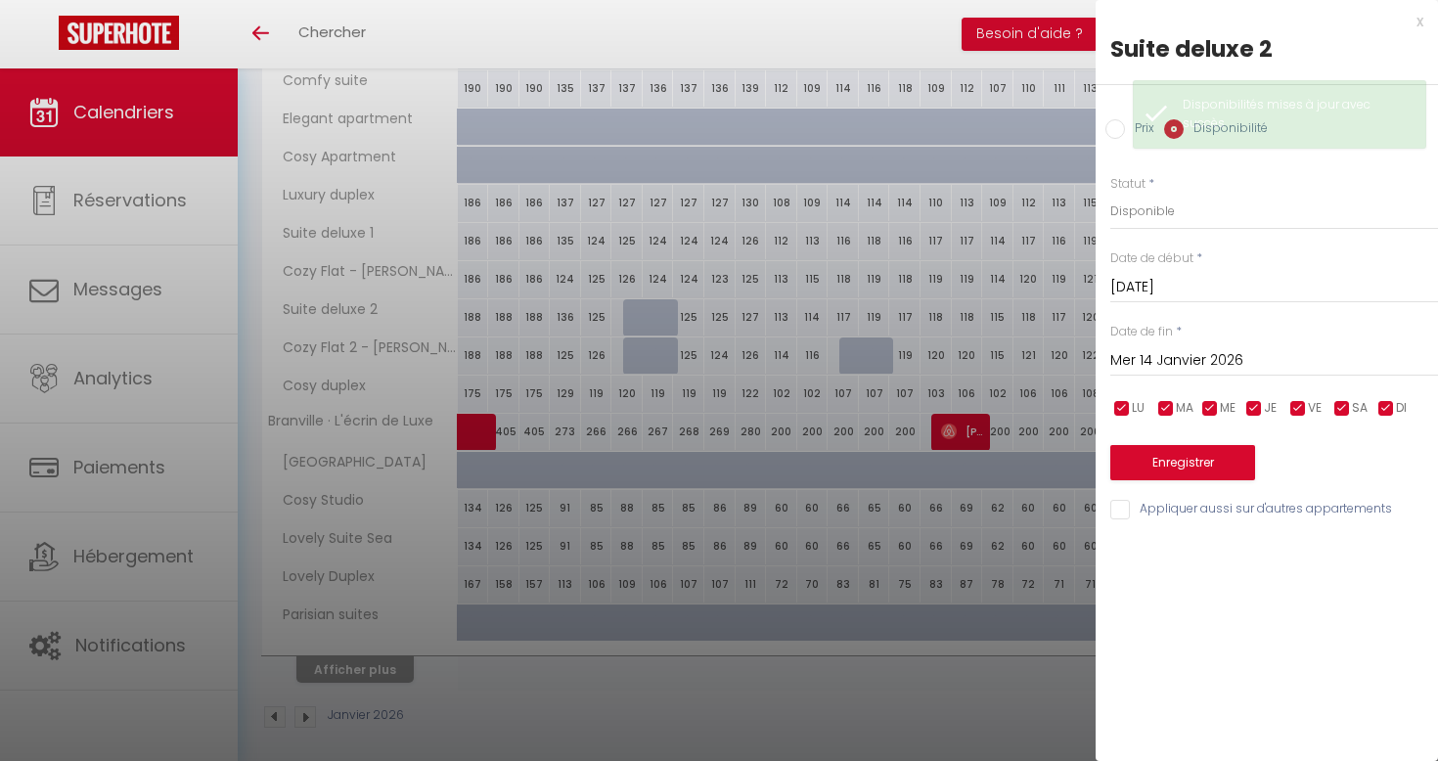
click at [1206, 363] on input "Mer 14 Janvier 2026" at bounding box center [1275, 360] width 328 height 25
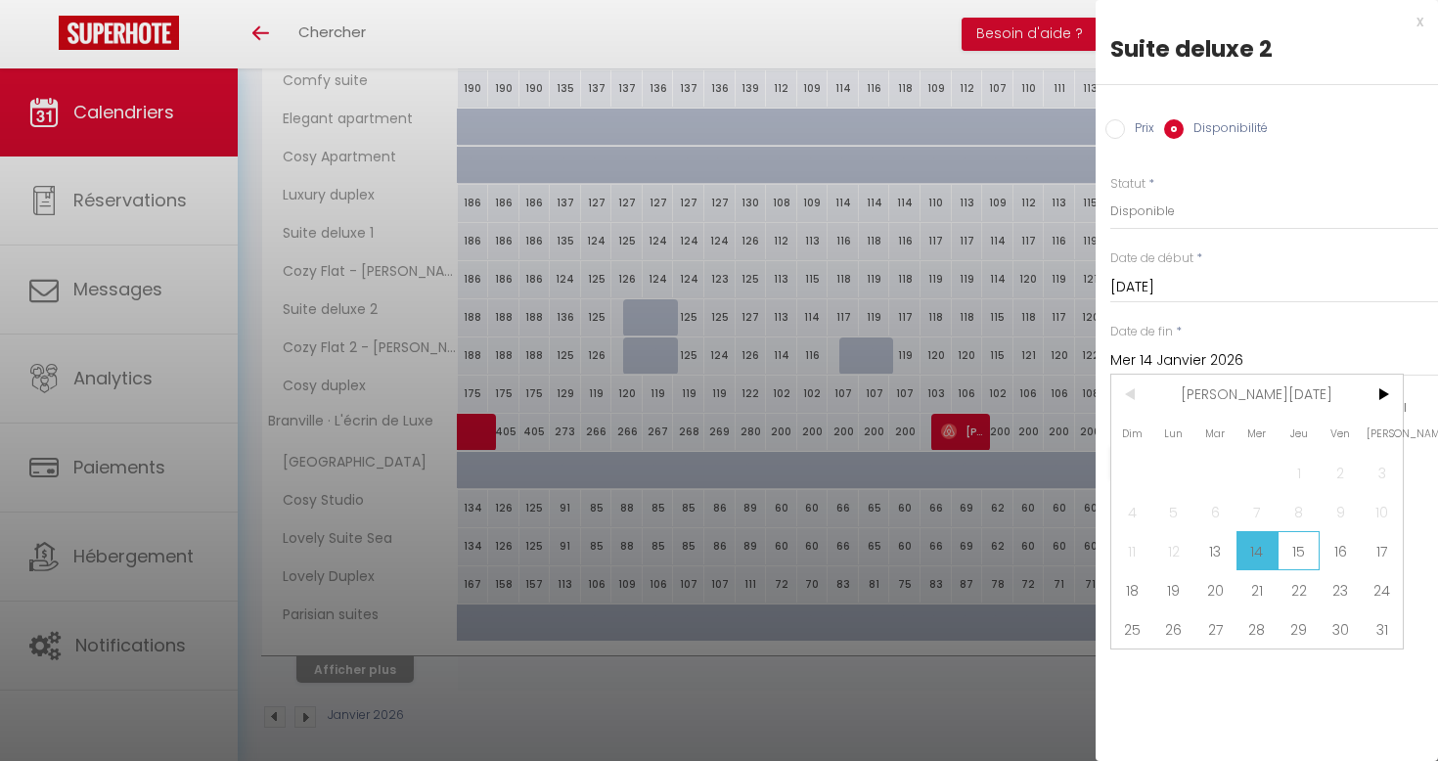
click at [1297, 544] on span "15" at bounding box center [1299, 550] width 42 height 39
type input "Jeu 15 Janvier 2026"
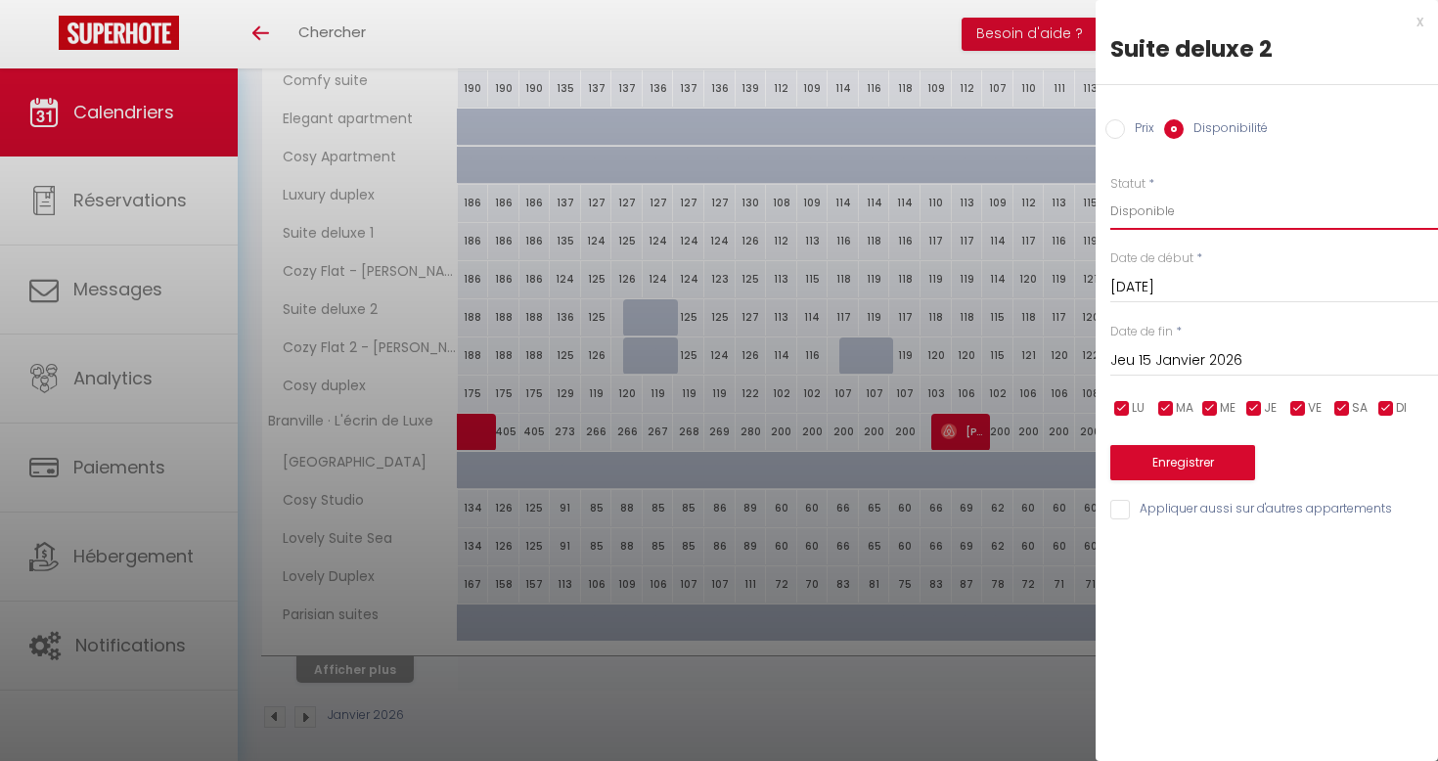
select select "0"
click at [1190, 476] on button "Enregistrer" at bounding box center [1183, 462] width 145 height 35
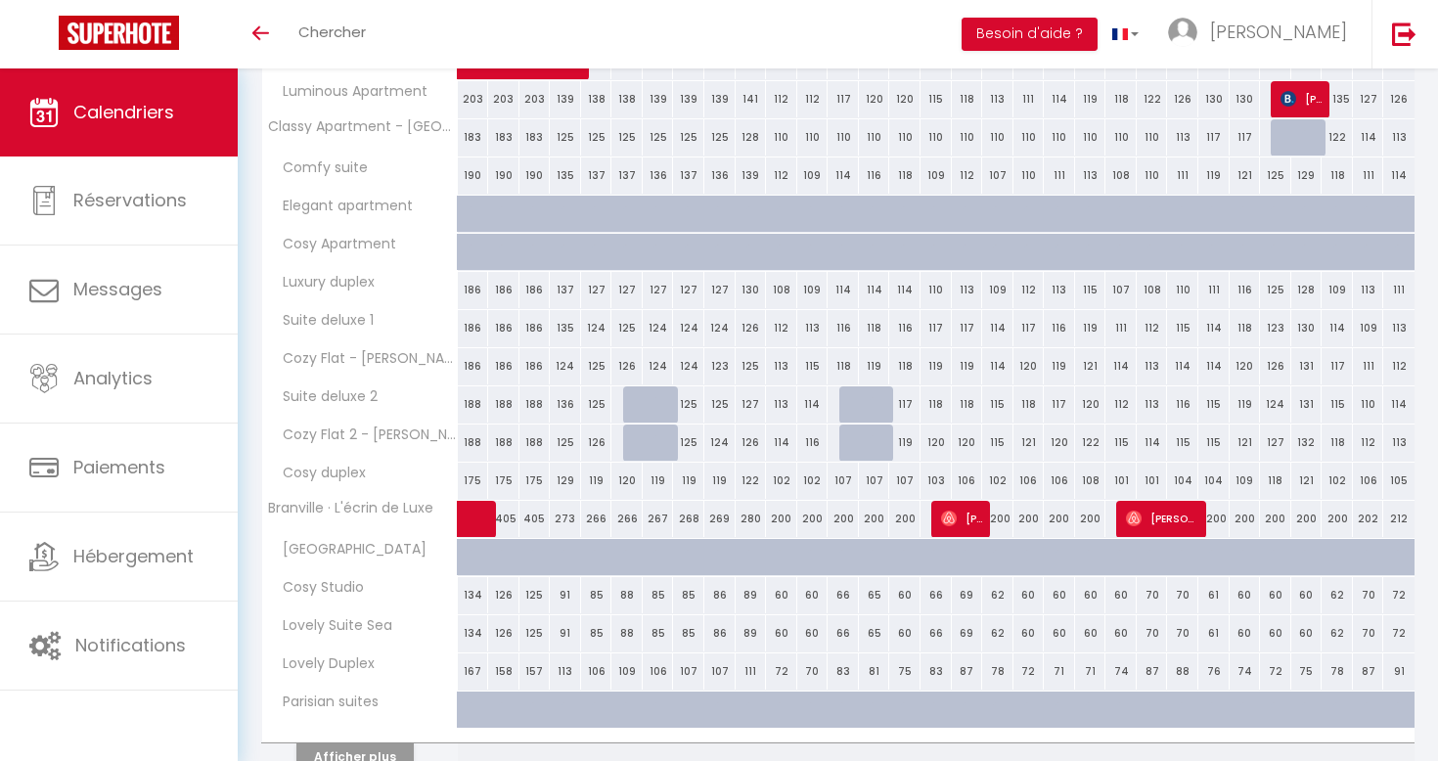
scroll to position [446, 0]
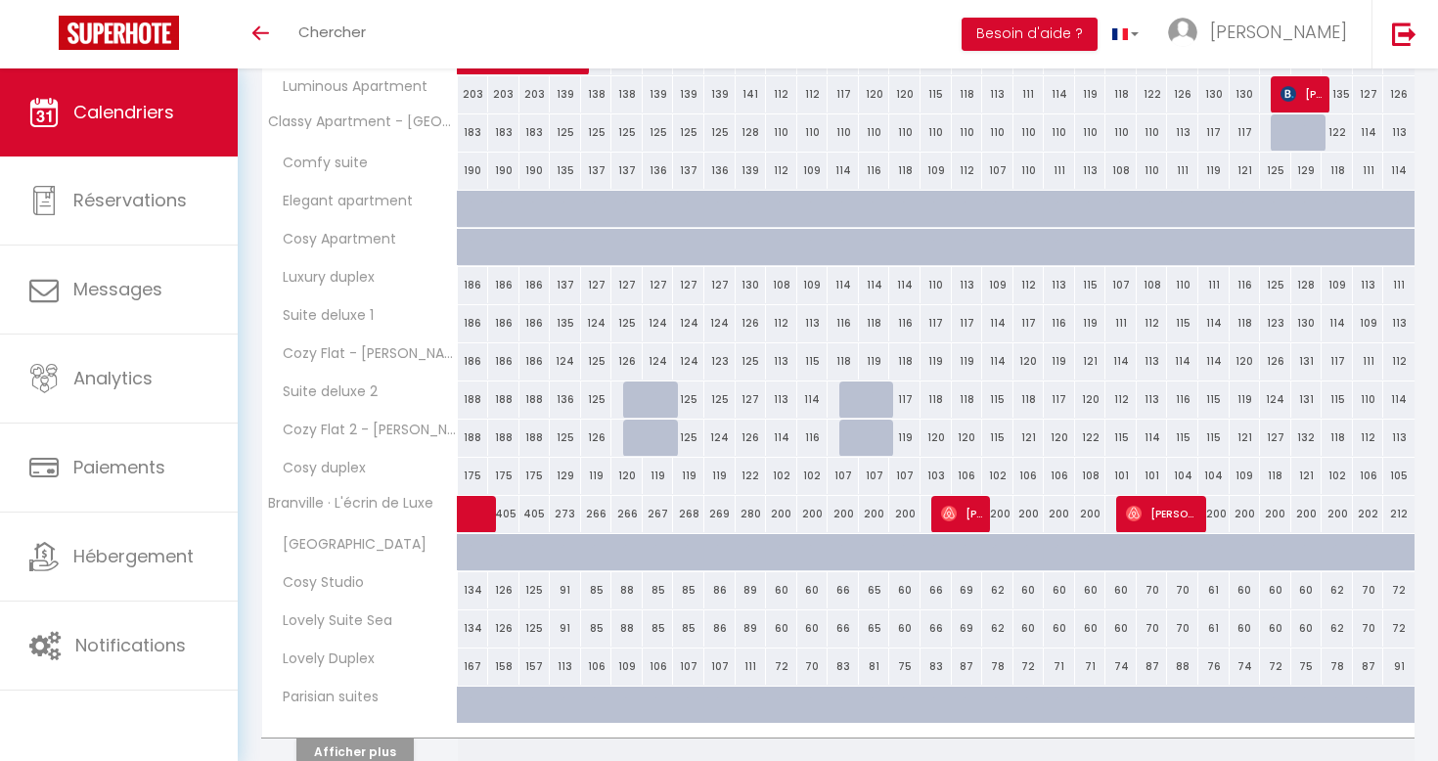
click at [1032, 398] on div "118" at bounding box center [1029, 400] width 31 height 36
select select "1"
type input "Lun 19 Janvier 2026"
type input "Mar 20 Janvier 2026"
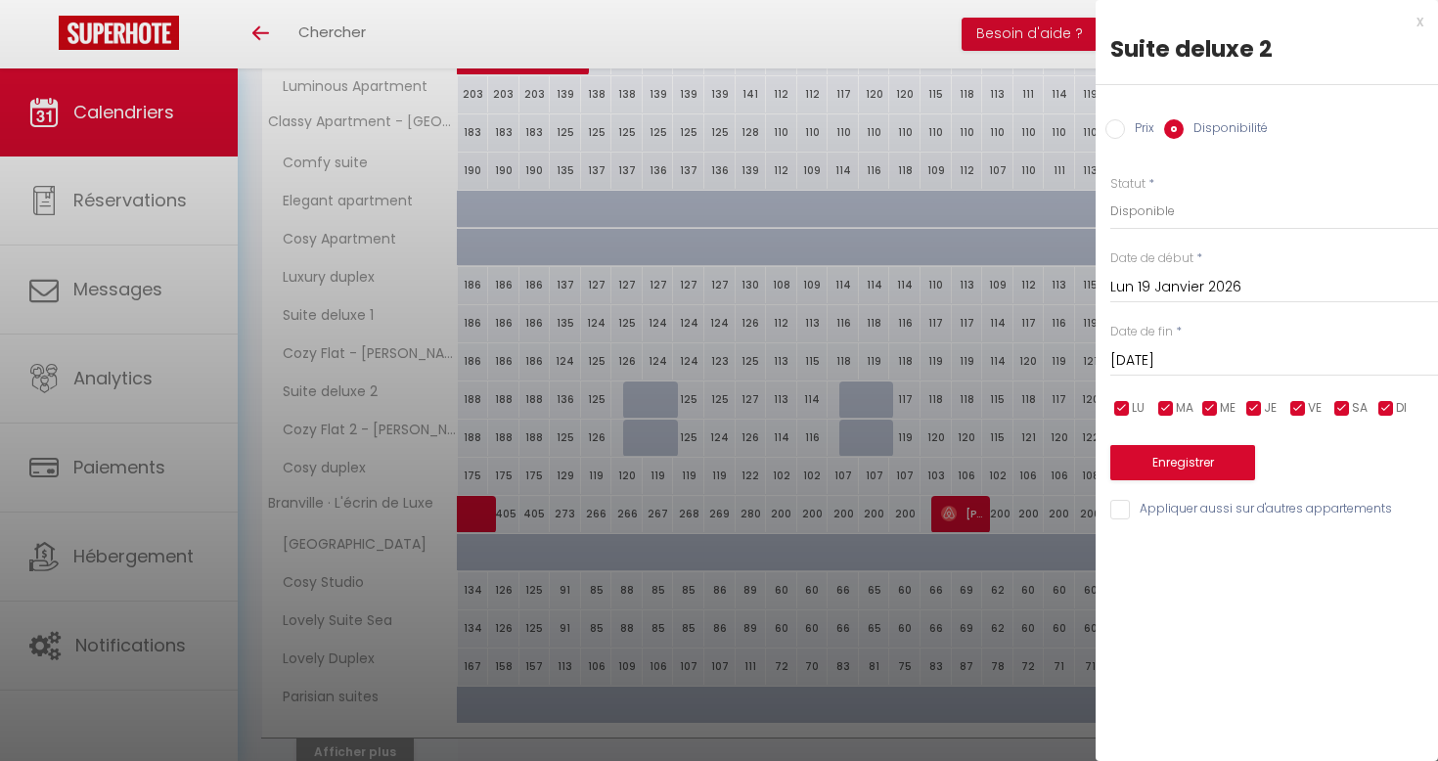
click at [1248, 287] on input "Lun 19 Janvier 2026" at bounding box center [1275, 287] width 328 height 25
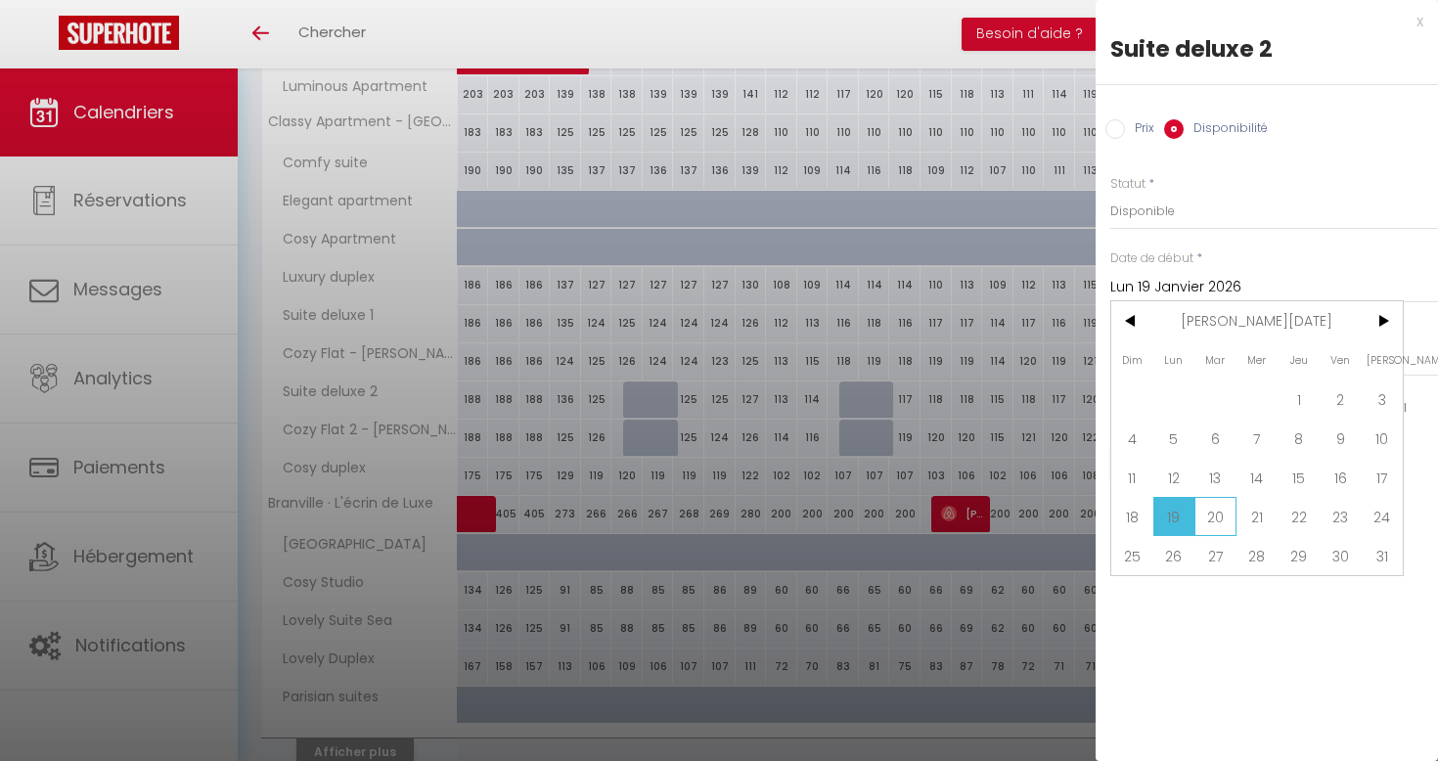
click at [1221, 518] on span "20" at bounding box center [1216, 516] width 42 height 39
type input "Mar 20 Janvier 2026"
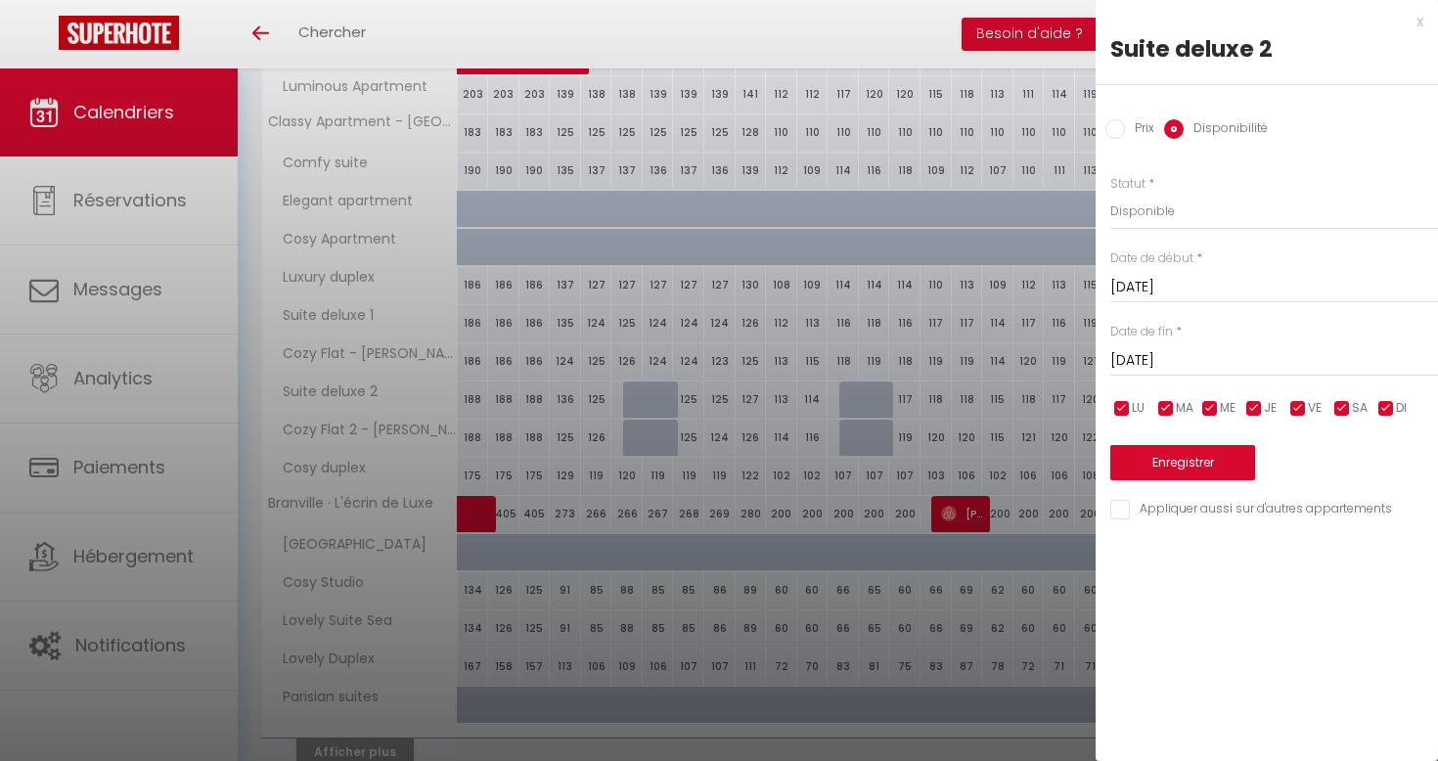
click at [1231, 354] on input "Mar 20 Janvier 2026" at bounding box center [1275, 360] width 328 height 25
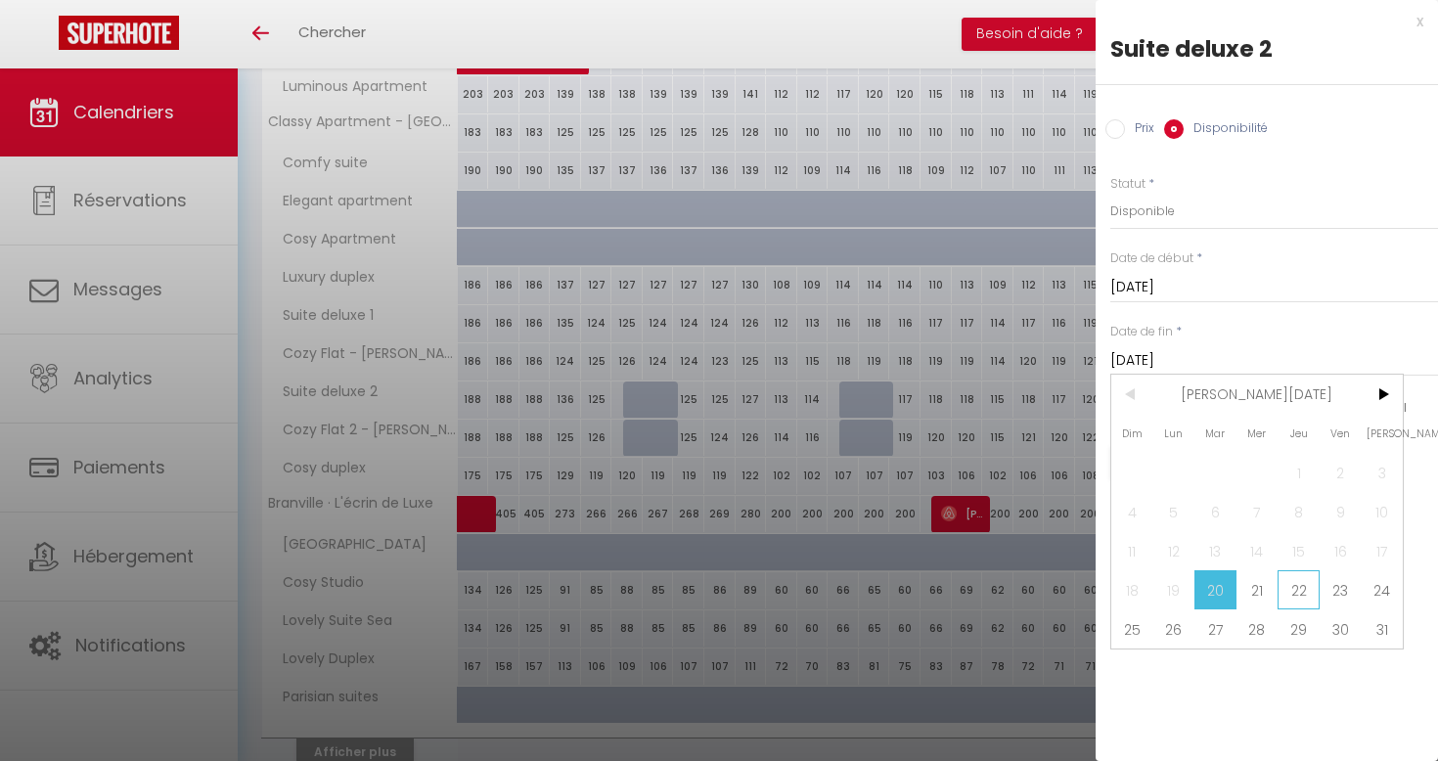
click at [1299, 582] on span "22" at bounding box center [1299, 589] width 42 height 39
type input "Jeu 22 Janvier 2026"
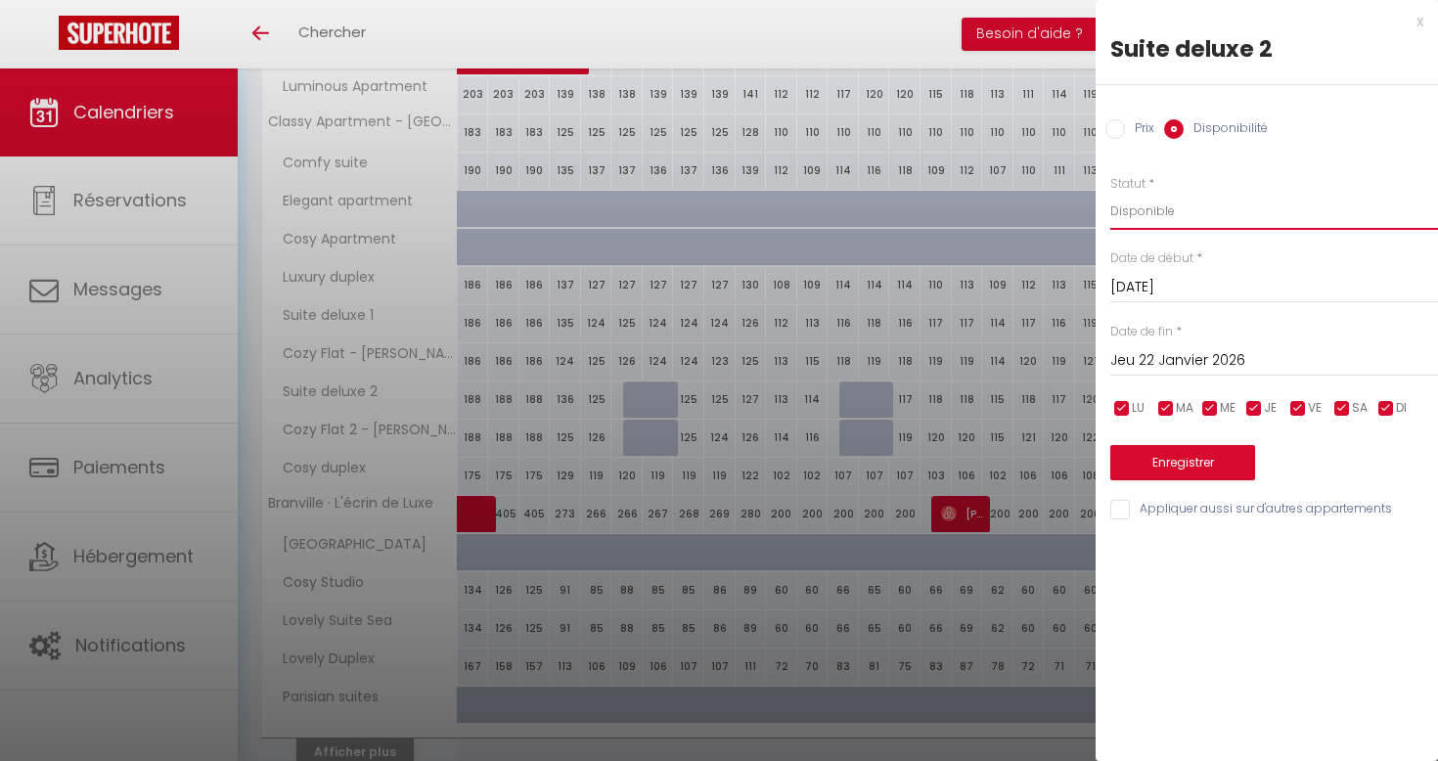
select select "0"
click at [1205, 453] on button "Enregistrer" at bounding box center [1183, 462] width 145 height 35
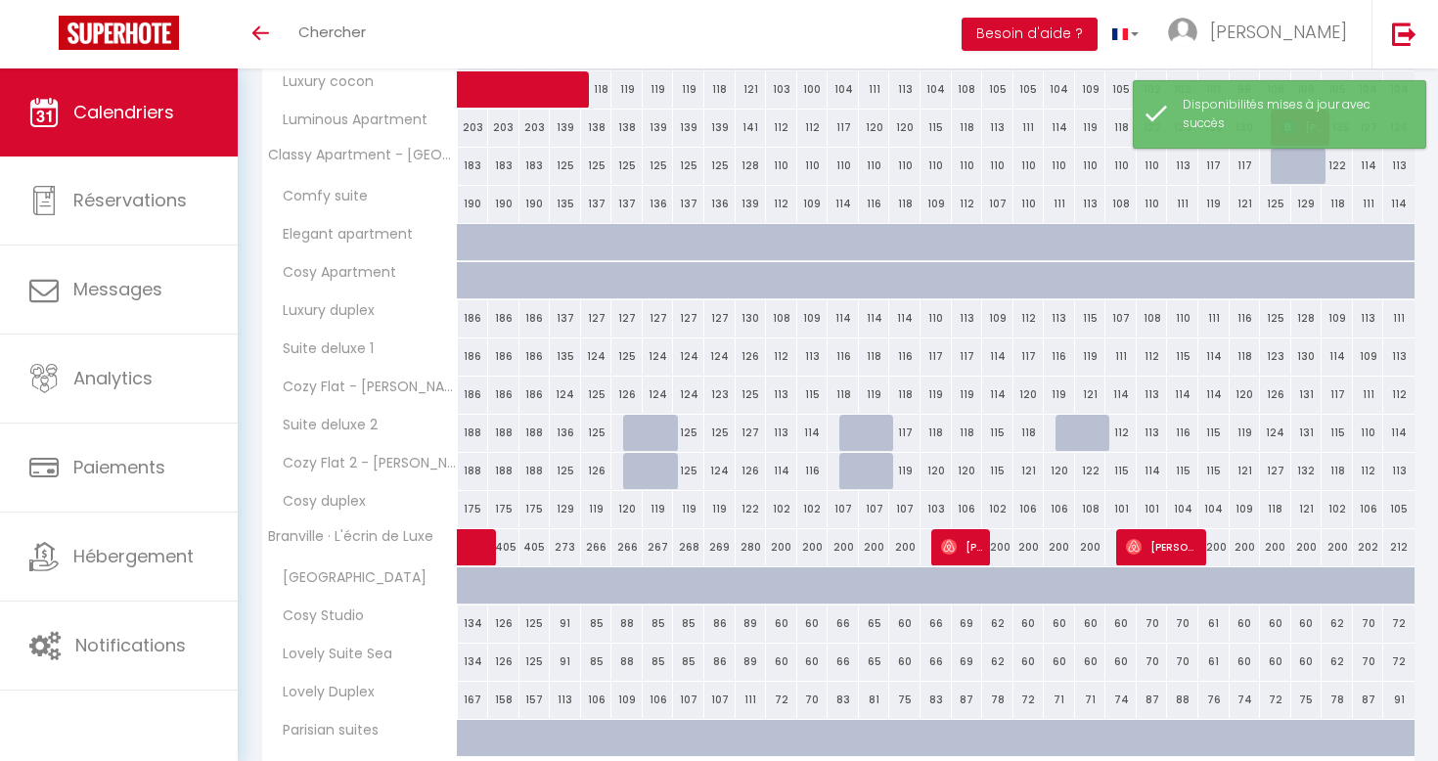
scroll to position [455, 0]
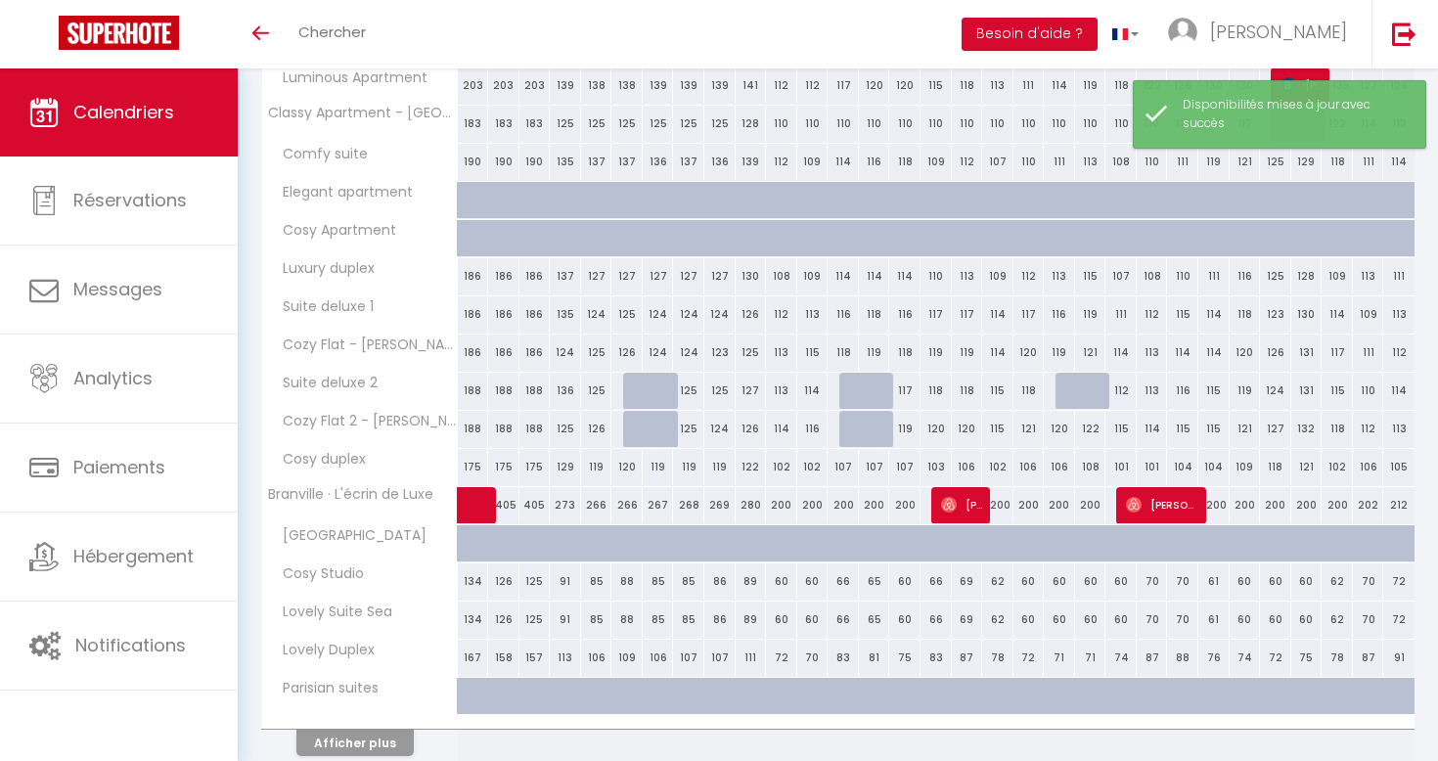
click at [1226, 383] on div "115" at bounding box center [1214, 391] width 31 height 36
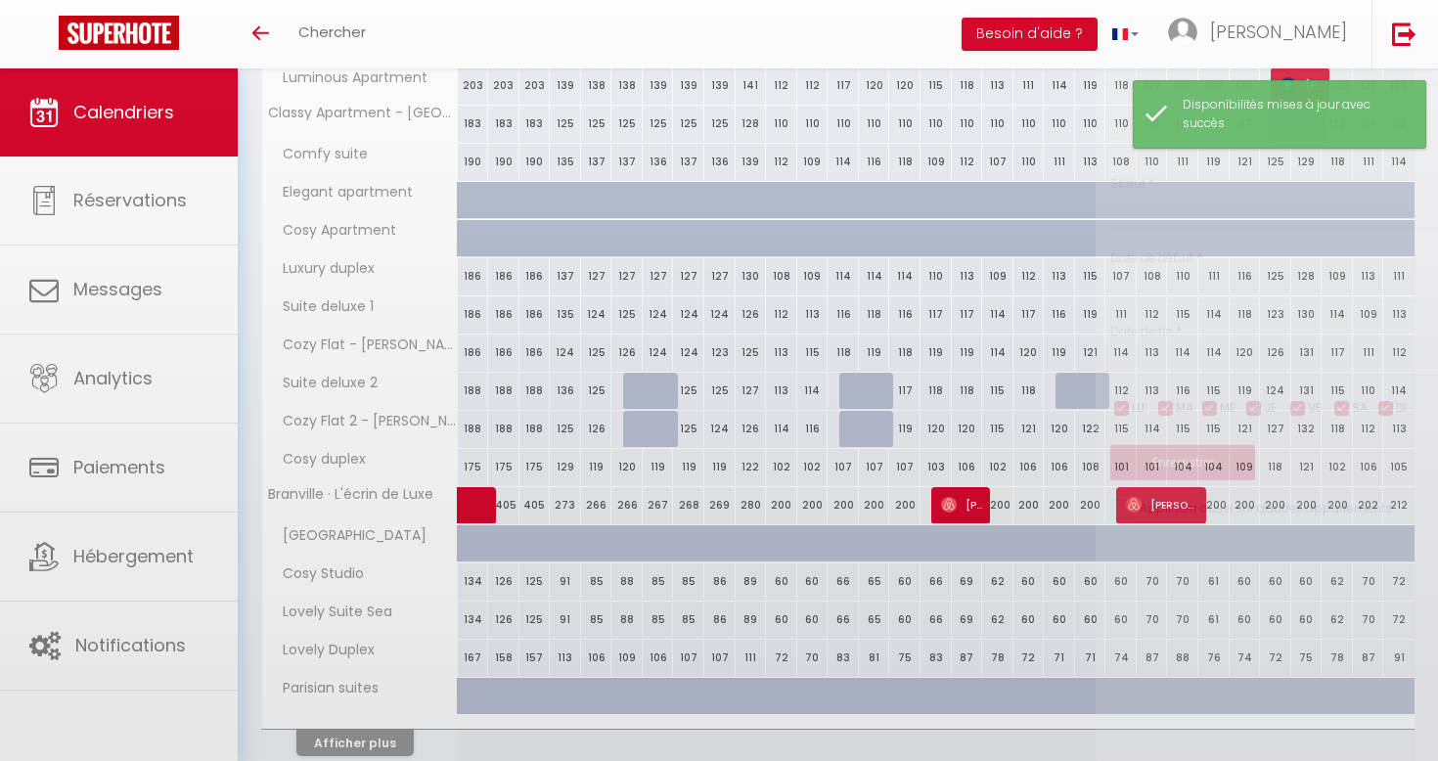
select select "1"
type input "Dim 25 Janvier 2026"
type input "Lun 26 Janvier 2026"
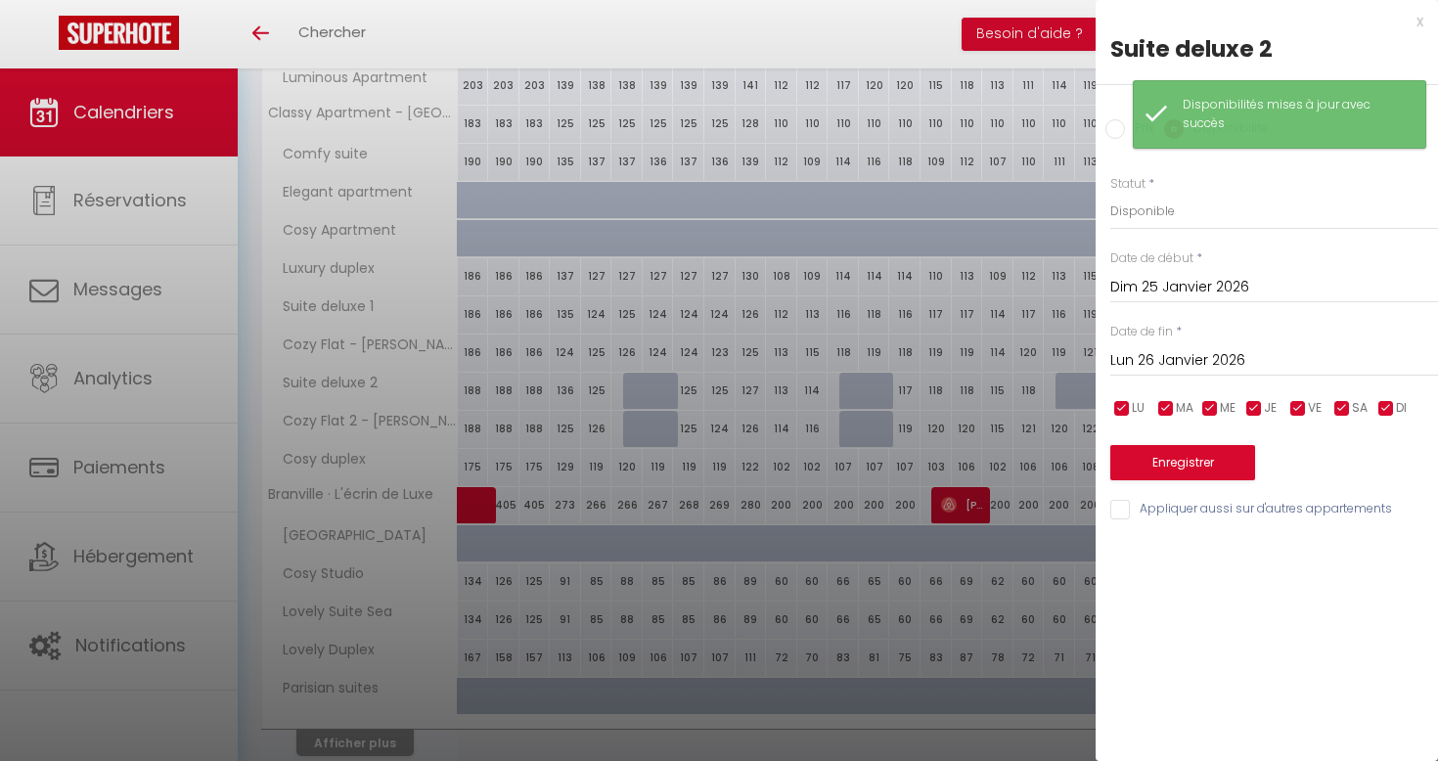
click at [1228, 293] on input "Dim 25 Janvier 2026" at bounding box center [1275, 287] width 328 height 25
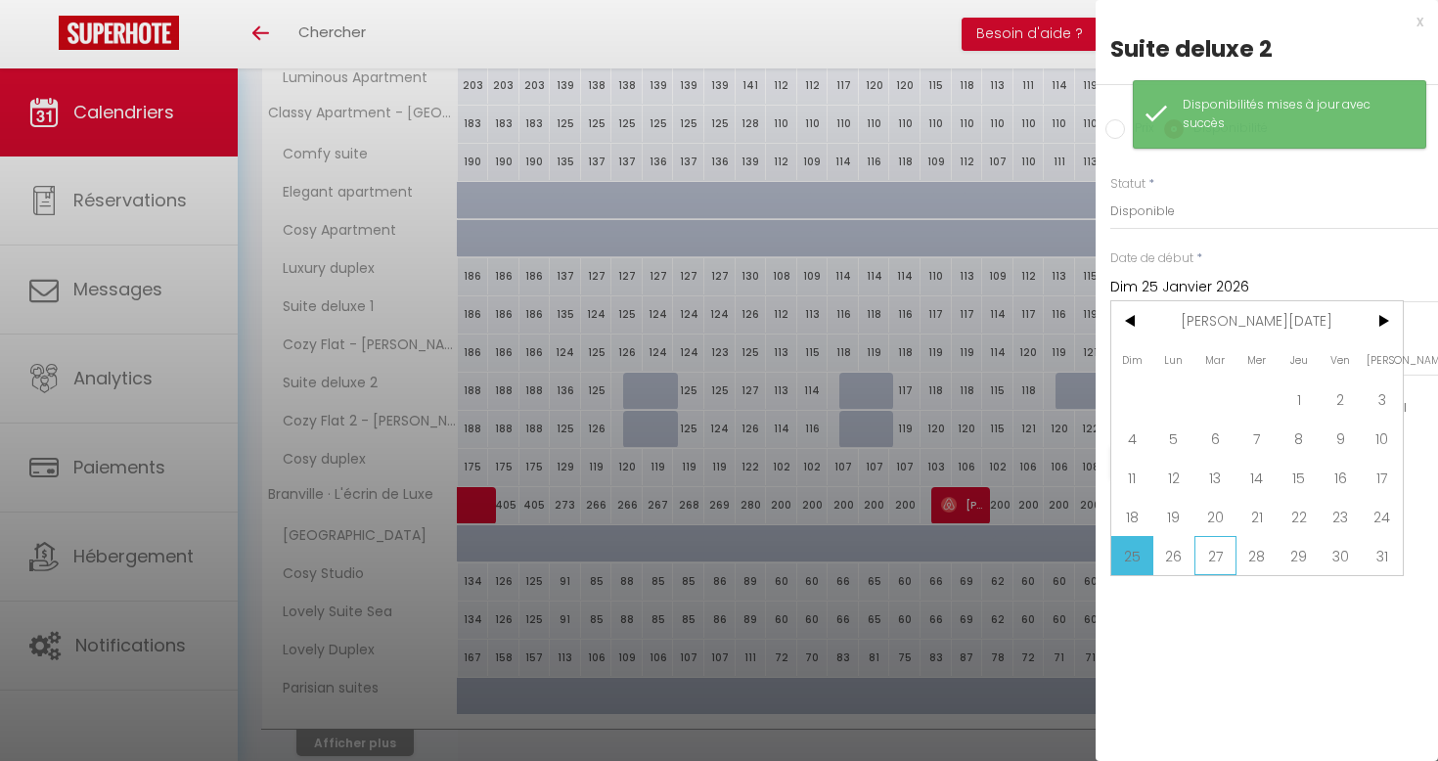
click at [1208, 565] on span "27" at bounding box center [1216, 555] width 42 height 39
type input "Mar 27 Janvier 2026"
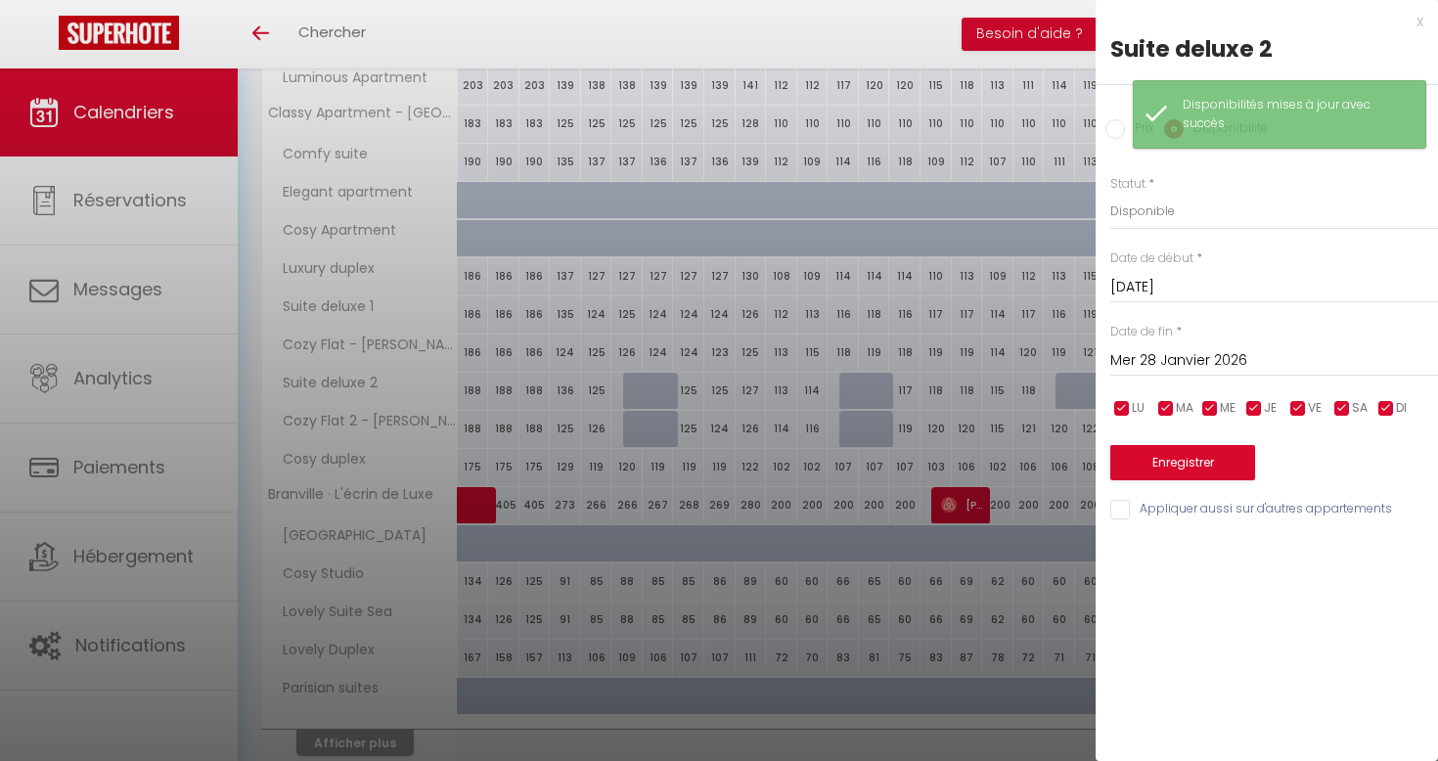
click at [1231, 352] on input "Mer 28 Janvier 2026" at bounding box center [1275, 360] width 328 height 25
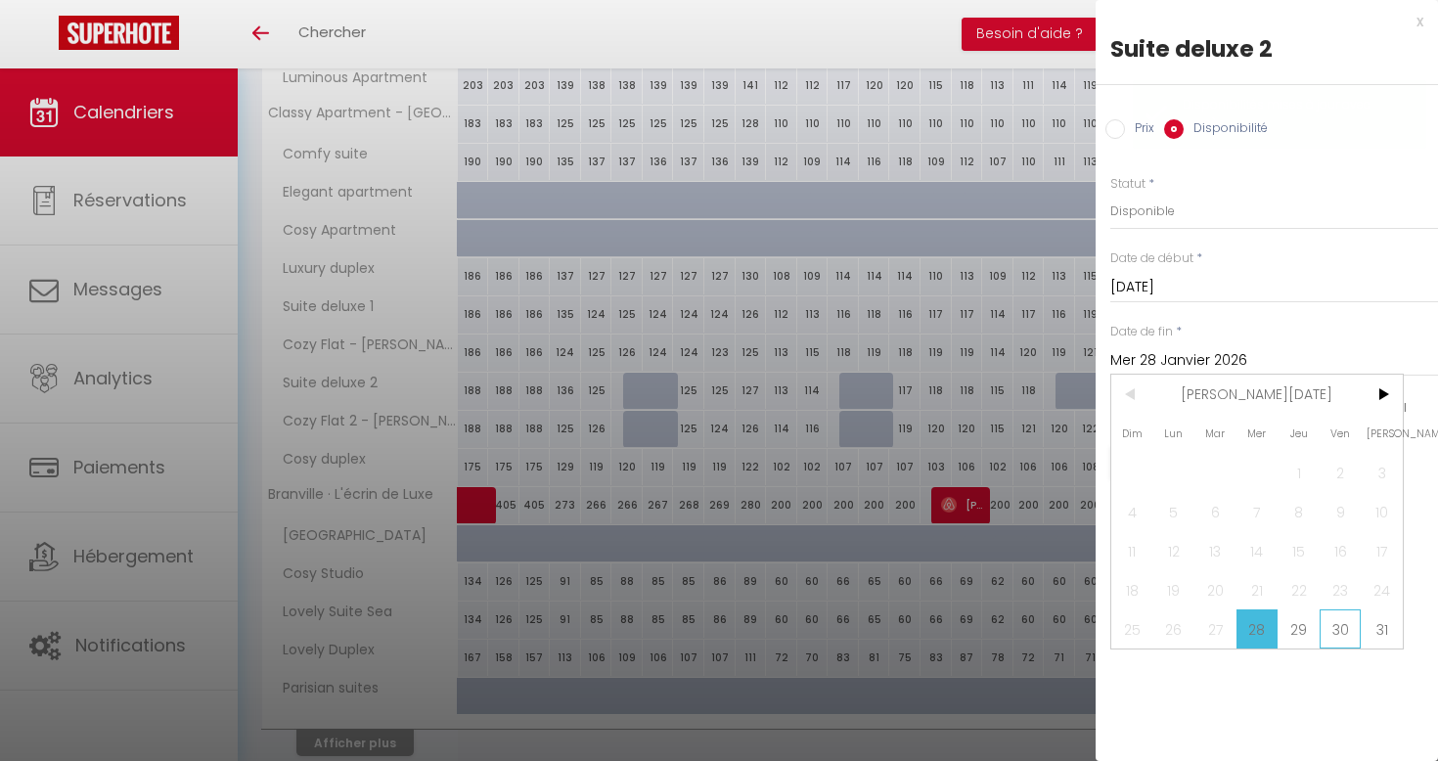
click at [1321, 636] on span "30" at bounding box center [1341, 629] width 42 height 39
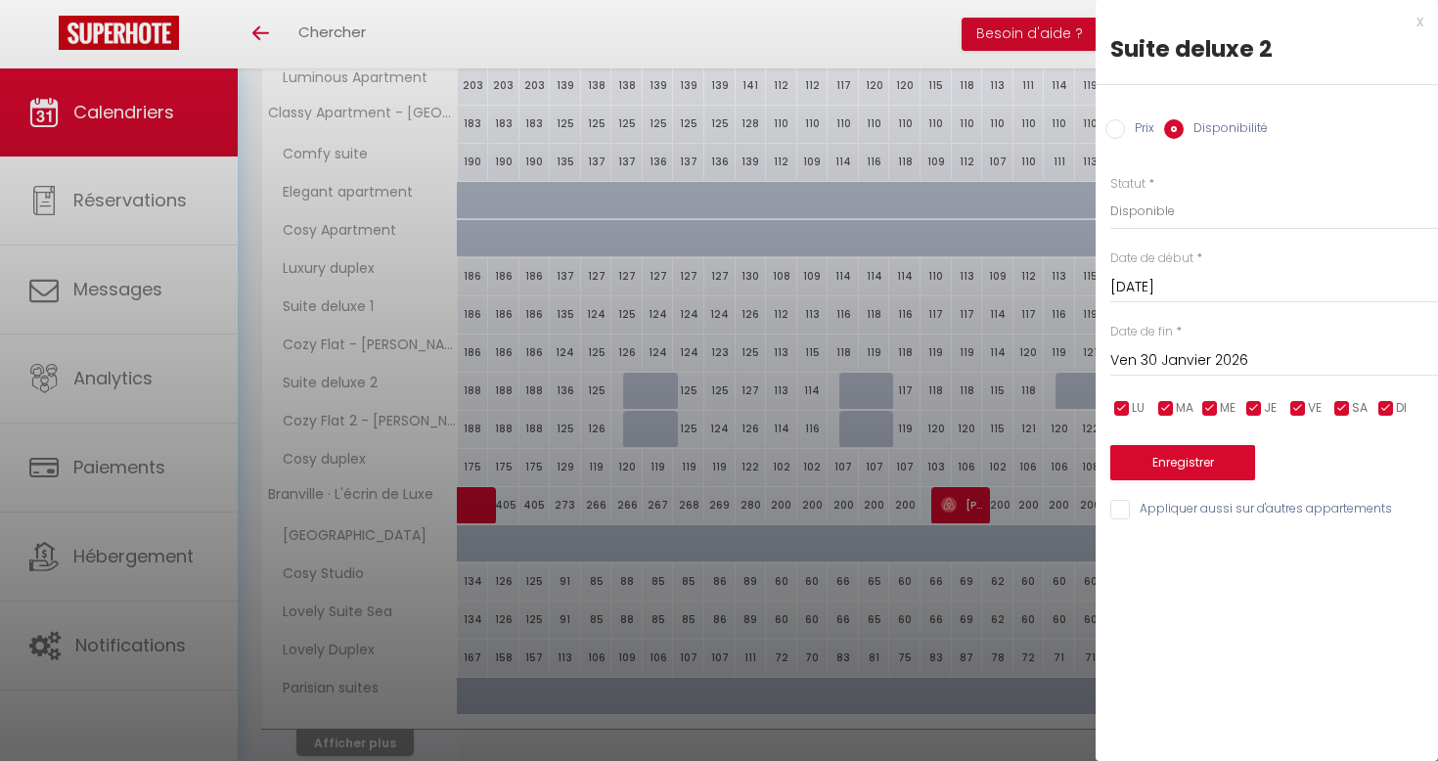
click at [1321, 636] on div "x Suite deluxe 2 Prix Disponibilité Prix * 115 Statut * Disponible Indisponible…" at bounding box center [1267, 380] width 342 height 761
click at [1269, 363] on input "Ven 30 Janvier 2026" at bounding box center [1275, 360] width 328 height 25
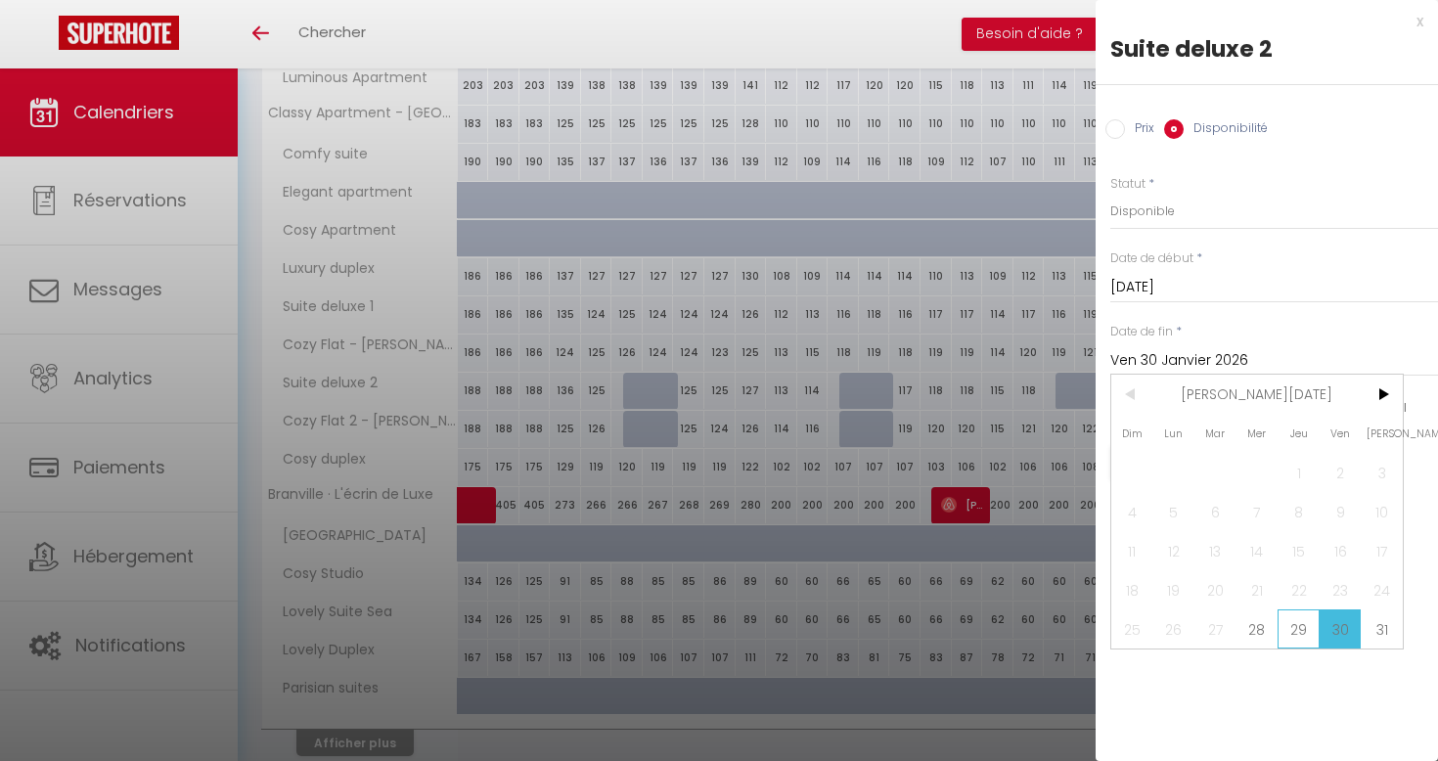
click at [1294, 628] on span "29" at bounding box center [1299, 629] width 42 height 39
type input "Jeu 29 Janvier 2026"
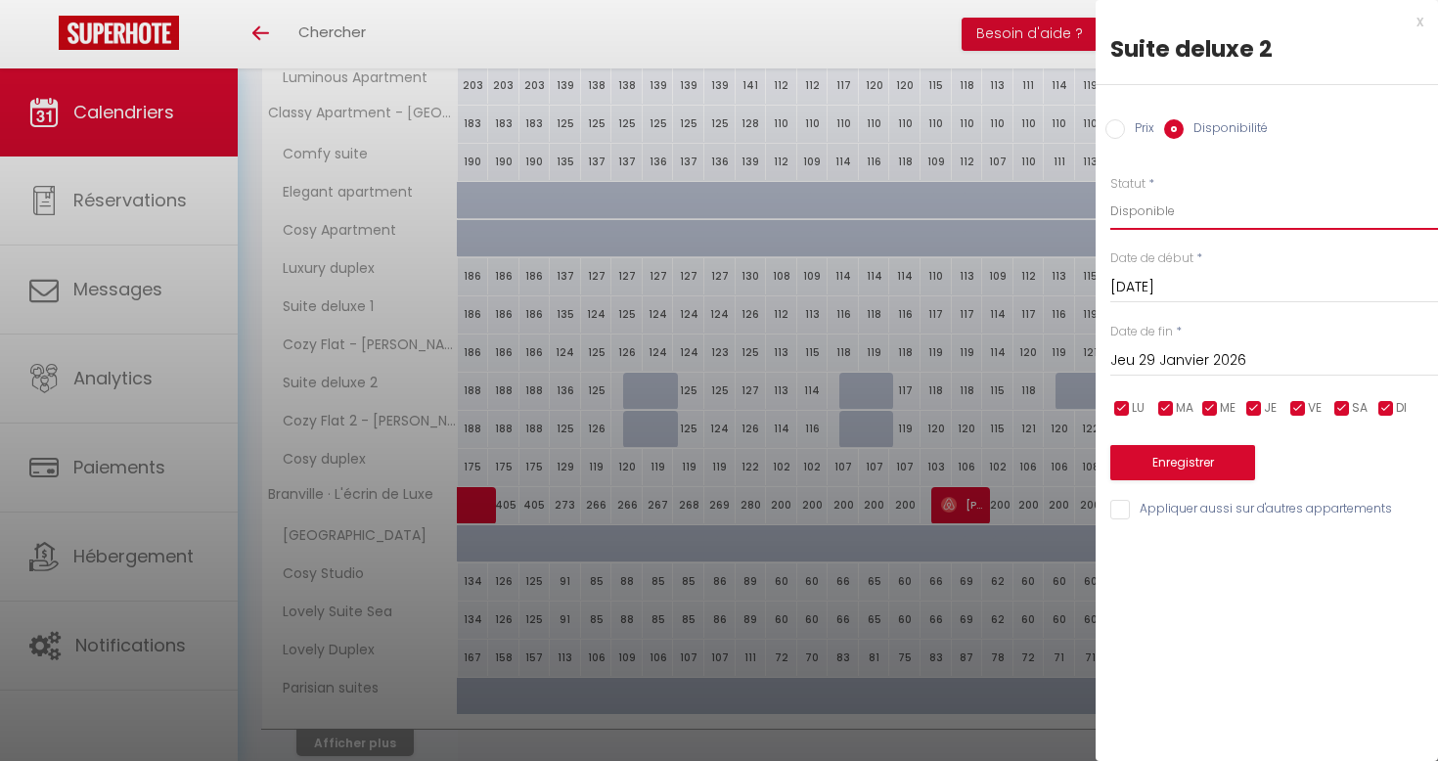
select select "0"
click at [1217, 449] on button "Enregistrer" at bounding box center [1183, 462] width 145 height 35
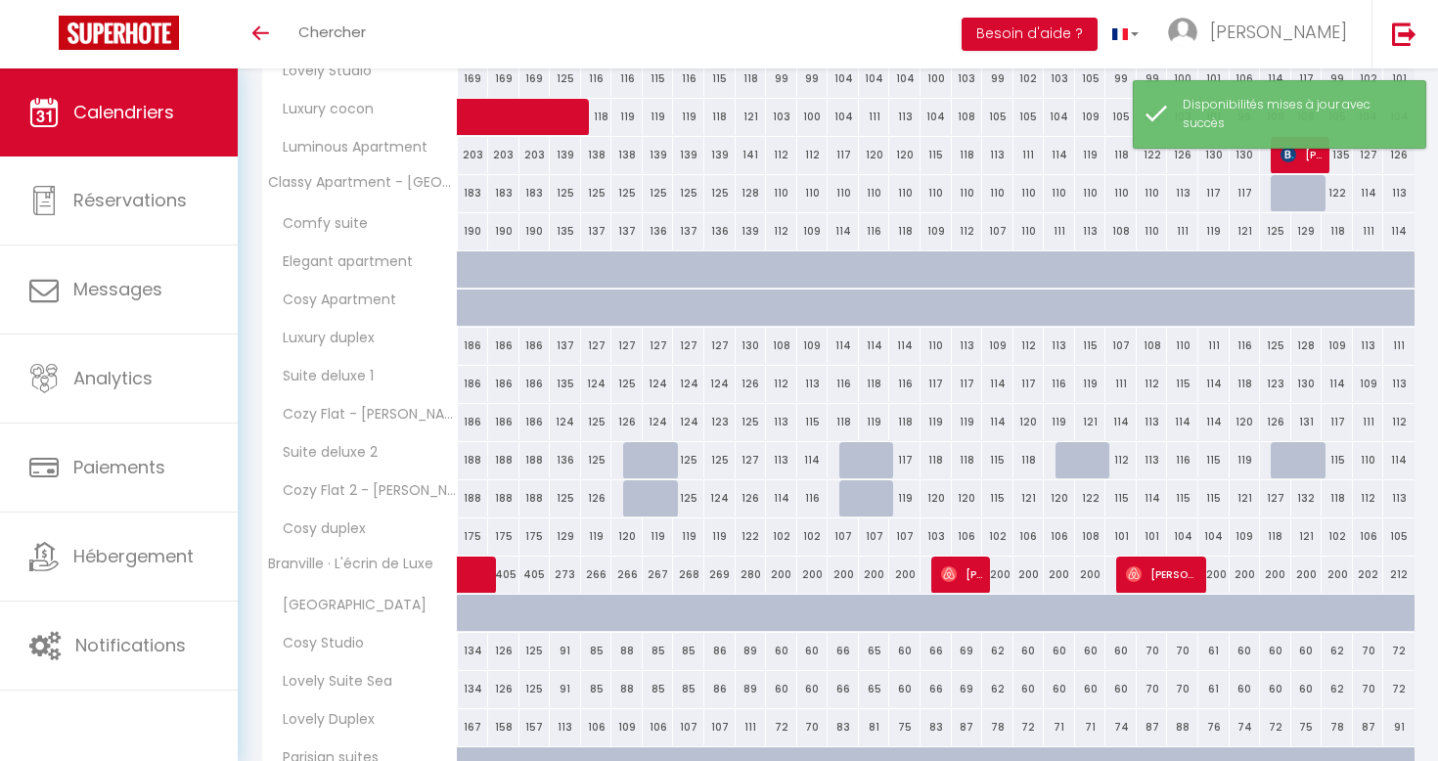
scroll to position [403, 0]
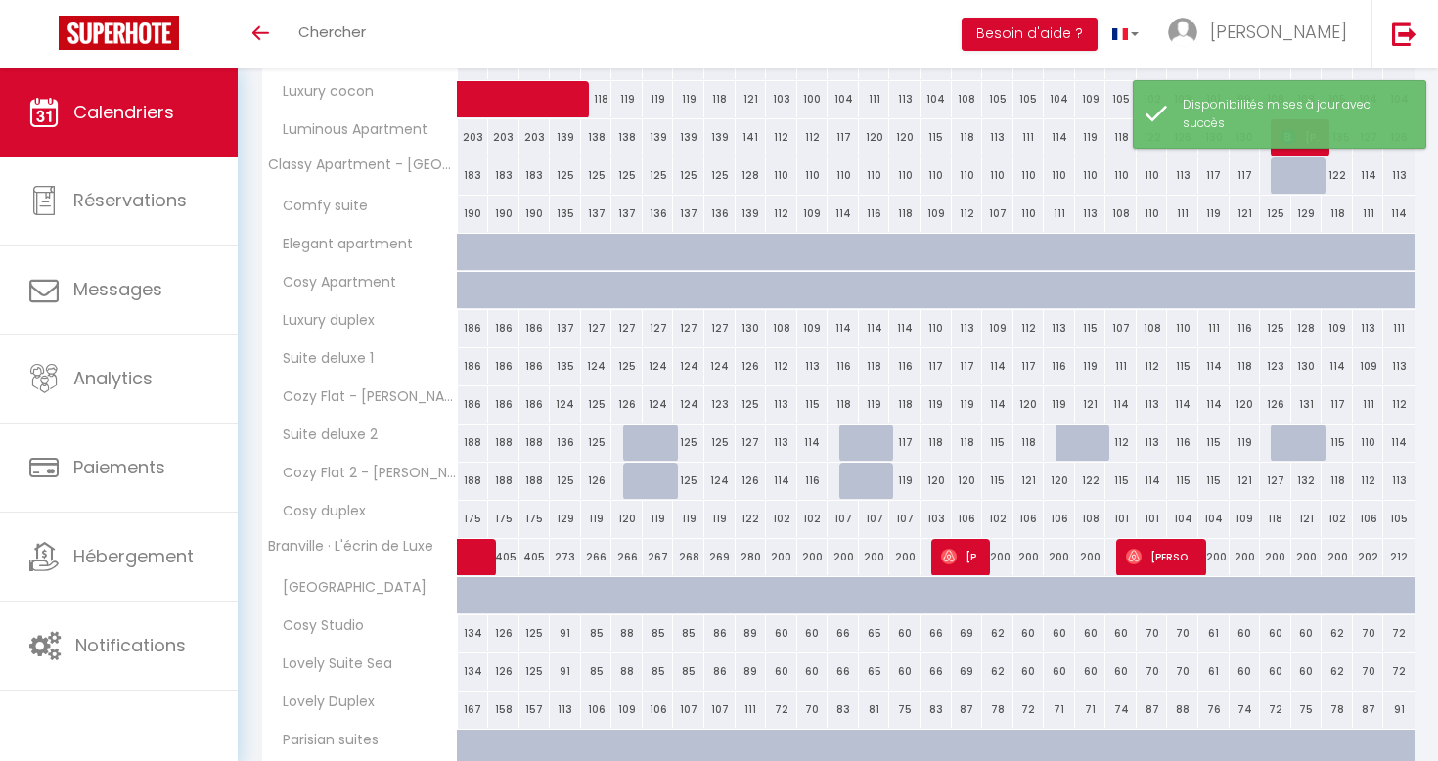
click at [1063, 476] on div "120" at bounding box center [1059, 481] width 31 height 36
select select "1"
type input "Mar 20 Janvier 2026"
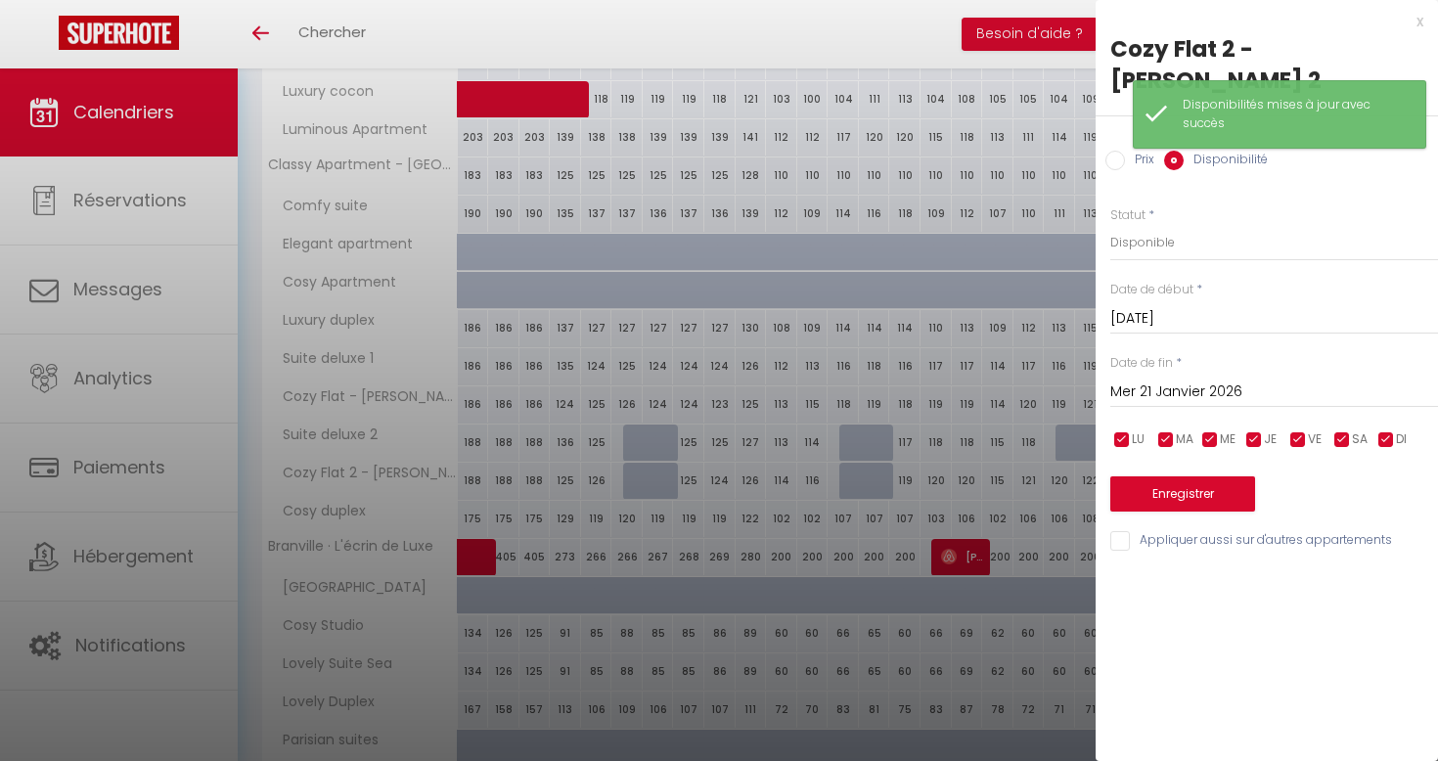
click at [1208, 380] on input "Mer 21 Janvier 2026" at bounding box center [1275, 392] width 328 height 25
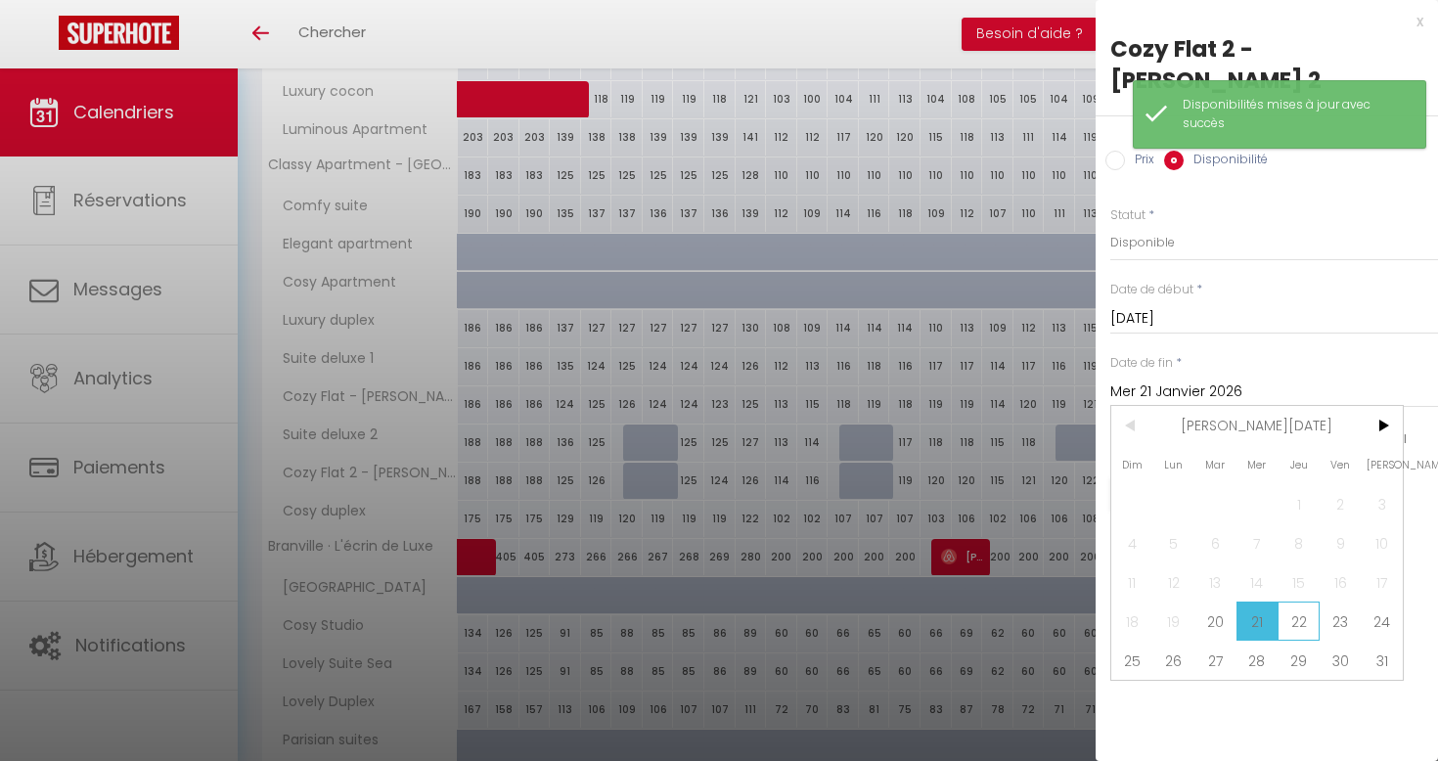
click at [1305, 602] on span "22" at bounding box center [1299, 621] width 42 height 39
type input "Jeu 22 Janvier 2026"
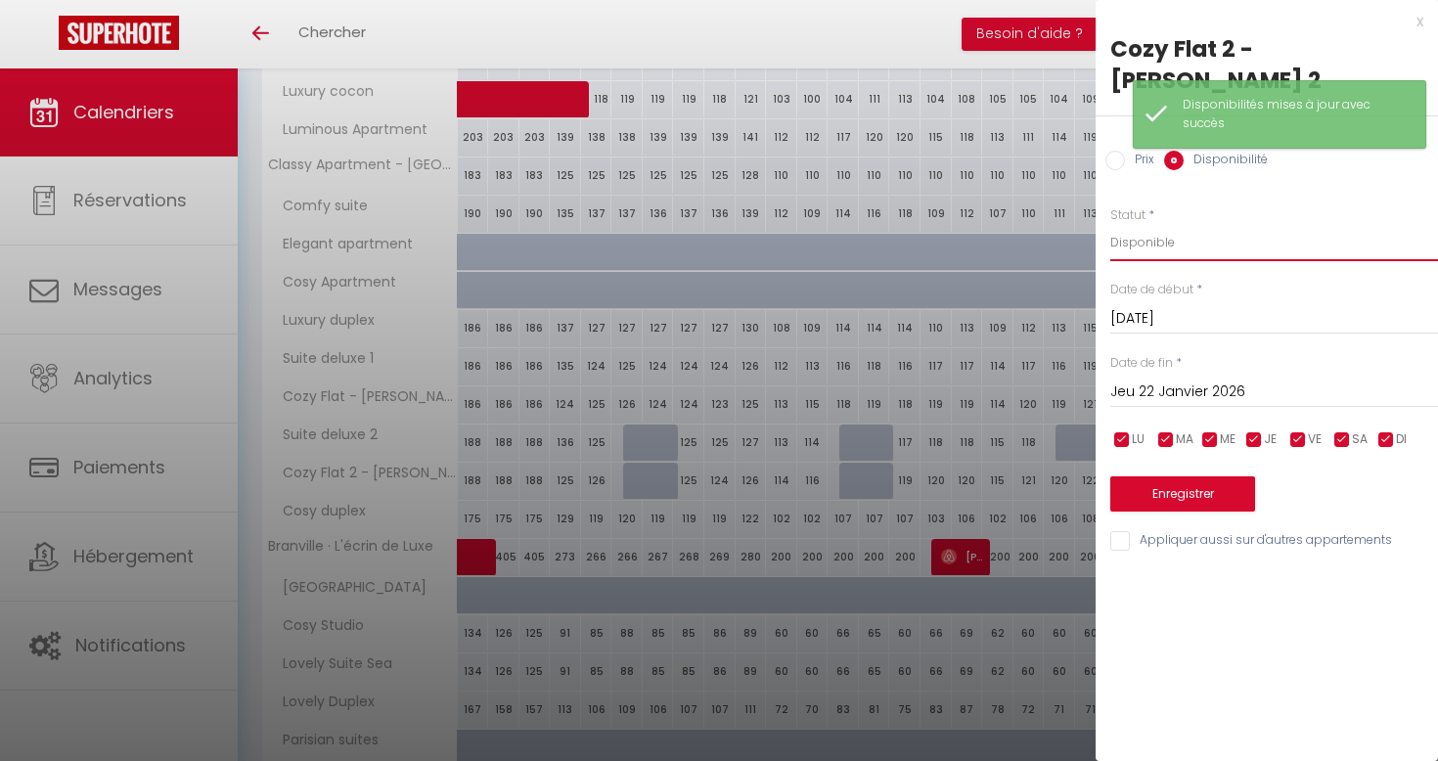
select select "0"
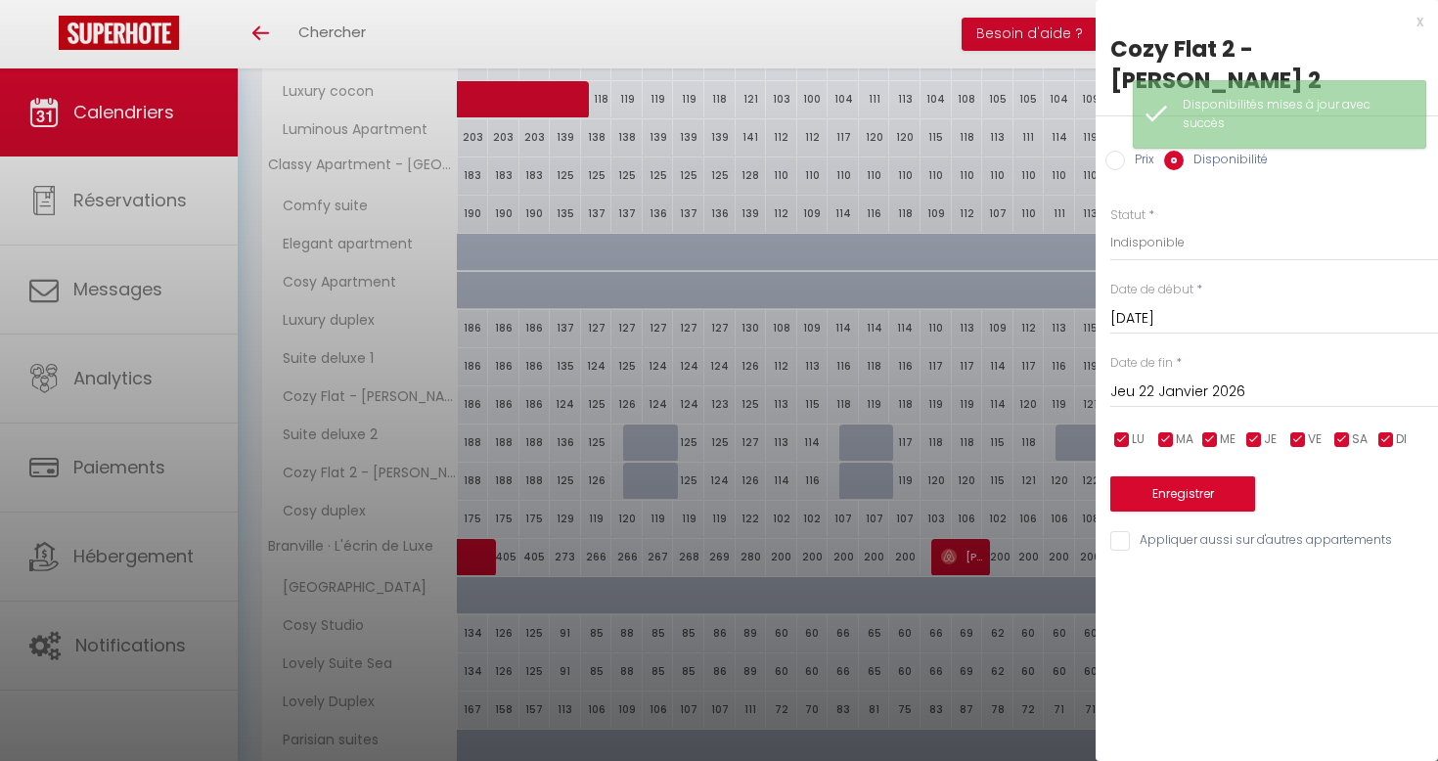
click at [1195, 476] on button "Enregistrer" at bounding box center [1183, 493] width 145 height 35
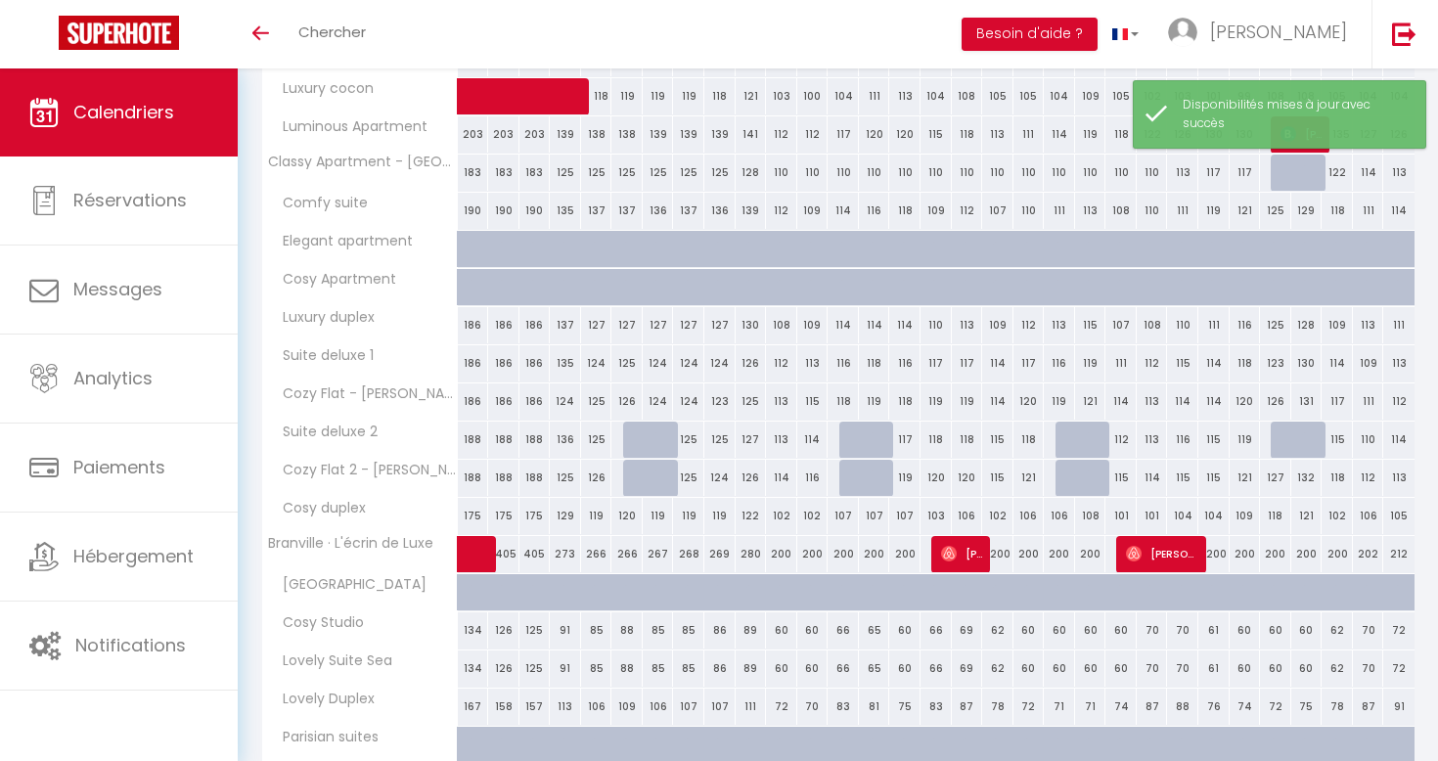
scroll to position [438, 0]
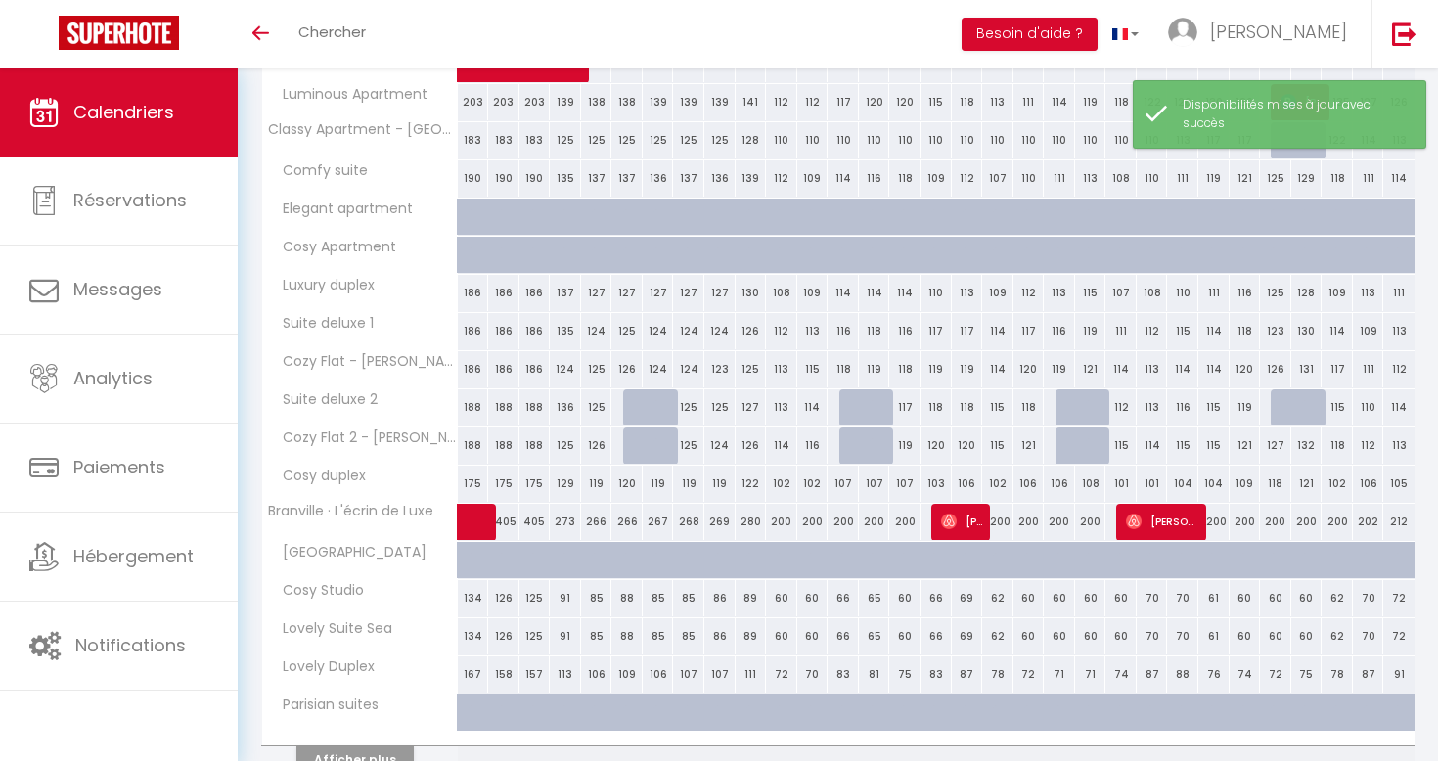
click at [1283, 442] on div "127" at bounding box center [1275, 446] width 31 height 36
select select "1"
type input "Mar 27 Janvier 2026"
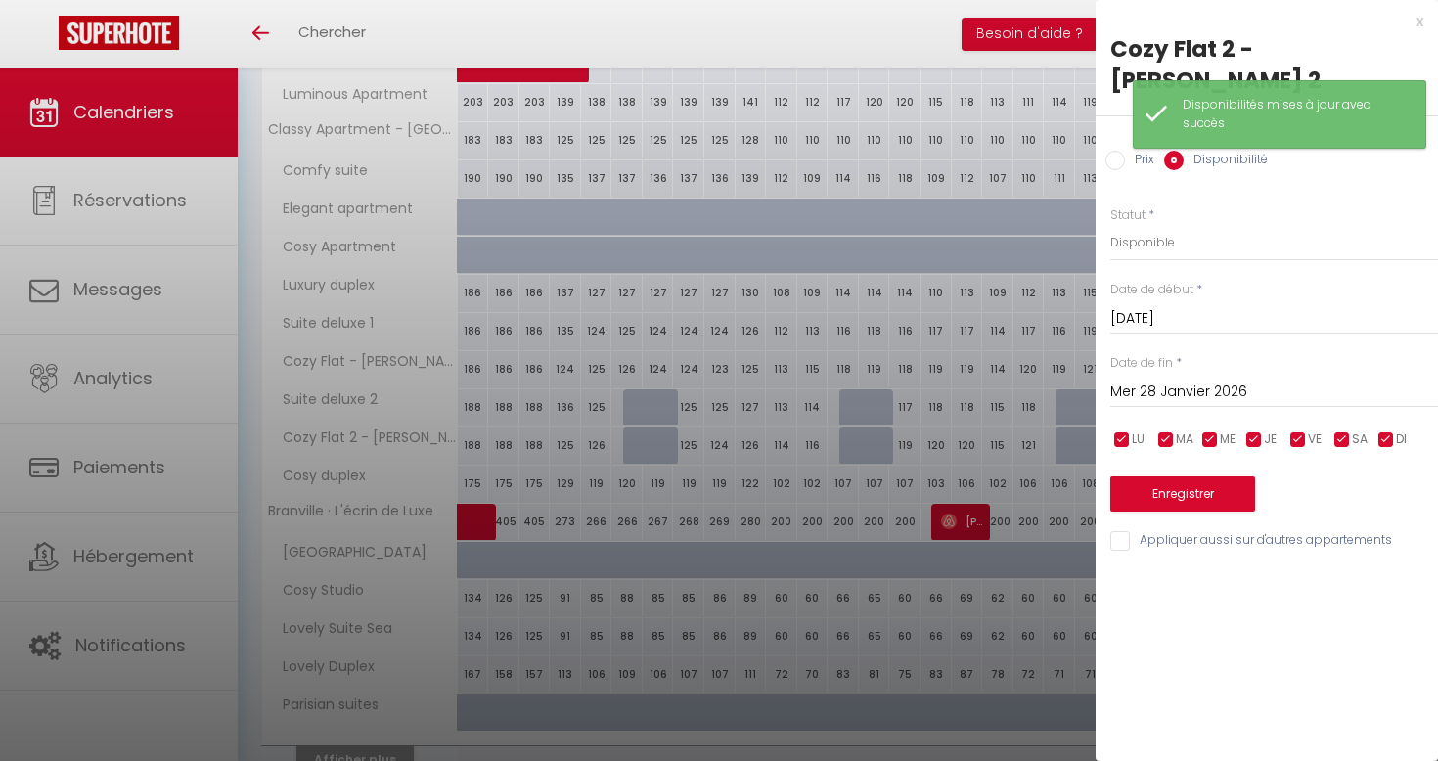
click at [1209, 380] on input "Mer 28 Janvier 2026" at bounding box center [1275, 392] width 328 height 25
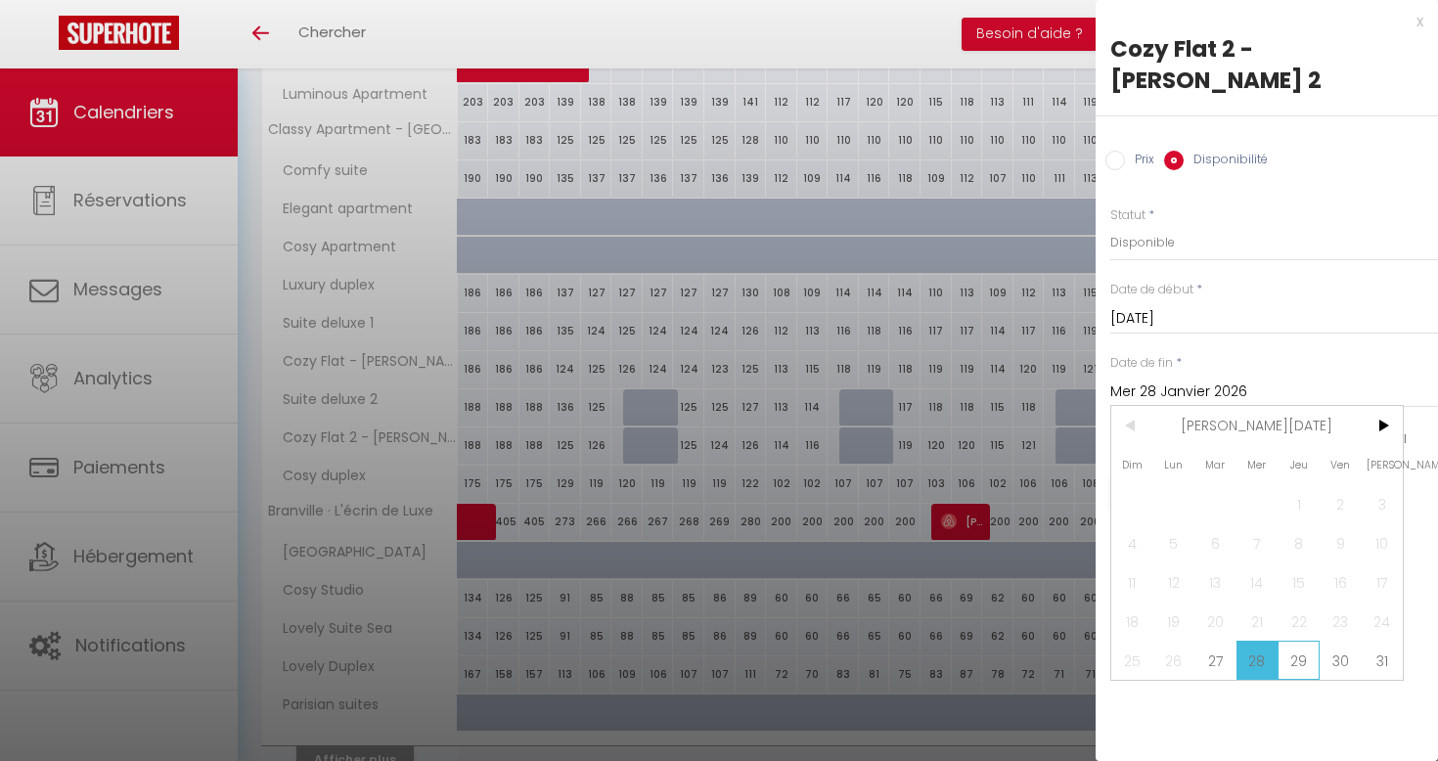
click at [1302, 641] on span "29" at bounding box center [1299, 660] width 42 height 39
type input "Jeu 29 Janvier 2026"
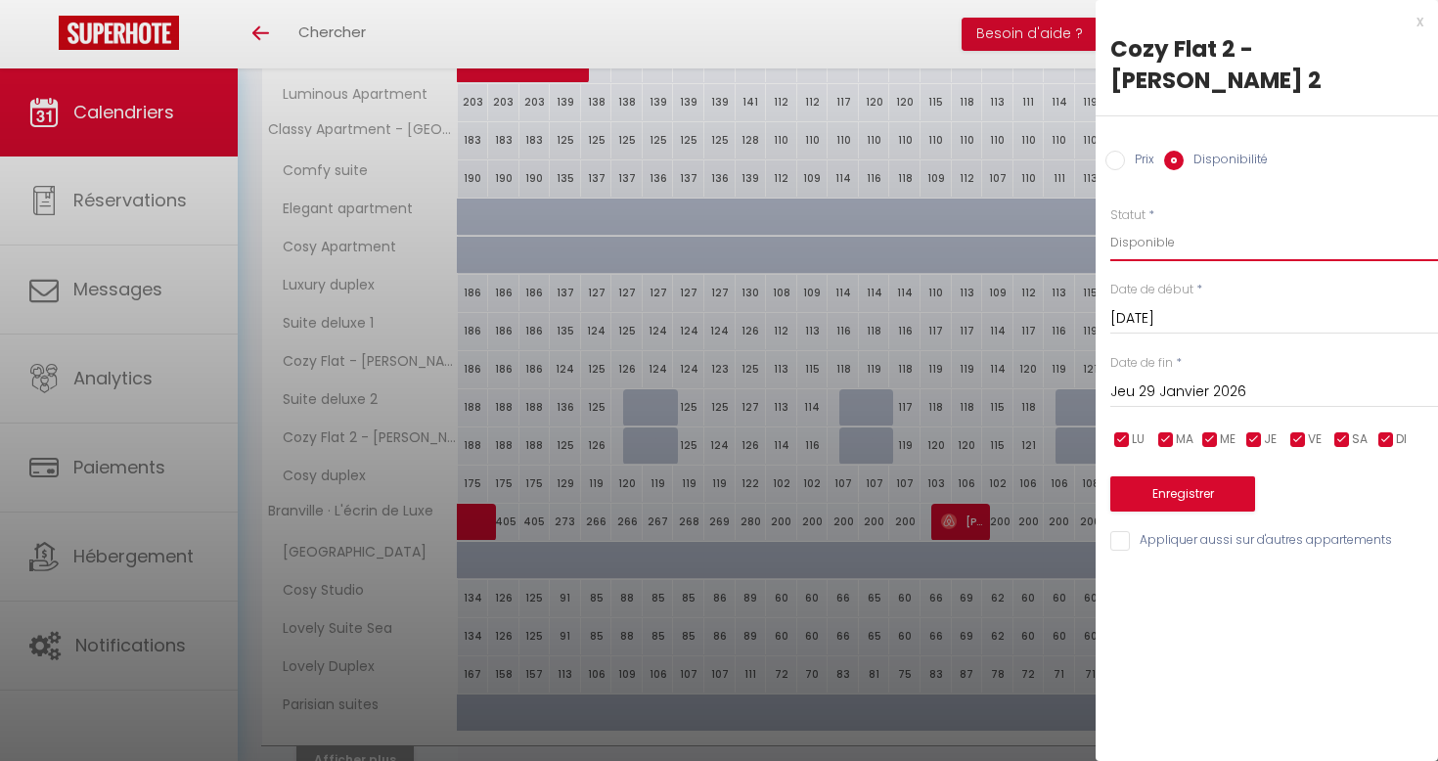
select select "0"
click at [1212, 476] on button "Enregistrer" at bounding box center [1183, 493] width 145 height 35
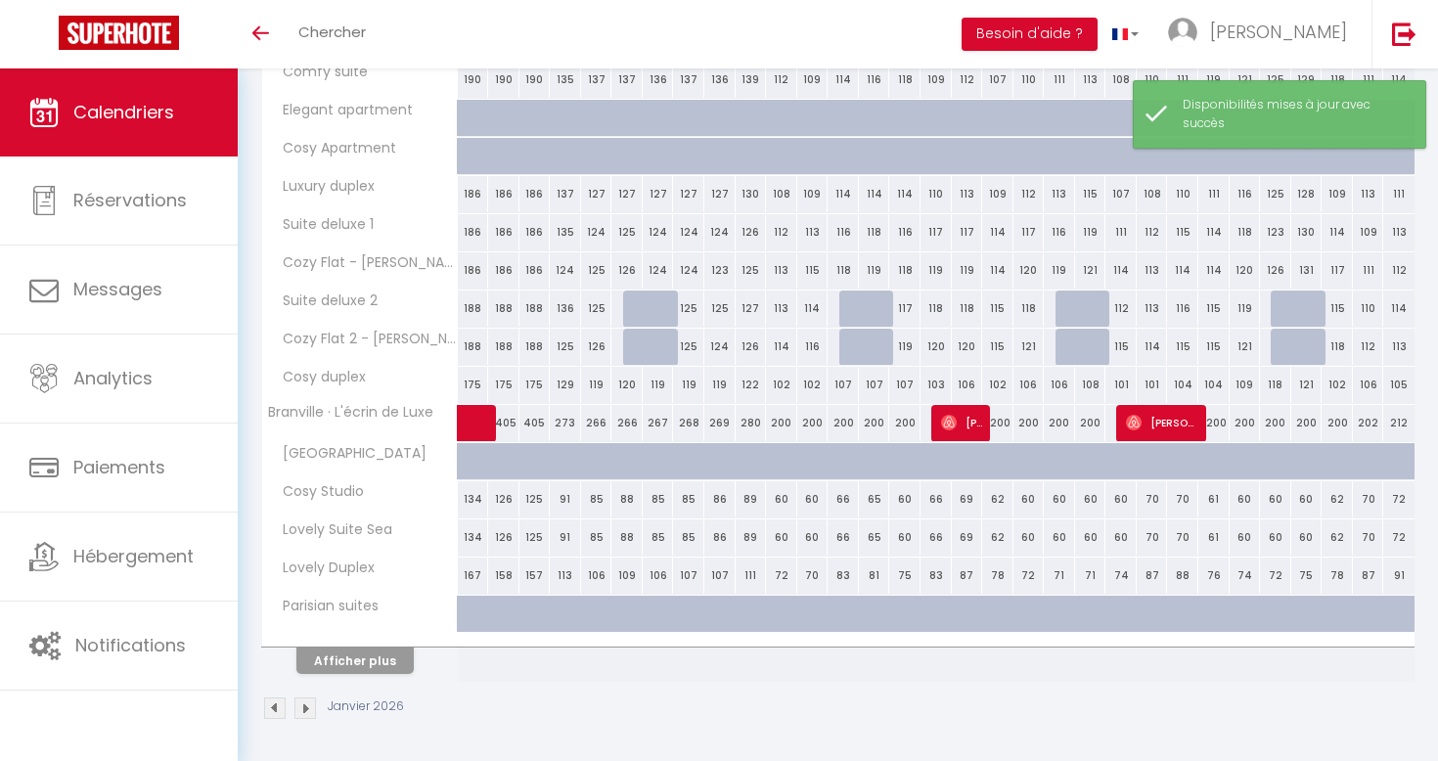
click at [276, 703] on img at bounding box center [275, 709] width 22 height 22
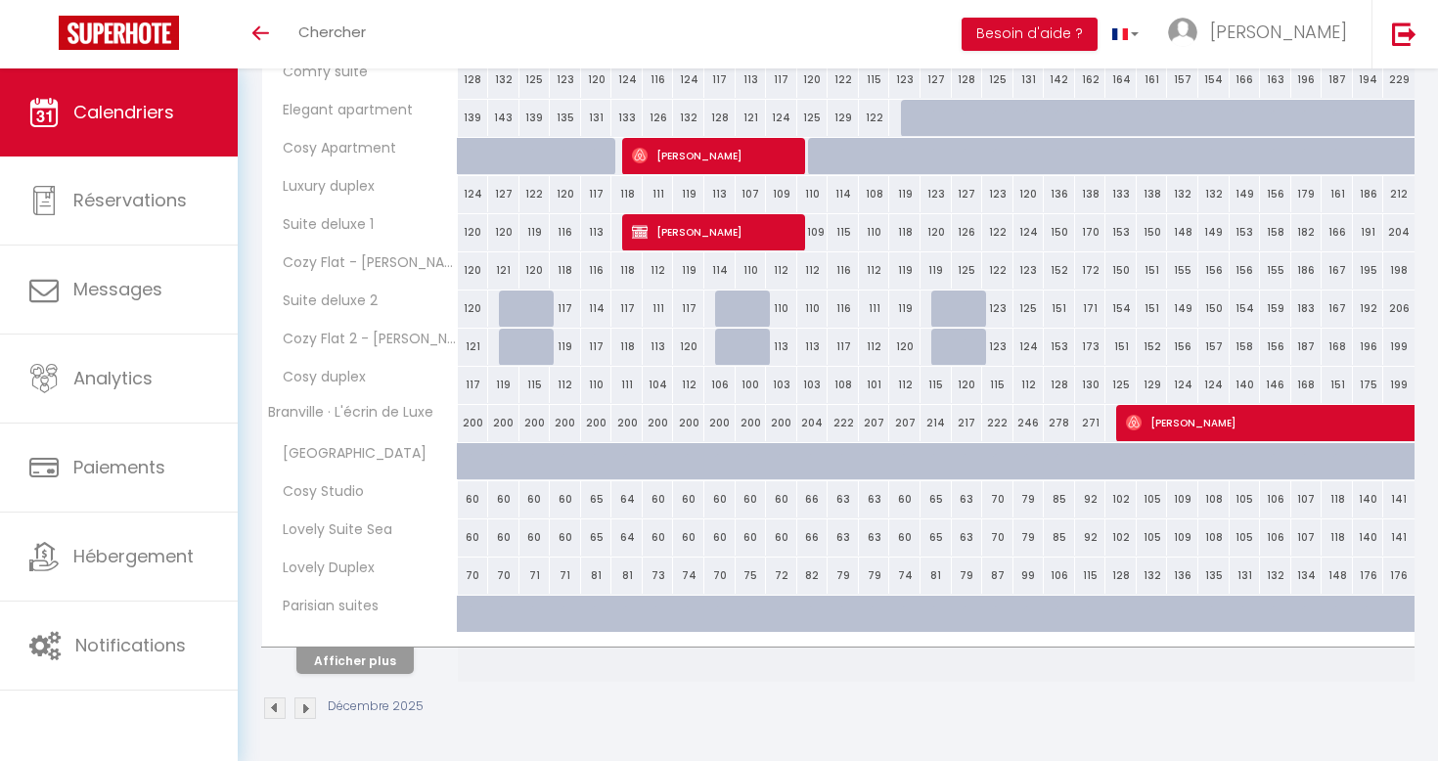
click at [281, 699] on img at bounding box center [275, 709] width 22 height 22
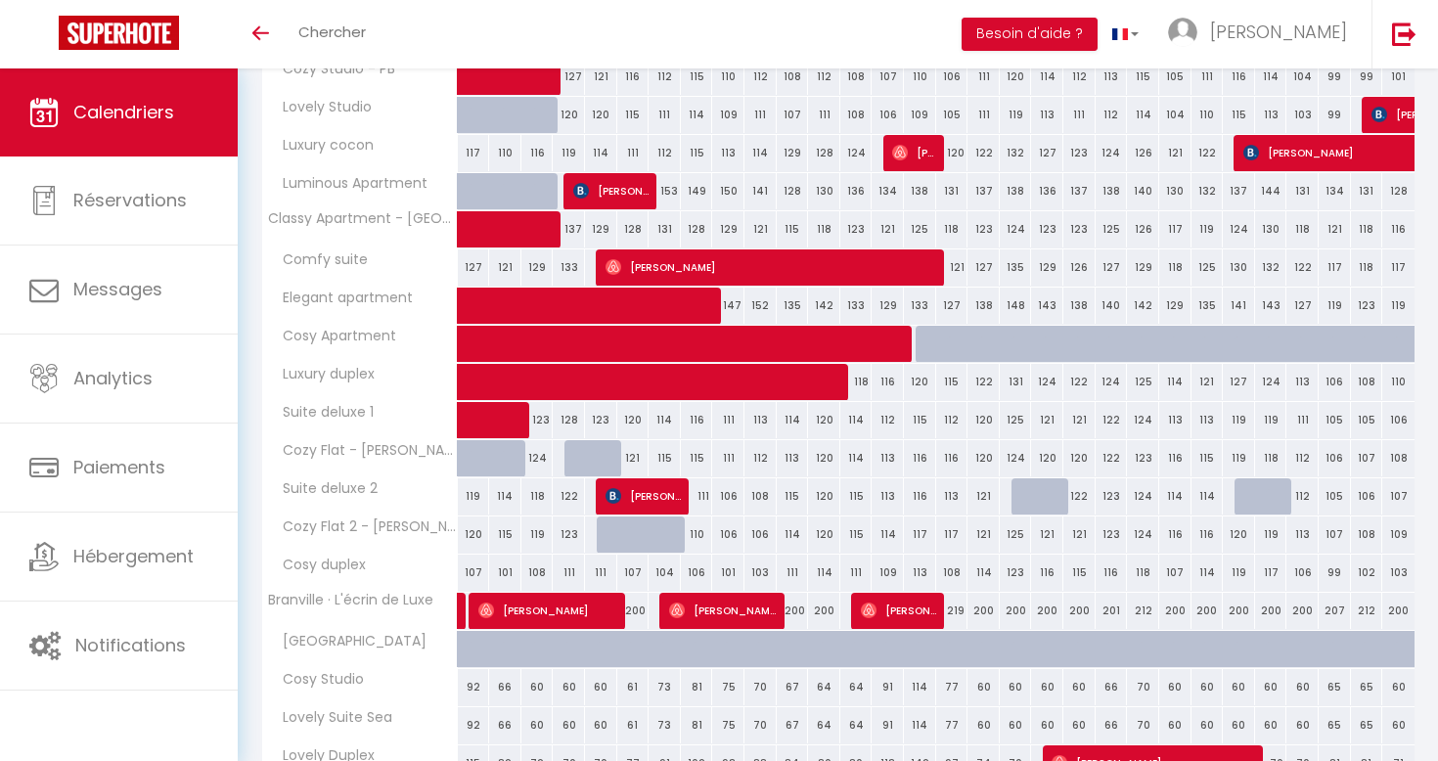
scroll to position [350, 0]
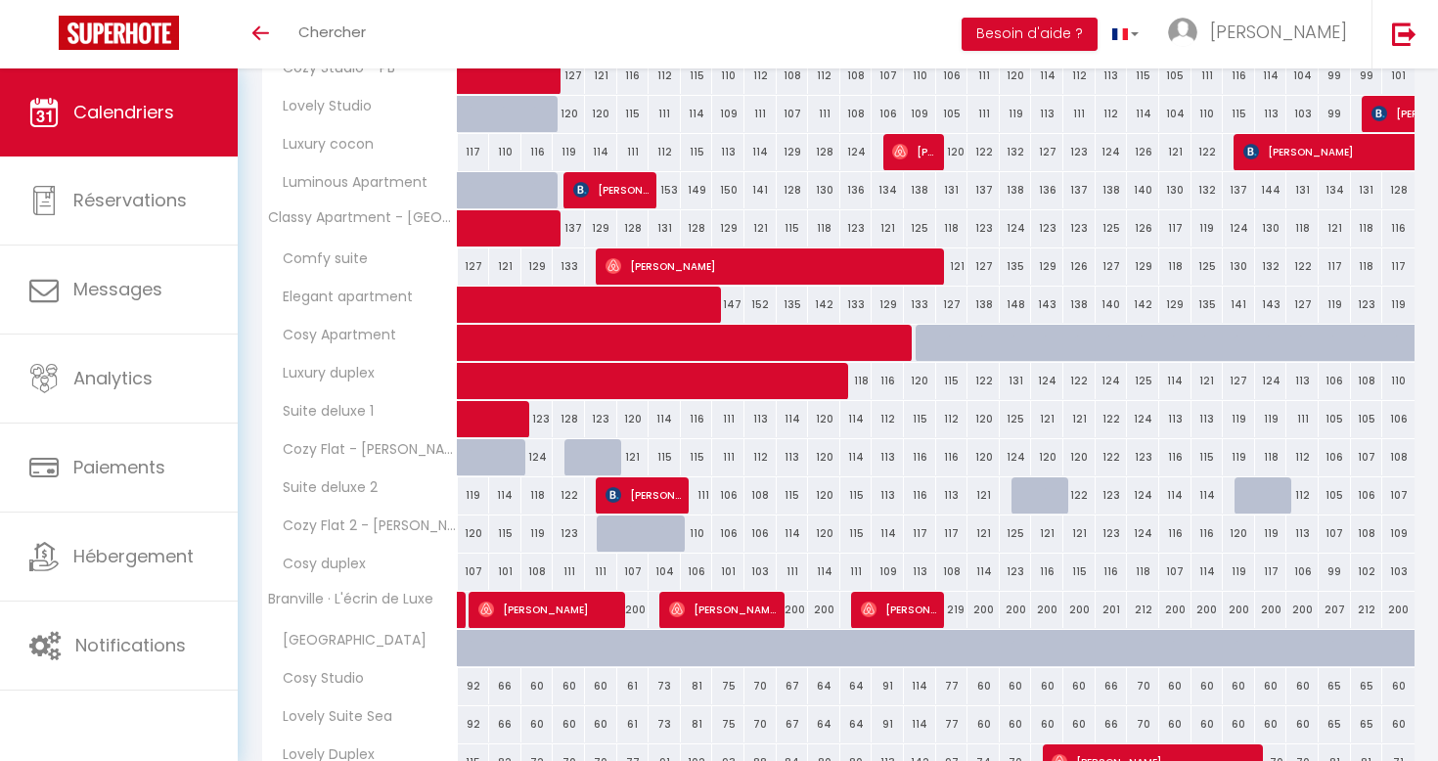
click at [568, 411] on div "128" at bounding box center [569, 419] width 32 height 36
select select "1"
type input "Mar 04 Novembre 2025"
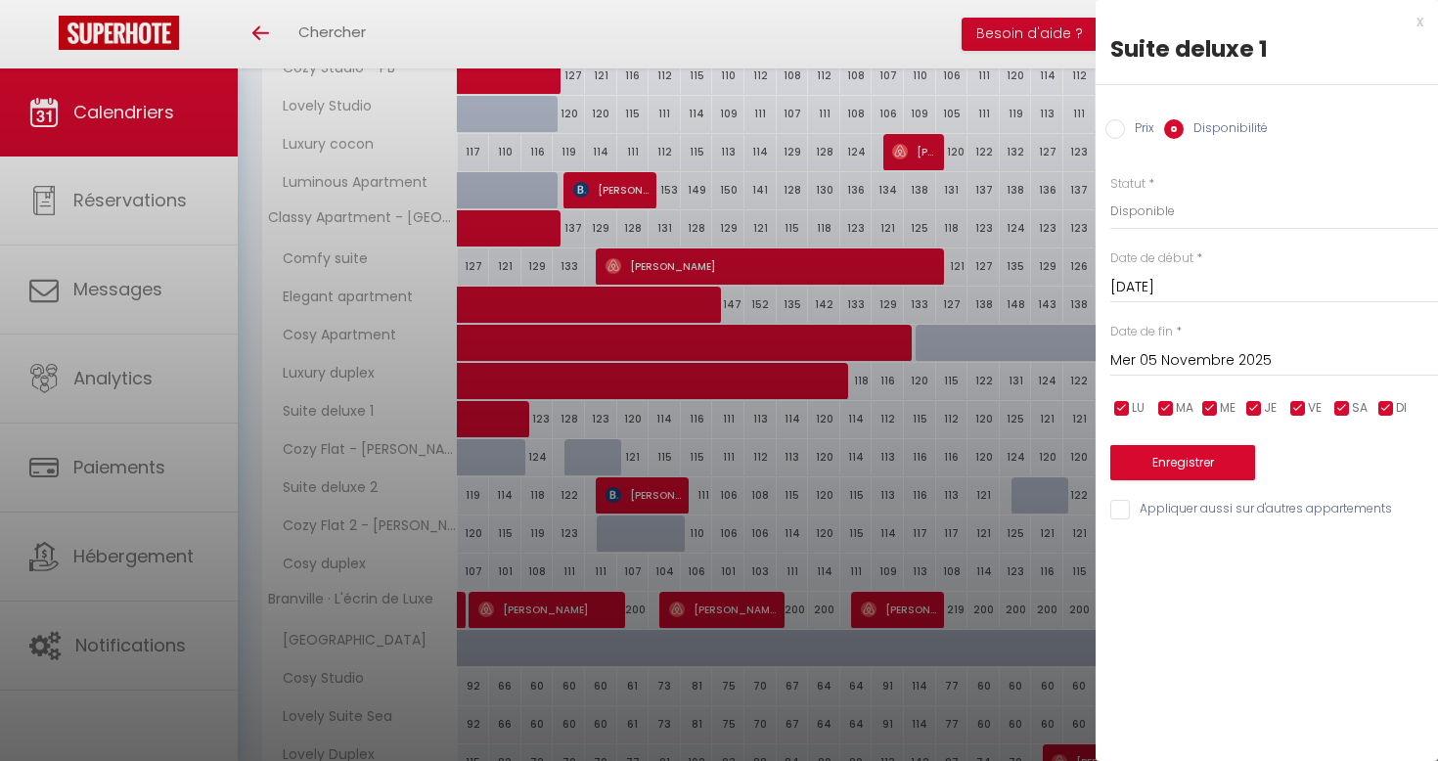
click at [1249, 366] on input "Mer 05 Novembre 2025" at bounding box center [1275, 360] width 328 height 25
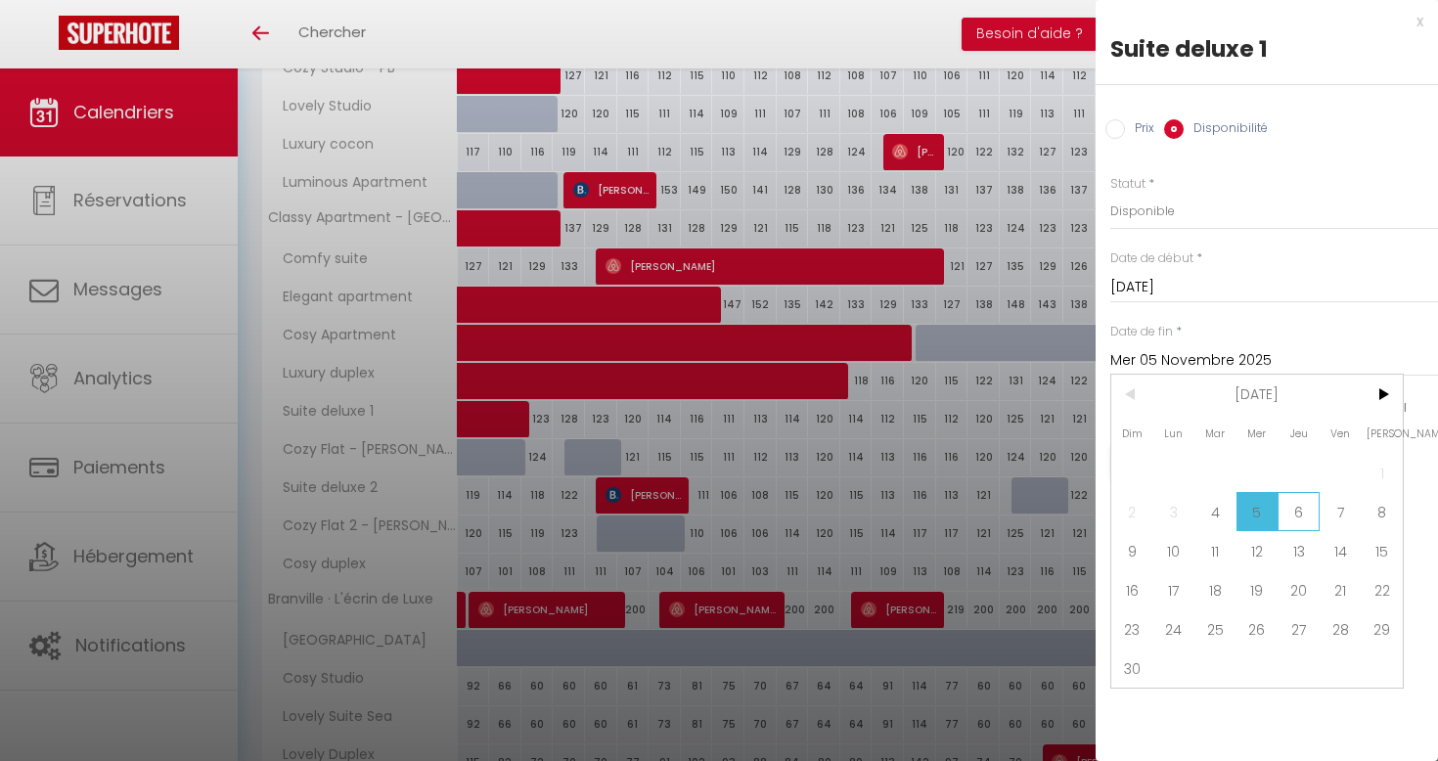
click at [1285, 509] on span "6" at bounding box center [1299, 511] width 42 height 39
type input "Jeu 06 Novembre 2025"
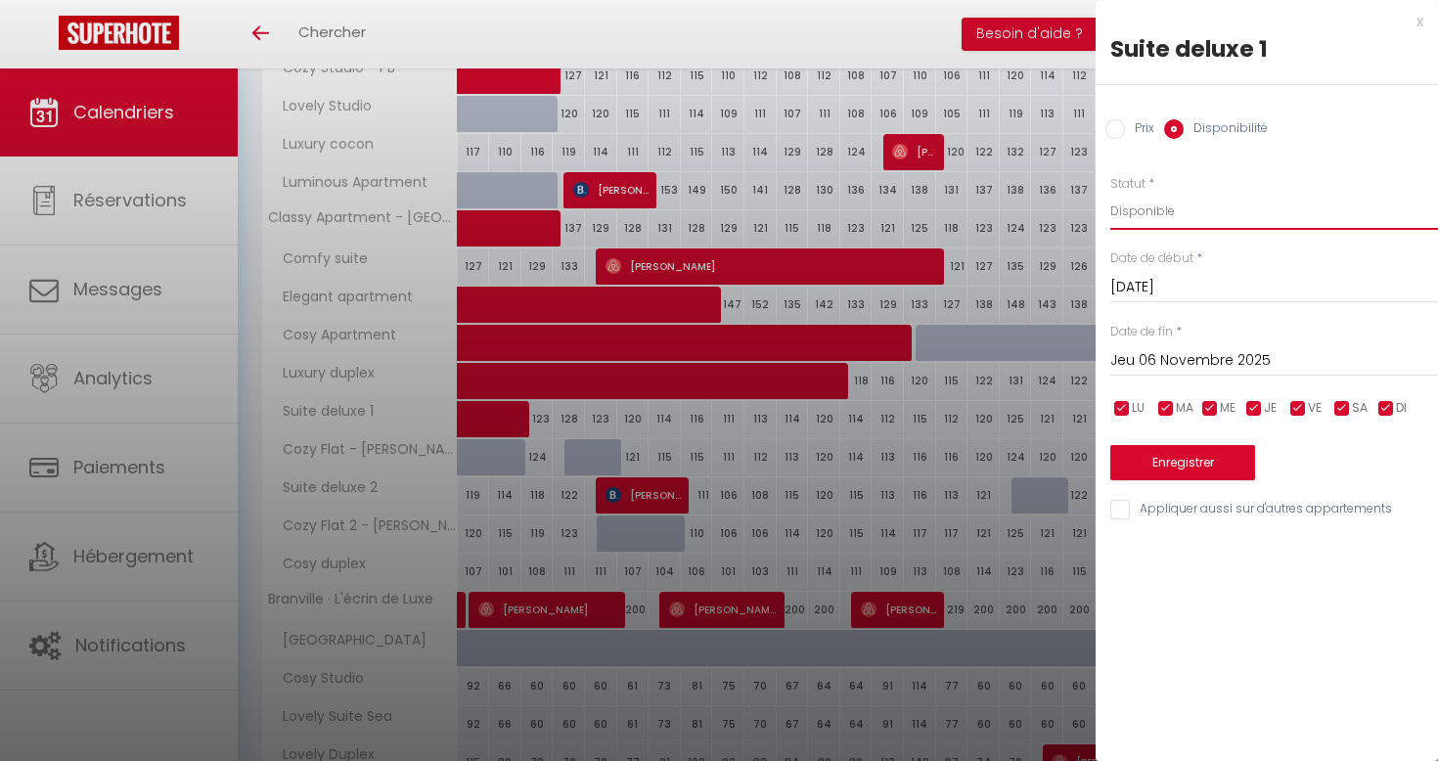
select select "0"
click at [1191, 460] on button "Enregistrer" at bounding box center [1183, 462] width 145 height 35
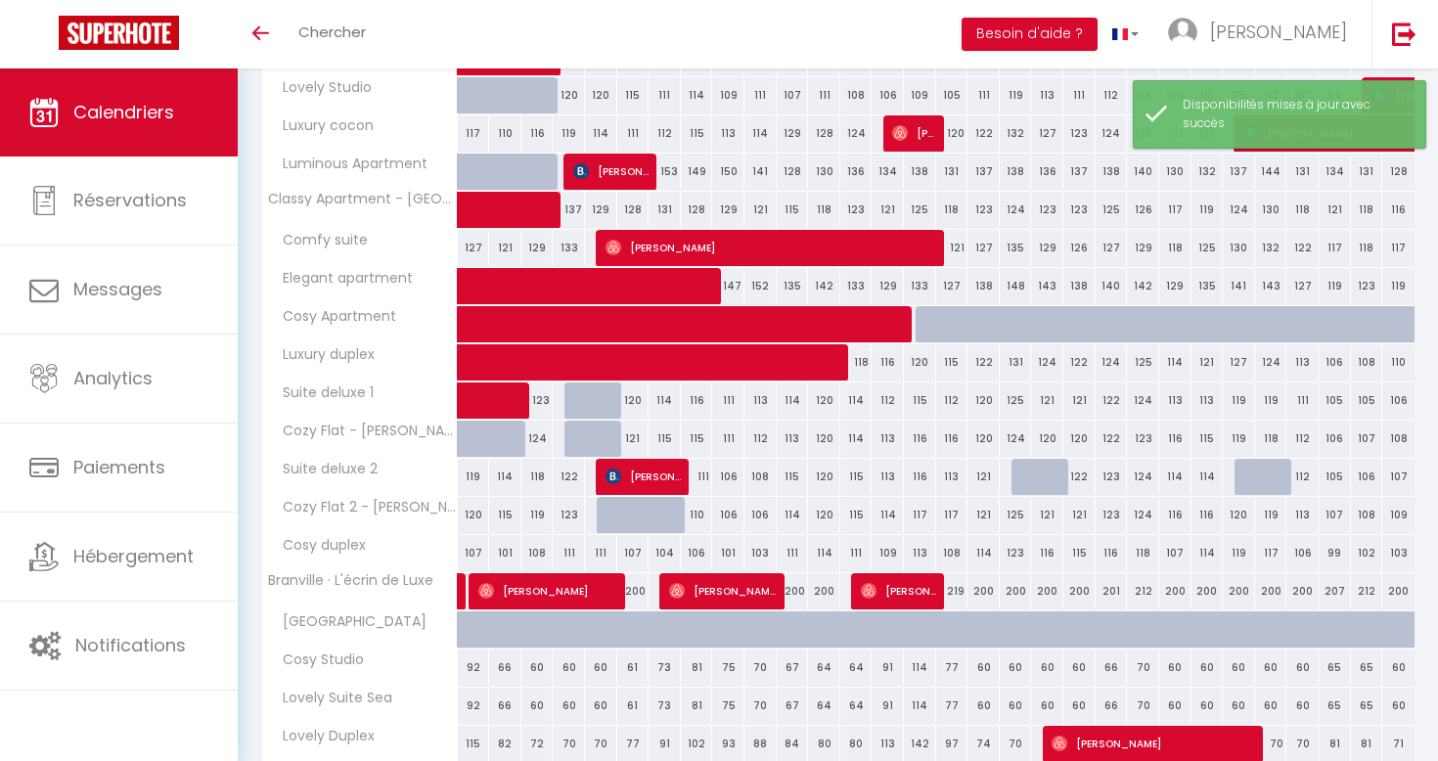
scroll to position [460, 0]
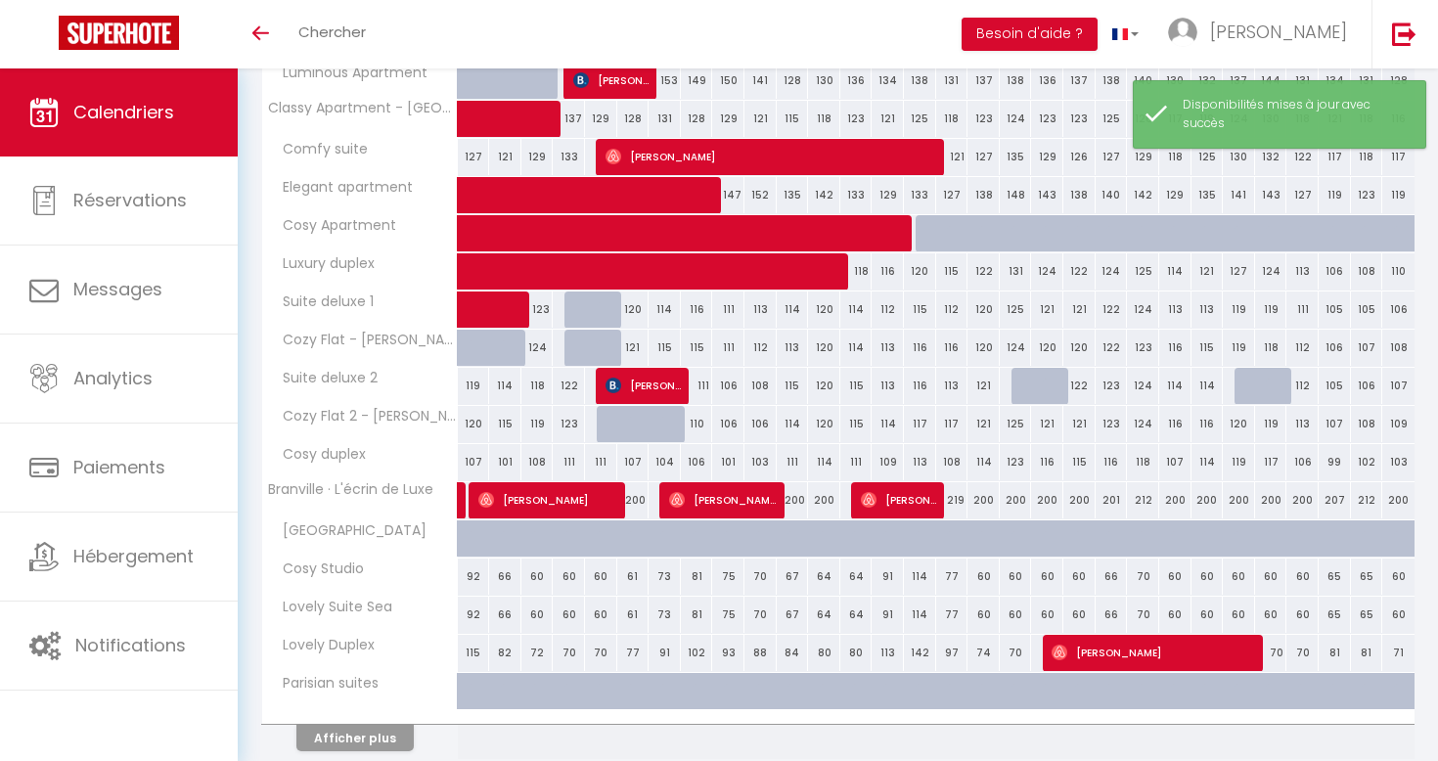
click at [1013, 348] on div "124" at bounding box center [1016, 348] width 32 height 36
select select "1"
type input "Mar 18 Novembre 2025"
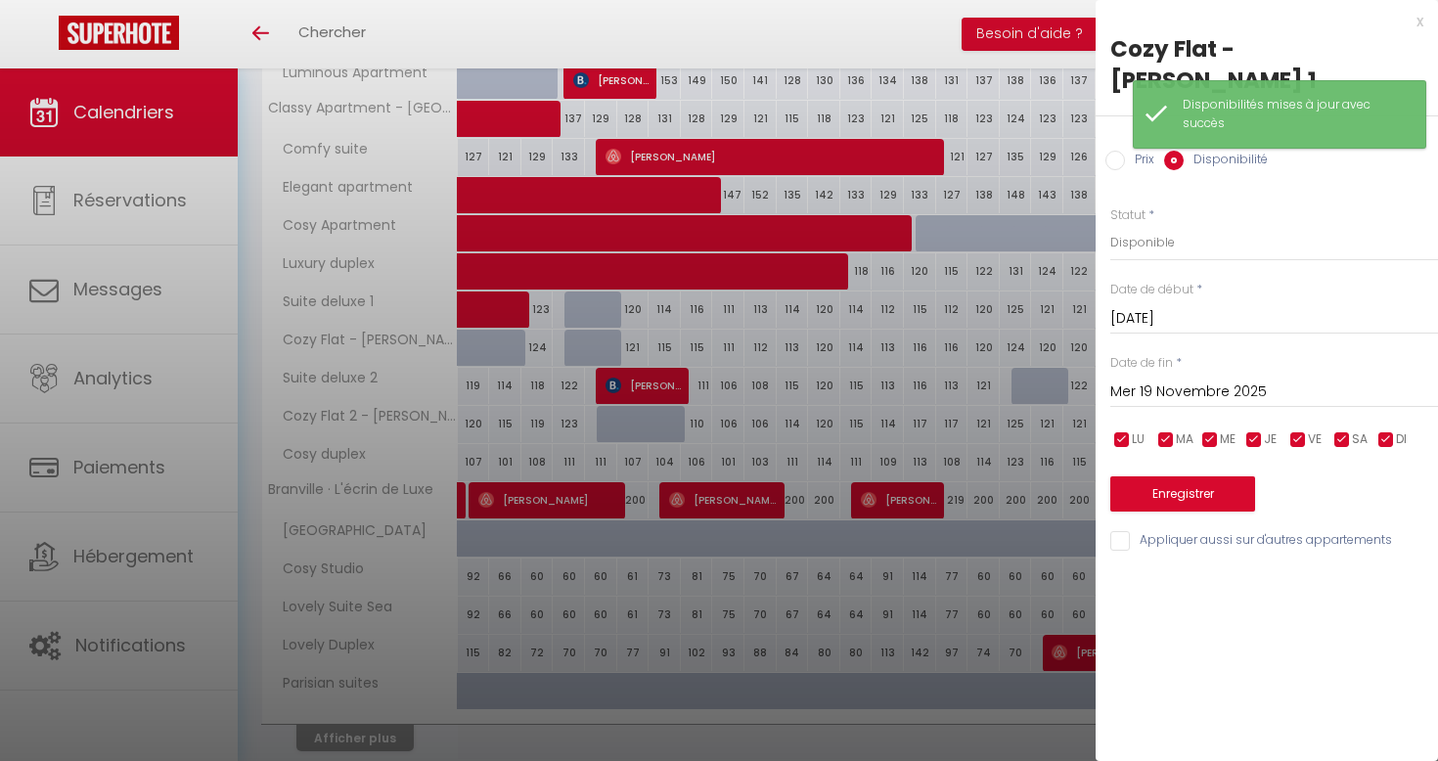
click at [1216, 380] on input "Mer 19 Novembre 2025" at bounding box center [1275, 392] width 328 height 25
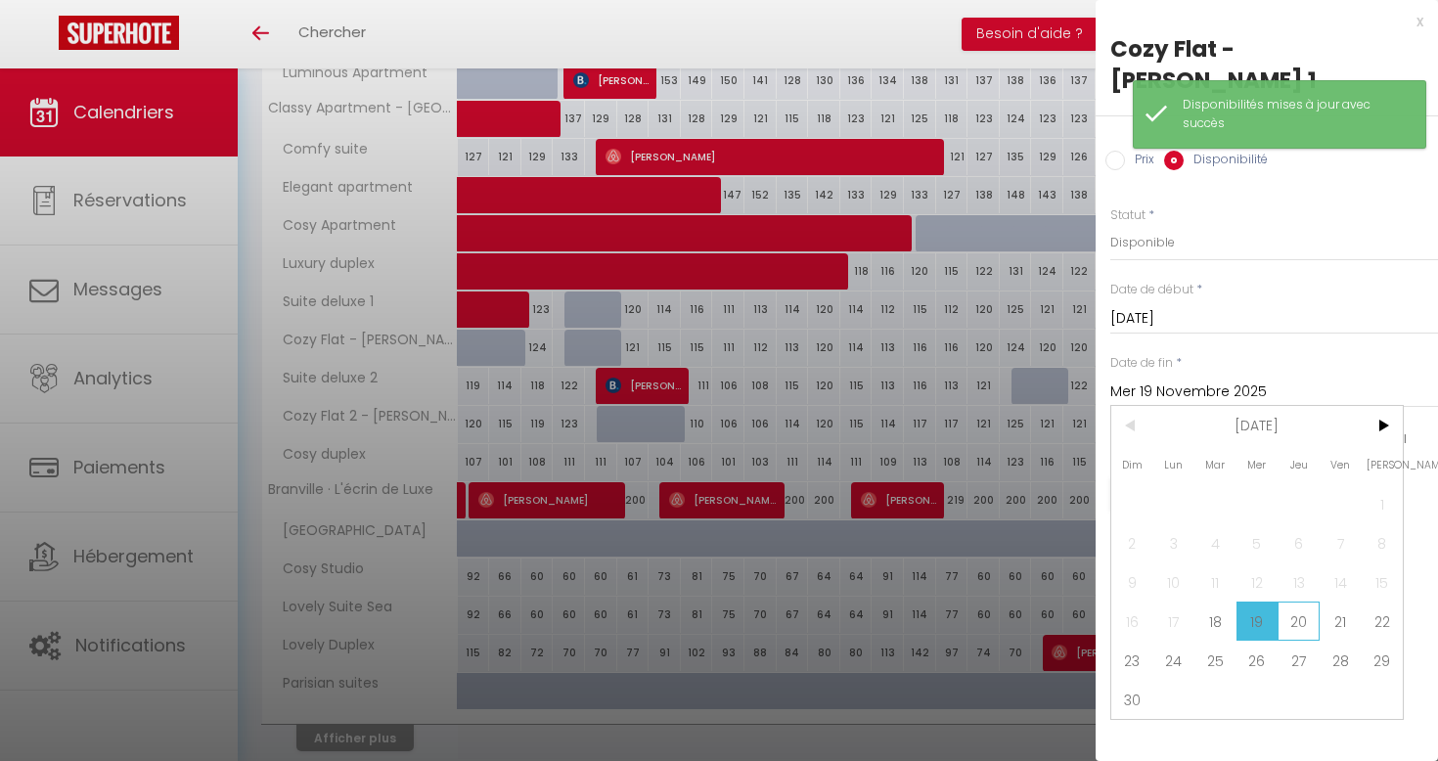
click at [1303, 602] on span "20" at bounding box center [1299, 621] width 42 height 39
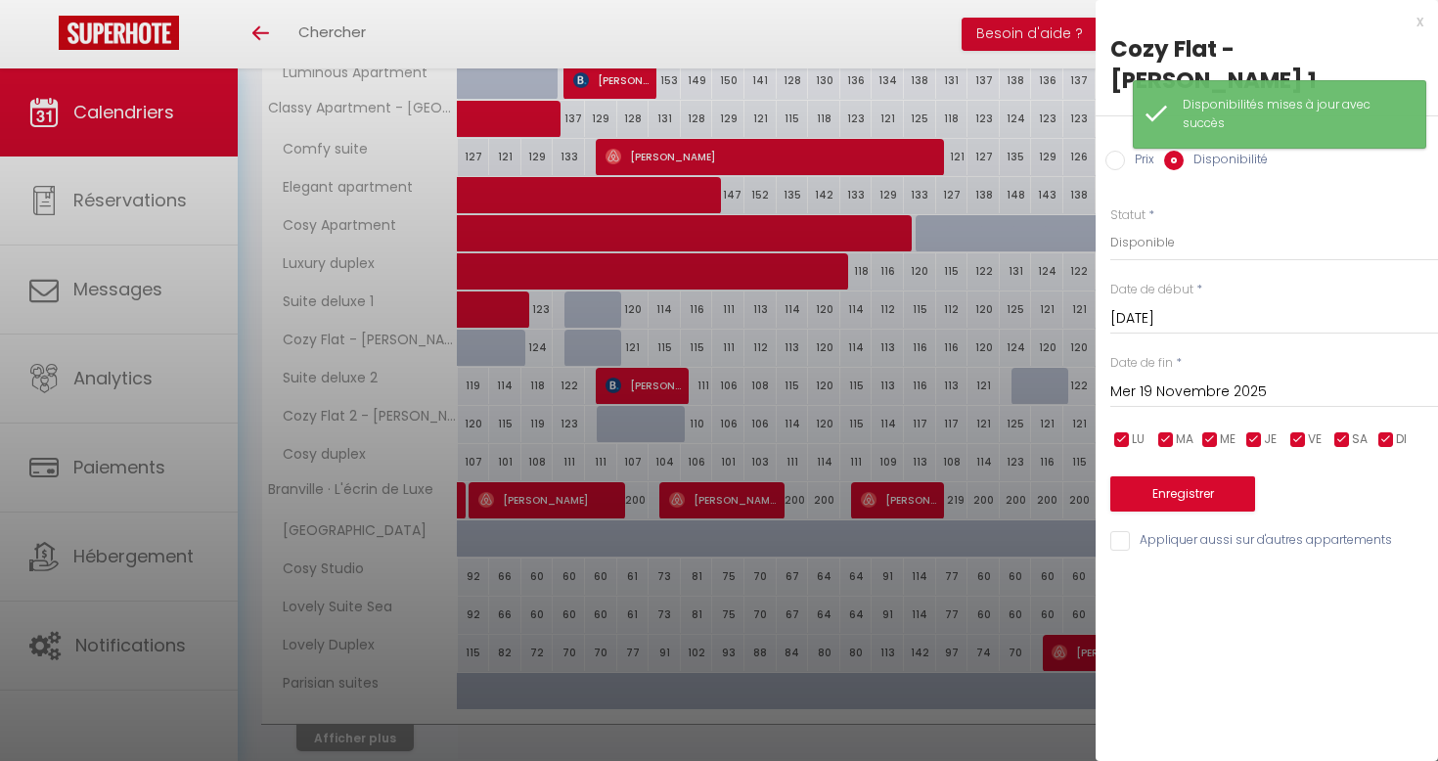
type input "Jeu 20 Novembre 2025"
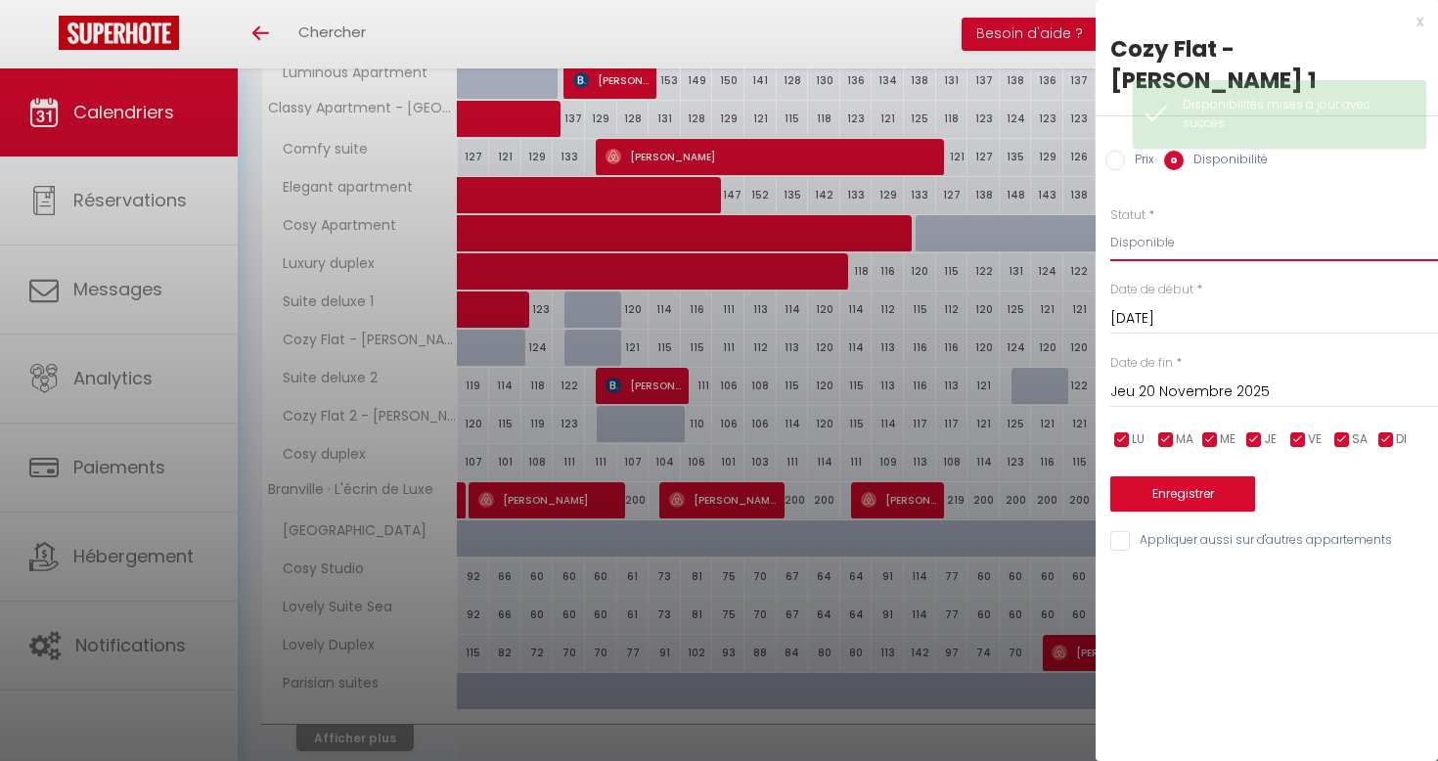
select select "0"
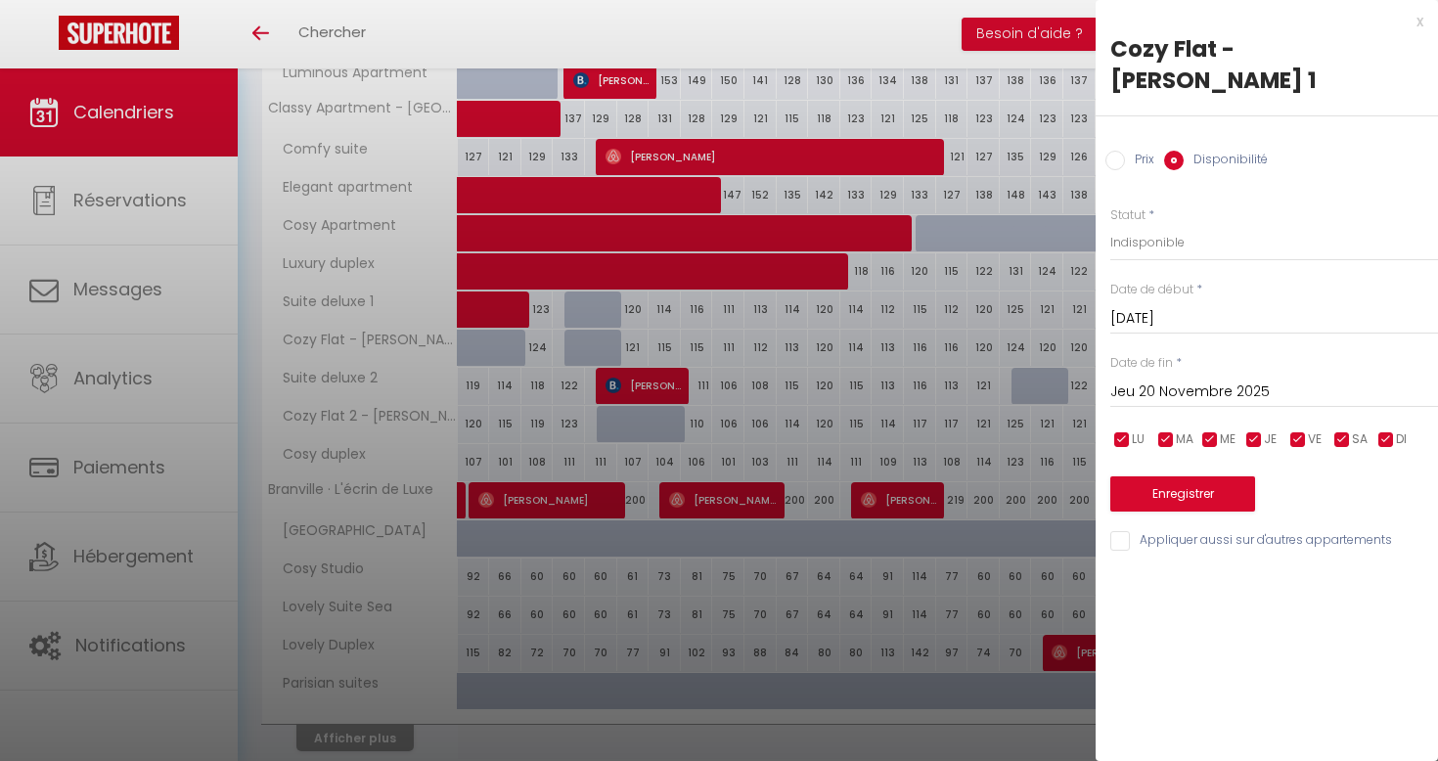
click at [1214, 476] on button "Enregistrer" at bounding box center [1183, 493] width 145 height 35
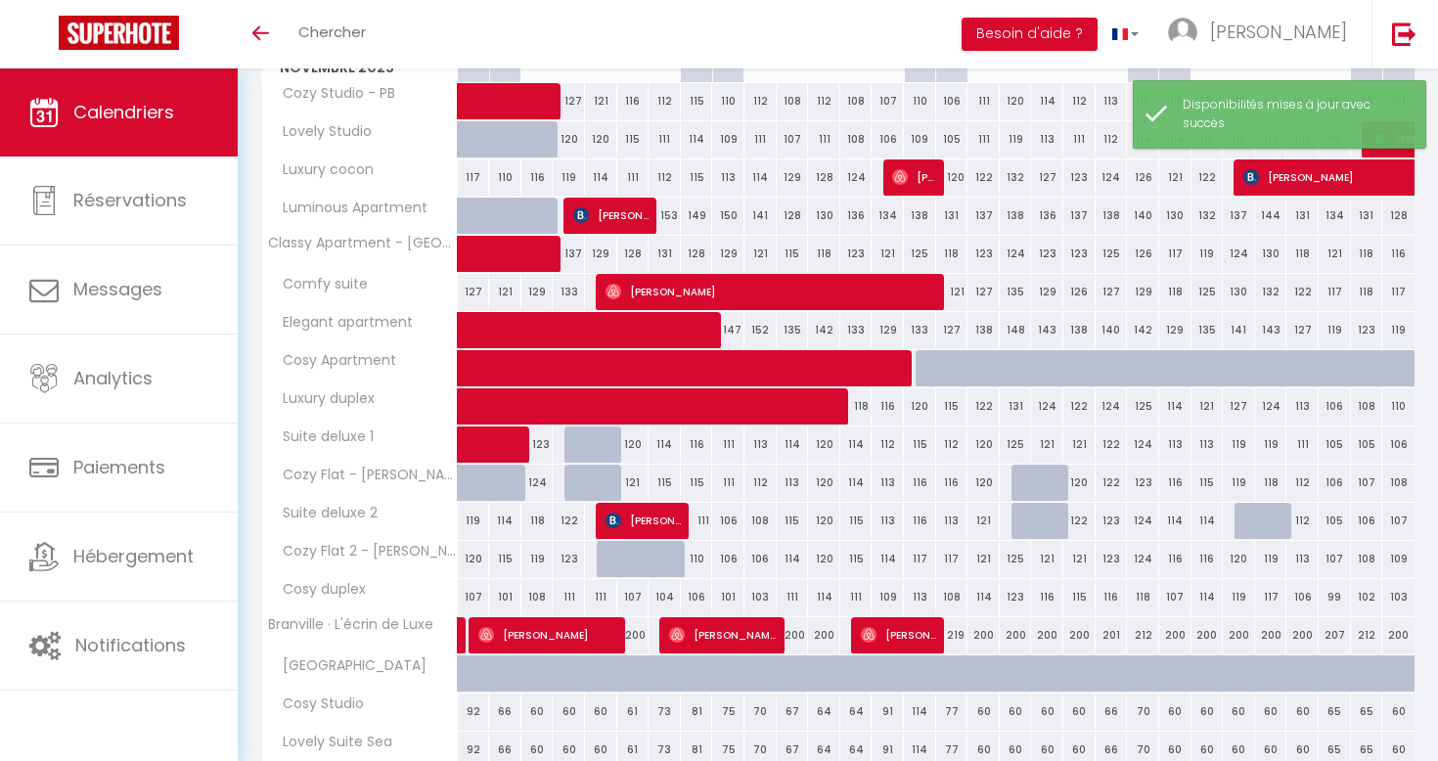
scroll to position [344, 0]
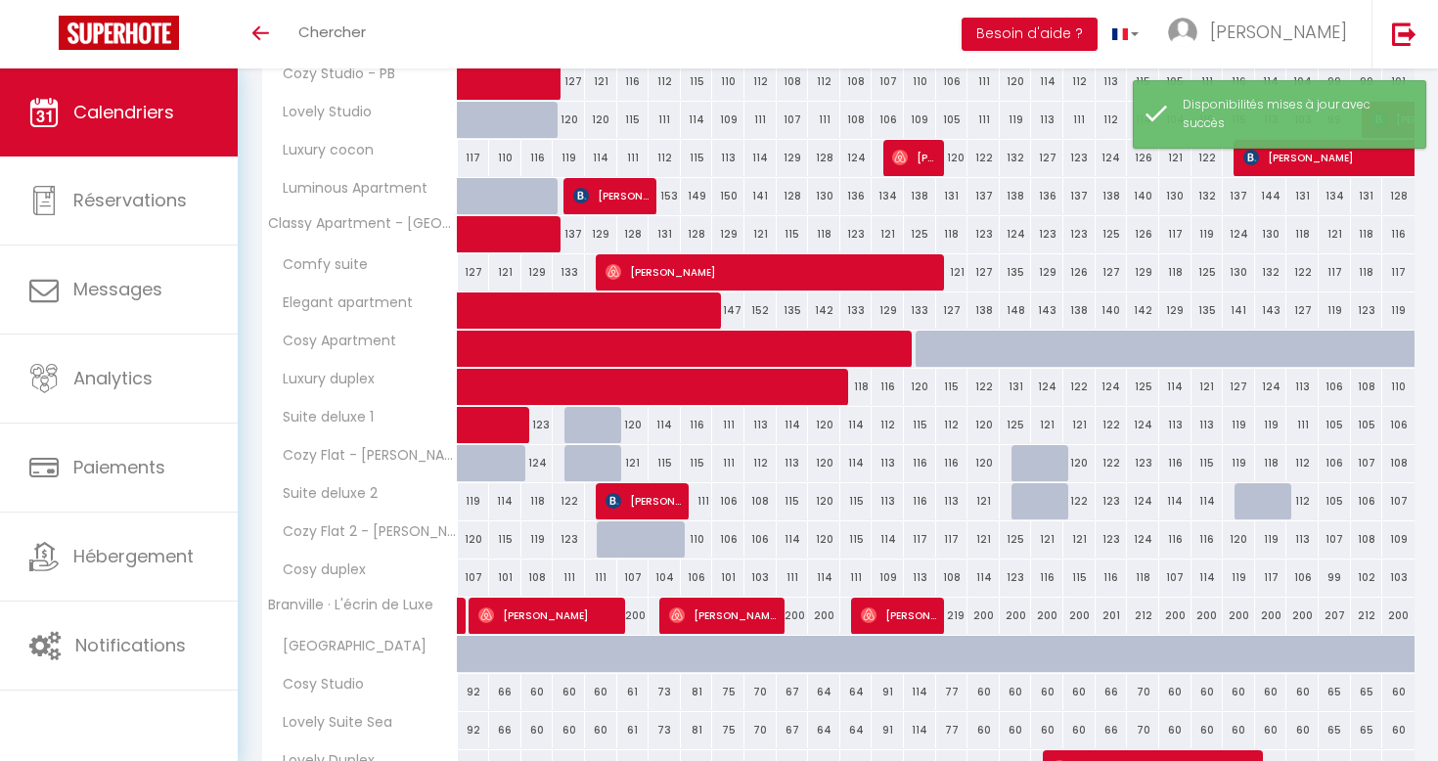
click at [1244, 457] on div "119" at bounding box center [1239, 463] width 32 height 36
select select "1"
type input "Mar 25 Novembre 2025"
type input "Mer 26 Novembre 2025"
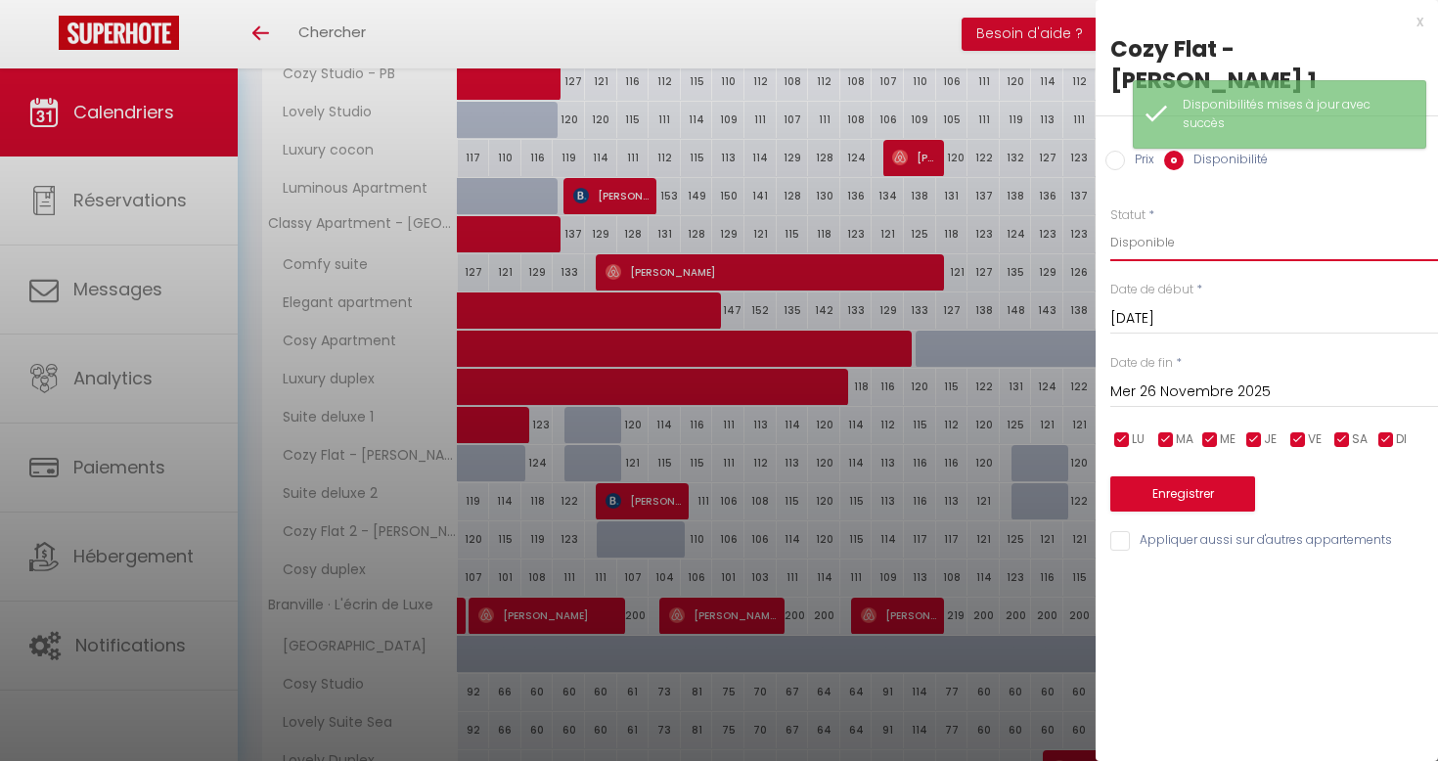
select select "0"
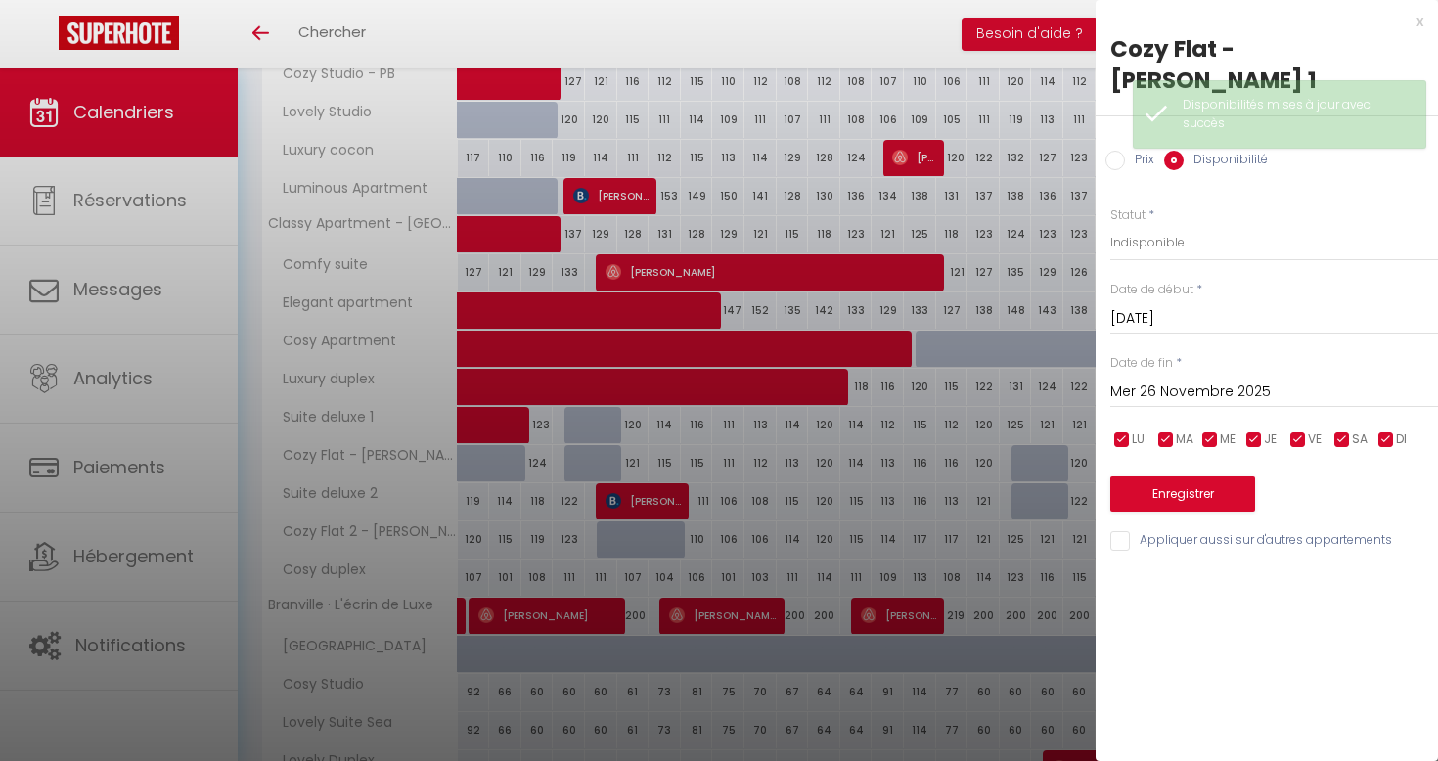
click at [1233, 380] on input "Mer 26 Novembre 2025" at bounding box center [1275, 392] width 328 height 25
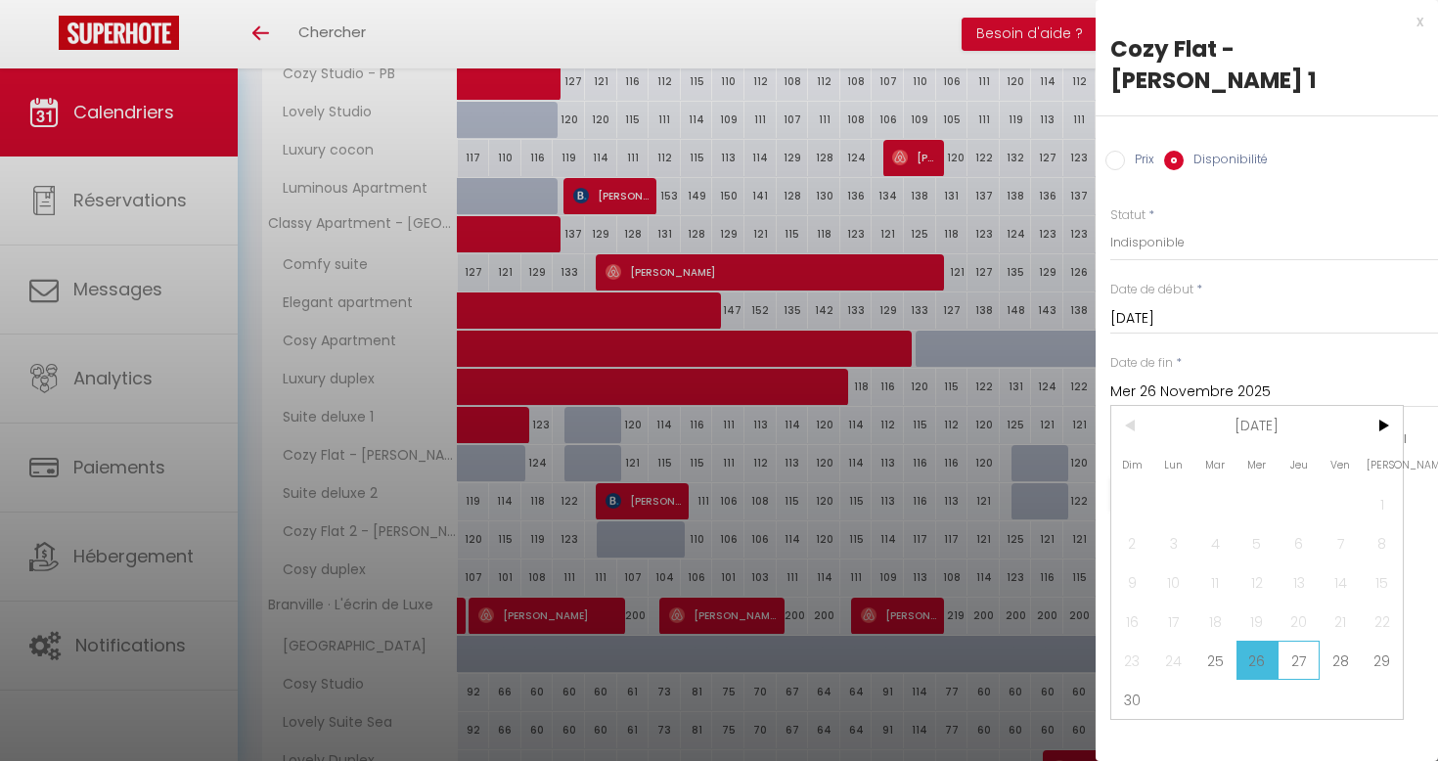
click at [1291, 641] on span "27" at bounding box center [1299, 660] width 42 height 39
type input "Jeu 27 Novembre 2025"
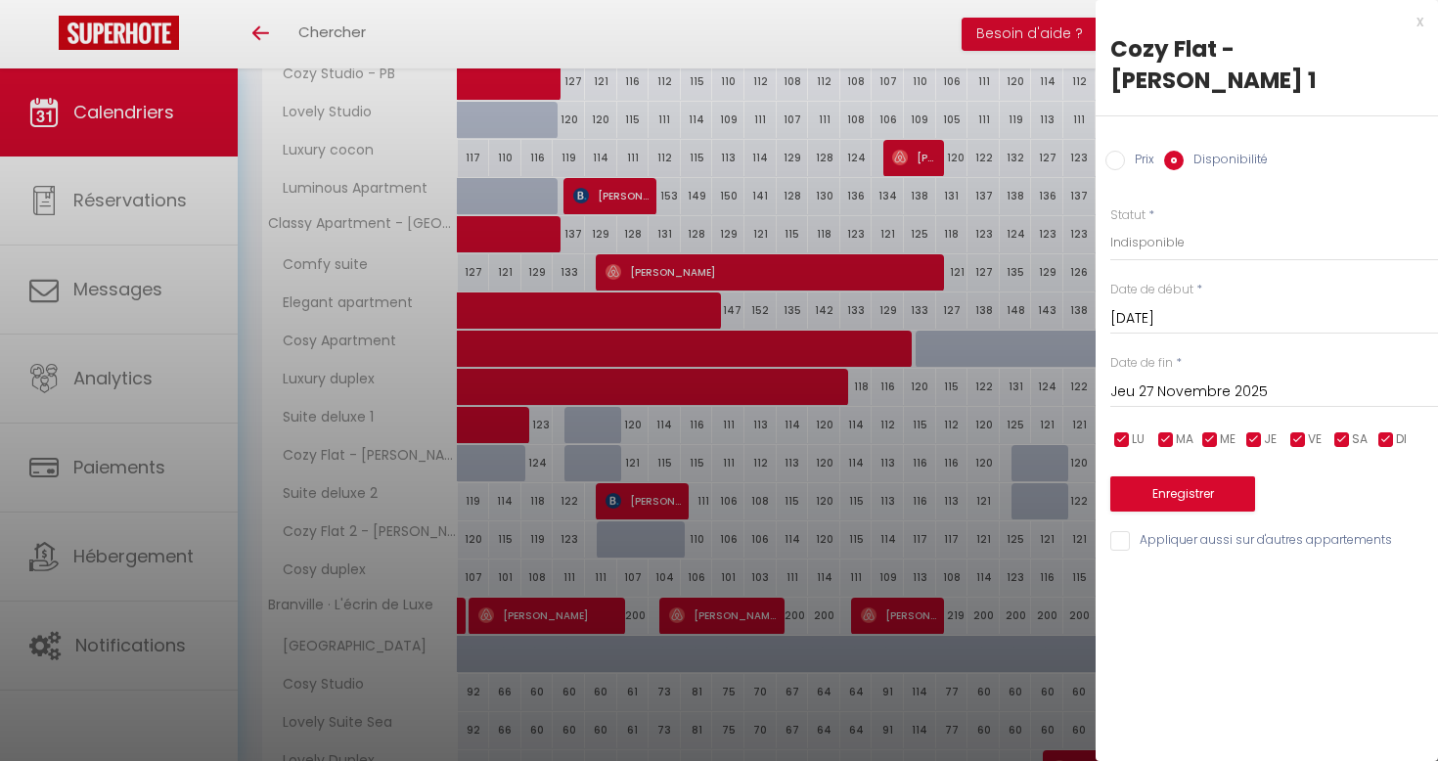
click at [1206, 452] on div "Enregistrer" at bounding box center [1275, 482] width 328 height 60
click at [1206, 476] on button "Enregistrer" at bounding box center [1183, 493] width 145 height 35
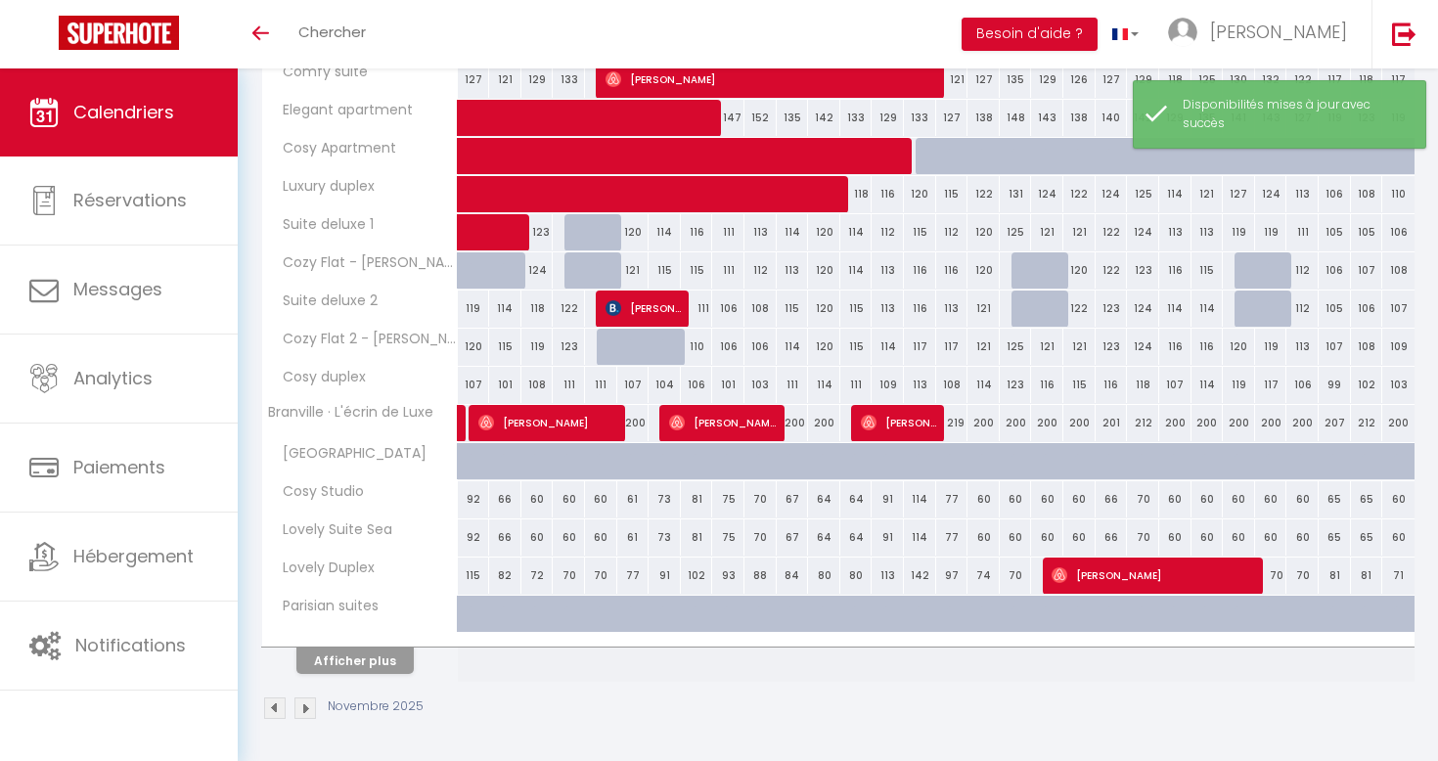
click at [271, 703] on img at bounding box center [275, 709] width 22 height 22
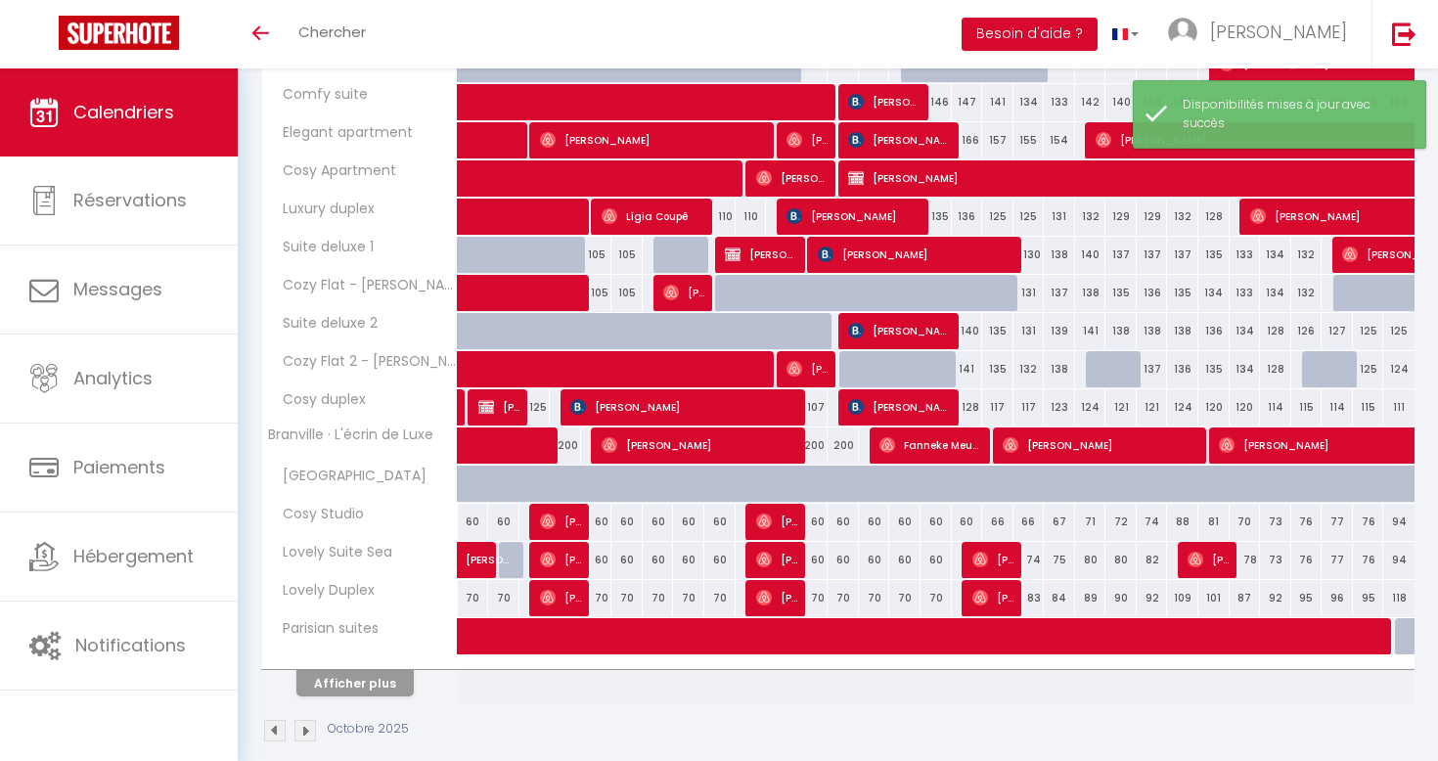
scroll to position [510, 0]
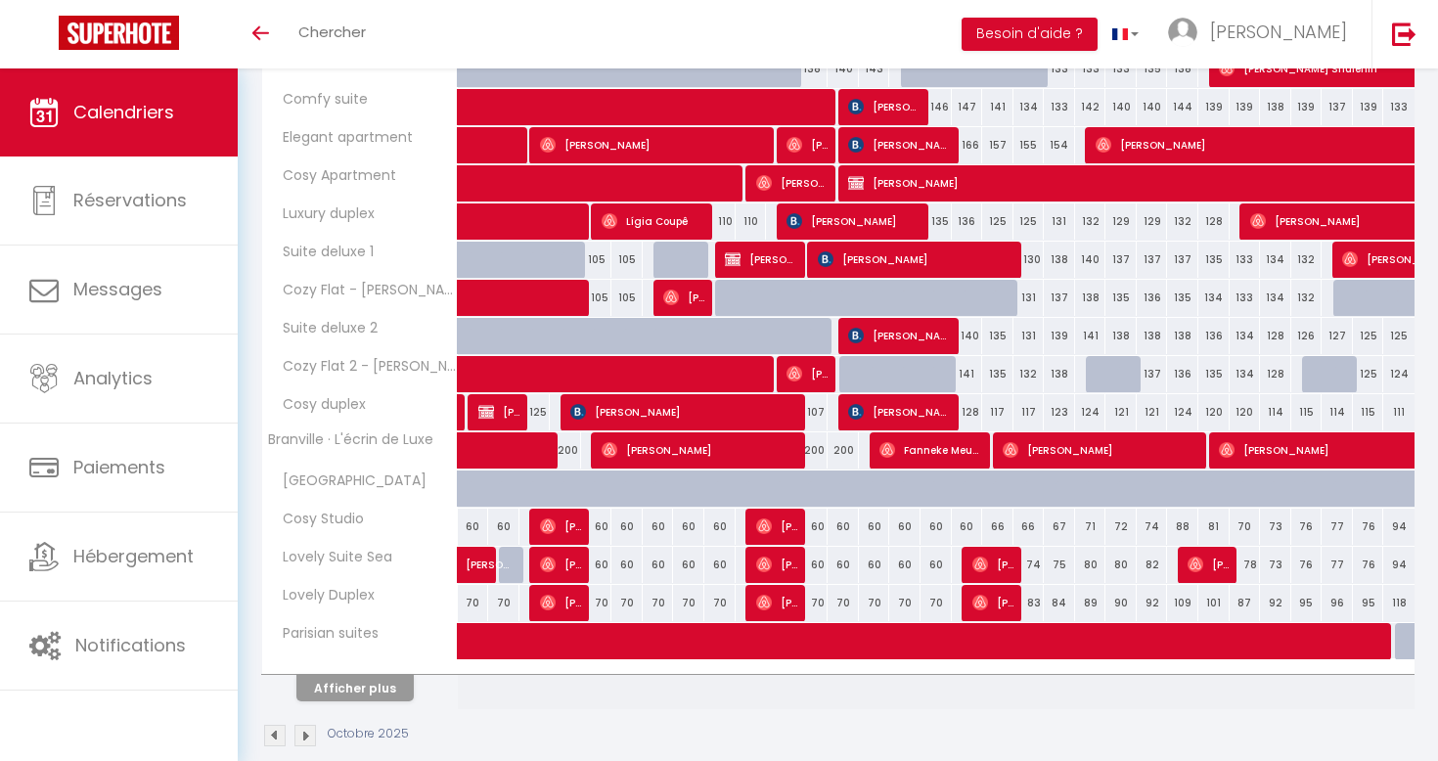
click at [1095, 332] on div "141" at bounding box center [1090, 336] width 31 height 36
select select "1"
type input "[DATE]"
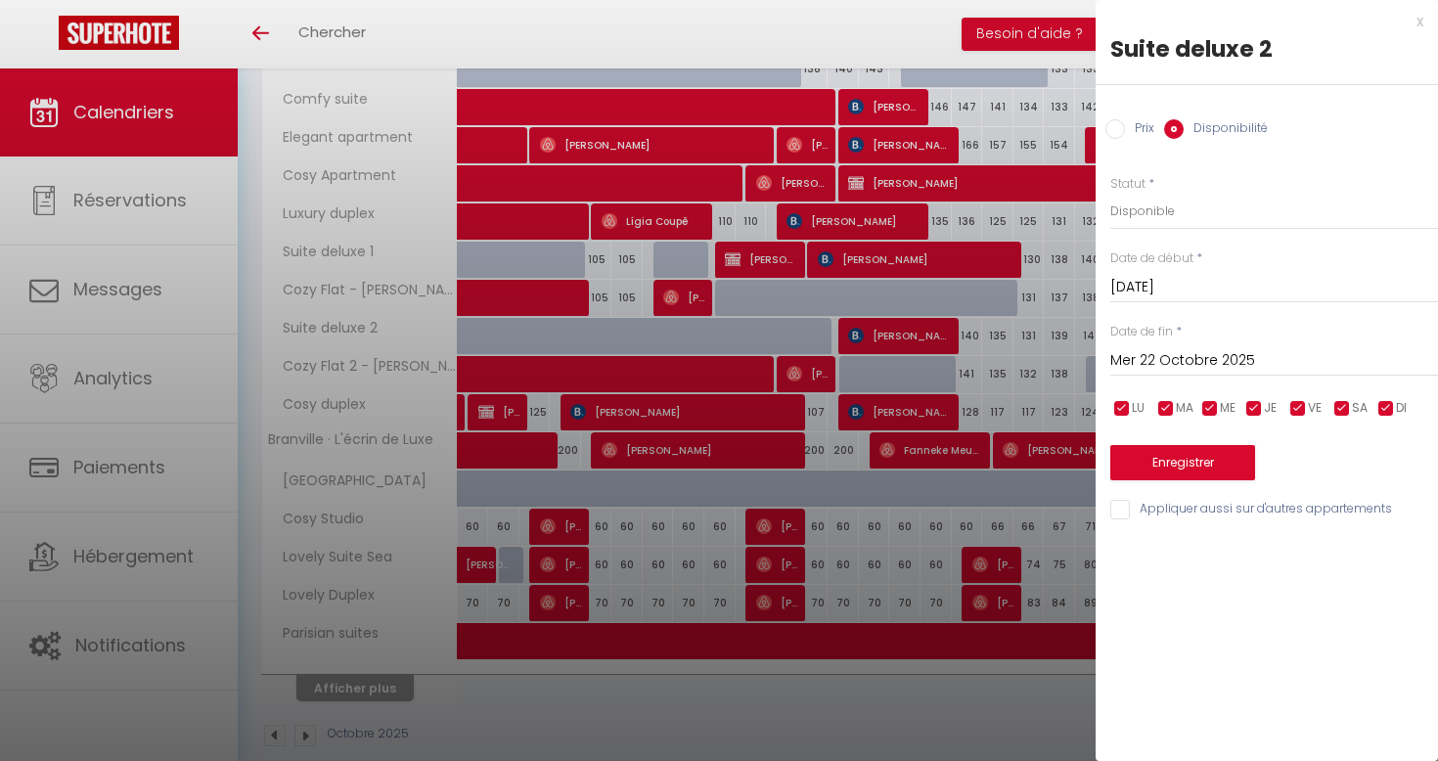
click at [1271, 362] on input "Mer 22 Octobre 2025" at bounding box center [1275, 360] width 328 height 25
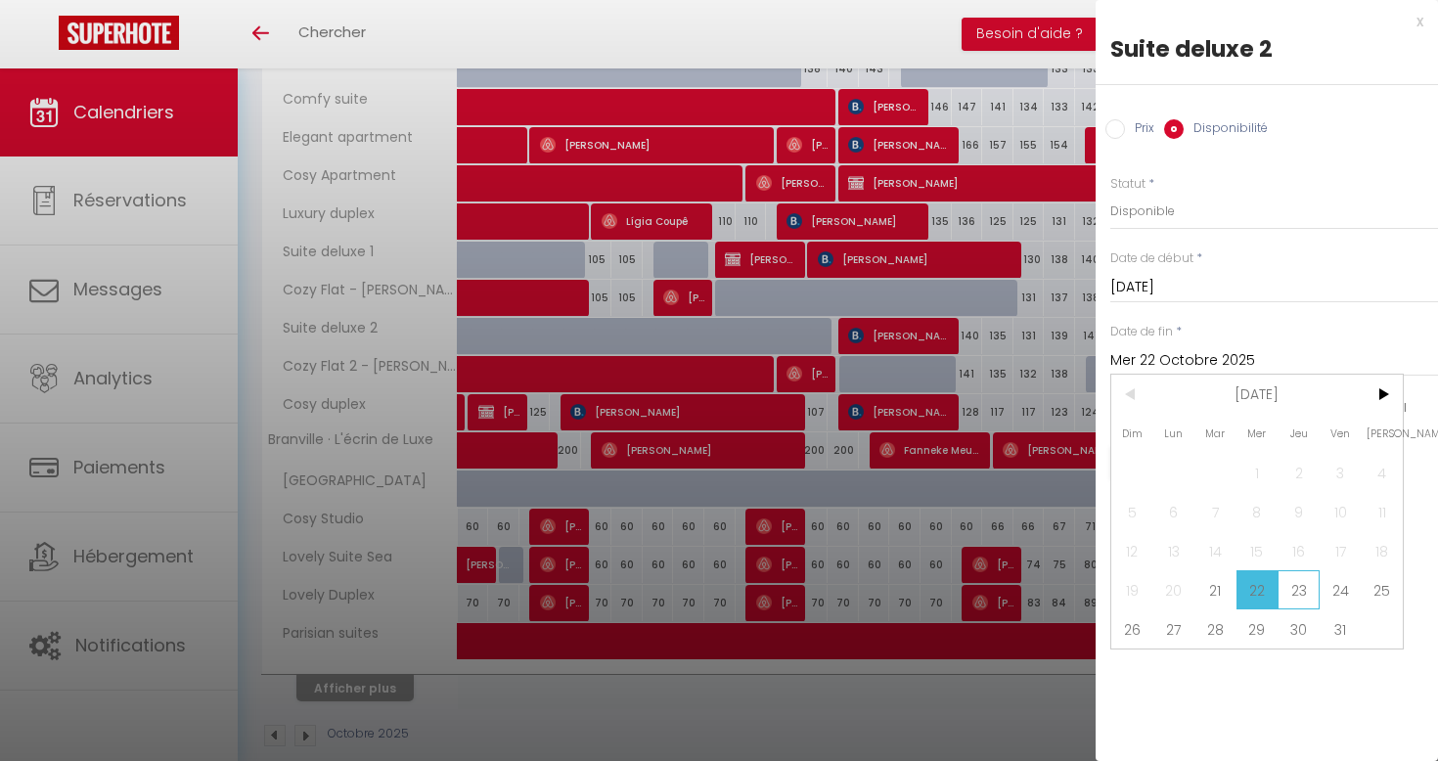
click at [1292, 586] on span "23" at bounding box center [1299, 589] width 42 height 39
type input "Jeu 23 Octobre 2025"
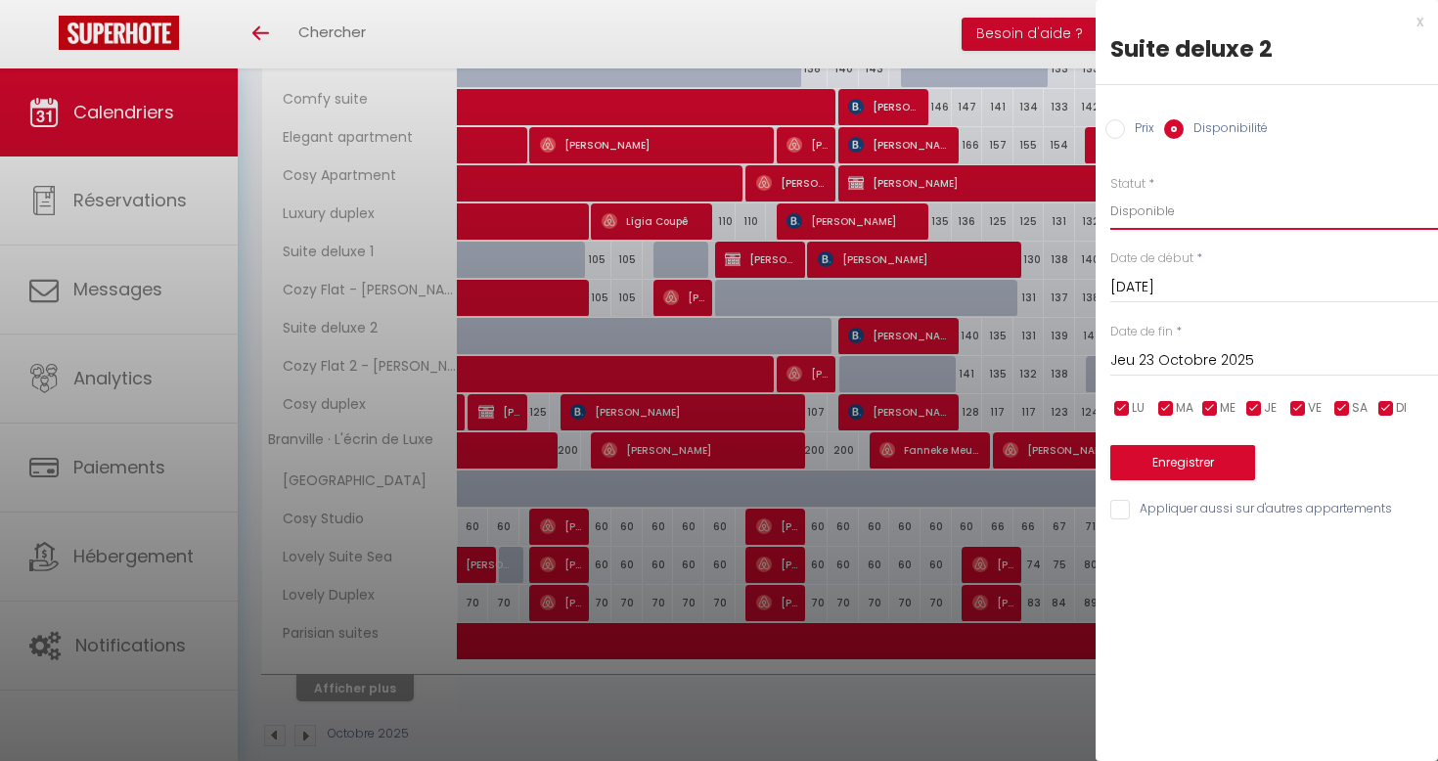
select select "0"
click at [1207, 453] on button "Enregistrer" at bounding box center [1183, 462] width 145 height 35
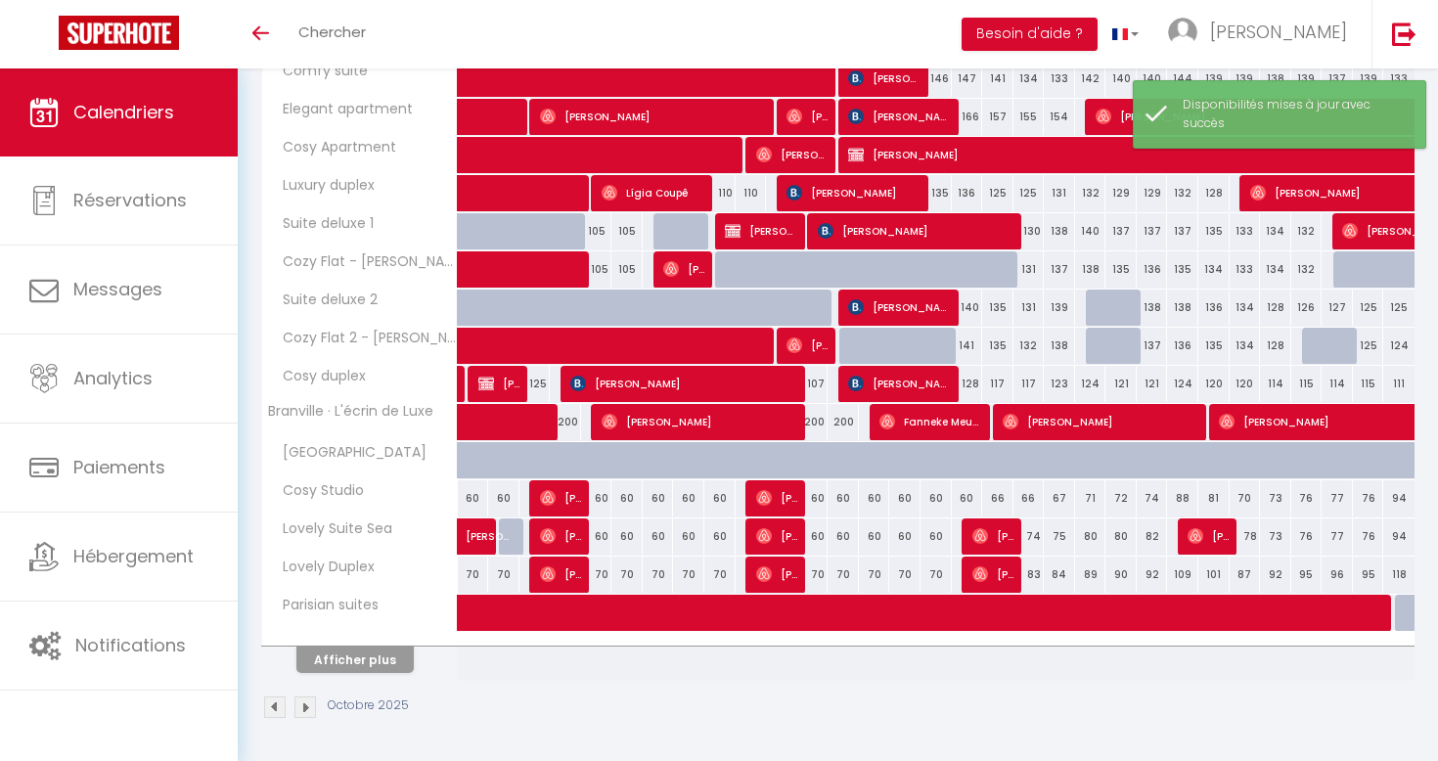
scroll to position [537, 0]
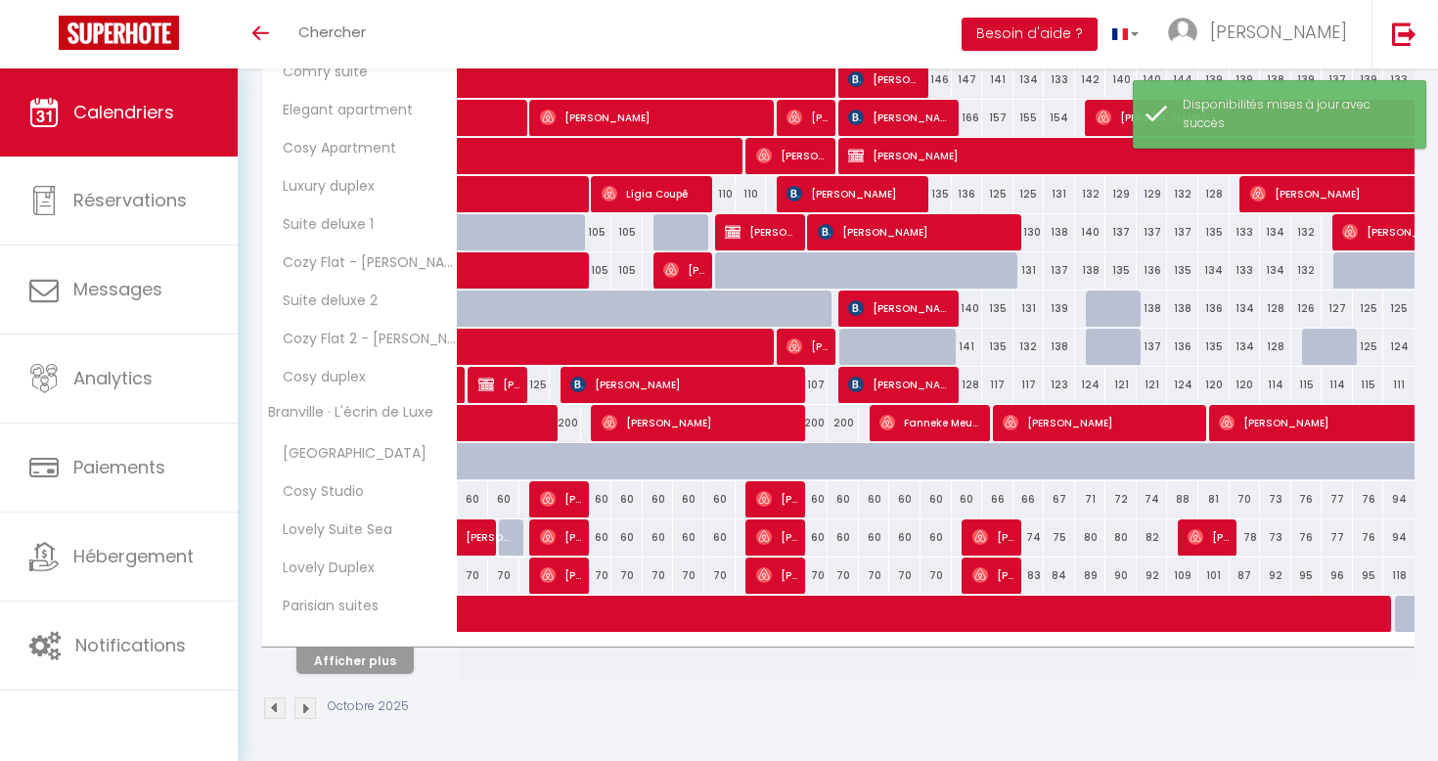
click at [1306, 309] on div "126" at bounding box center [1307, 309] width 31 height 36
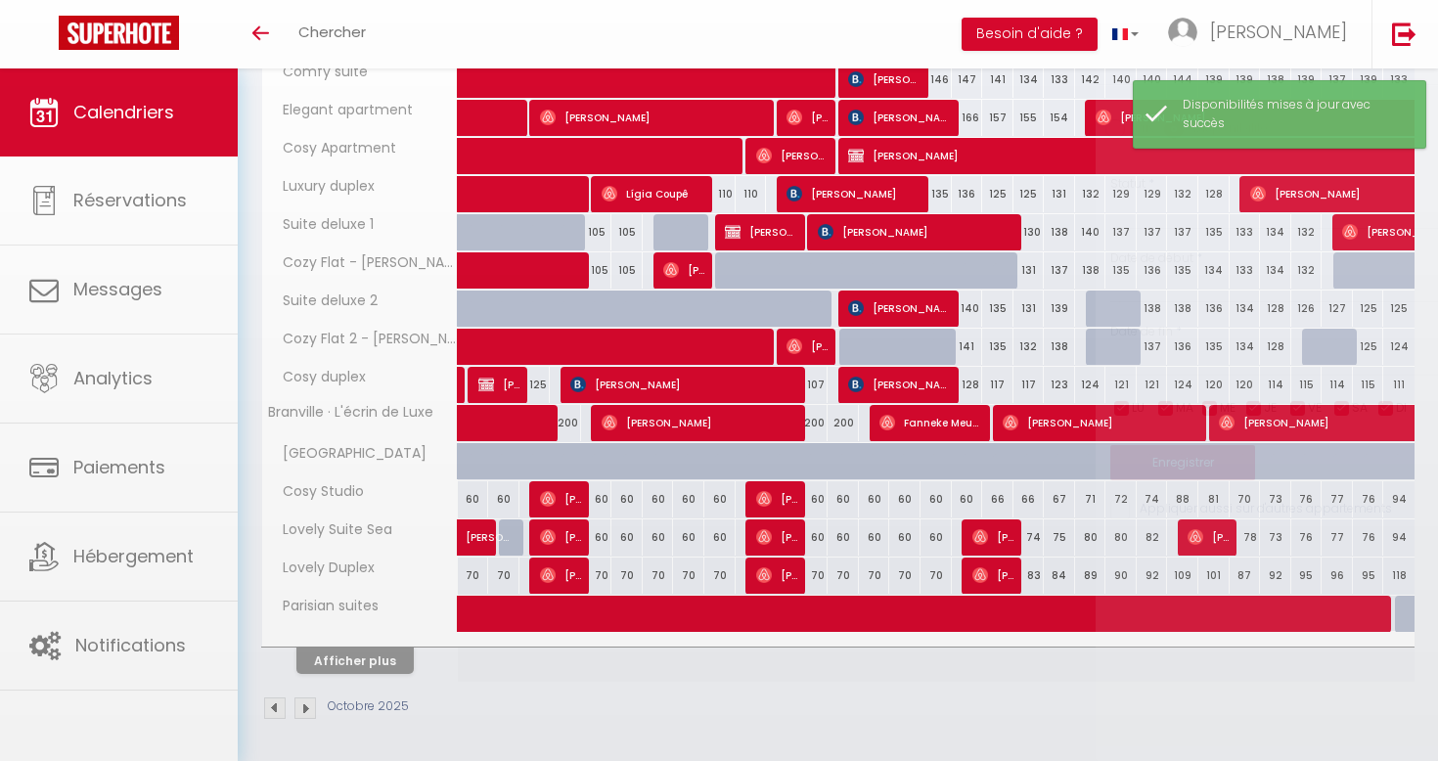
select select "1"
type input "Mar 28 Octobre 2025"
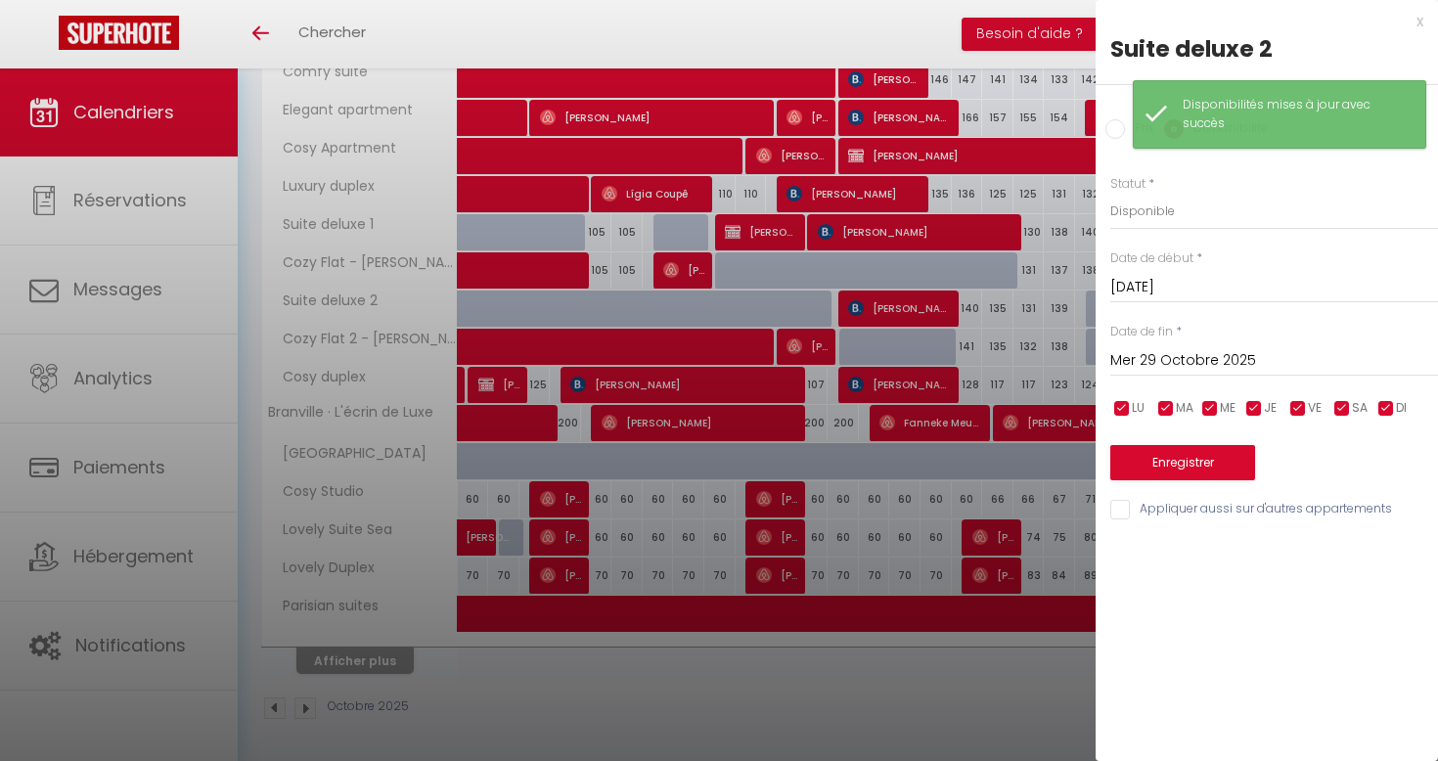
click at [1231, 360] on input "Mer 29 Octobre 2025" at bounding box center [1275, 360] width 328 height 25
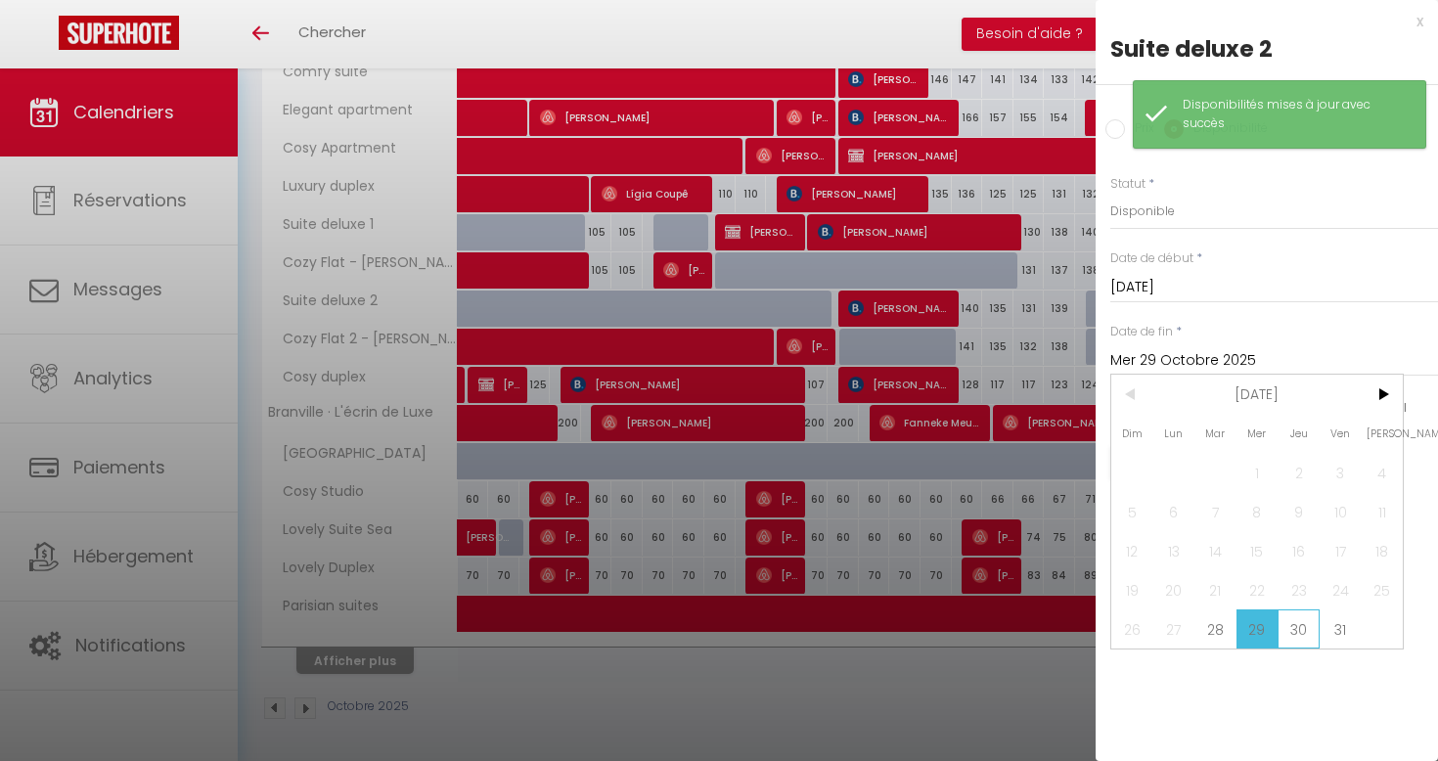
click at [1307, 627] on span "30" at bounding box center [1299, 629] width 42 height 39
type input "Jeu 30 Octobre 2025"
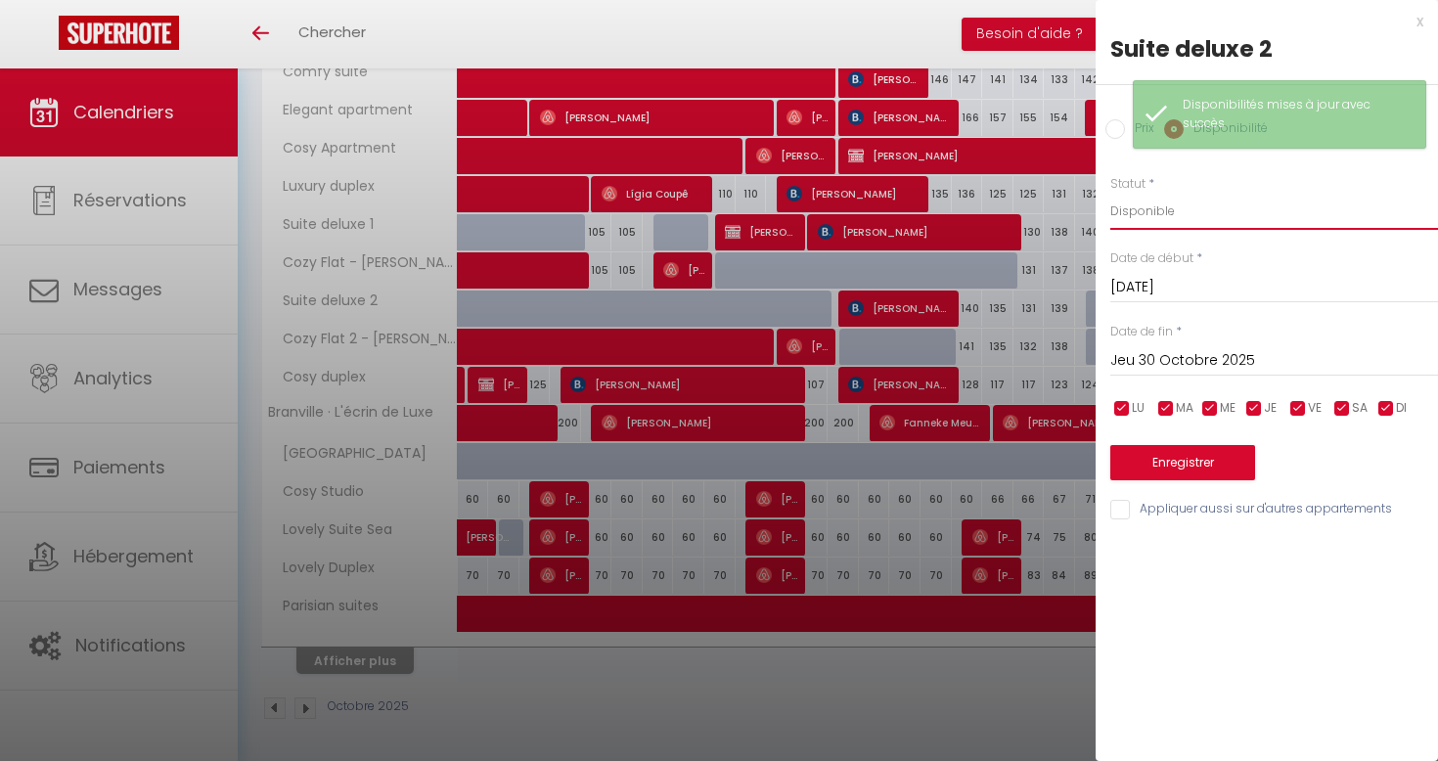
select select "0"
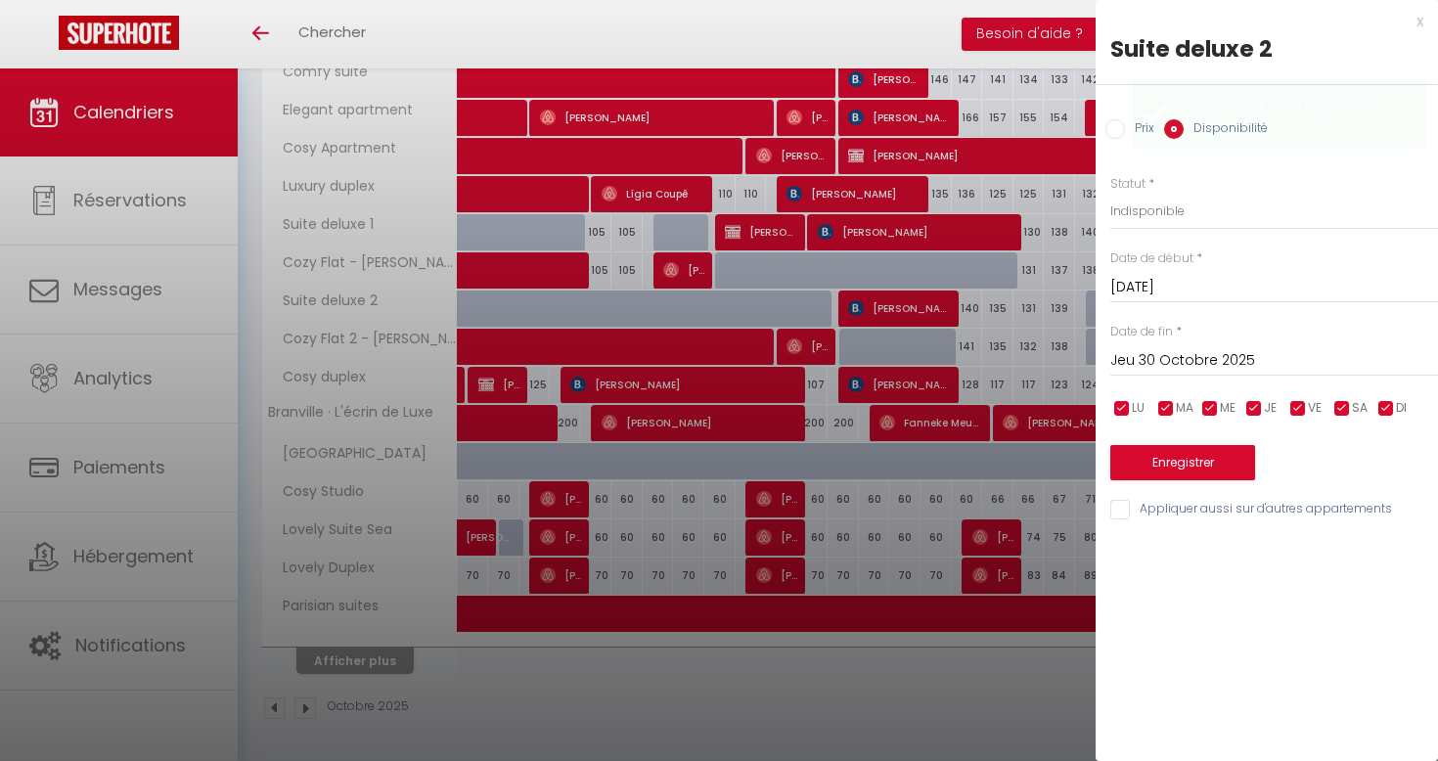
click at [1210, 460] on button "Enregistrer" at bounding box center [1183, 462] width 145 height 35
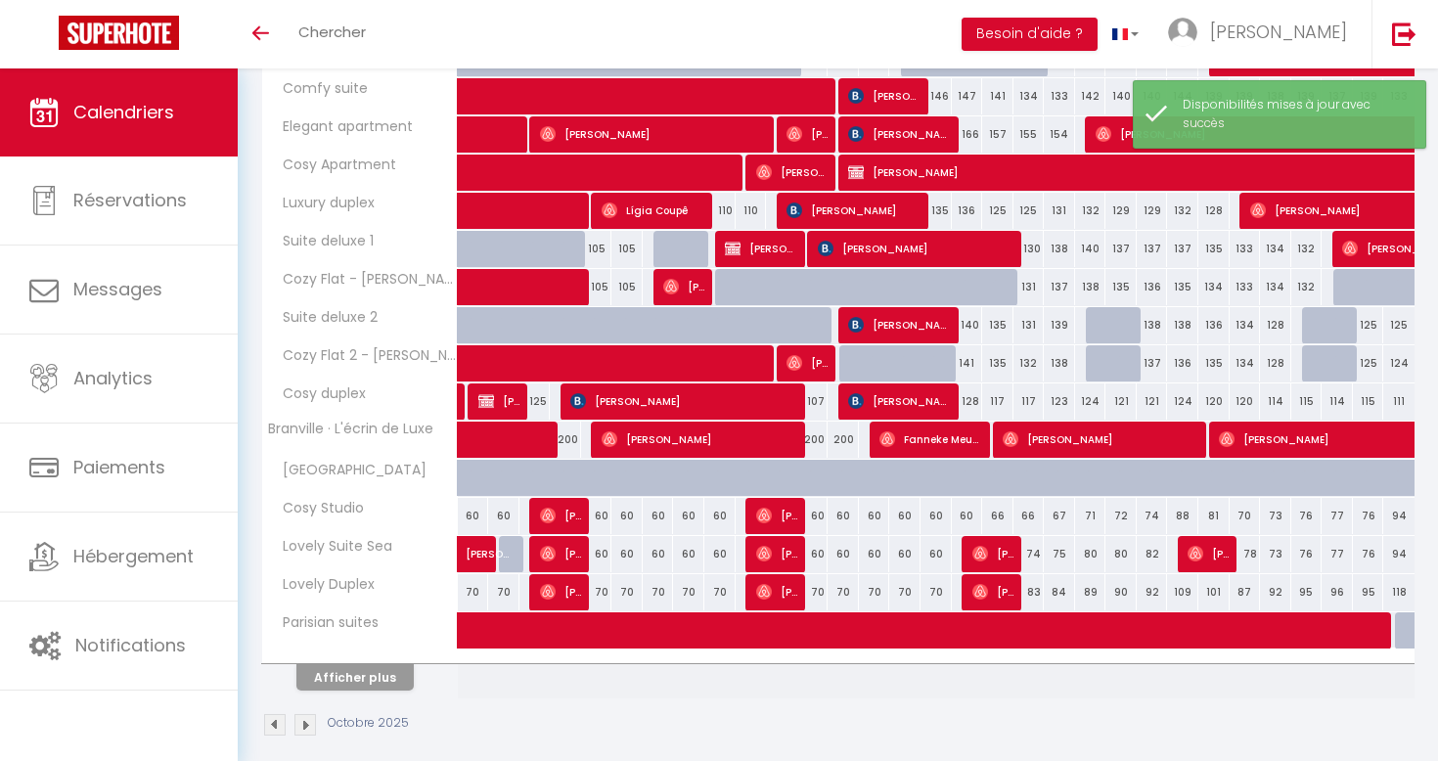
click at [299, 728] on img at bounding box center [306, 725] width 22 height 22
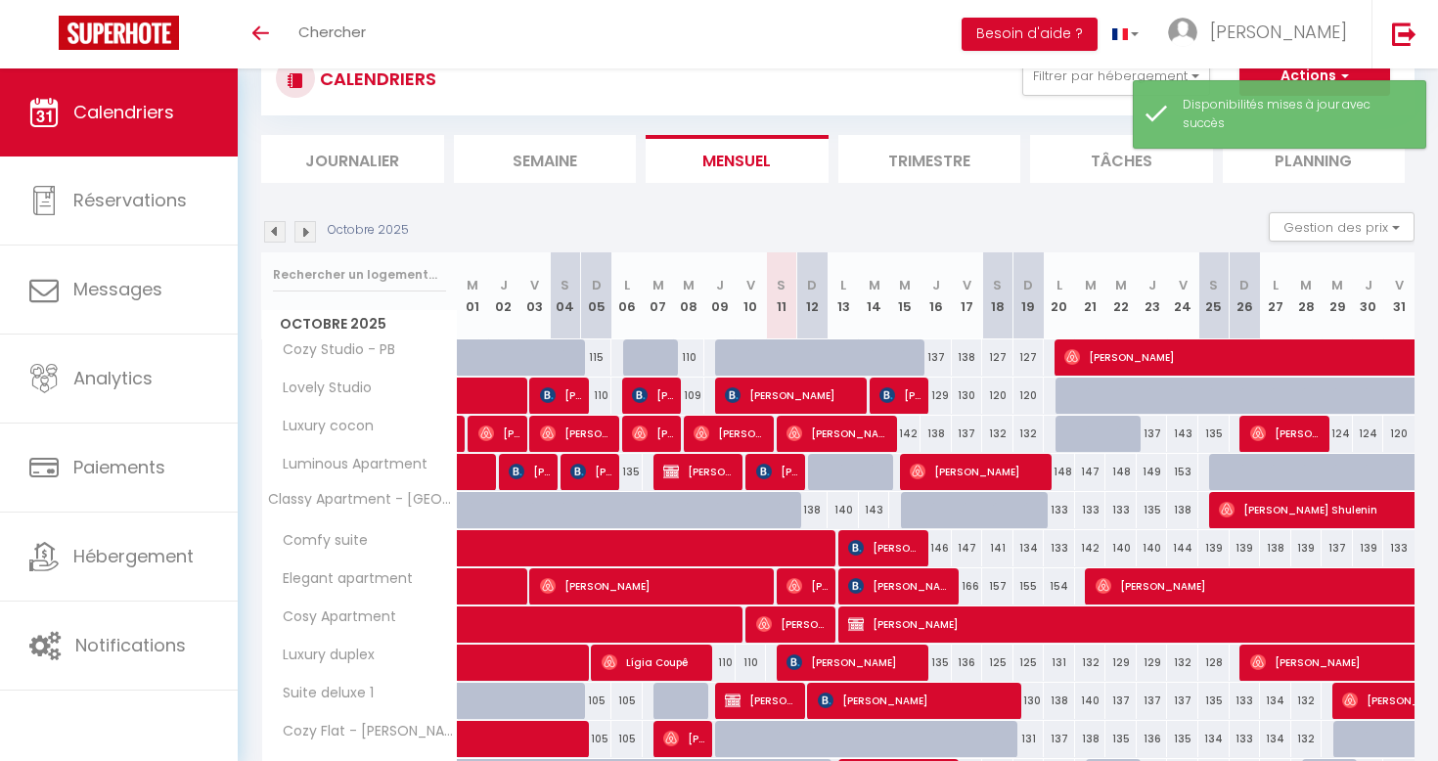
select select
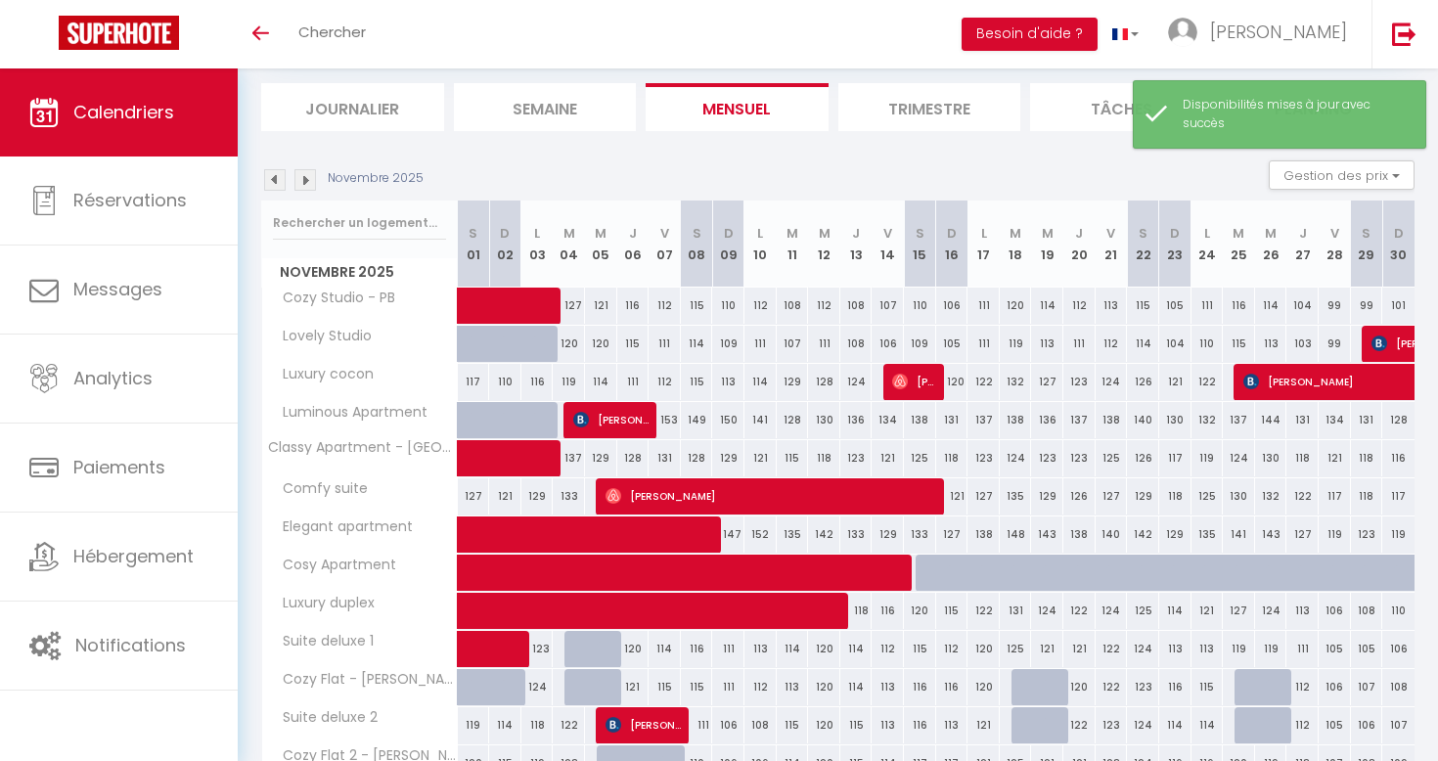
scroll to position [253, 0]
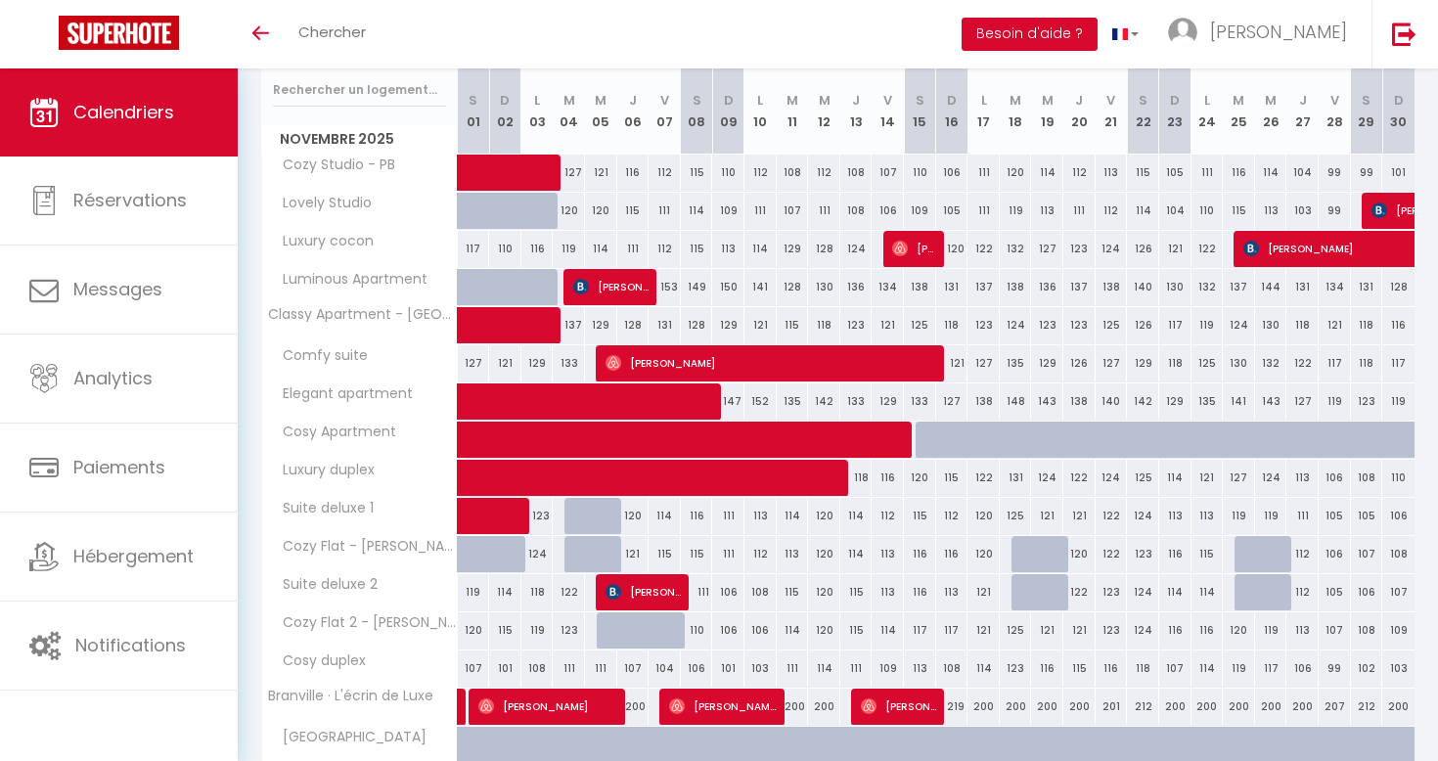
click at [578, 323] on span at bounding box center [545, 325] width 135 height 37
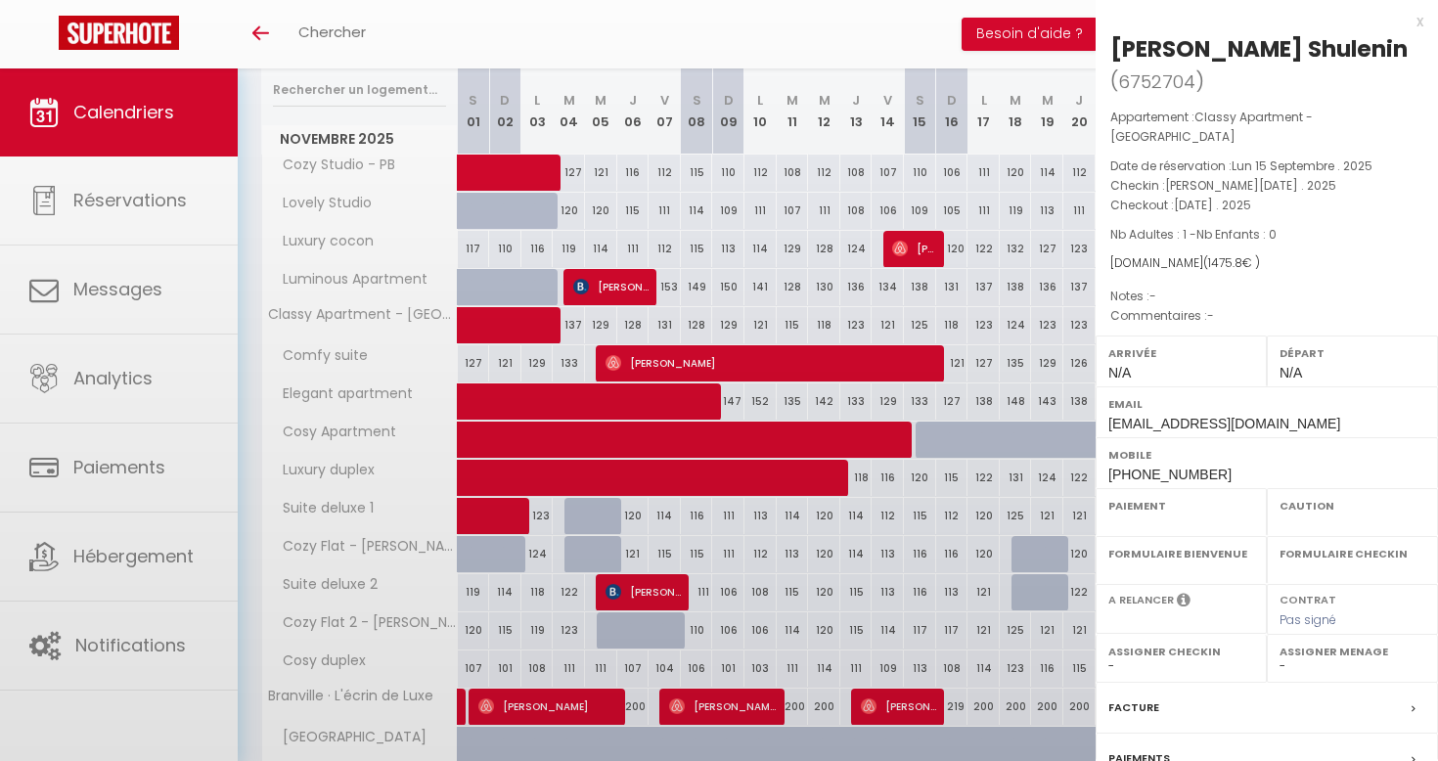
select select "OK"
select select "0"
select select "1"
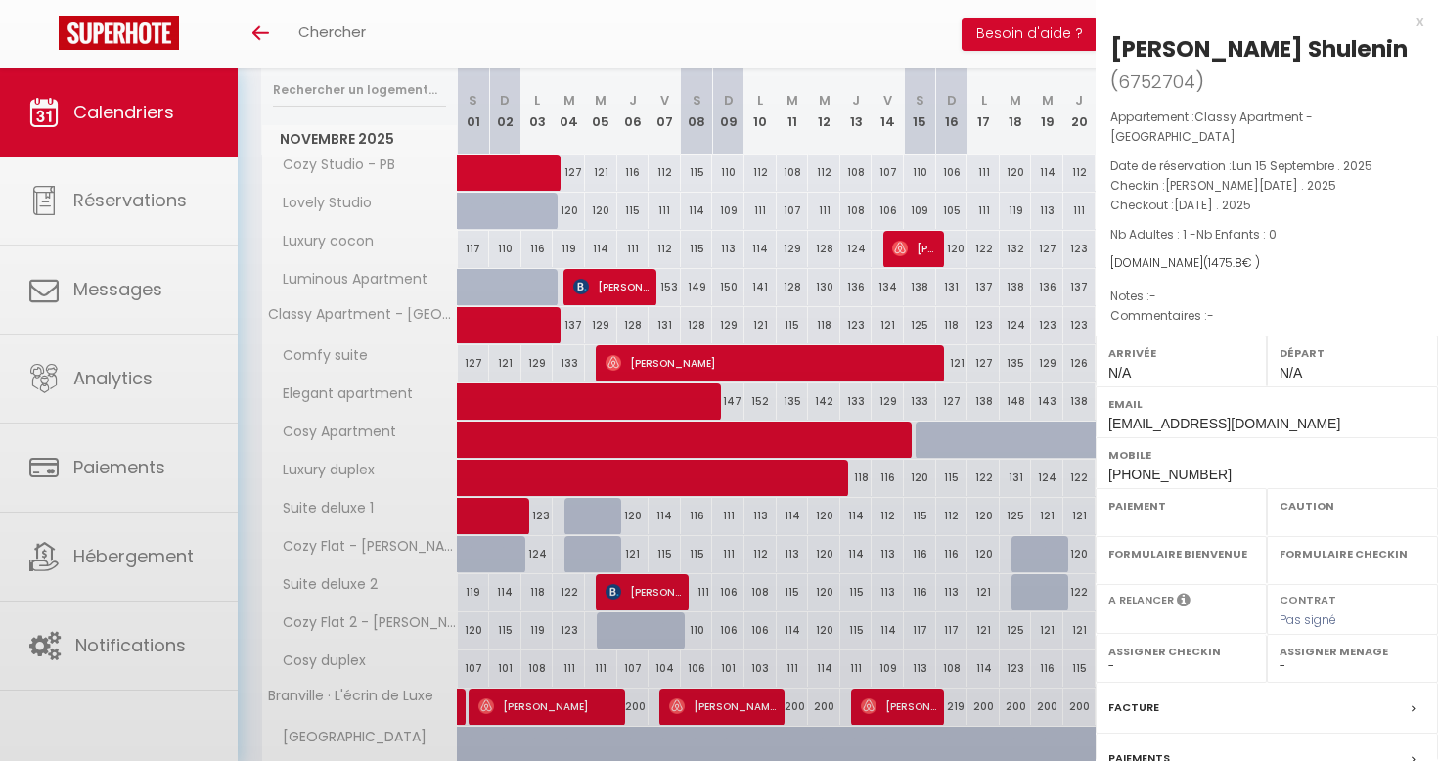
select select
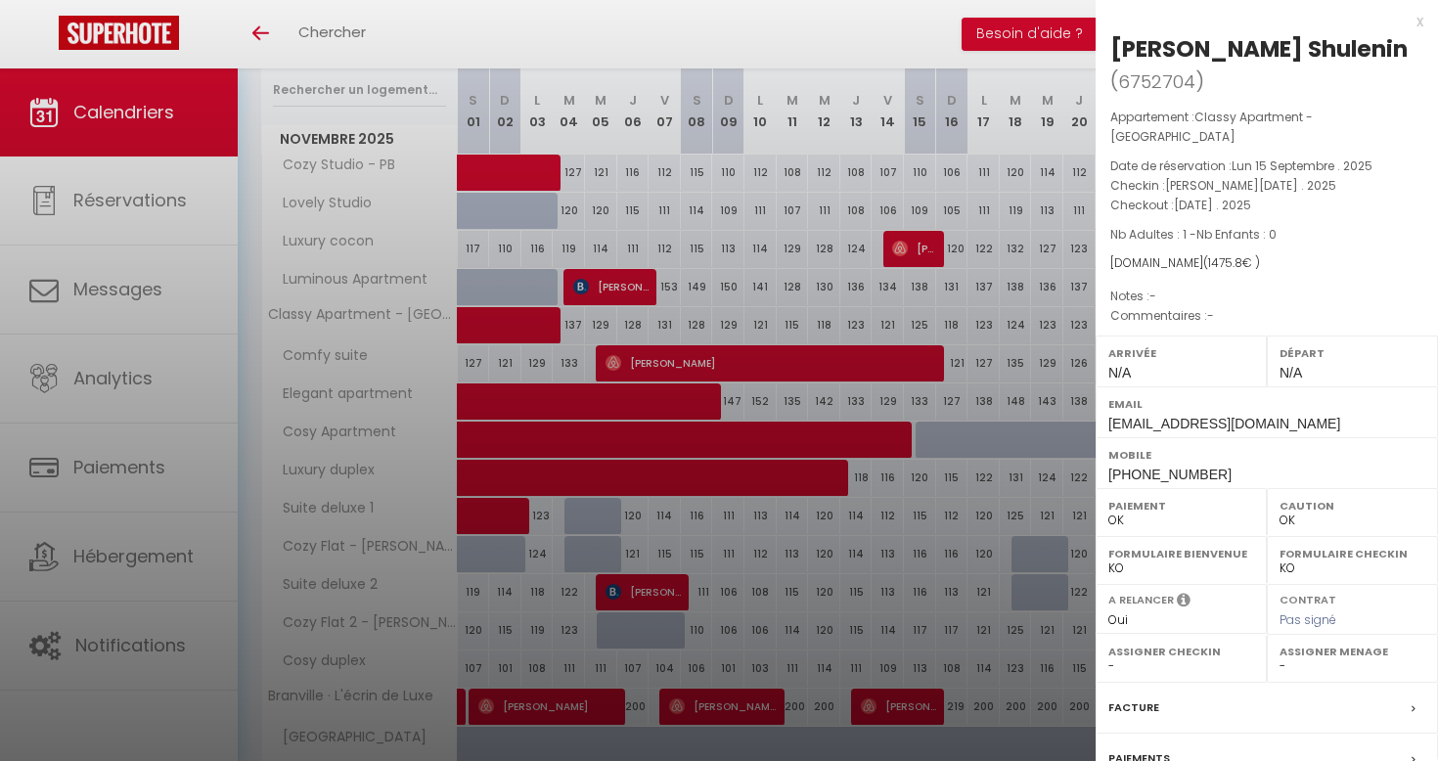
click at [645, 327] on div at bounding box center [719, 380] width 1438 height 761
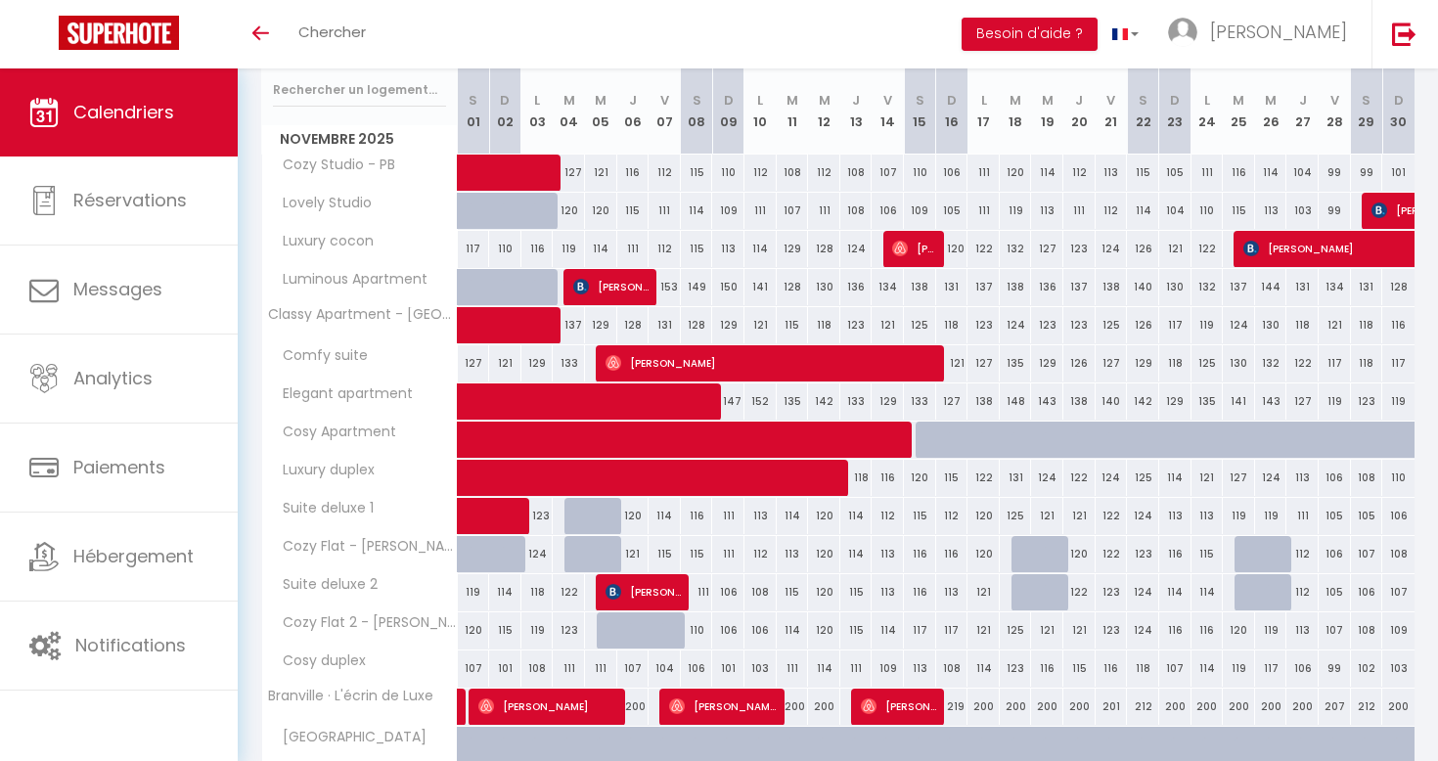
click at [663, 319] on div "131" at bounding box center [665, 325] width 32 height 36
select select "1"
type input "Ven 07 Novembre 2025"
type input "Sam 08 Novembre 2025"
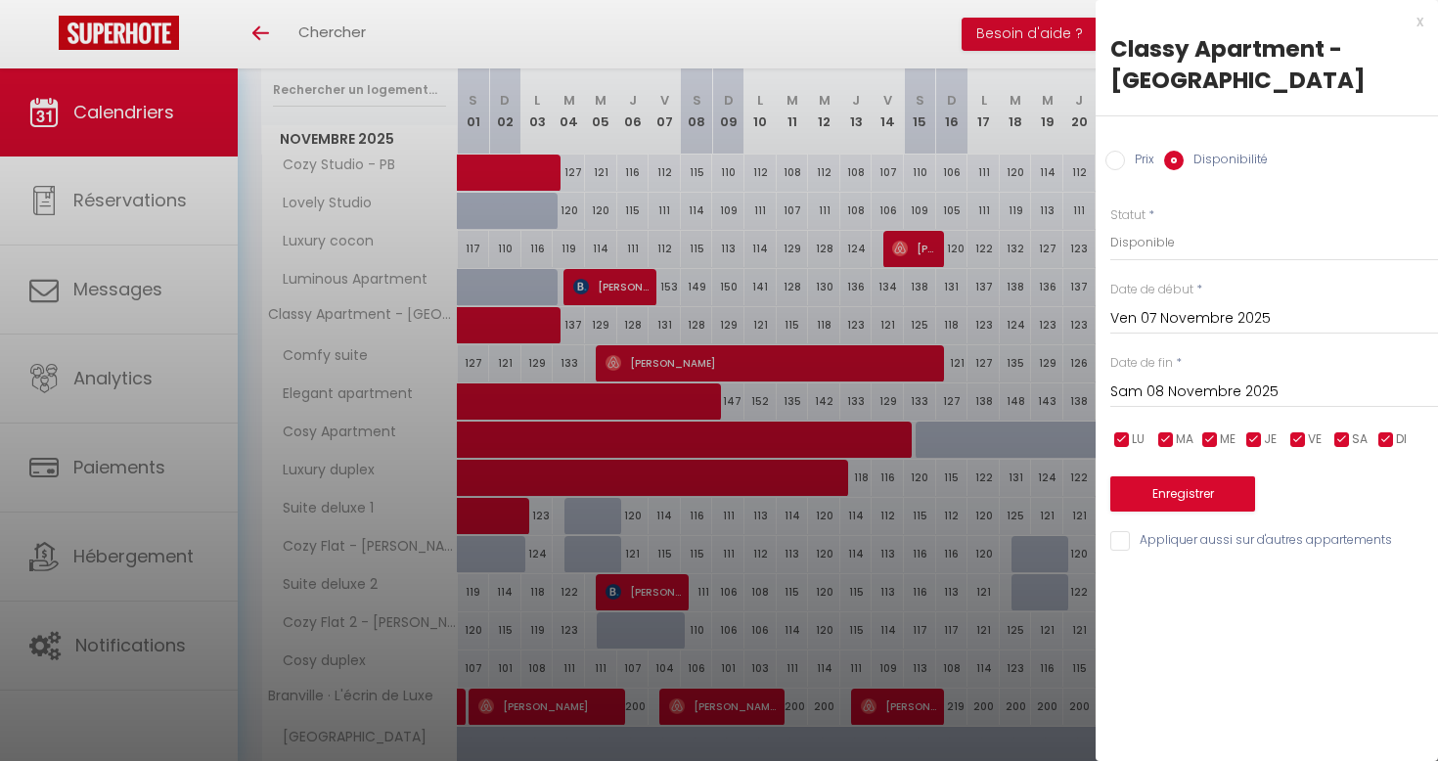
click at [1219, 329] on input "Ven 07 Novembre 2025" at bounding box center [1275, 318] width 328 height 25
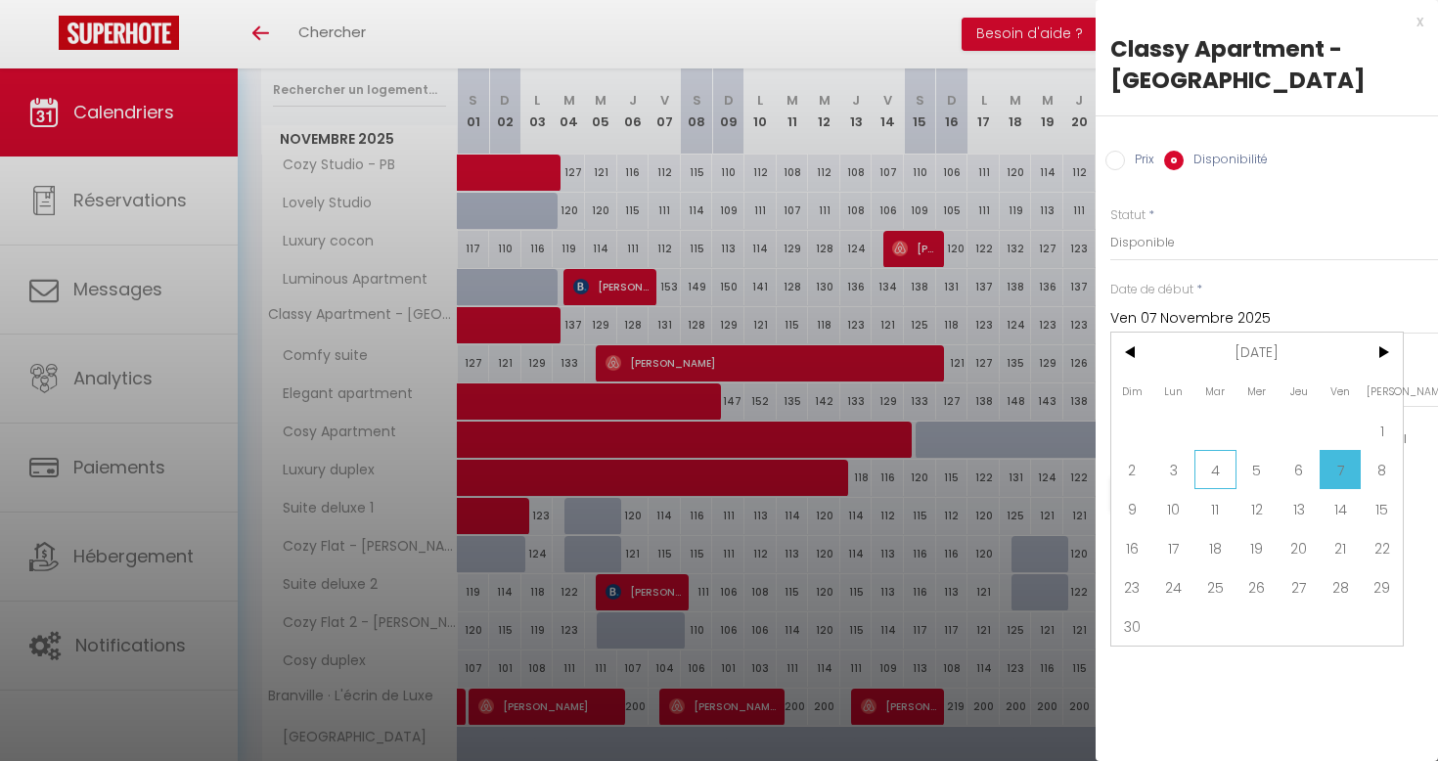
click at [1207, 478] on span "4" at bounding box center [1216, 469] width 42 height 39
type input "Mar 04 Novembre 2025"
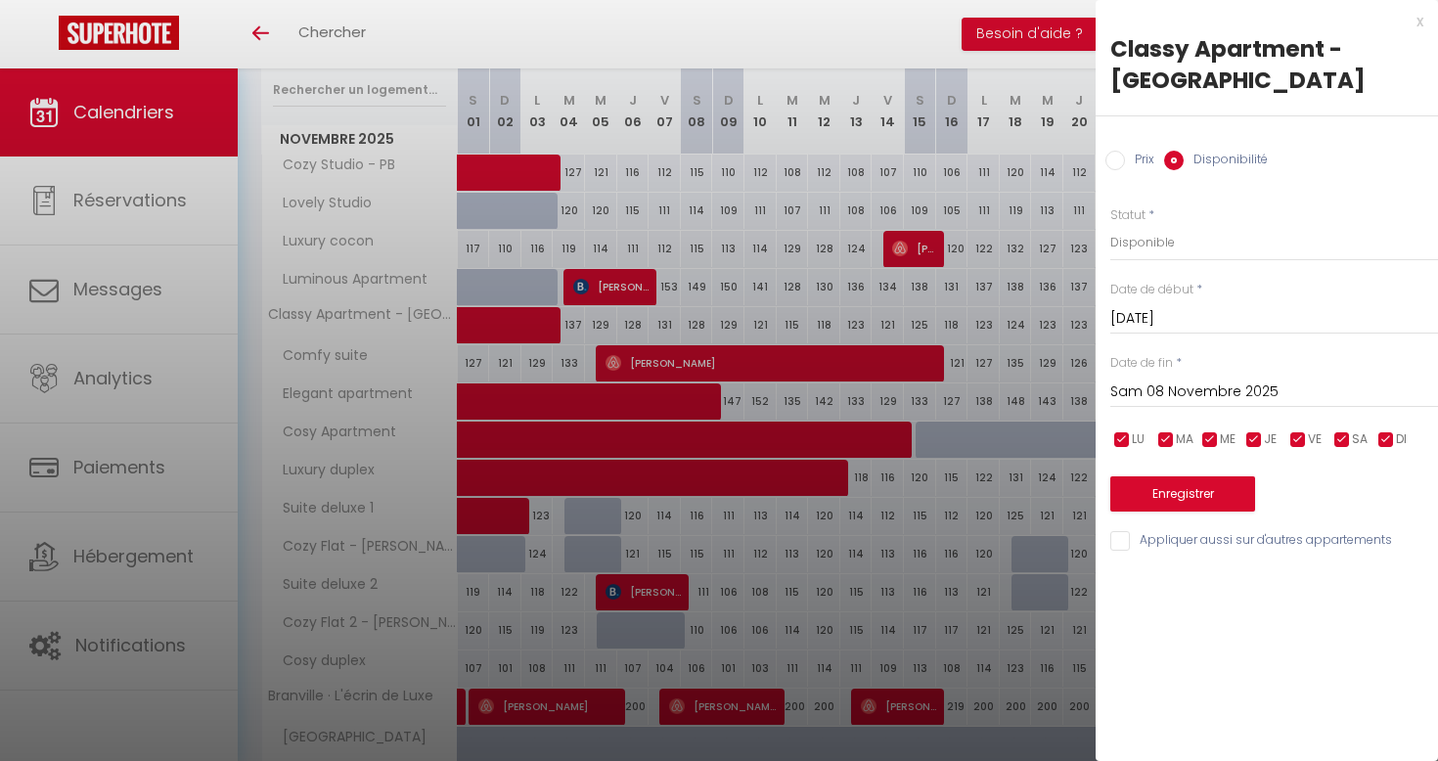
click at [1195, 380] on input "Sam 08 Novembre 2025" at bounding box center [1275, 392] width 328 height 25
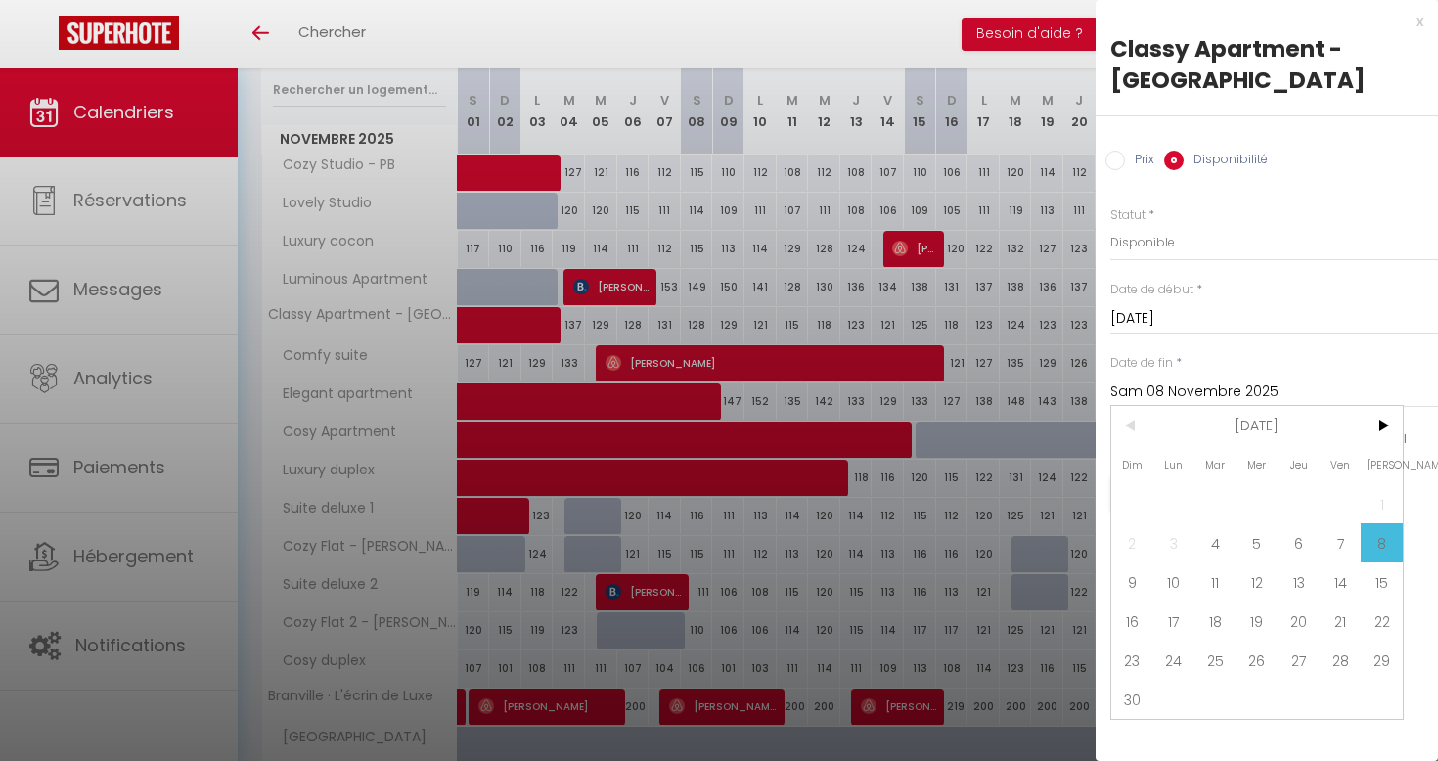
click at [1340, 550] on span "7" at bounding box center [1341, 542] width 42 height 39
type input "Ven 07 Novembre 2025"
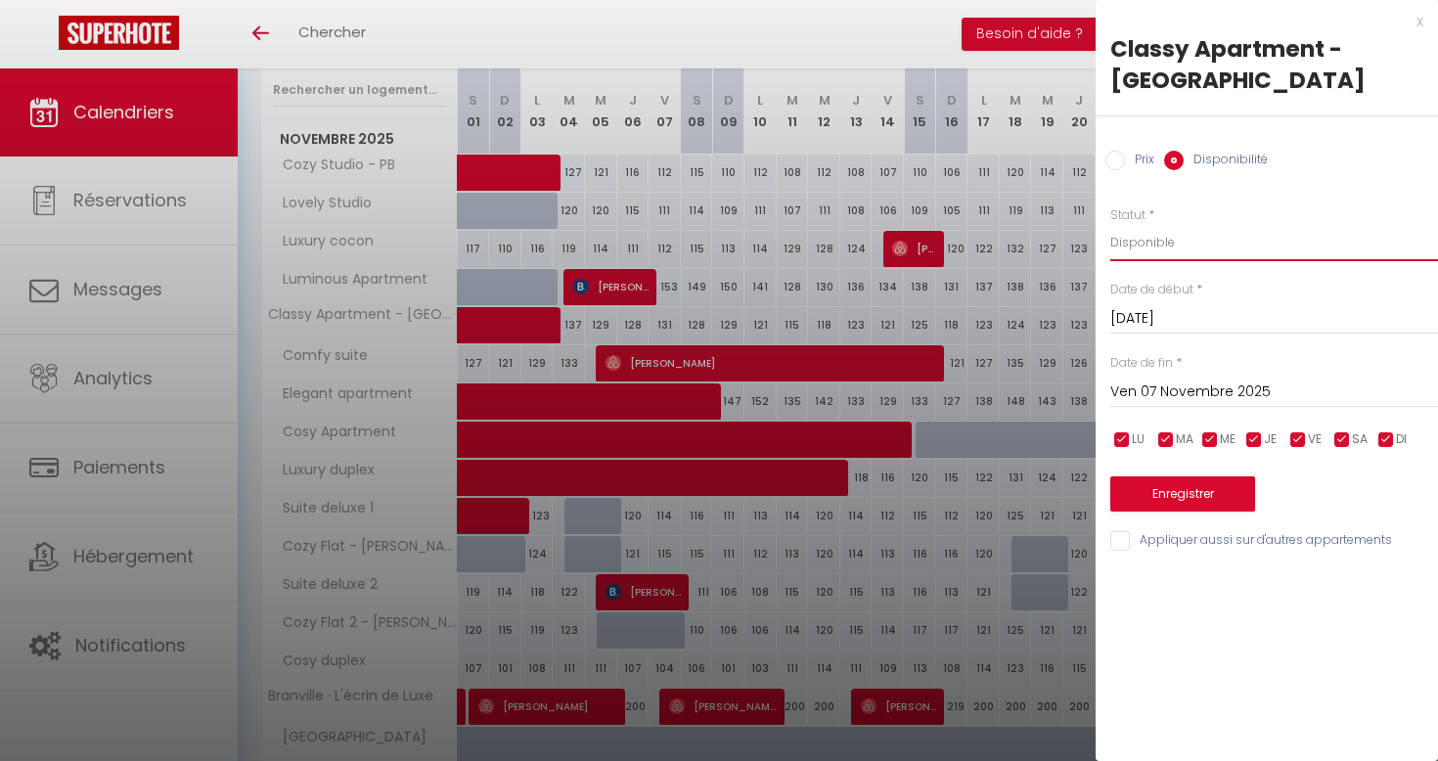
select select "0"
click at [1205, 482] on button "Enregistrer" at bounding box center [1183, 493] width 145 height 35
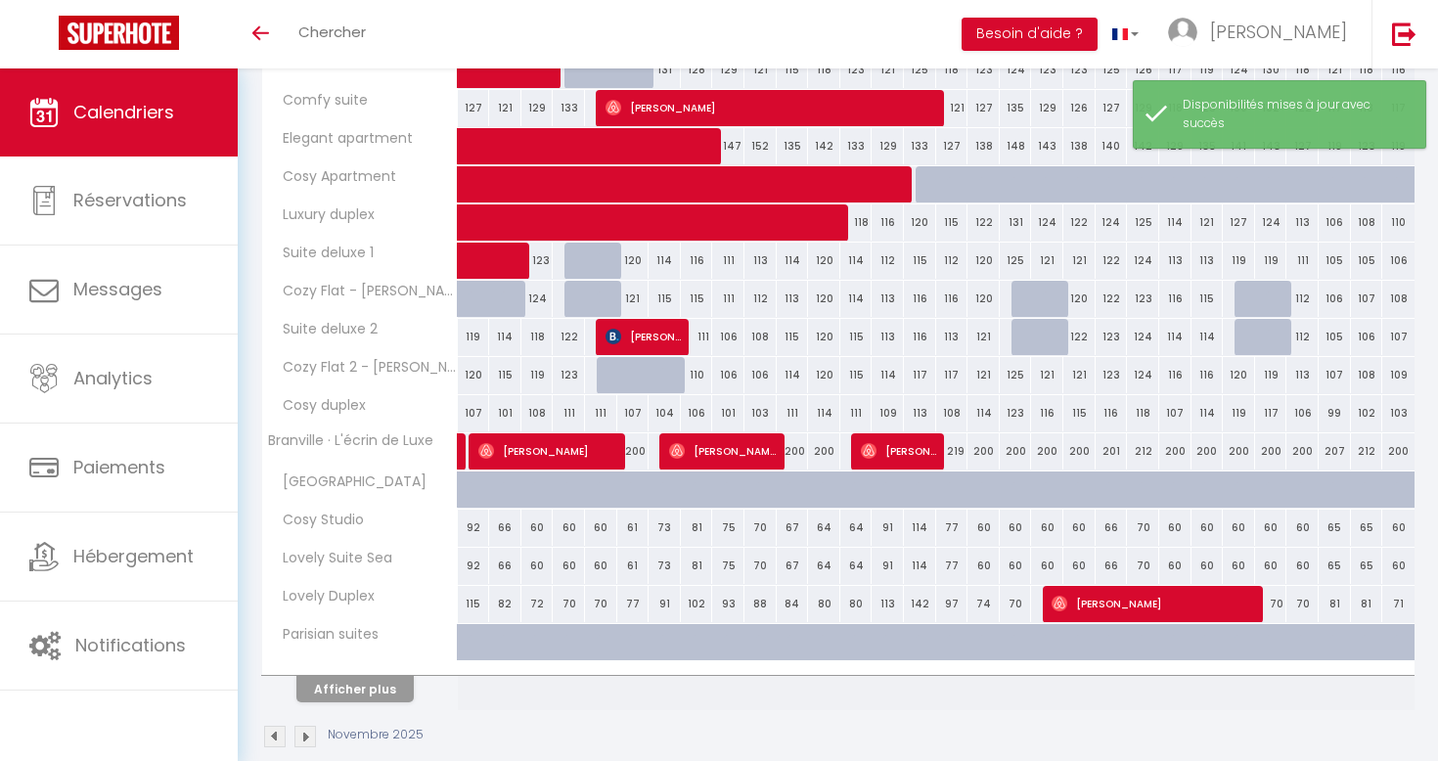
scroll to position [537, 0]
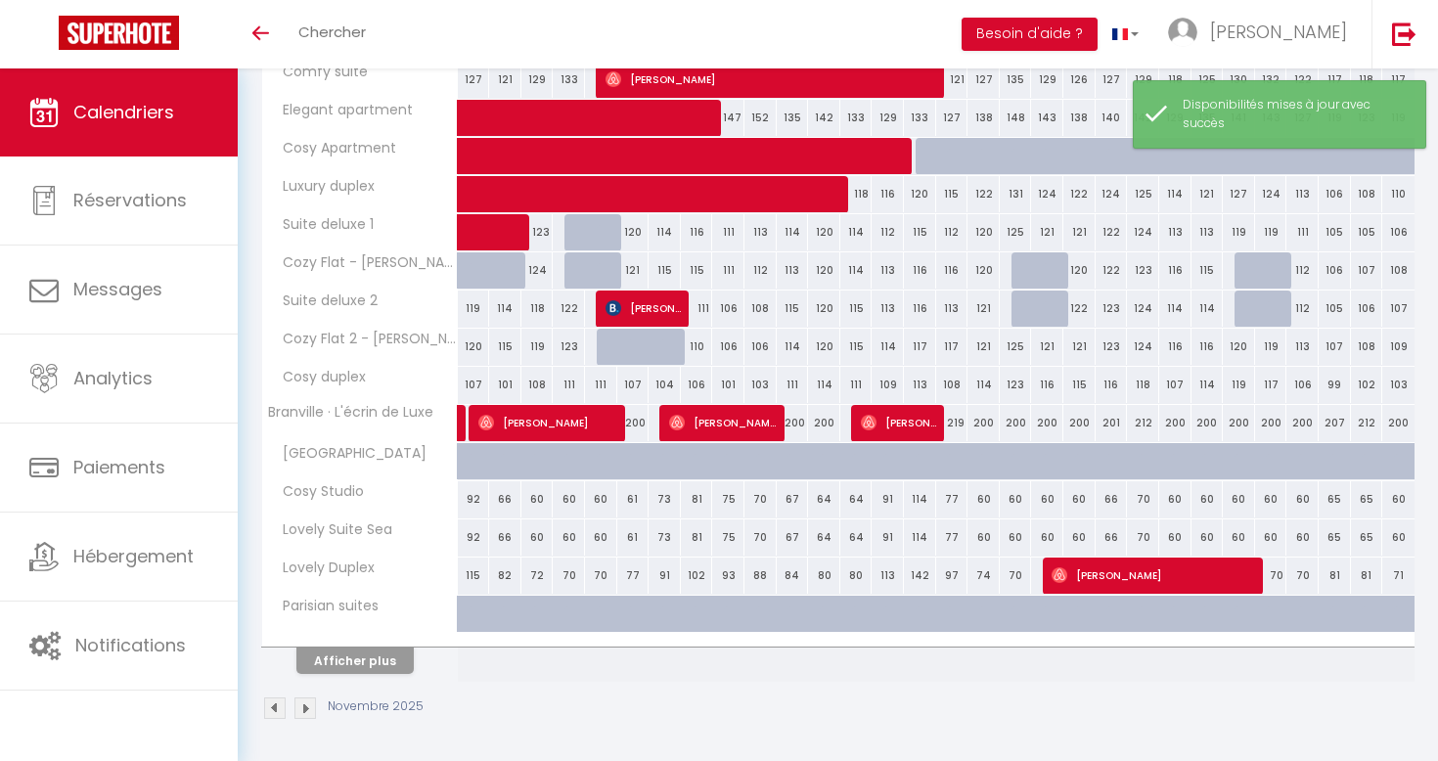
click at [359, 676] on th "Afficher plus" at bounding box center [360, 657] width 196 height 49
click at [361, 662] on button "Afficher plus" at bounding box center [354, 661] width 117 height 26
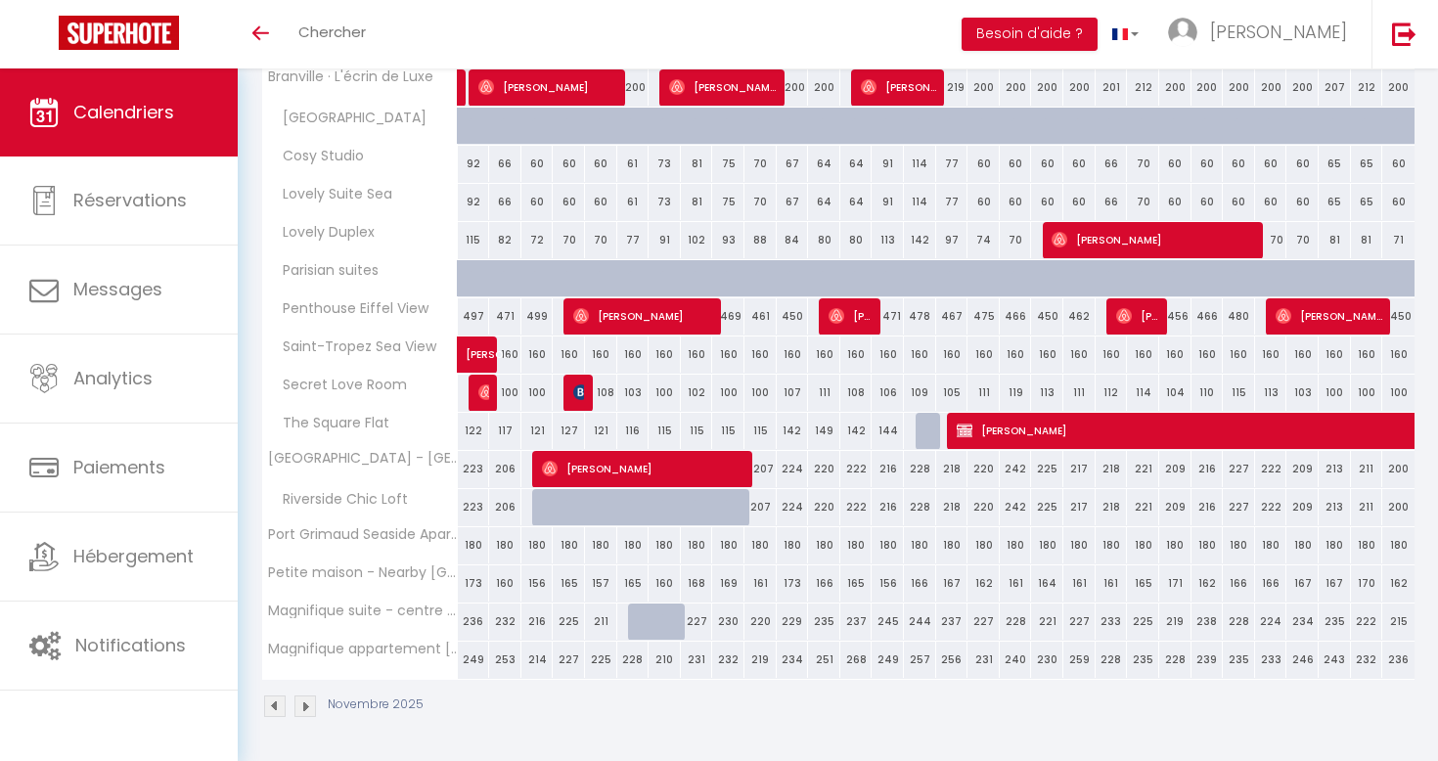
scroll to position [871, 0]
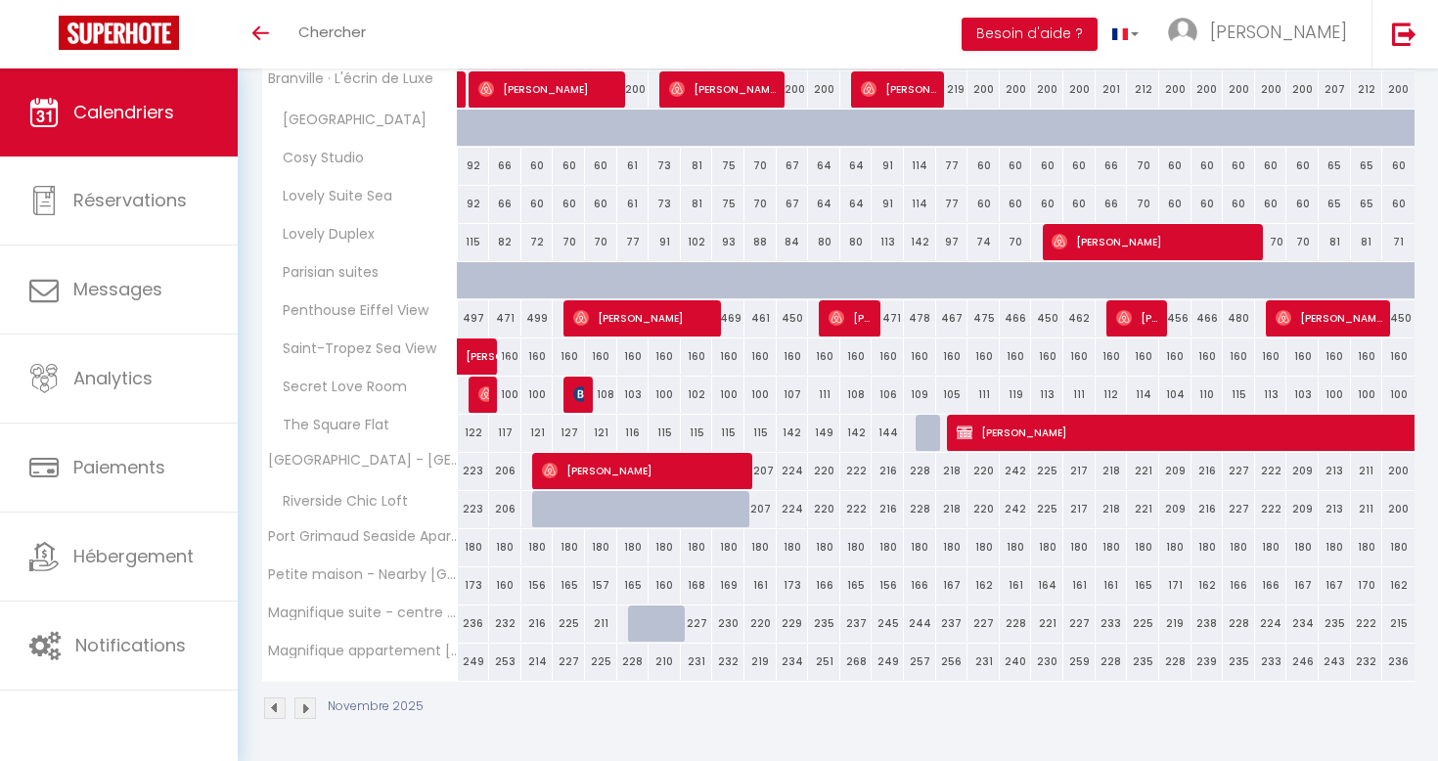
click at [303, 705] on img at bounding box center [306, 709] width 22 height 22
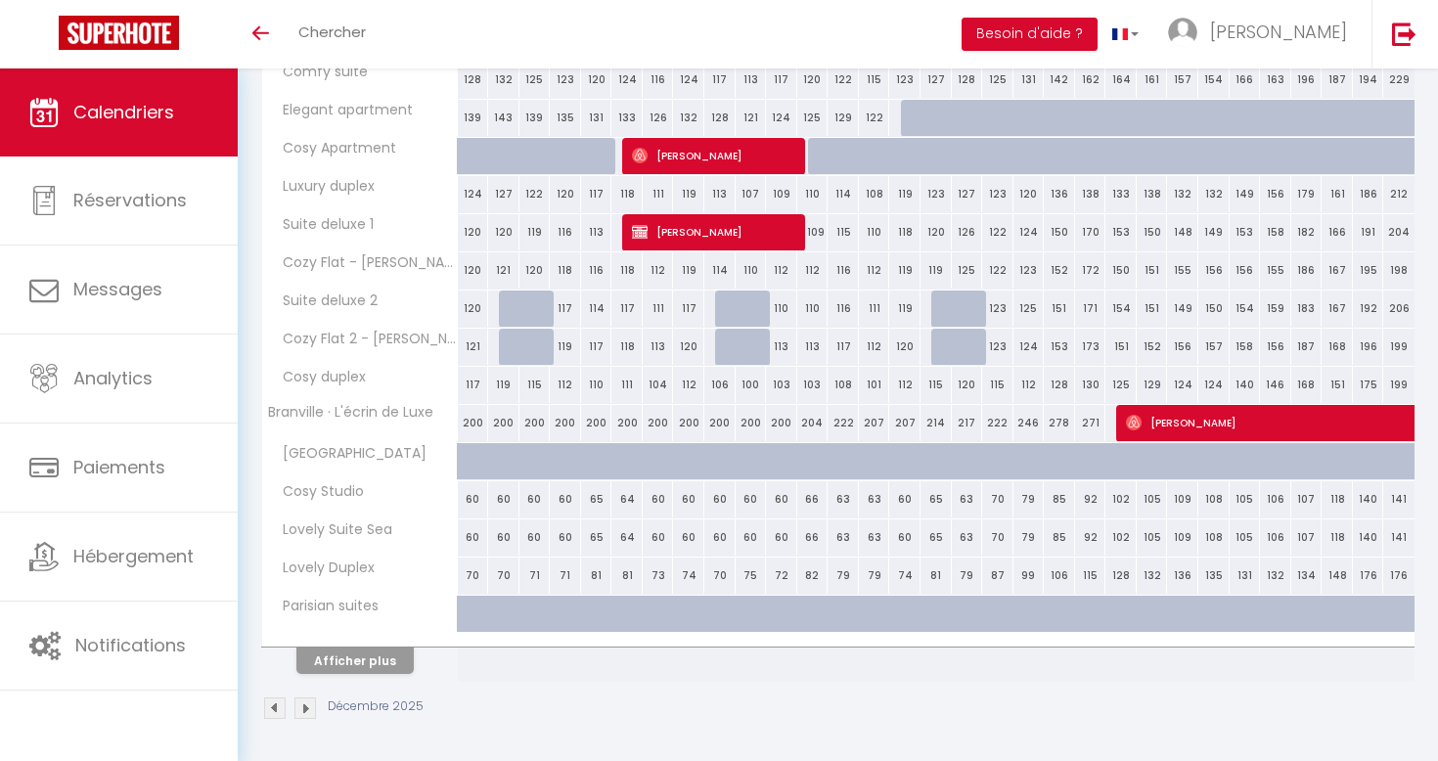
click at [377, 661] on button "Afficher plus" at bounding box center [354, 661] width 117 height 26
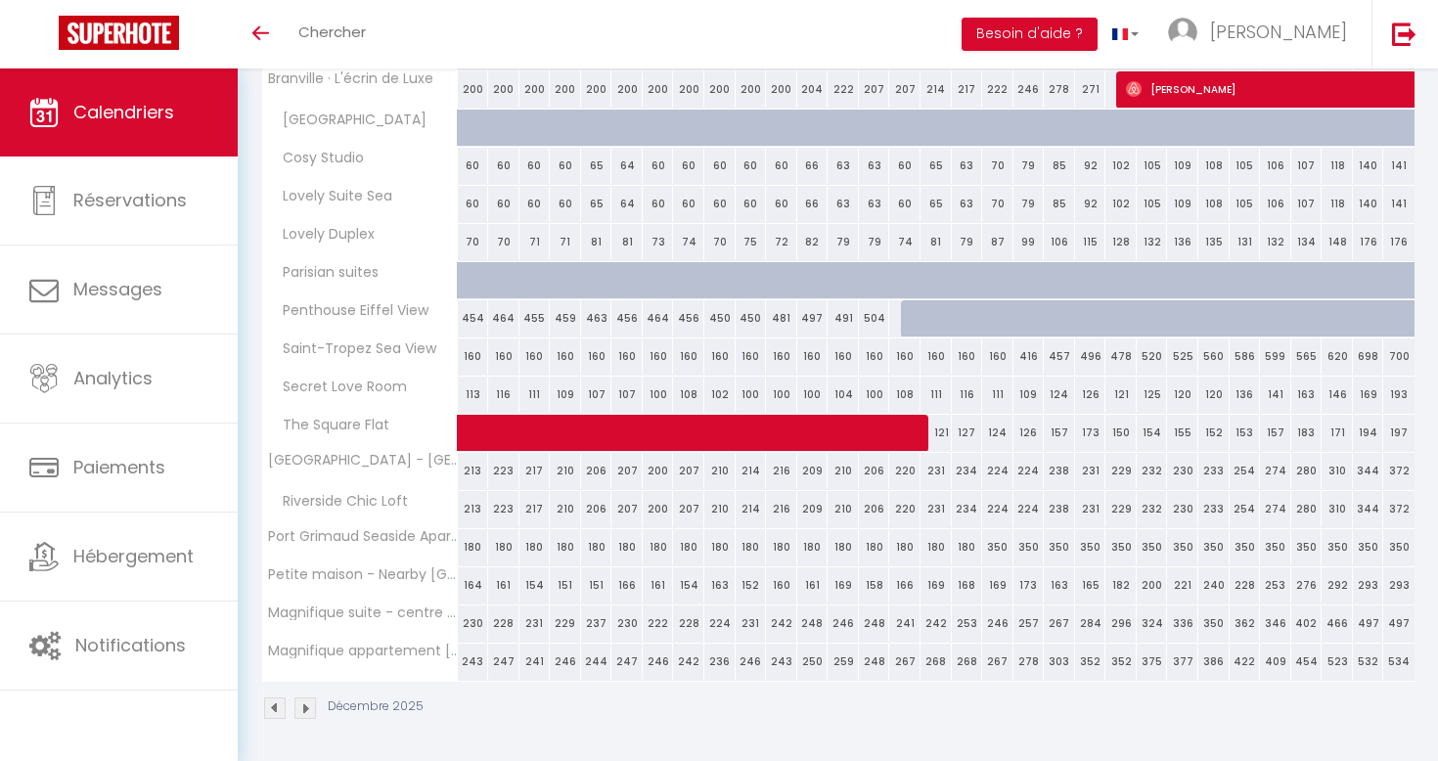
click at [311, 714] on img at bounding box center [306, 709] width 22 height 22
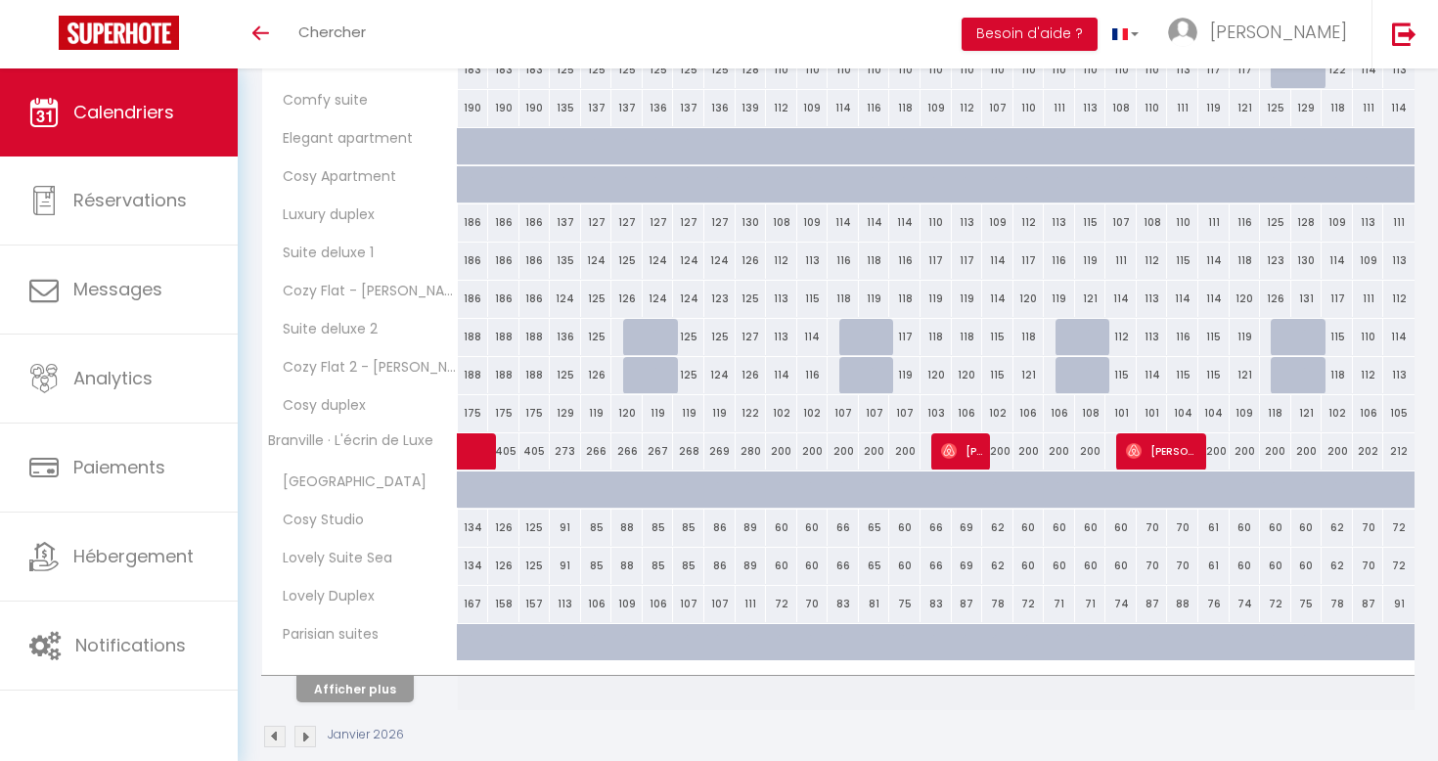
scroll to position [537, 0]
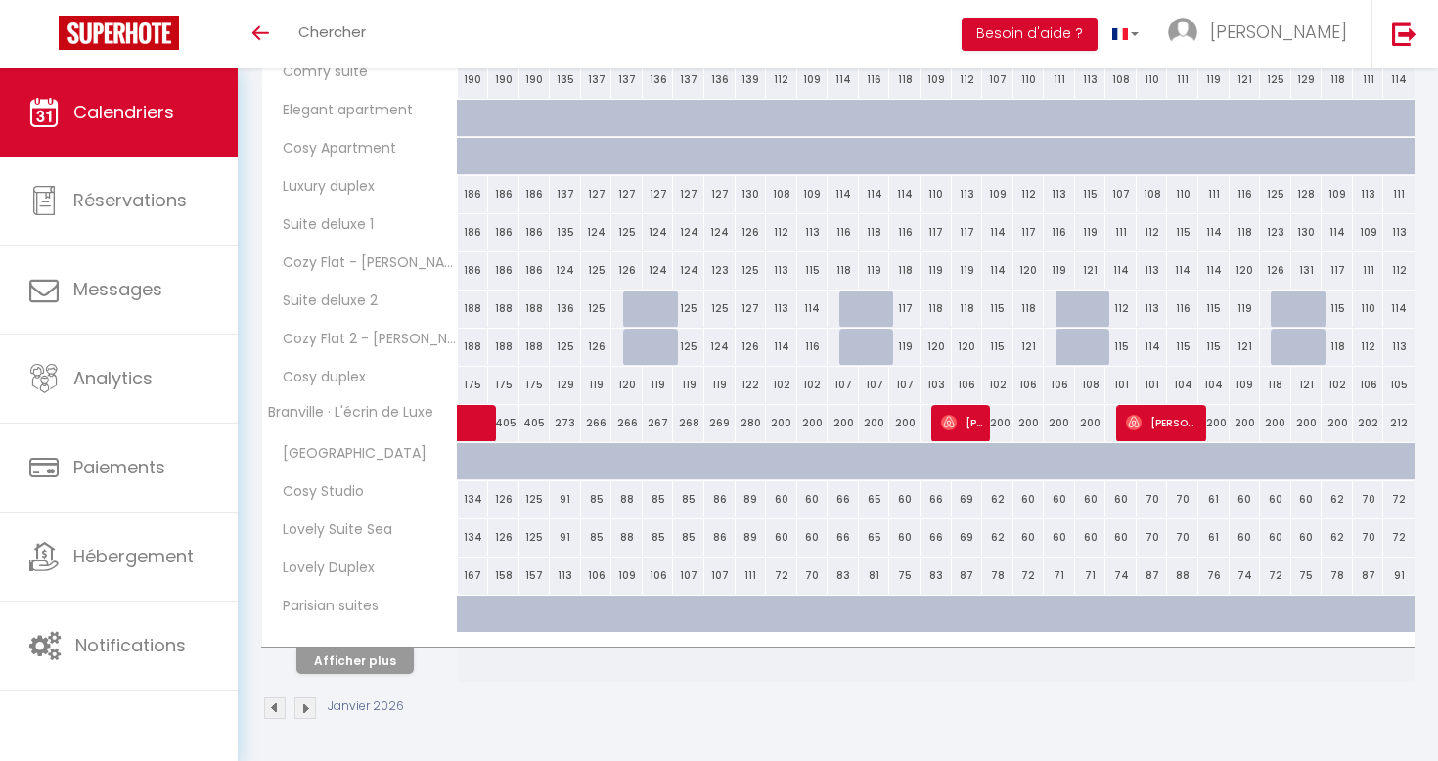
click at [296, 712] on img at bounding box center [306, 709] width 22 height 22
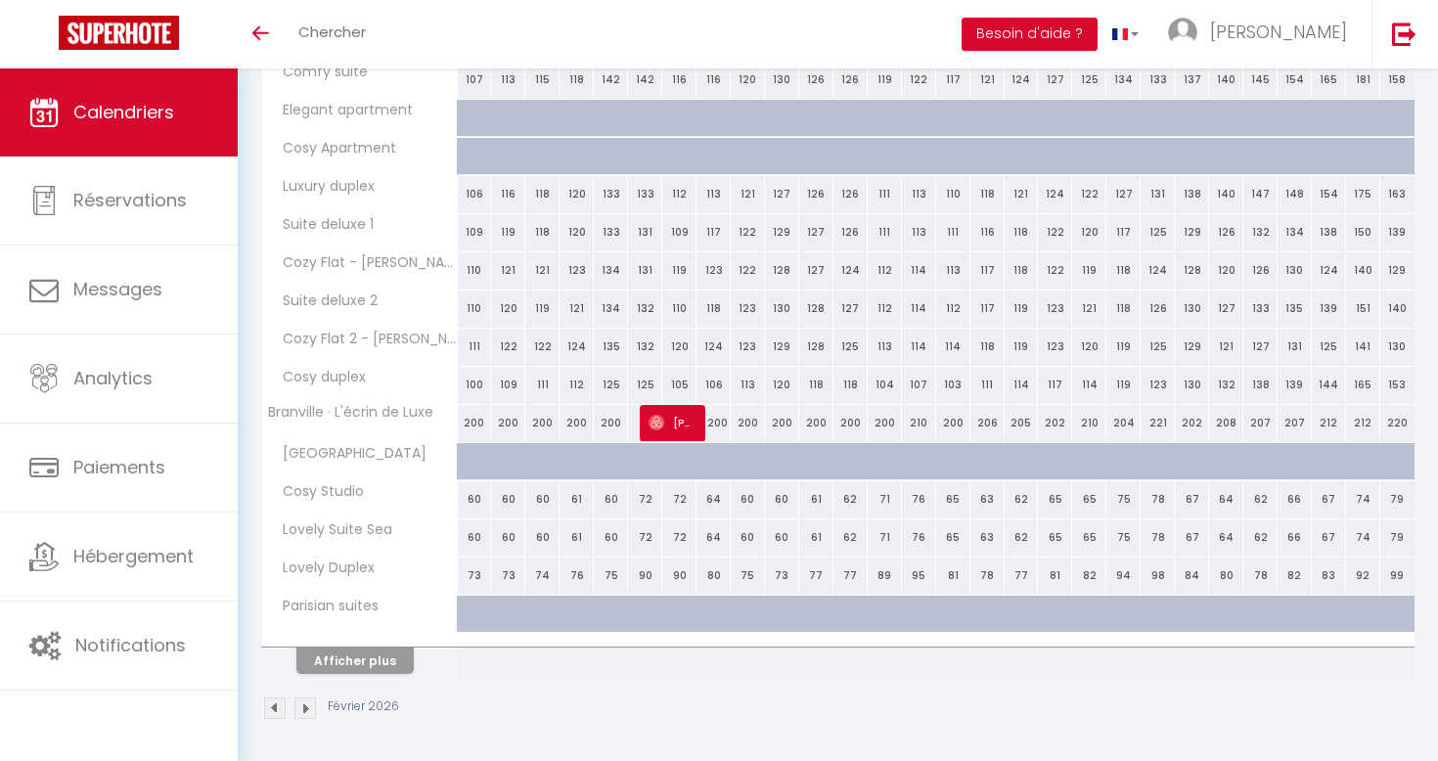
click at [307, 703] on img at bounding box center [306, 709] width 22 height 22
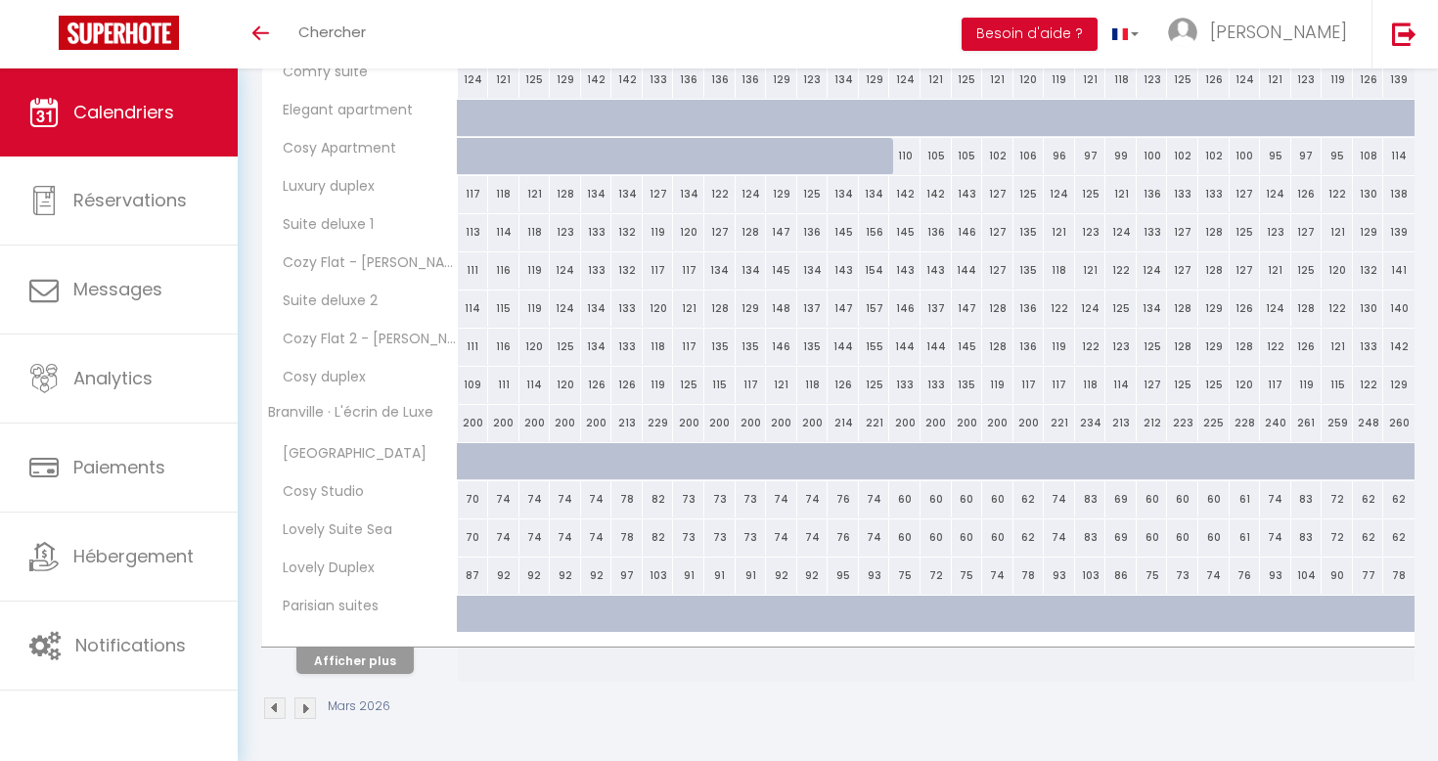
click at [315, 708] on img at bounding box center [306, 709] width 22 height 22
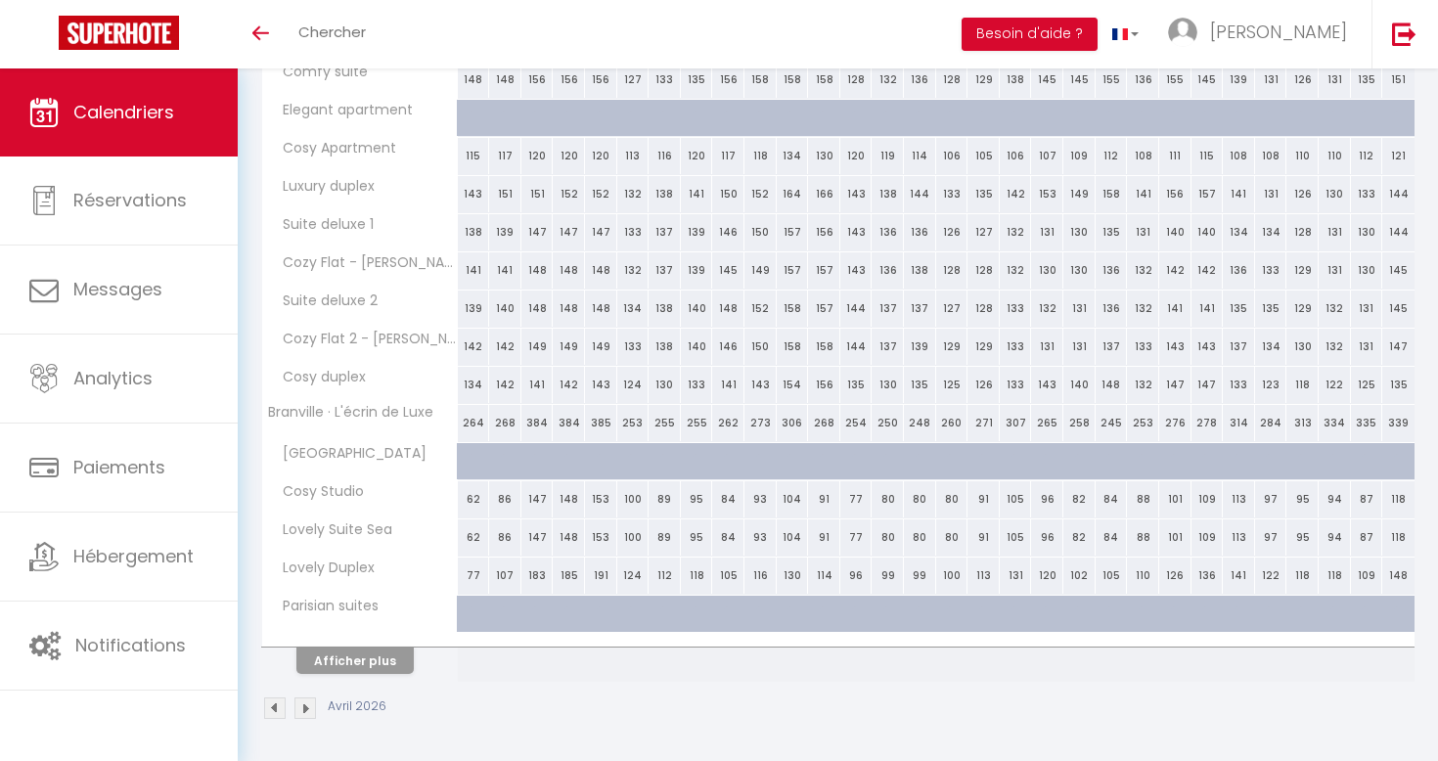
click at [306, 703] on img at bounding box center [306, 709] width 22 height 22
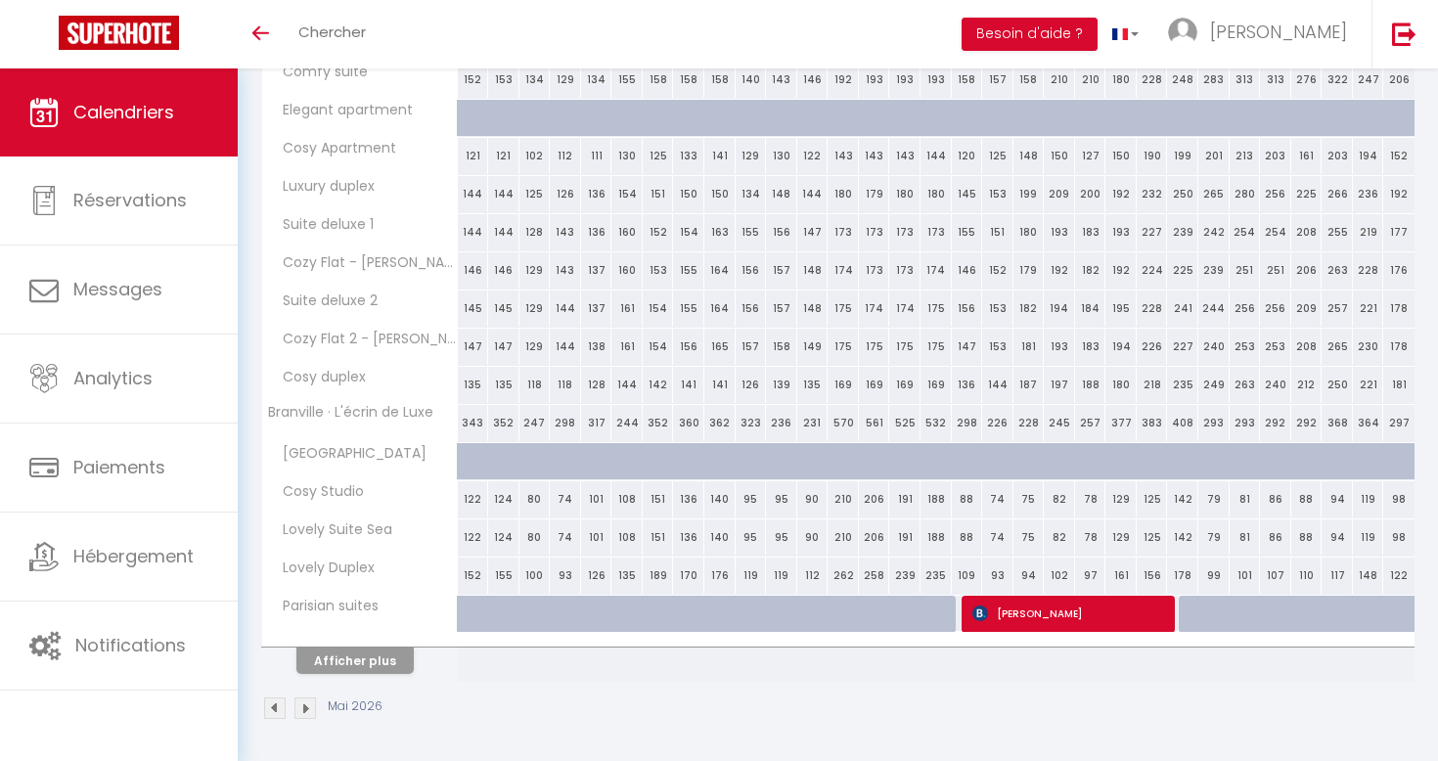
click at [303, 710] on img at bounding box center [306, 709] width 22 height 22
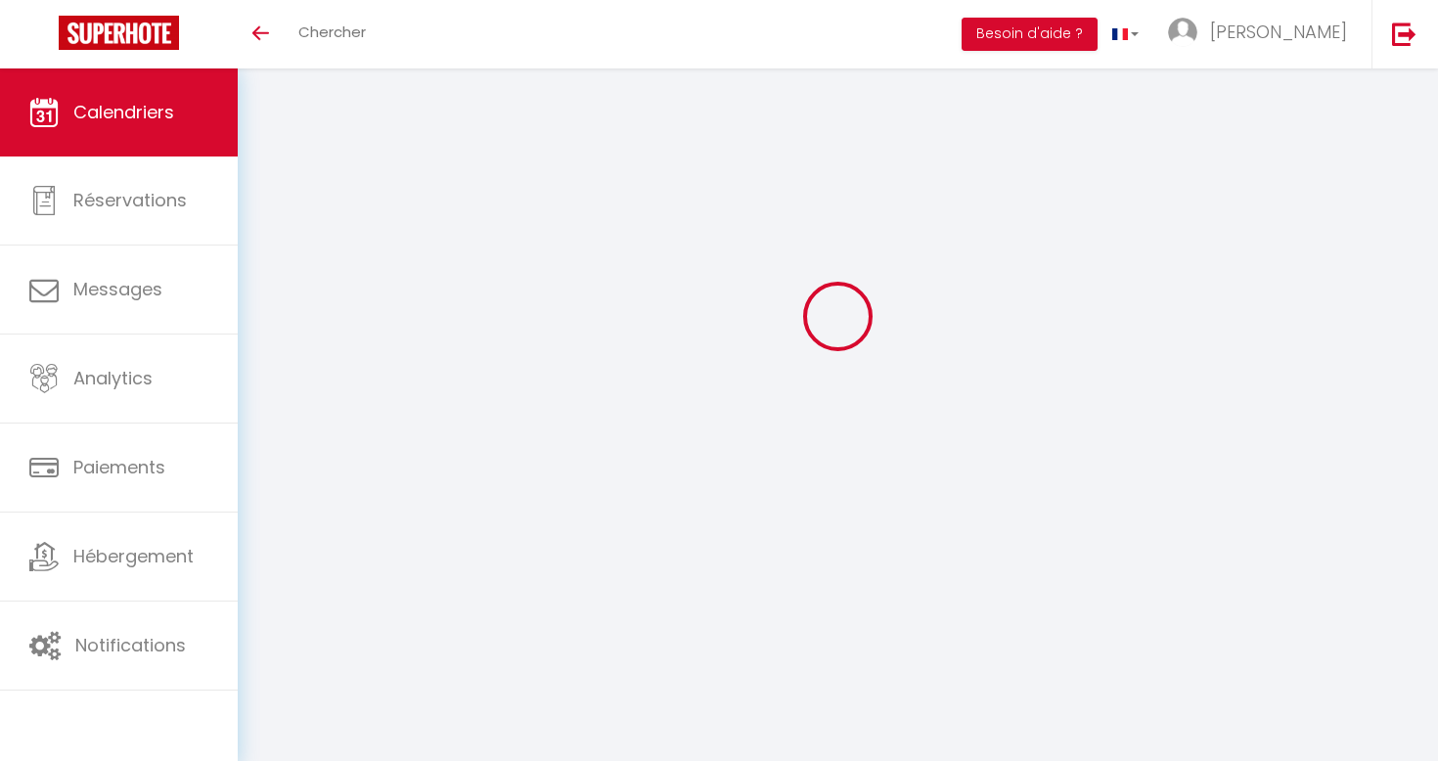
scroll to position [68, 0]
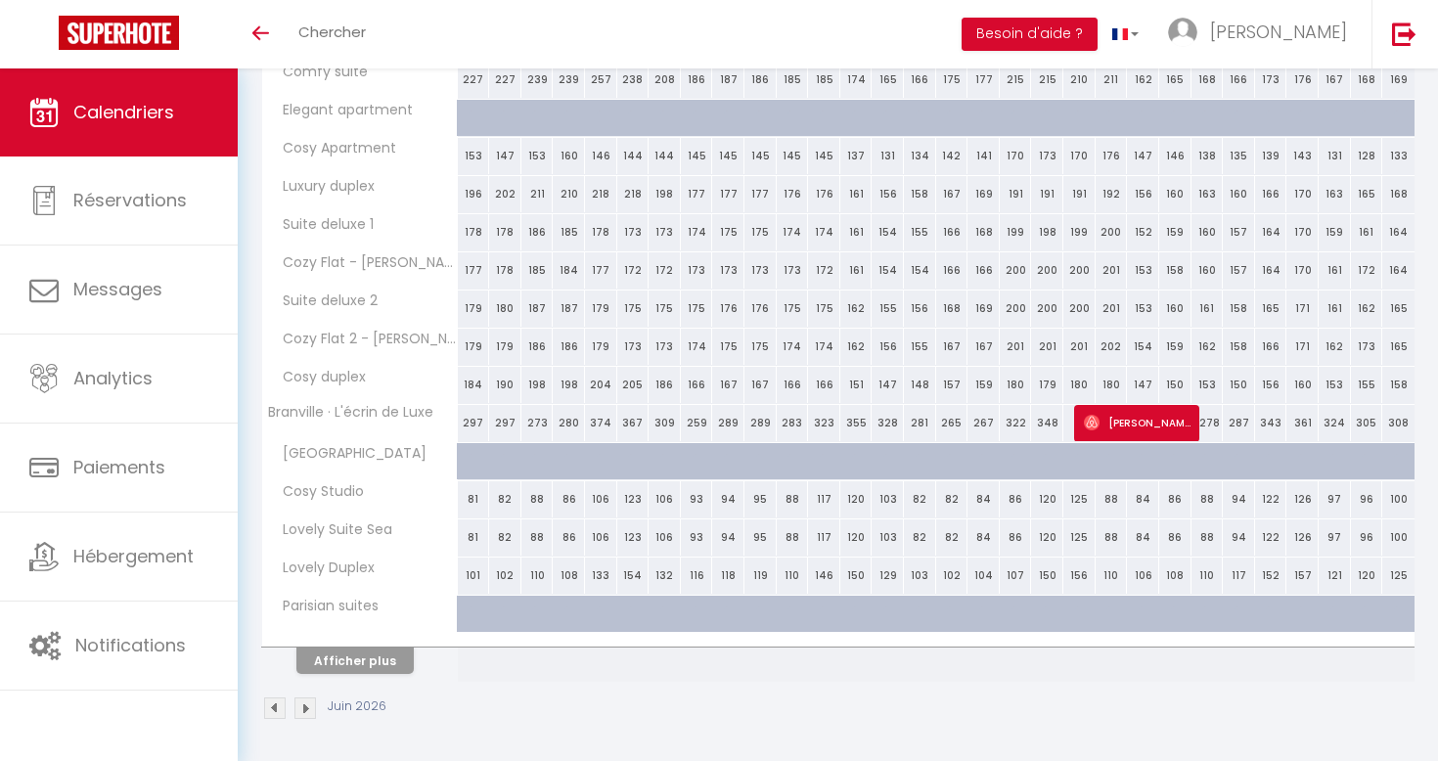
click at [278, 708] on img at bounding box center [275, 709] width 22 height 22
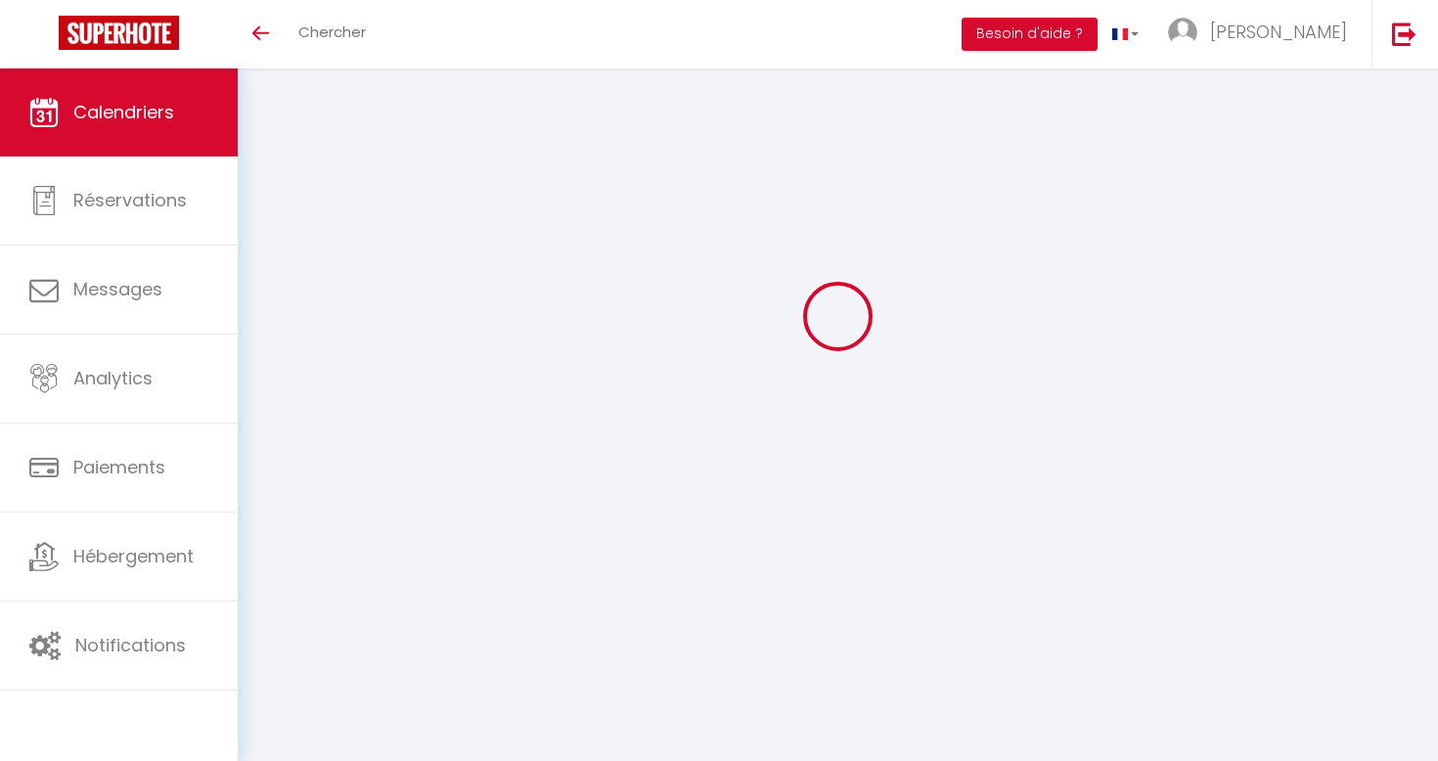
select select "0"
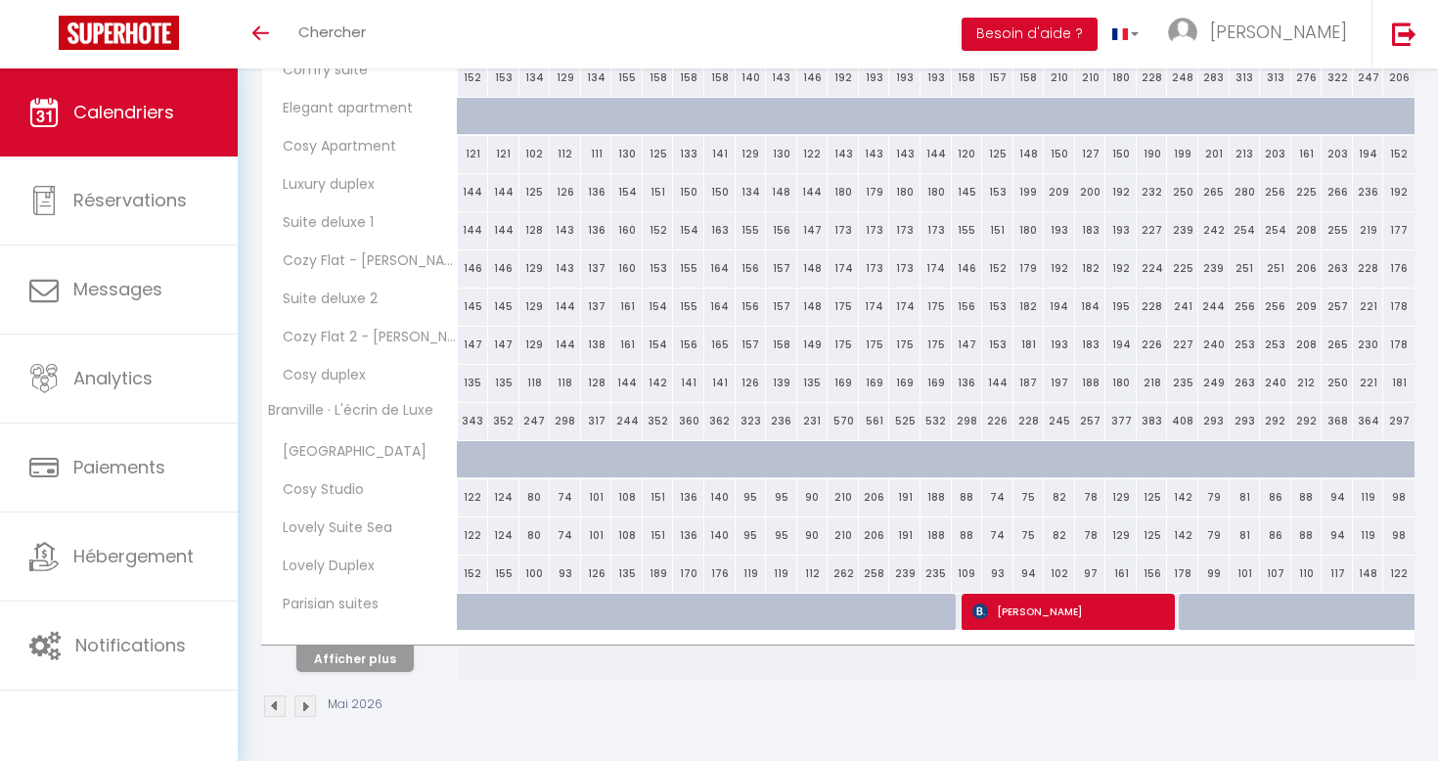
scroll to position [537, 0]
click at [1030, 610] on span "[PERSON_NAME]" at bounding box center [1072, 613] width 199 height 37
select select "KO"
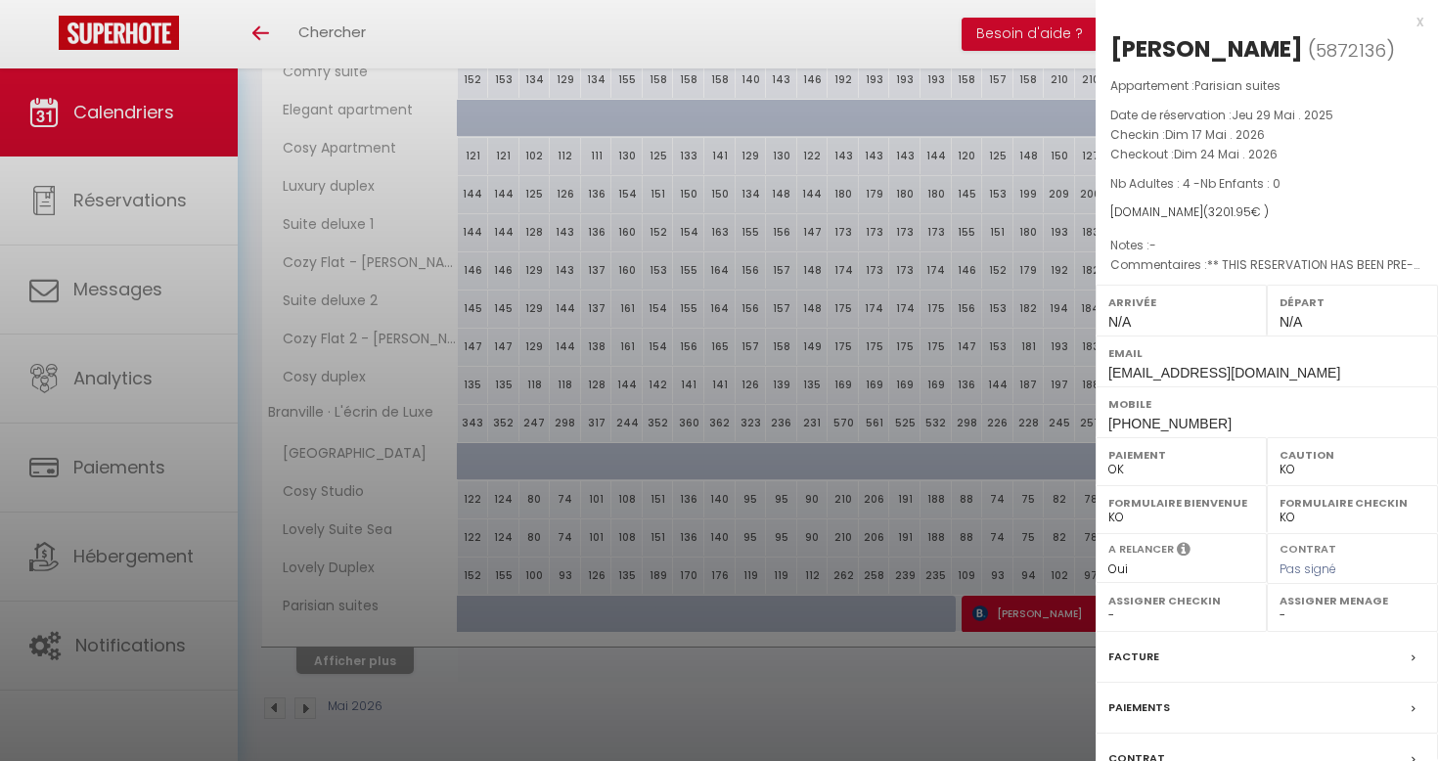
click at [1011, 590] on div at bounding box center [719, 380] width 1438 height 761
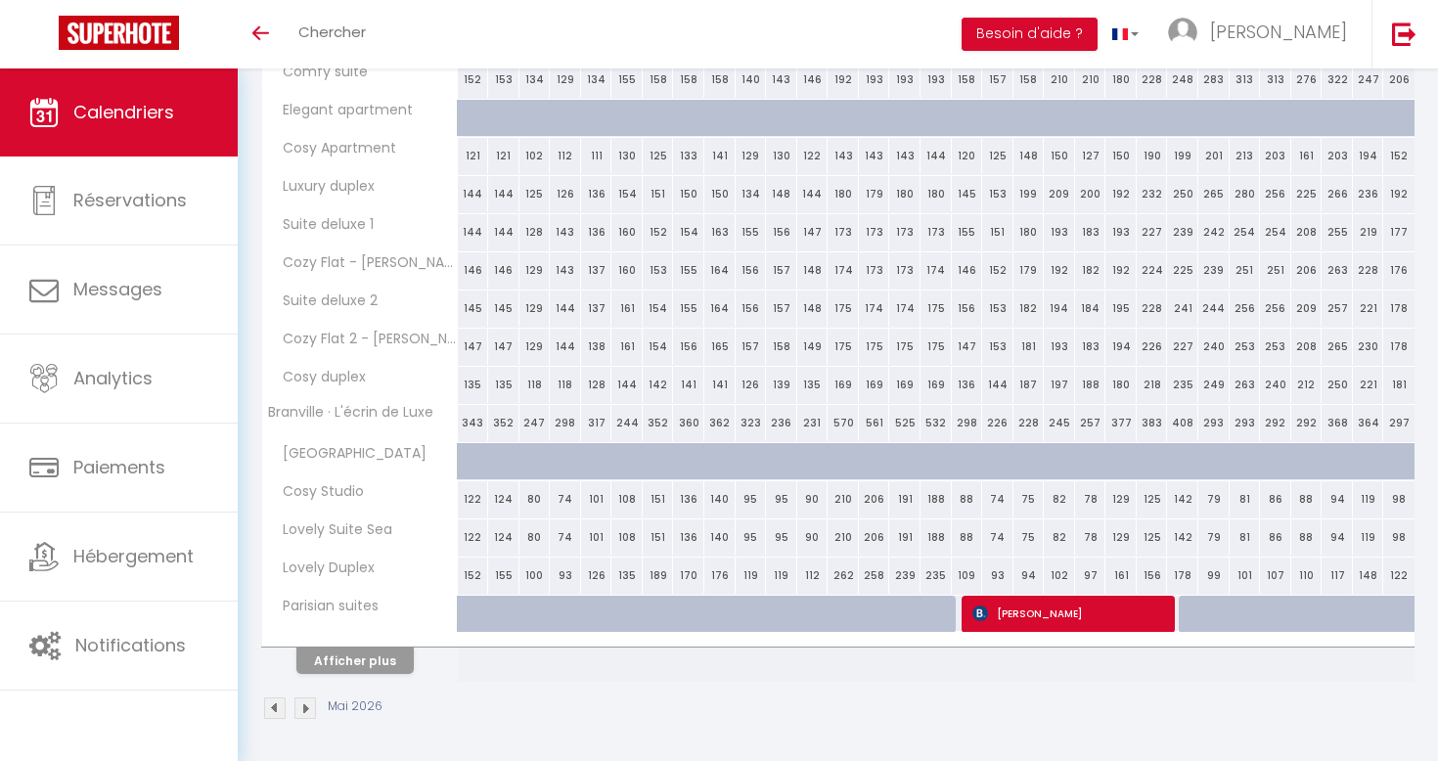
click at [306, 706] on img at bounding box center [306, 709] width 22 height 22
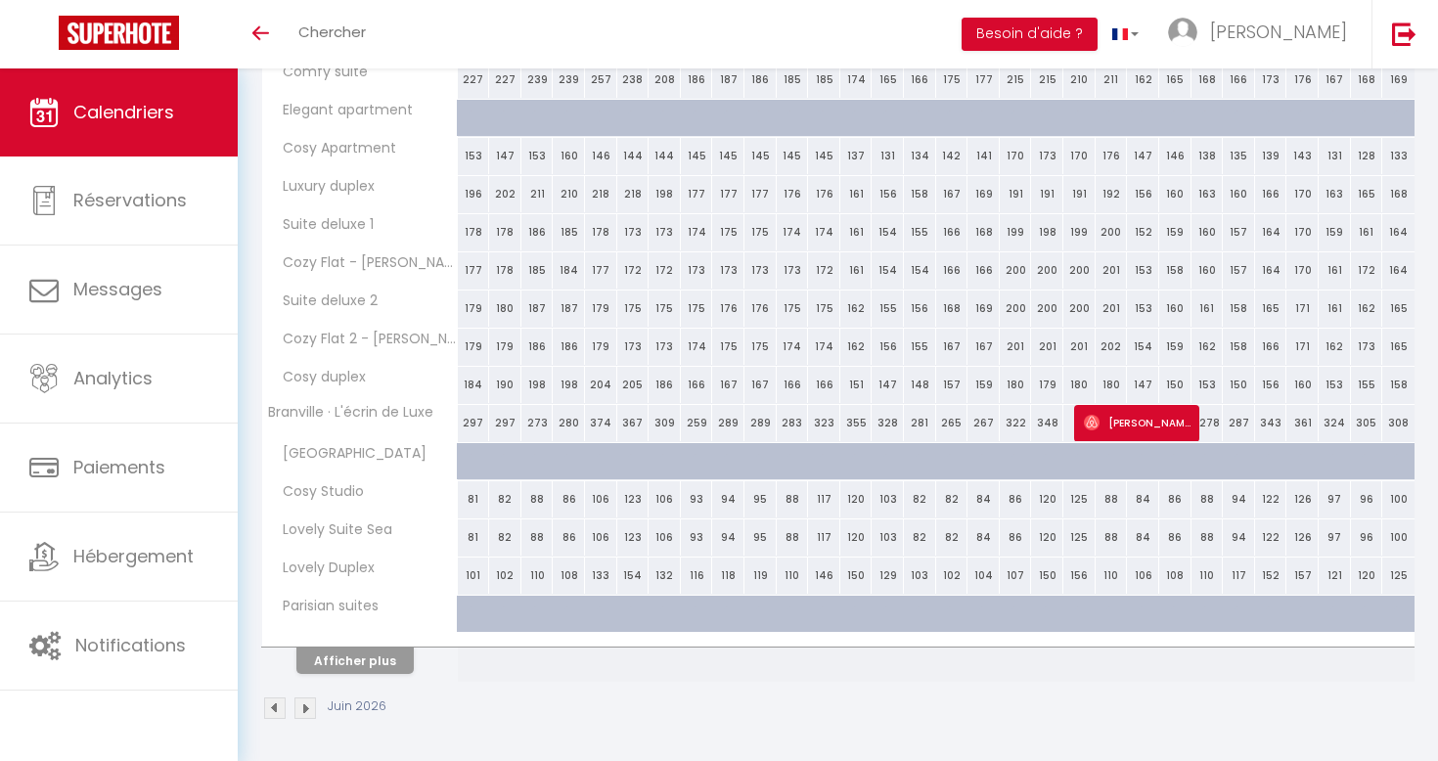
click at [303, 707] on img at bounding box center [306, 709] width 22 height 22
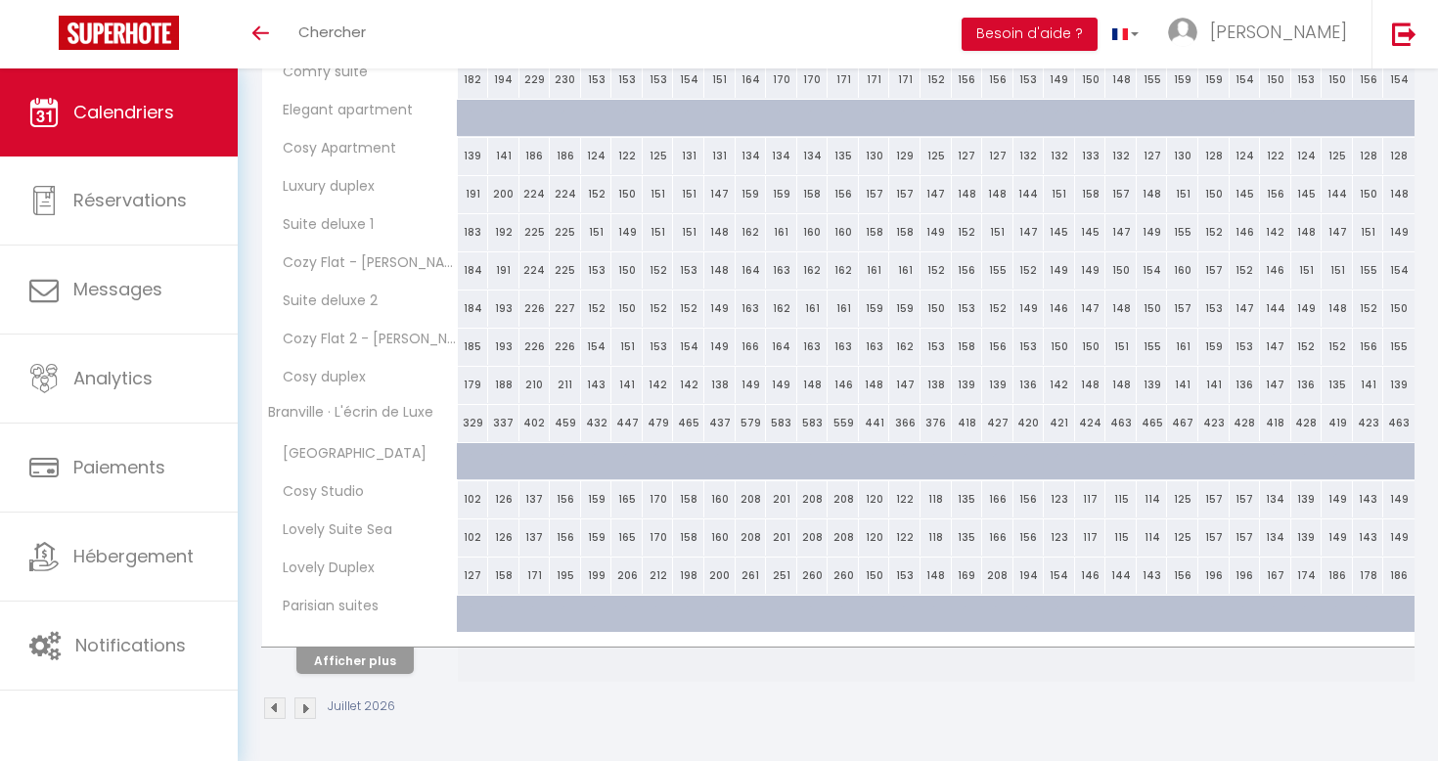
click at [298, 708] on img at bounding box center [306, 709] width 22 height 22
click at [316, 657] on button "Afficher plus" at bounding box center [354, 659] width 117 height 26
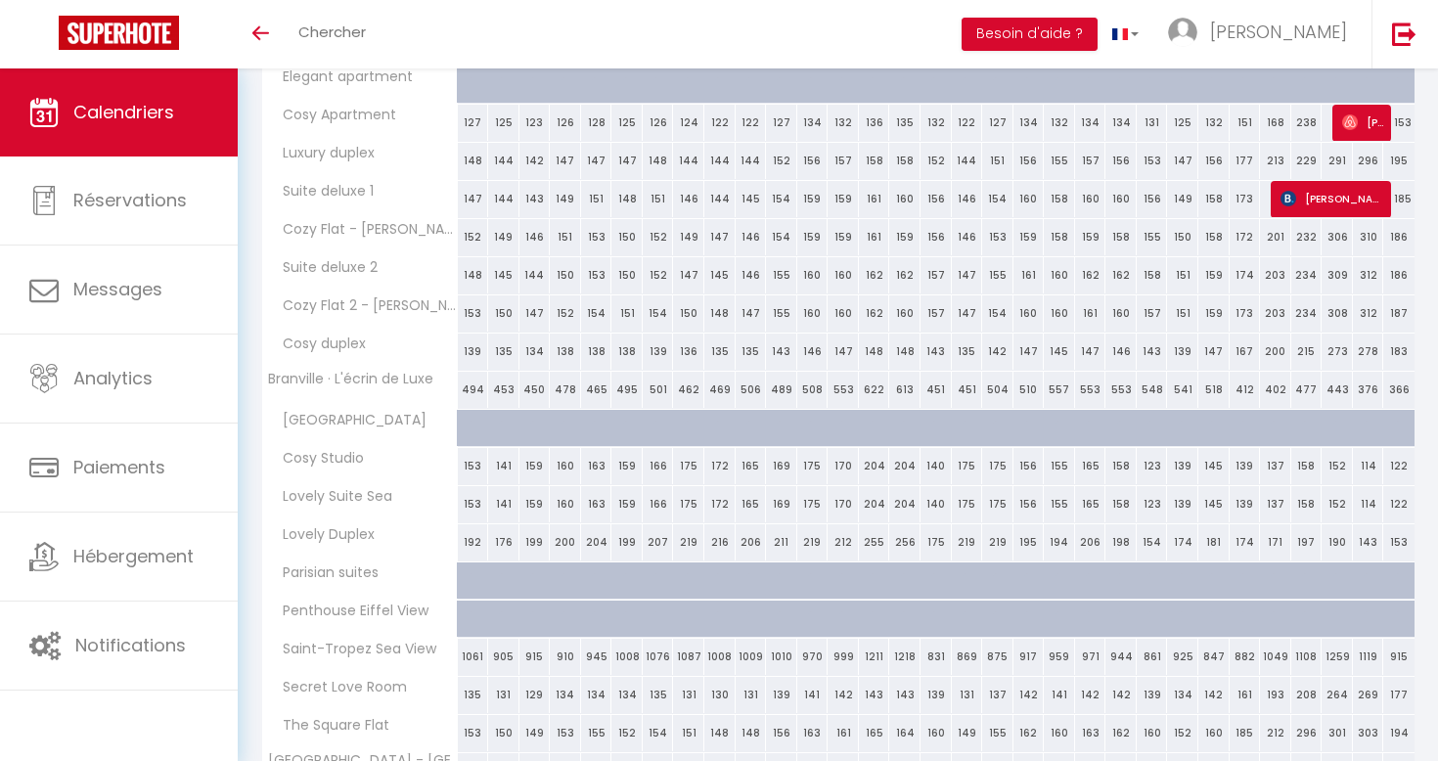
scroll to position [132, 0]
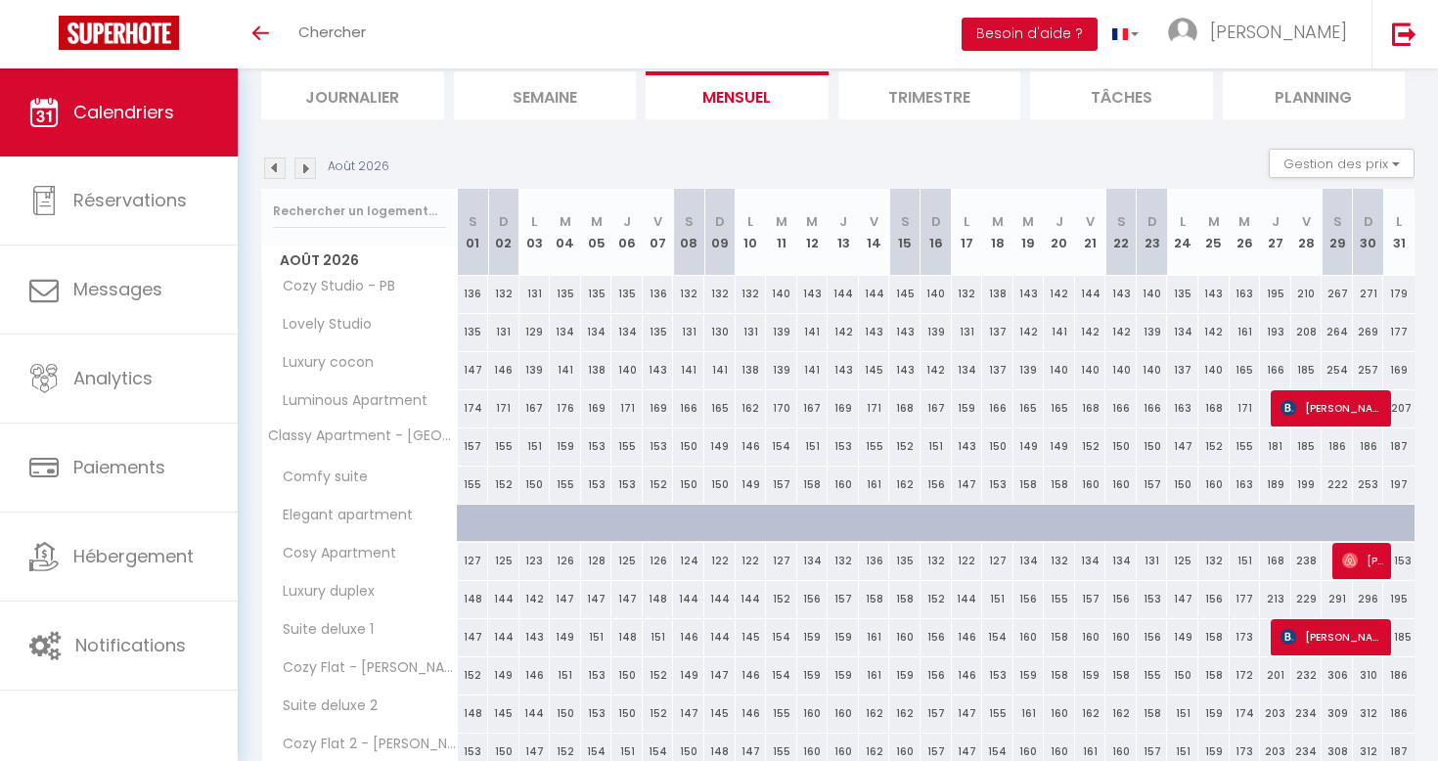
click at [1279, 450] on div "181" at bounding box center [1275, 447] width 31 height 36
select select "1"
type input "Jeu 27 Août 2026"
type input "Ven 28 Août 2026"
click at [1275, 445] on div at bounding box center [719, 380] width 1438 height 761
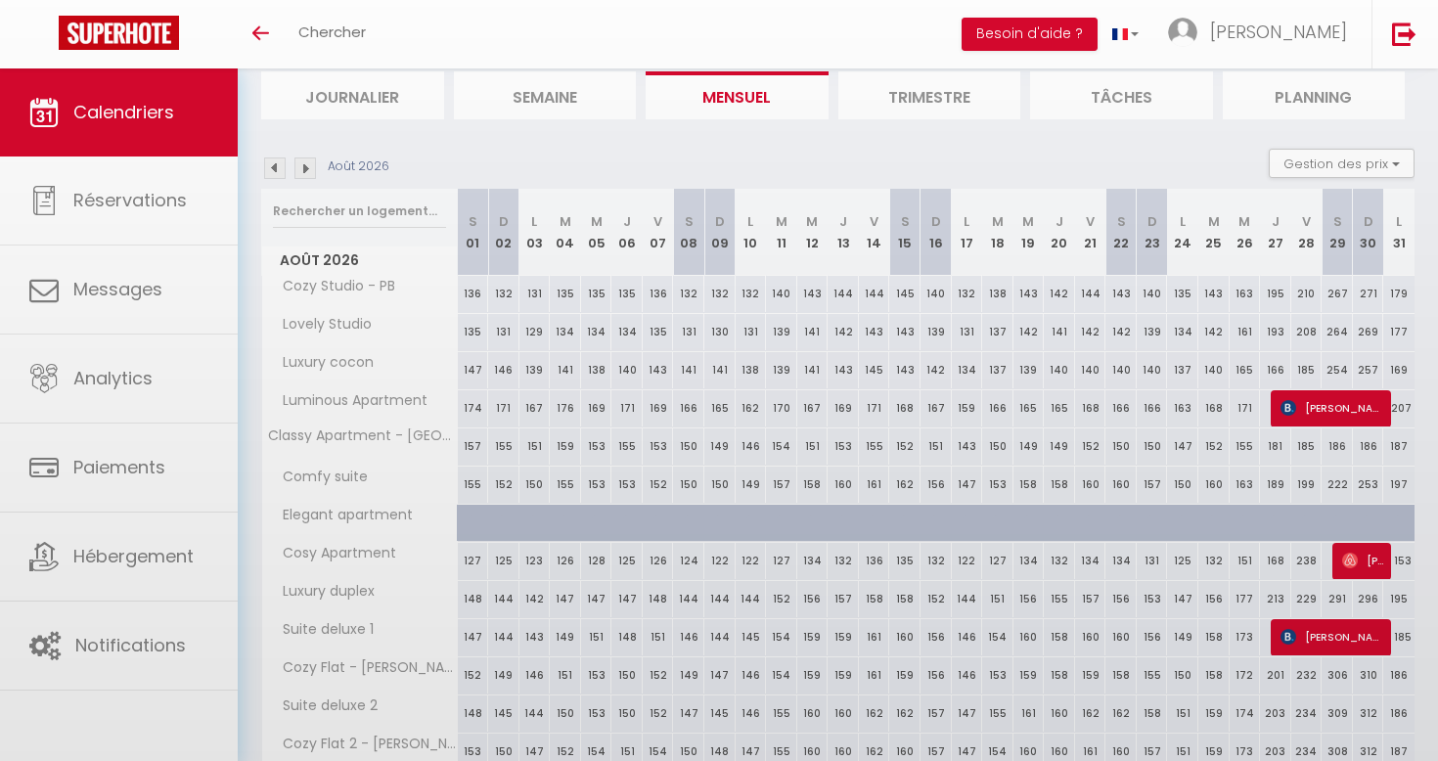
select select
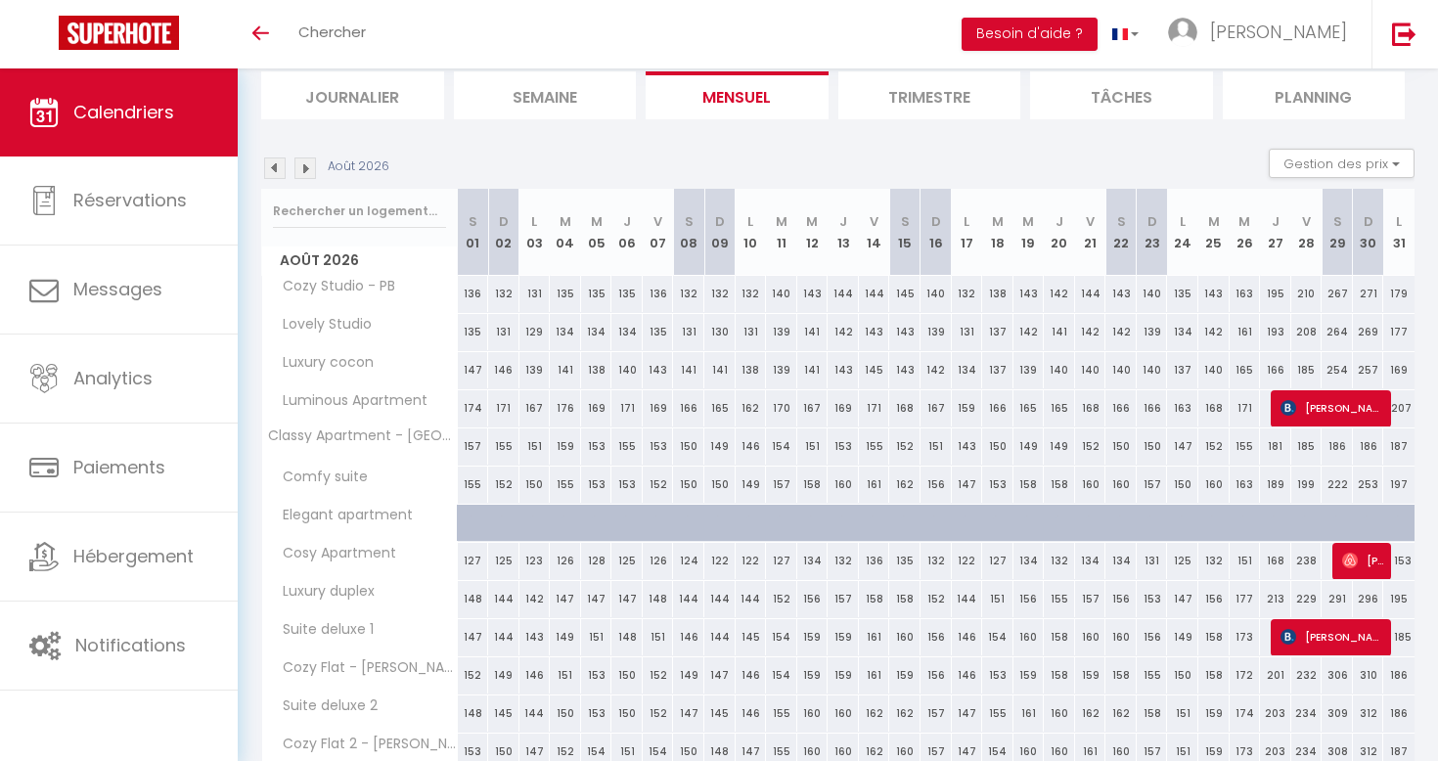
click at [1274, 443] on div "181" at bounding box center [1275, 447] width 31 height 36
select select "1"
type input "Jeu 27 Août 2026"
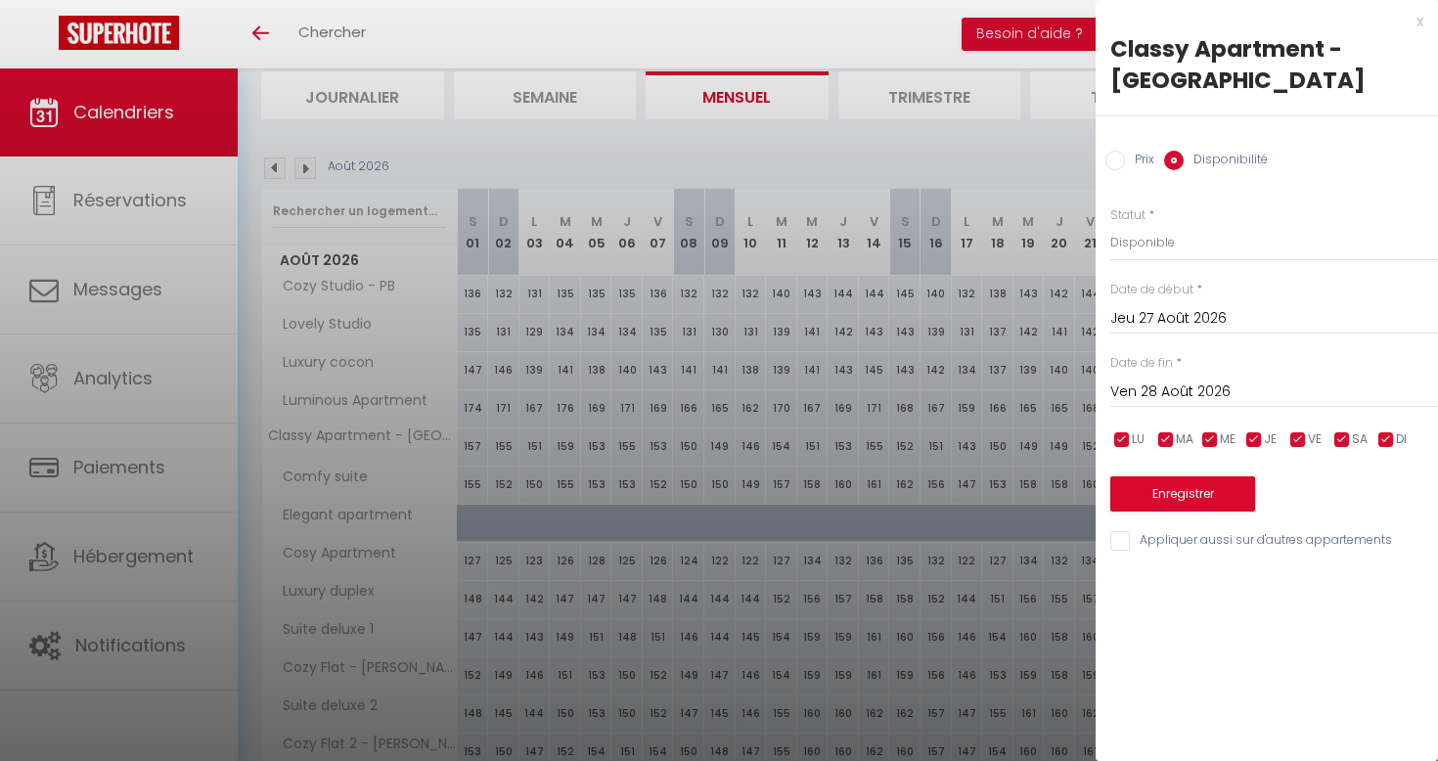
click at [1198, 383] on input "Ven 28 Août 2026" at bounding box center [1275, 392] width 328 height 25
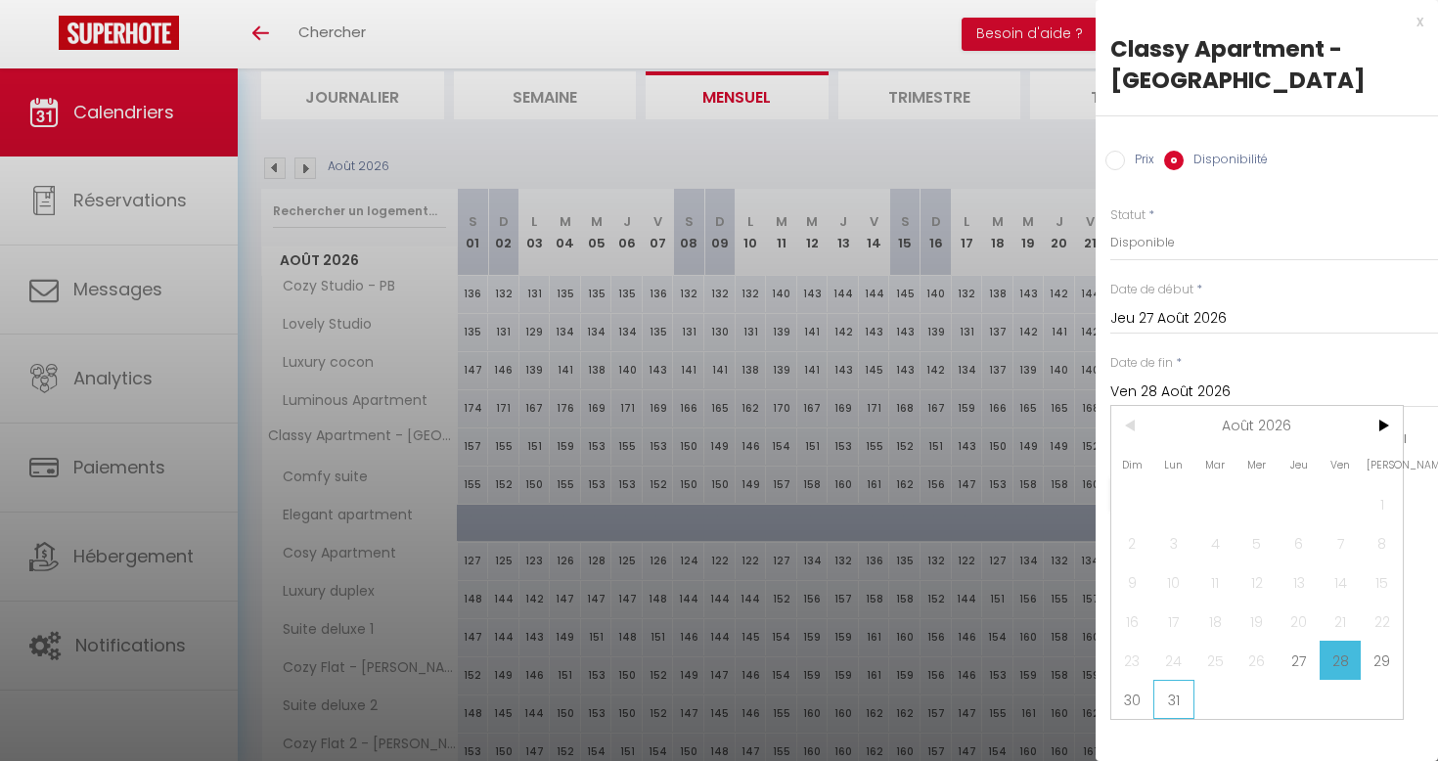
click at [1173, 713] on span "31" at bounding box center [1175, 699] width 42 height 39
type input "Lun 31 Août 2026"
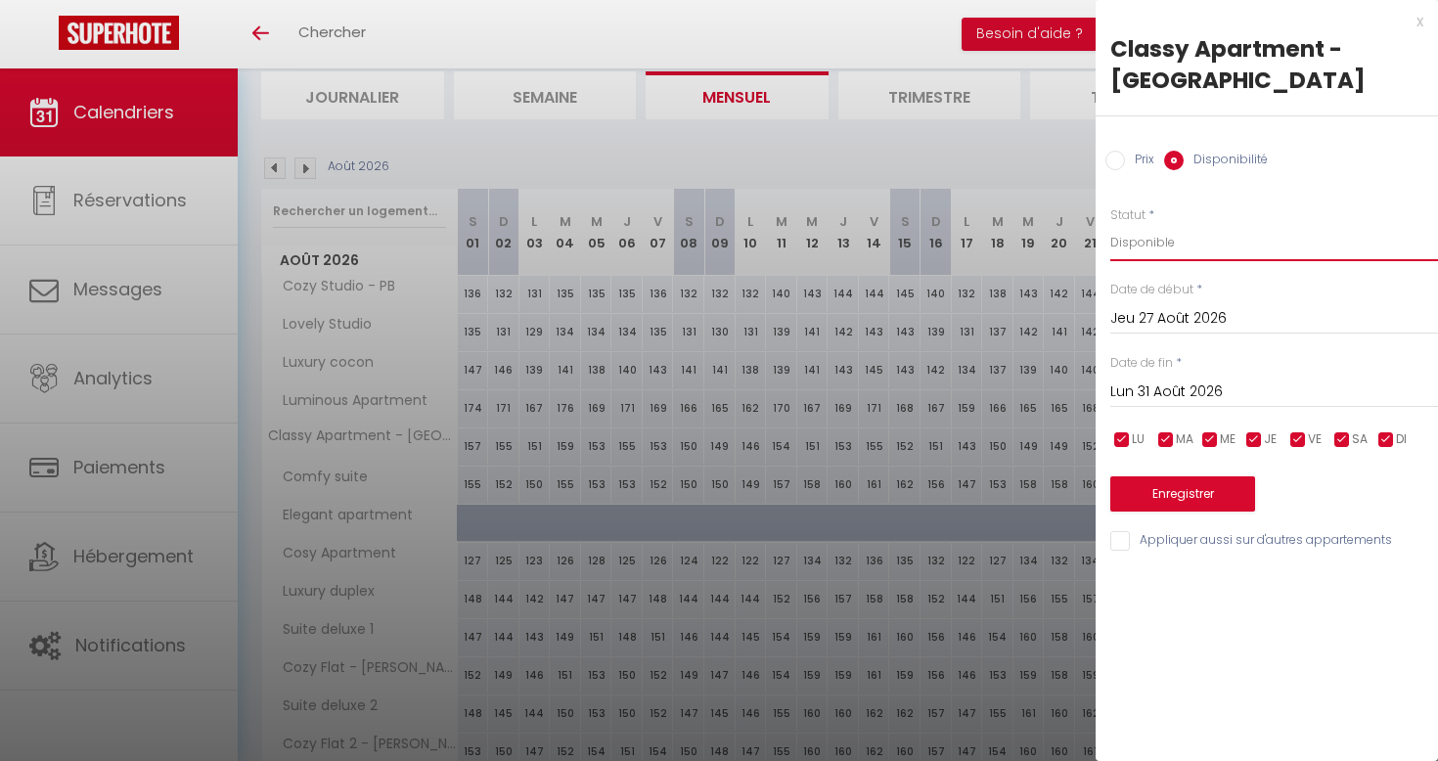
select select "0"
click at [1186, 494] on button "Enregistrer" at bounding box center [1183, 493] width 145 height 35
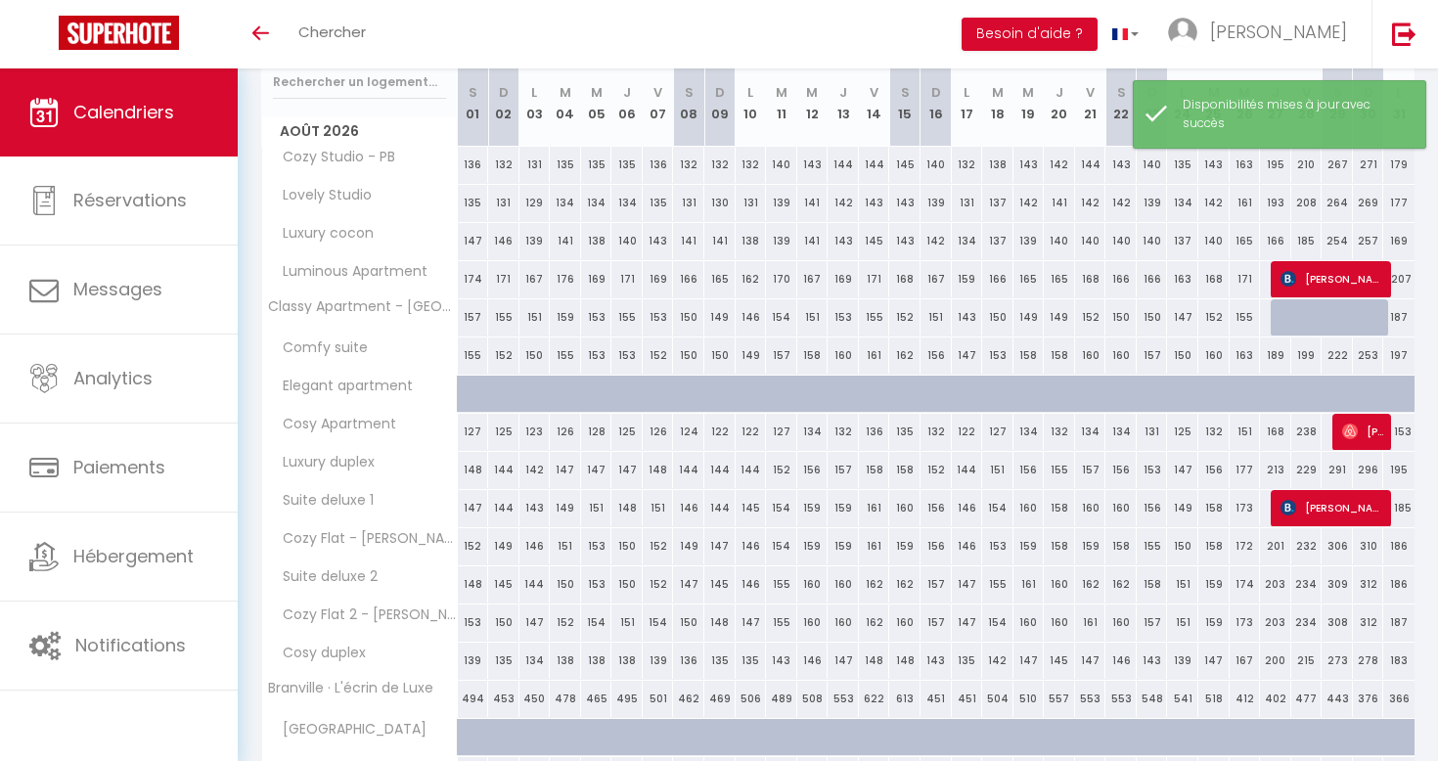
scroll to position [263, 0]
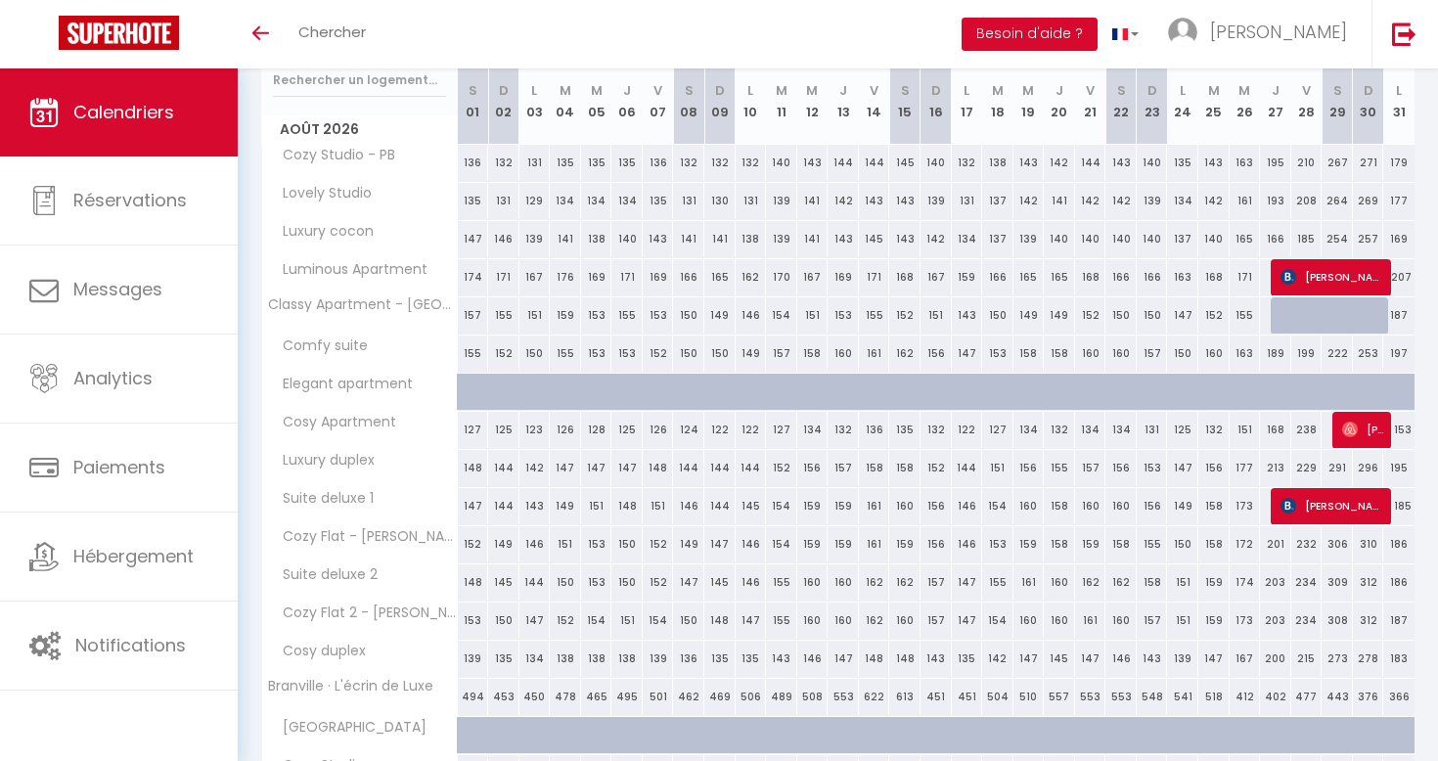
click at [1272, 538] on div "201" at bounding box center [1275, 544] width 31 height 36
select select "1"
type input "Jeu 27 Août 2026"
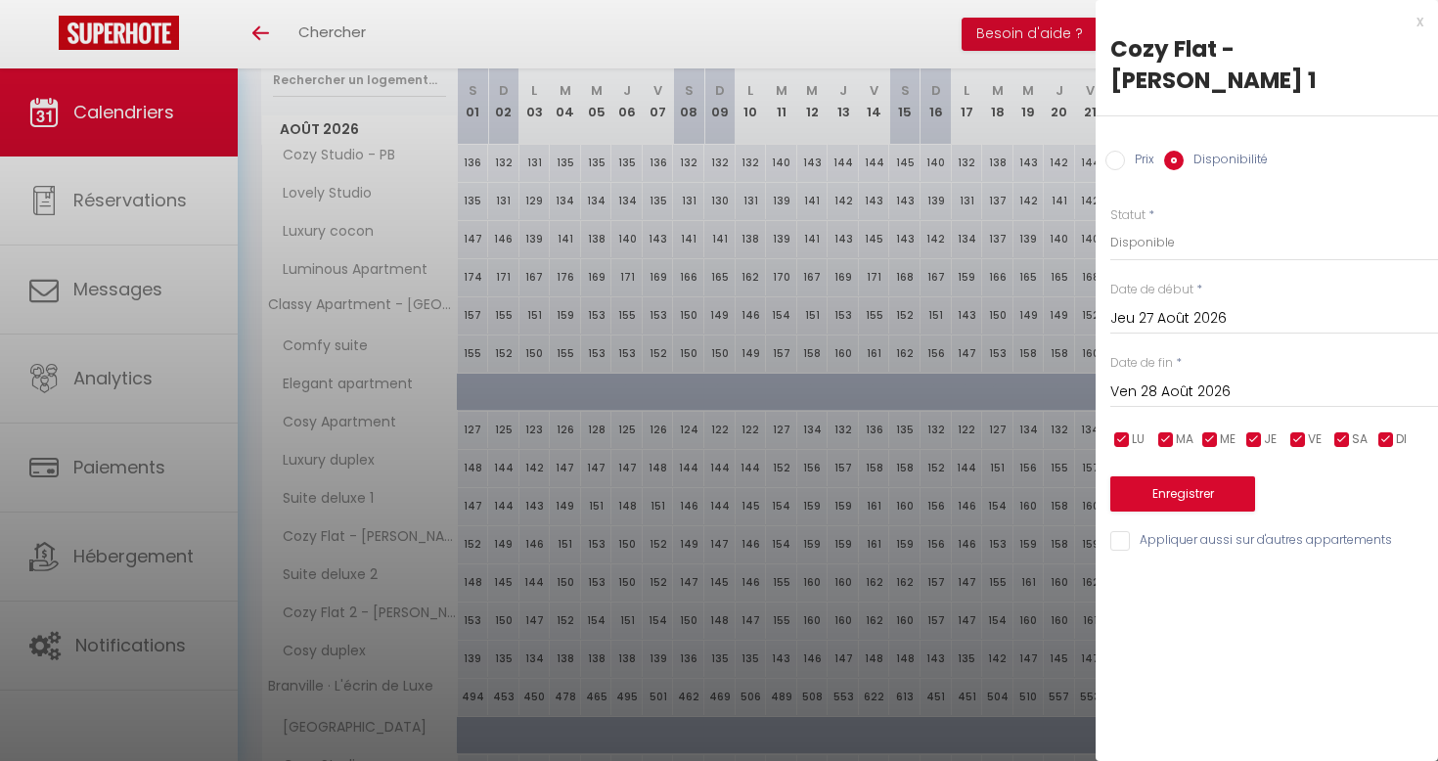
click at [1262, 380] on input "Ven 28 Août 2026" at bounding box center [1275, 392] width 328 height 25
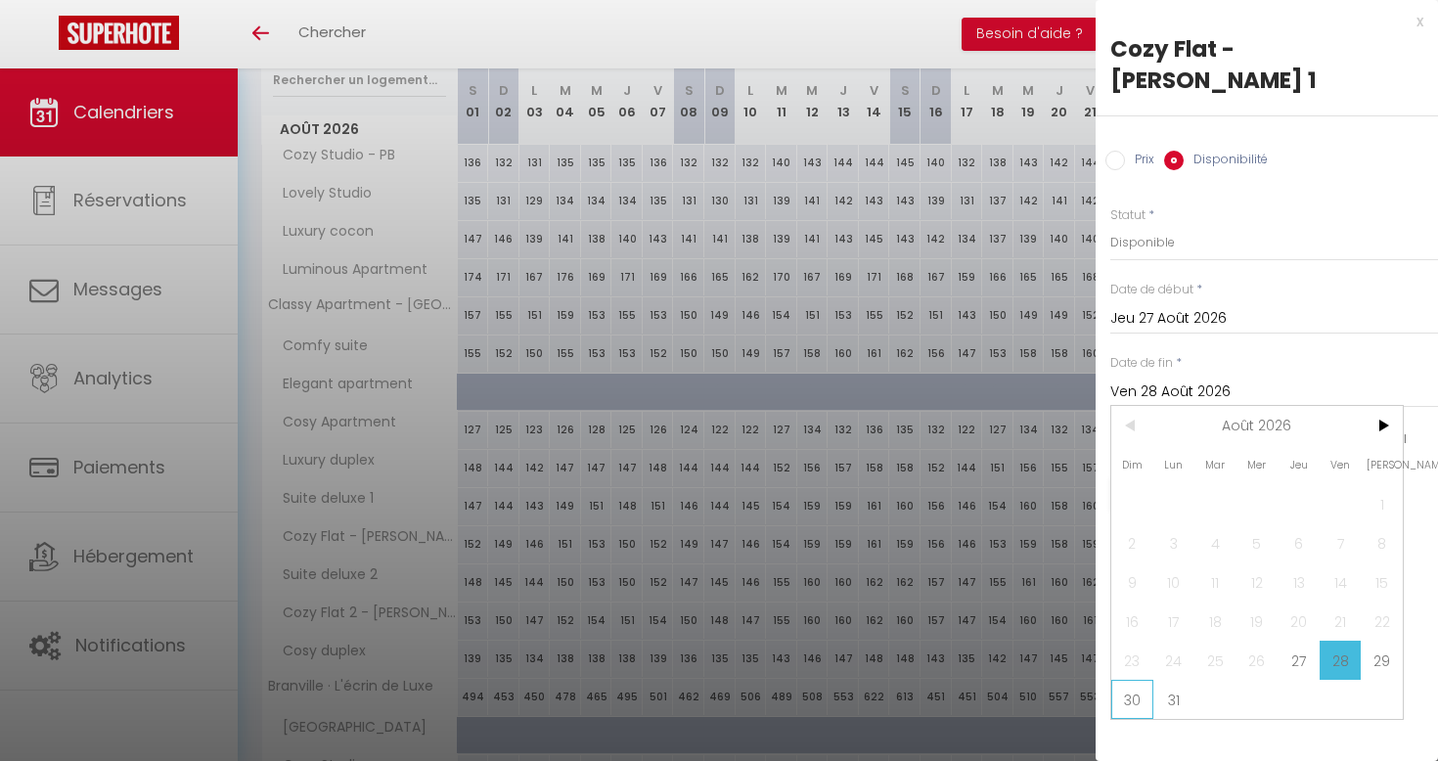
click at [1130, 680] on span "30" at bounding box center [1132, 699] width 42 height 39
type input "Dim 30 Août 2026"
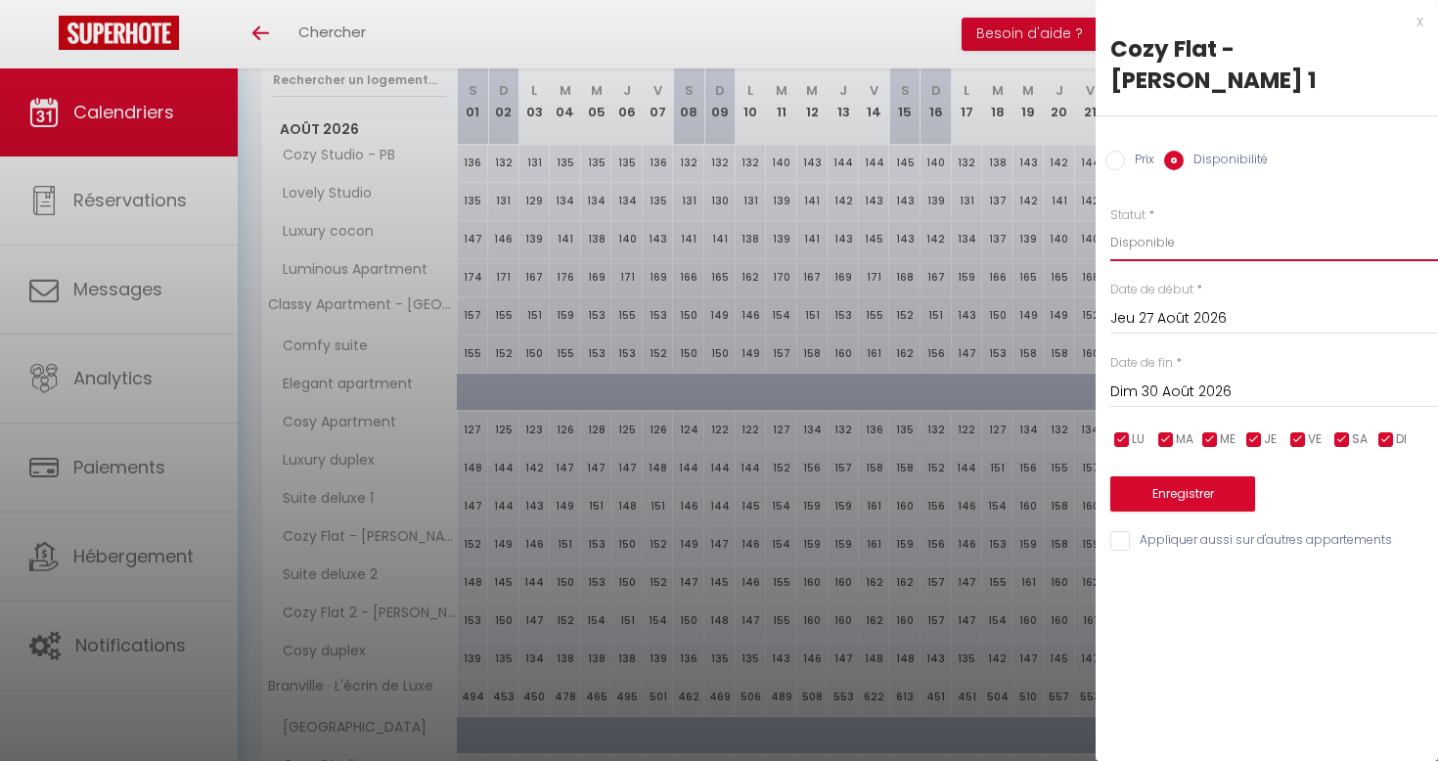
select select "0"
click at [1208, 476] on button "Enregistrer" at bounding box center [1183, 493] width 145 height 35
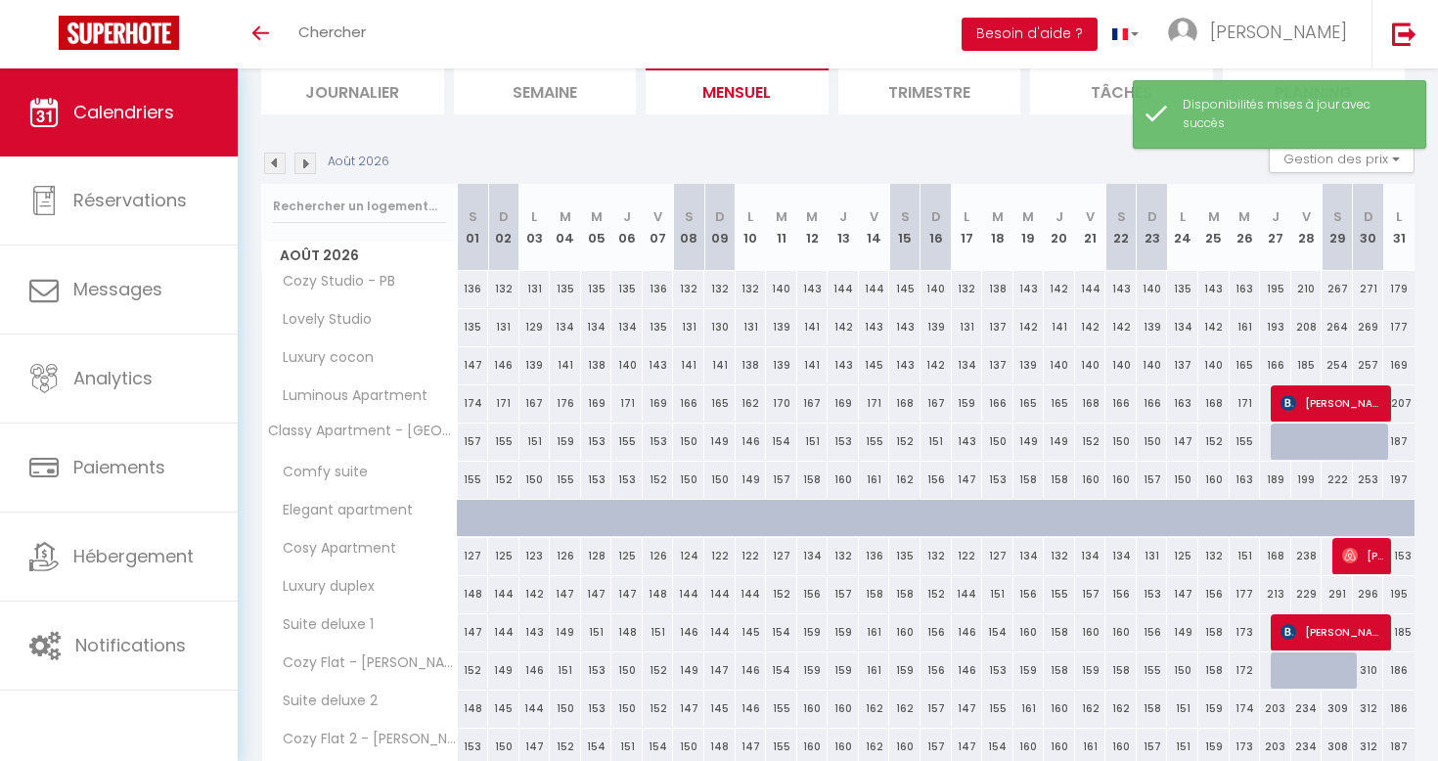
scroll to position [201, 0]
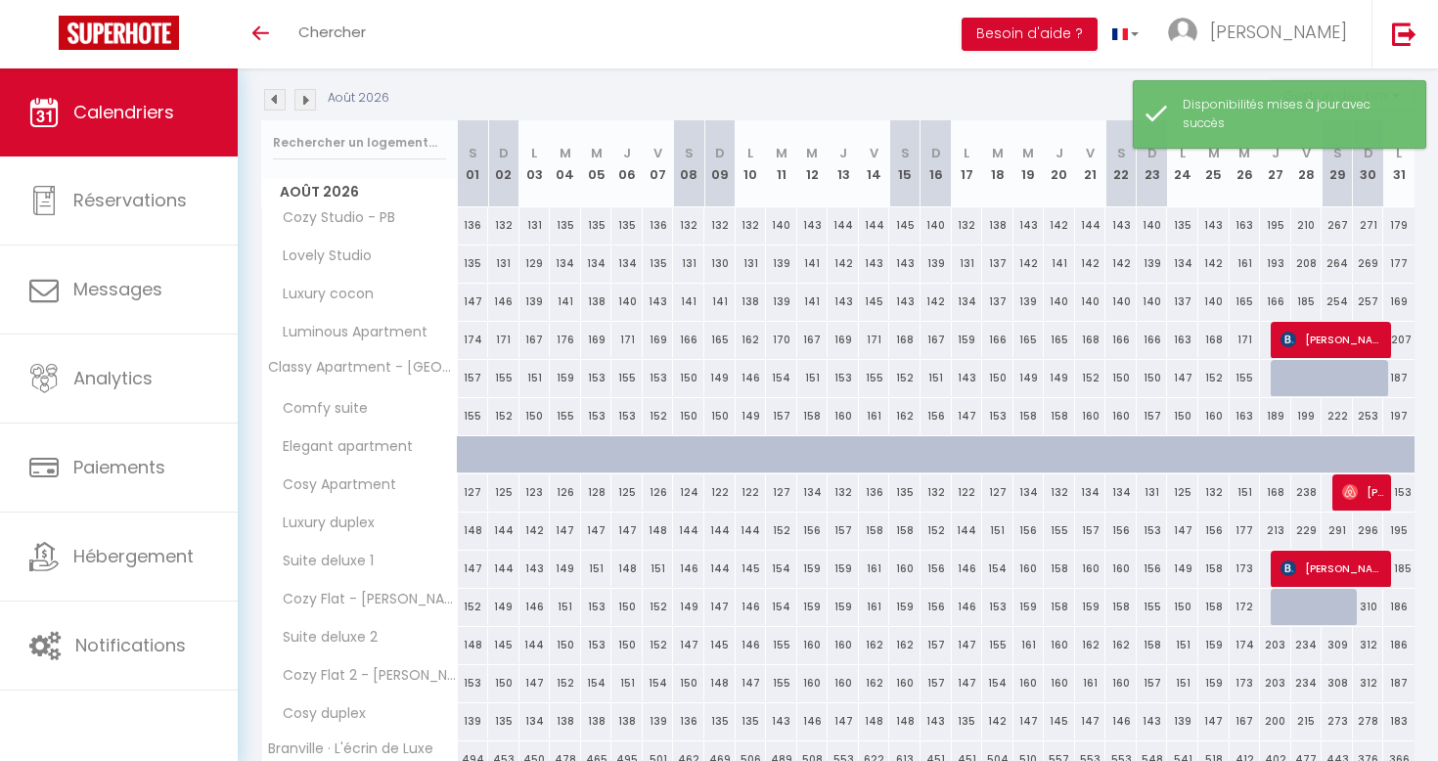
click at [1365, 602] on div "310" at bounding box center [1368, 607] width 31 height 36
select select "1"
type input "Dim 30 Août 2026"
type input "Lun 31 Août 2026"
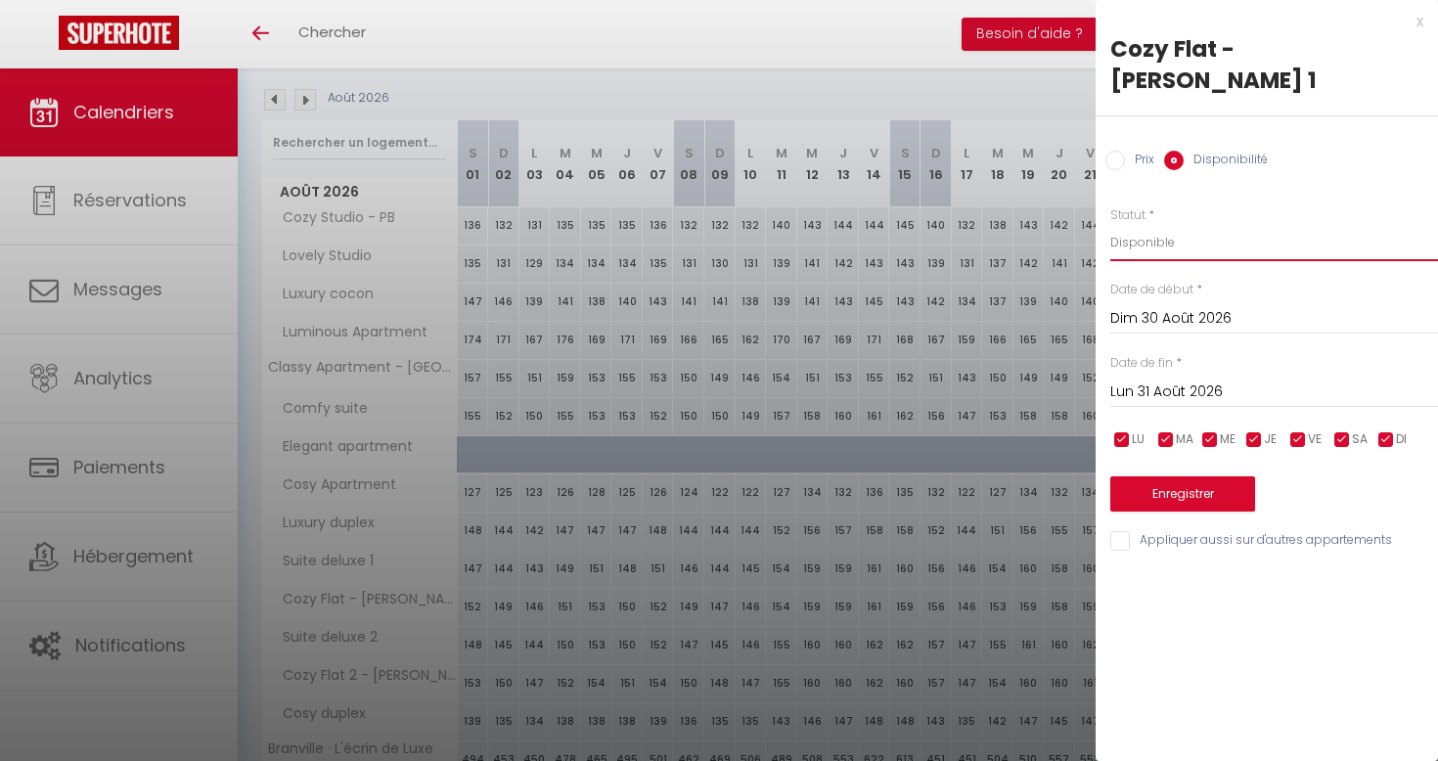
select select "0"
click at [1186, 476] on button "Enregistrer" at bounding box center [1183, 493] width 145 height 35
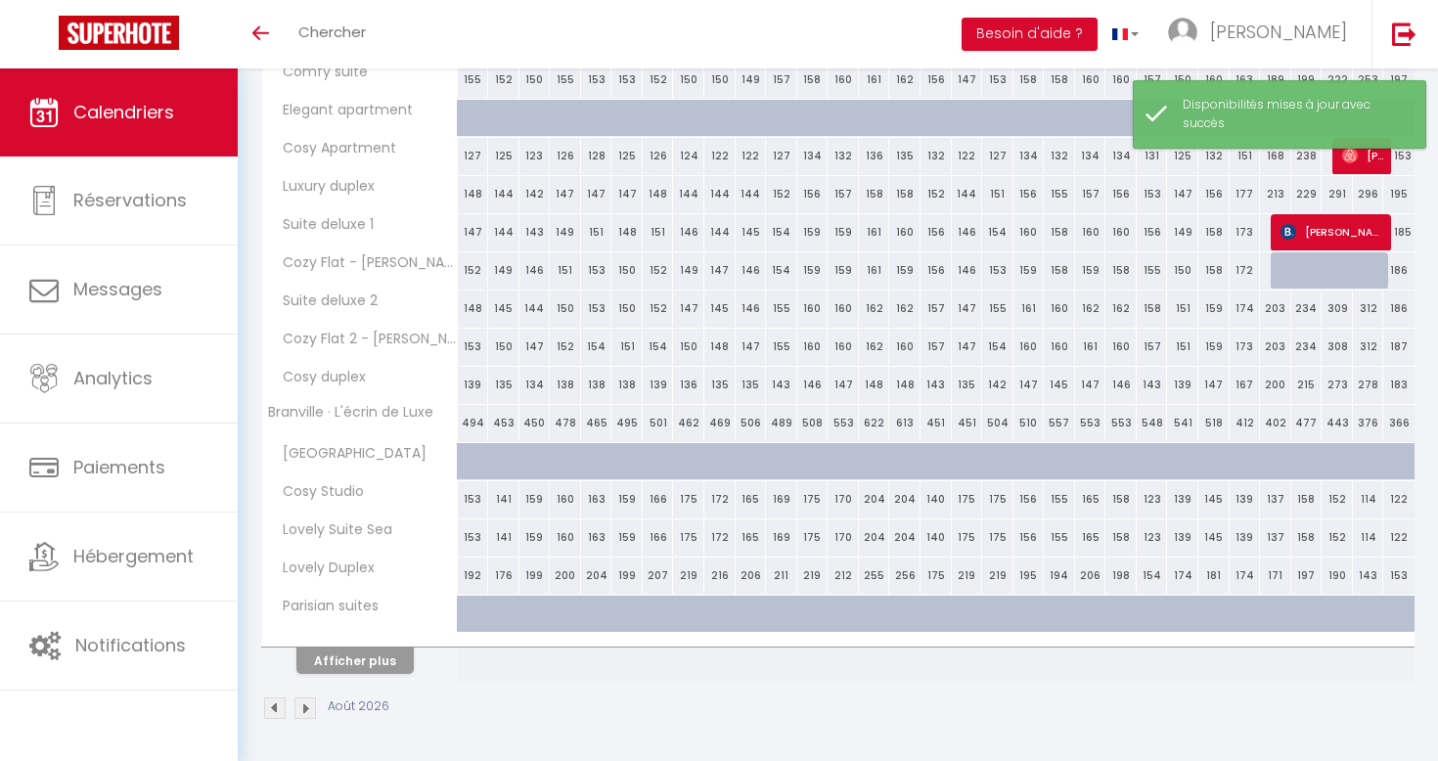
click at [306, 699] on img at bounding box center [306, 709] width 22 height 22
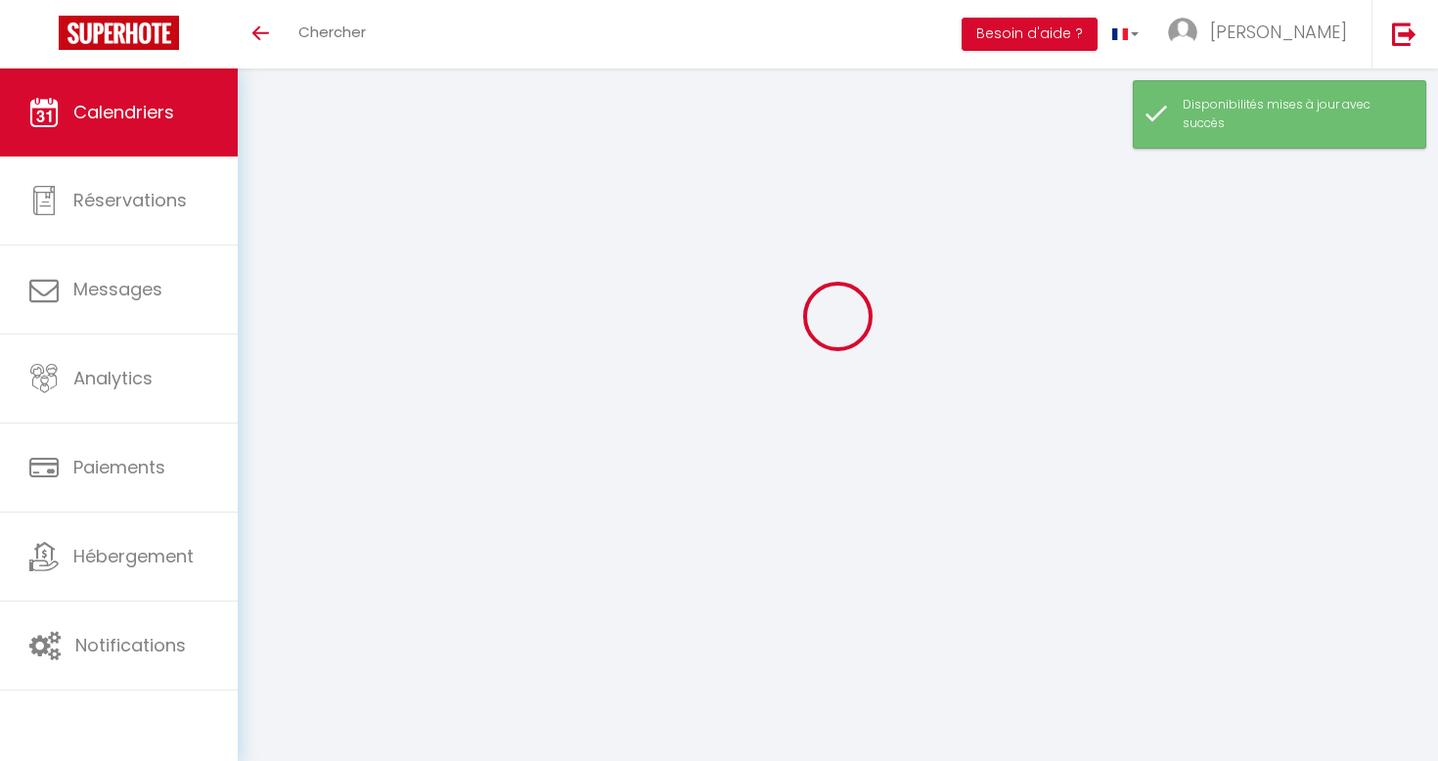
scroll to position [68, 0]
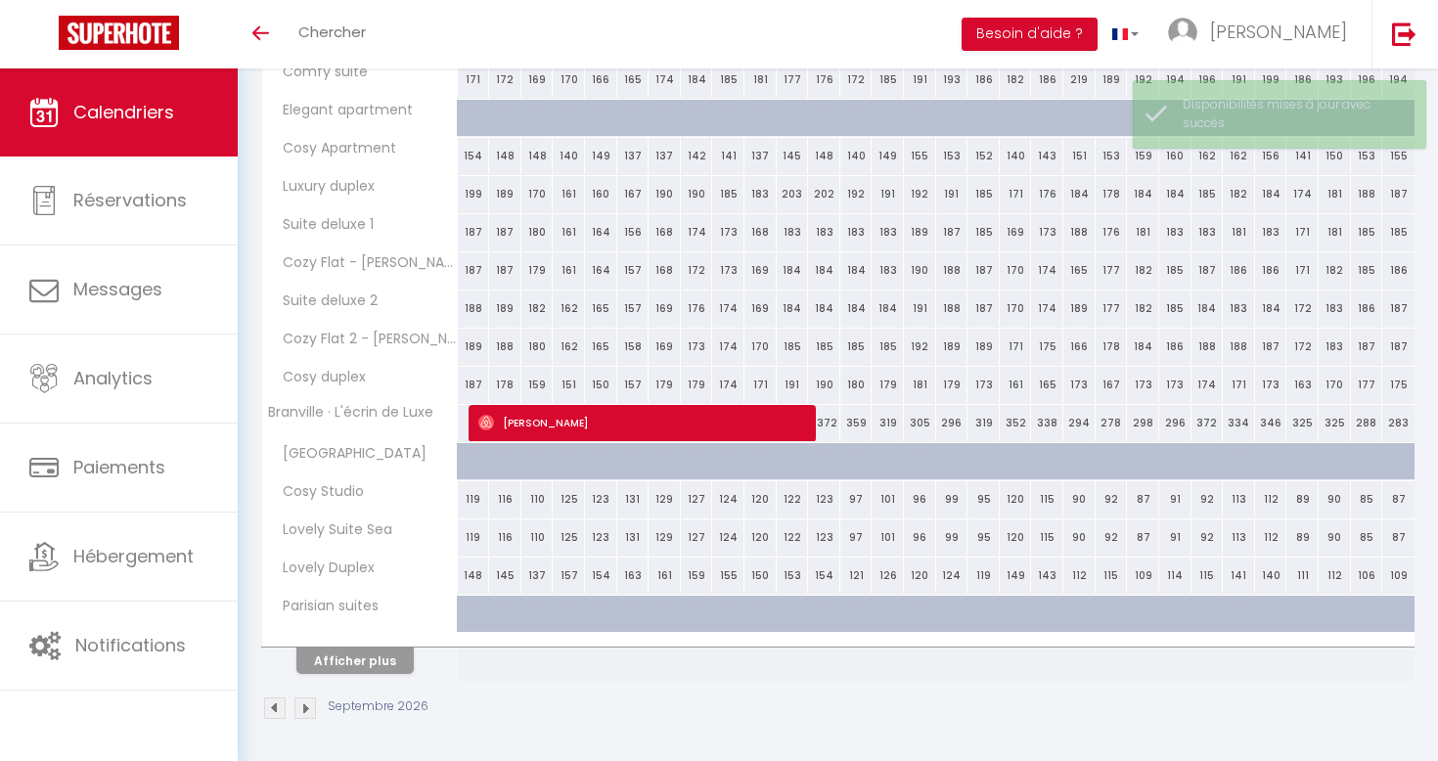
click at [307, 708] on img at bounding box center [306, 709] width 22 height 22
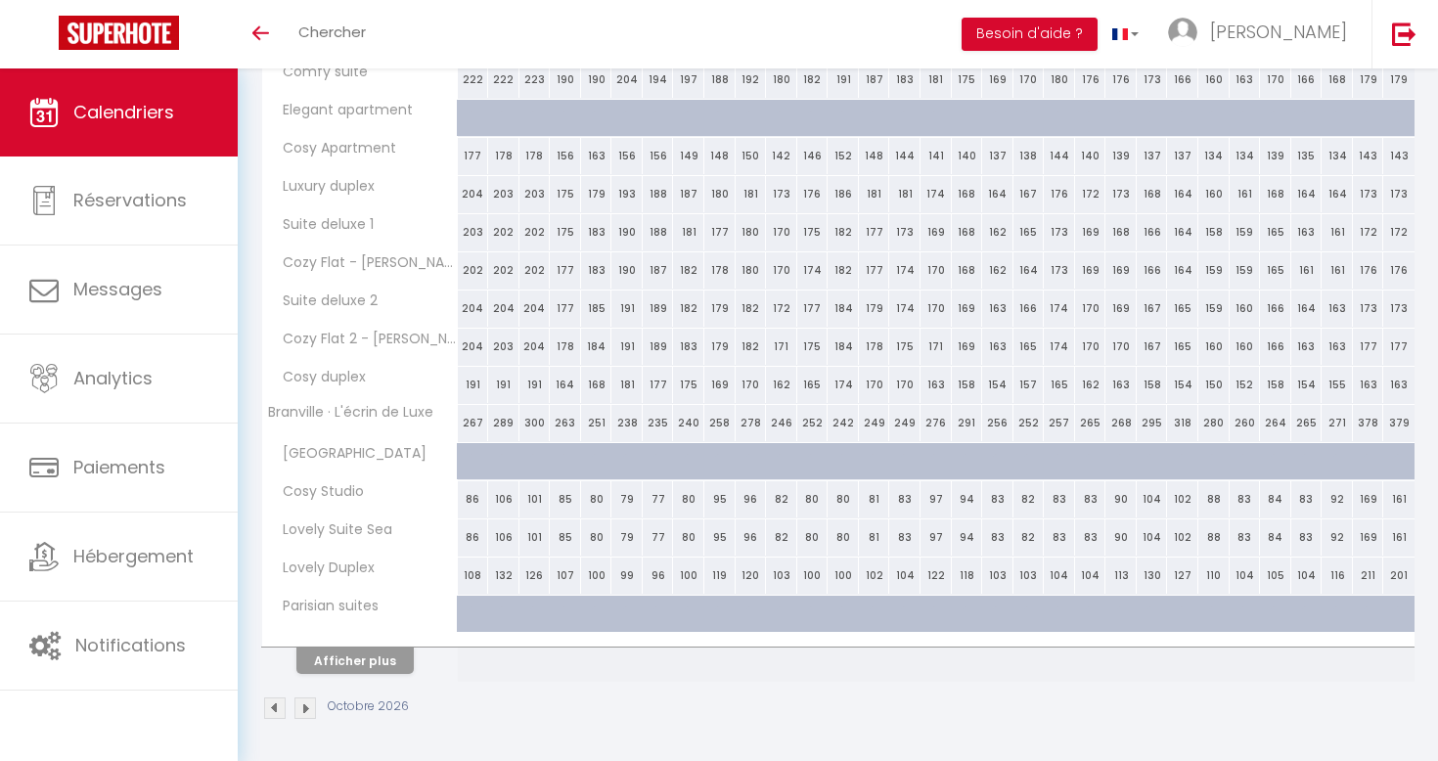
click at [304, 704] on img at bounding box center [306, 709] width 22 height 22
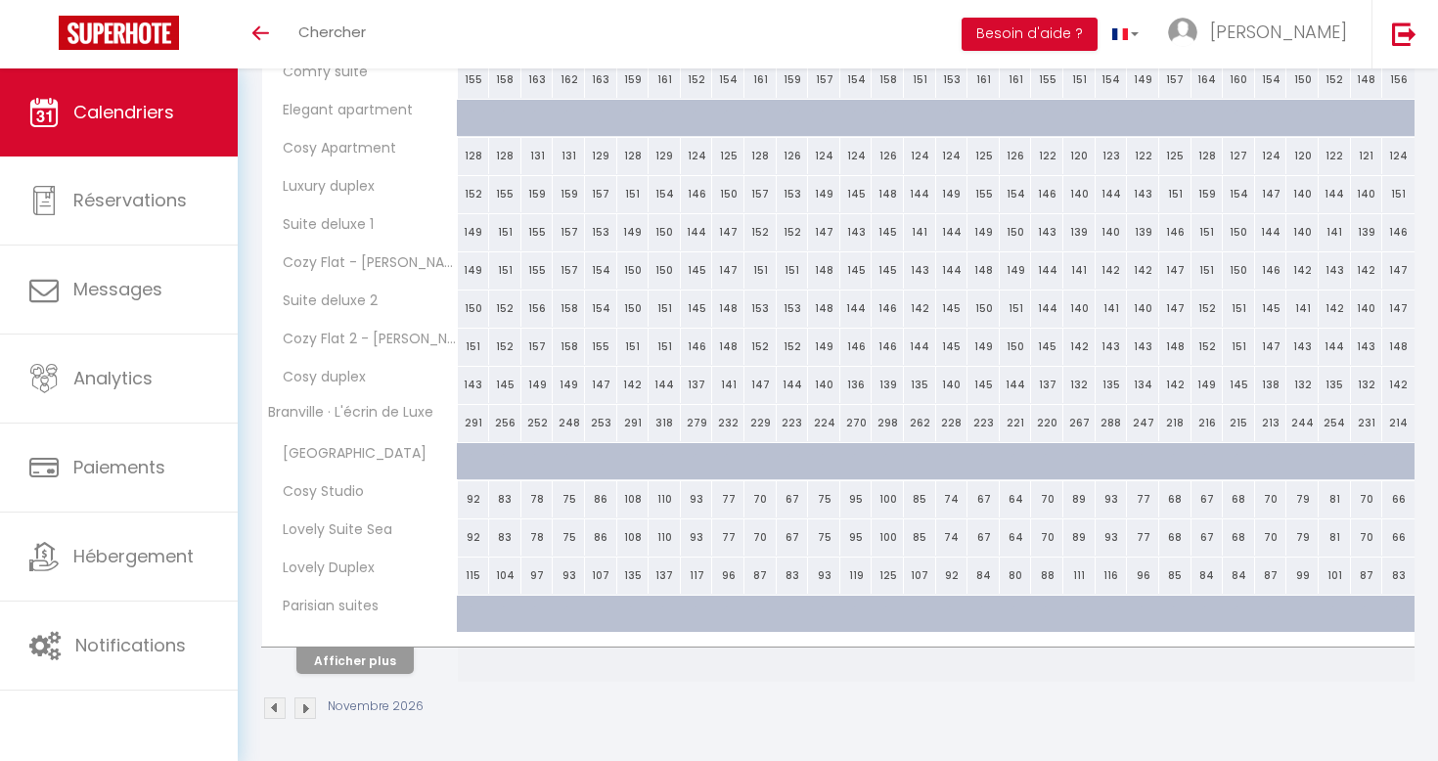
click at [307, 701] on img at bounding box center [306, 709] width 22 height 22
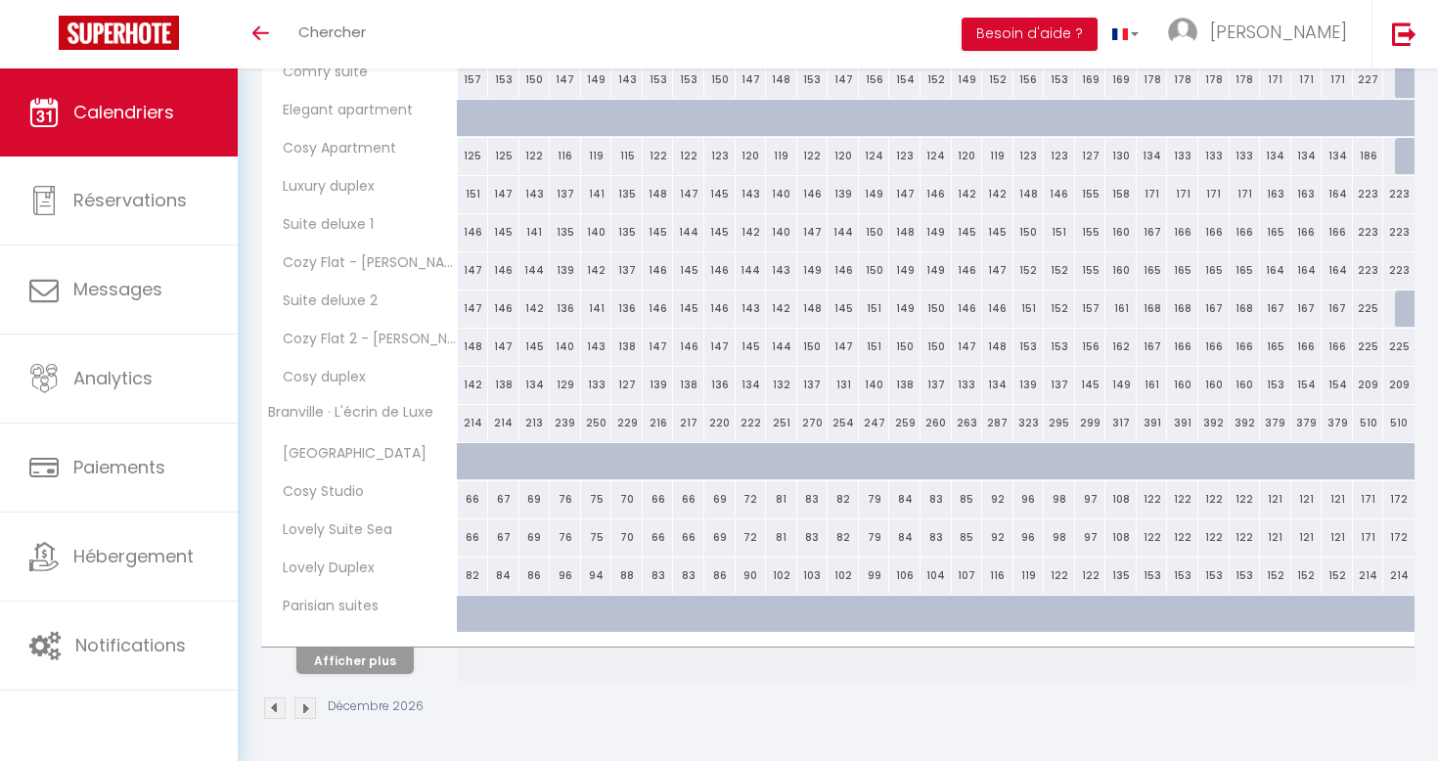
click at [308, 705] on img at bounding box center [306, 709] width 22 height 22
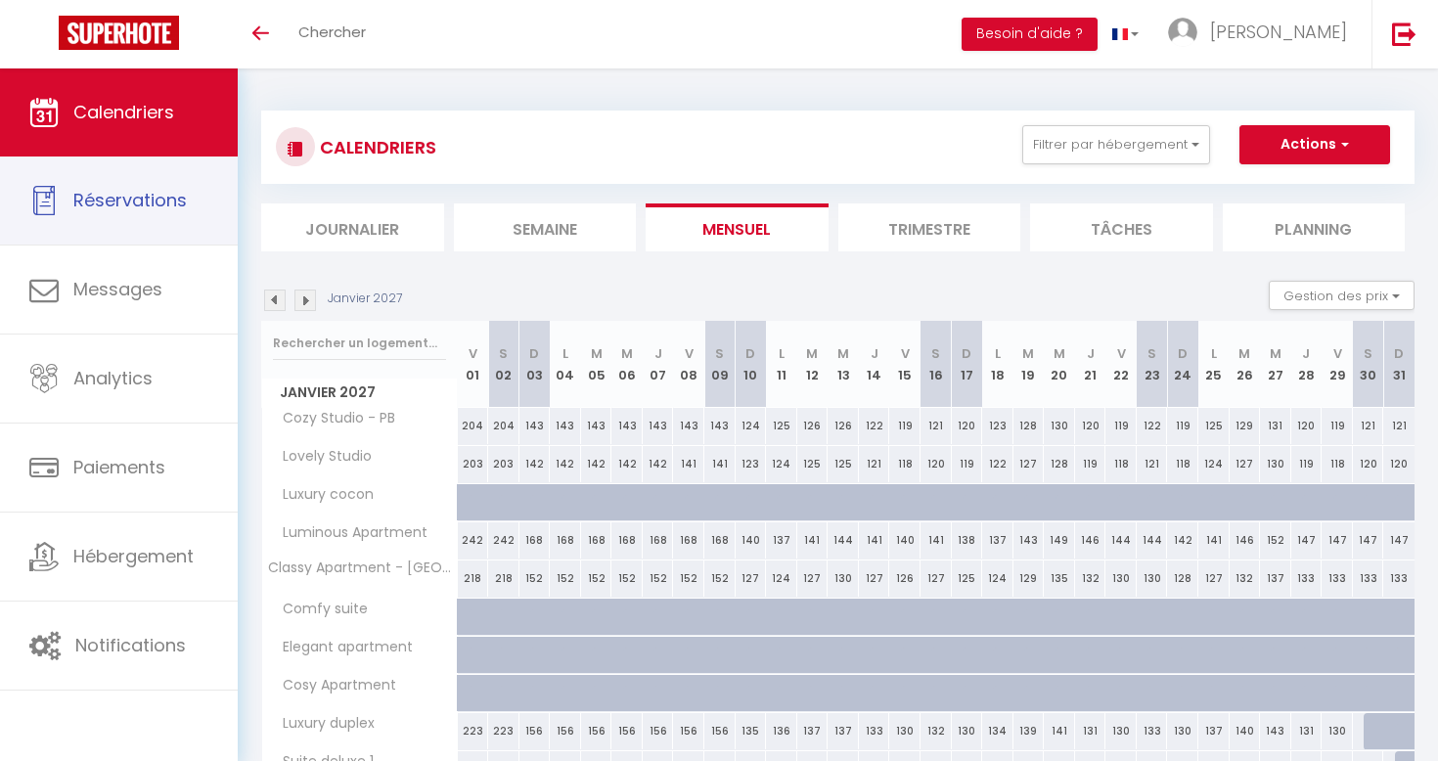
scroll to position [-1, 0]
click at [160, 107] on span "Calendriers" at bounding box center [123, 112] width 101 height 24
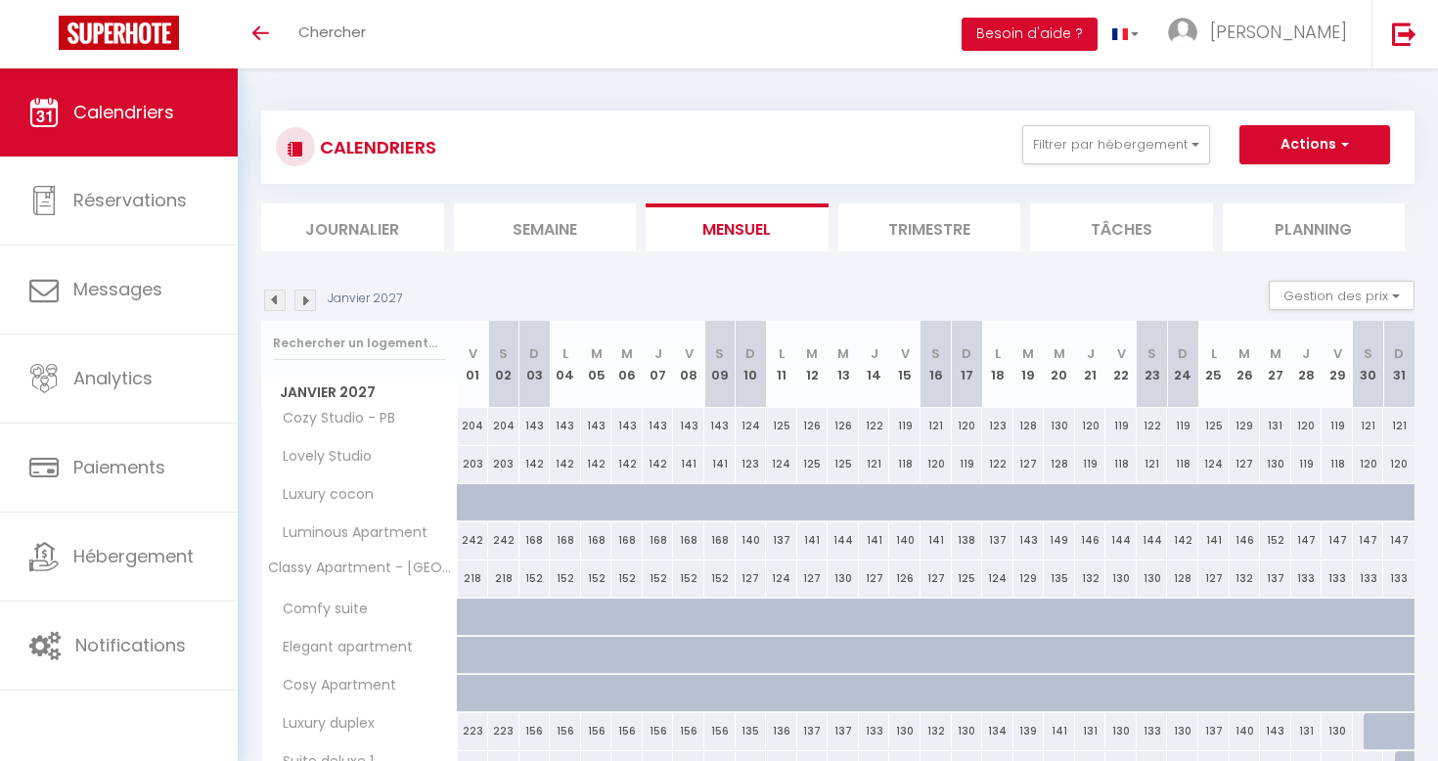
scroll to position [0, 0]
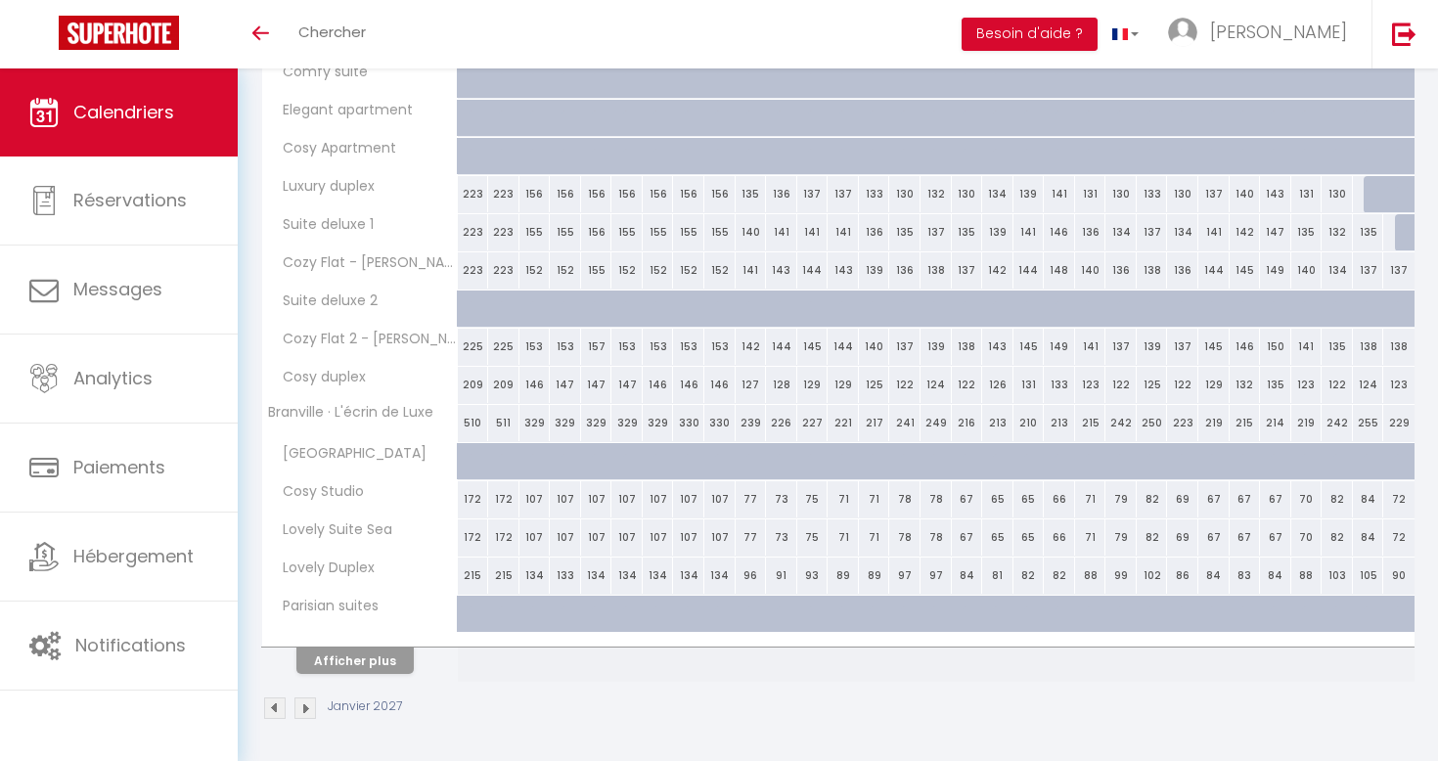
click at [272, 700] on img at bounding box center [275, 709] width 22 height 22
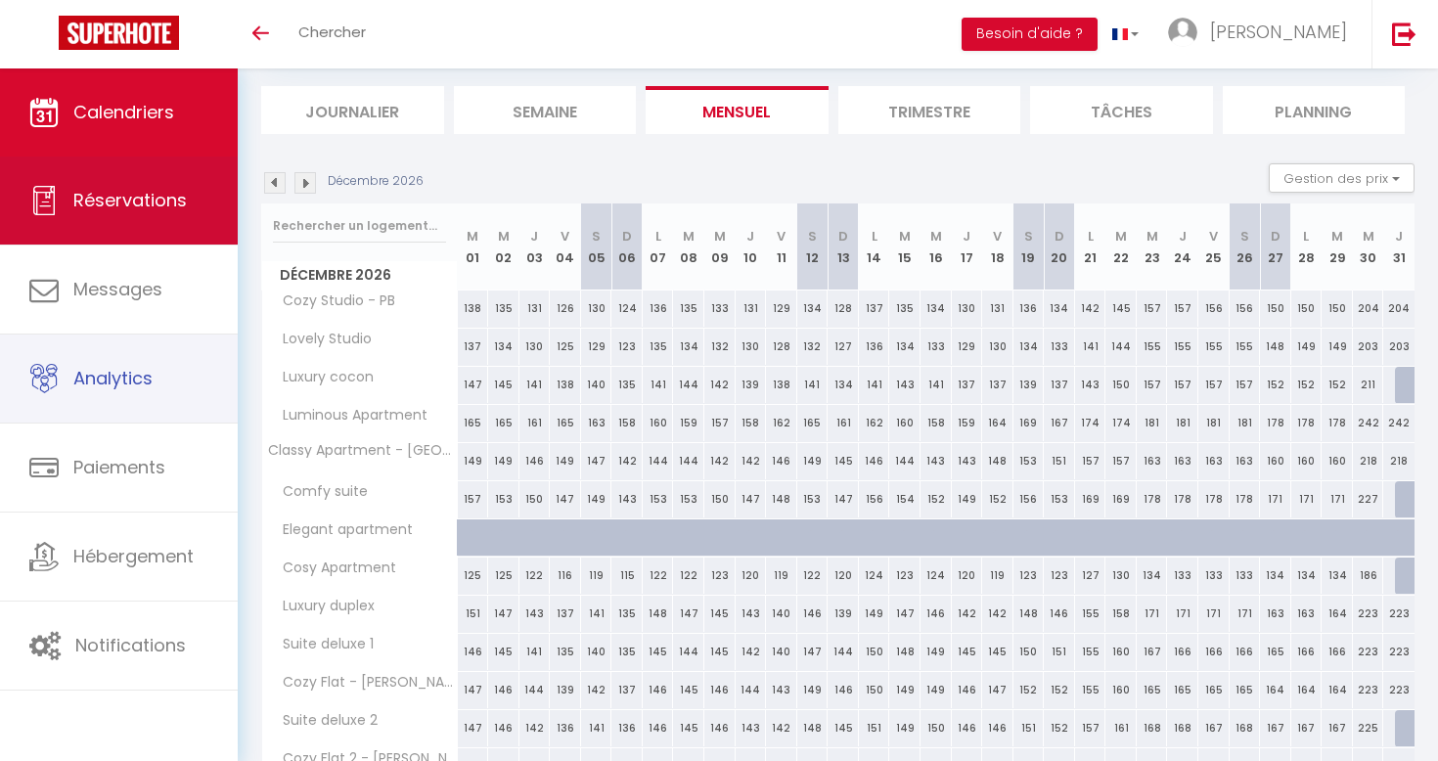
scroll to position [122, 0]
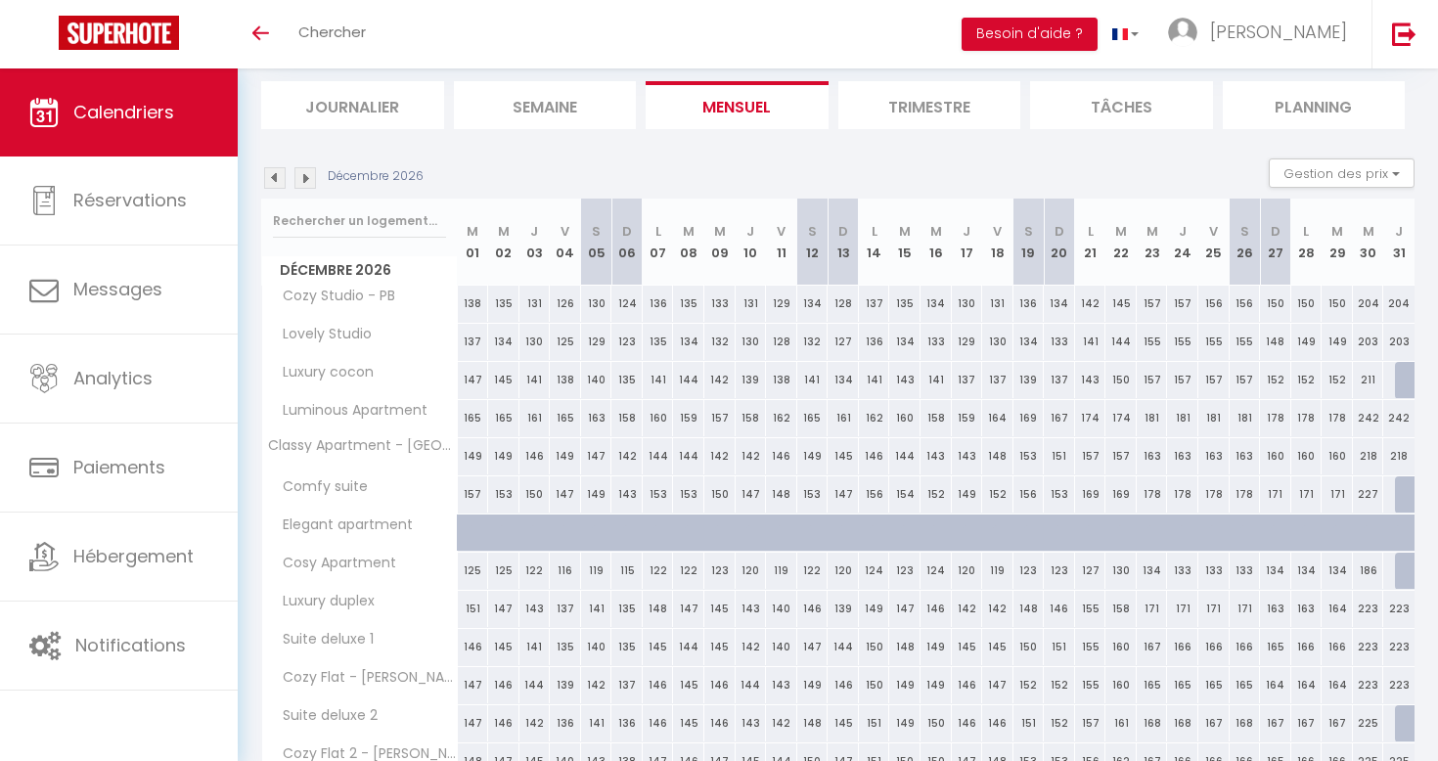
click at [117, 119] on span "Calendriers" at bounding box center [123, 112] width 101 height 24
click at [339, 117] on li "Journalier" at bounding box center [352, 105] width 183 height 48
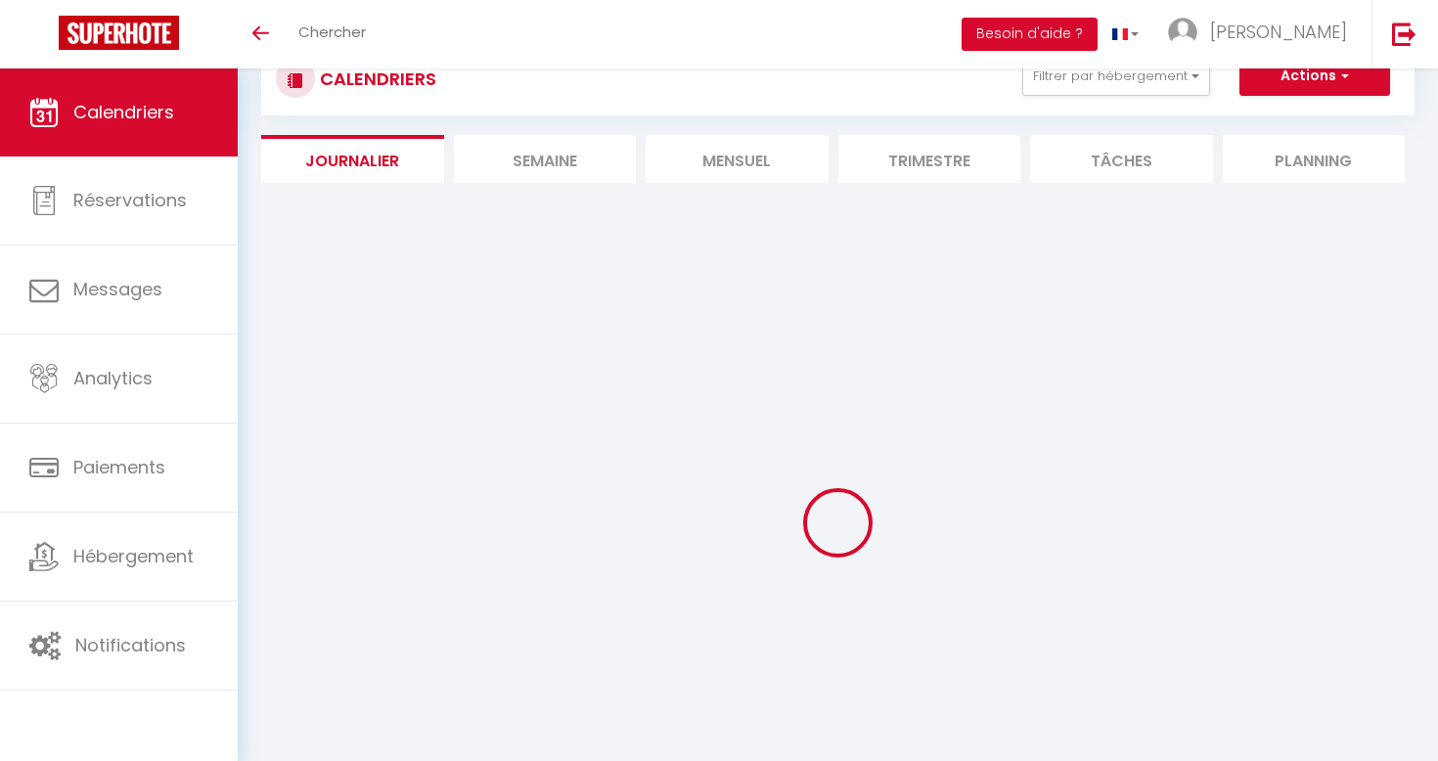
click at [710, 159] on li "Mensuel" at bounding box center [737, 159] width 183 height 48
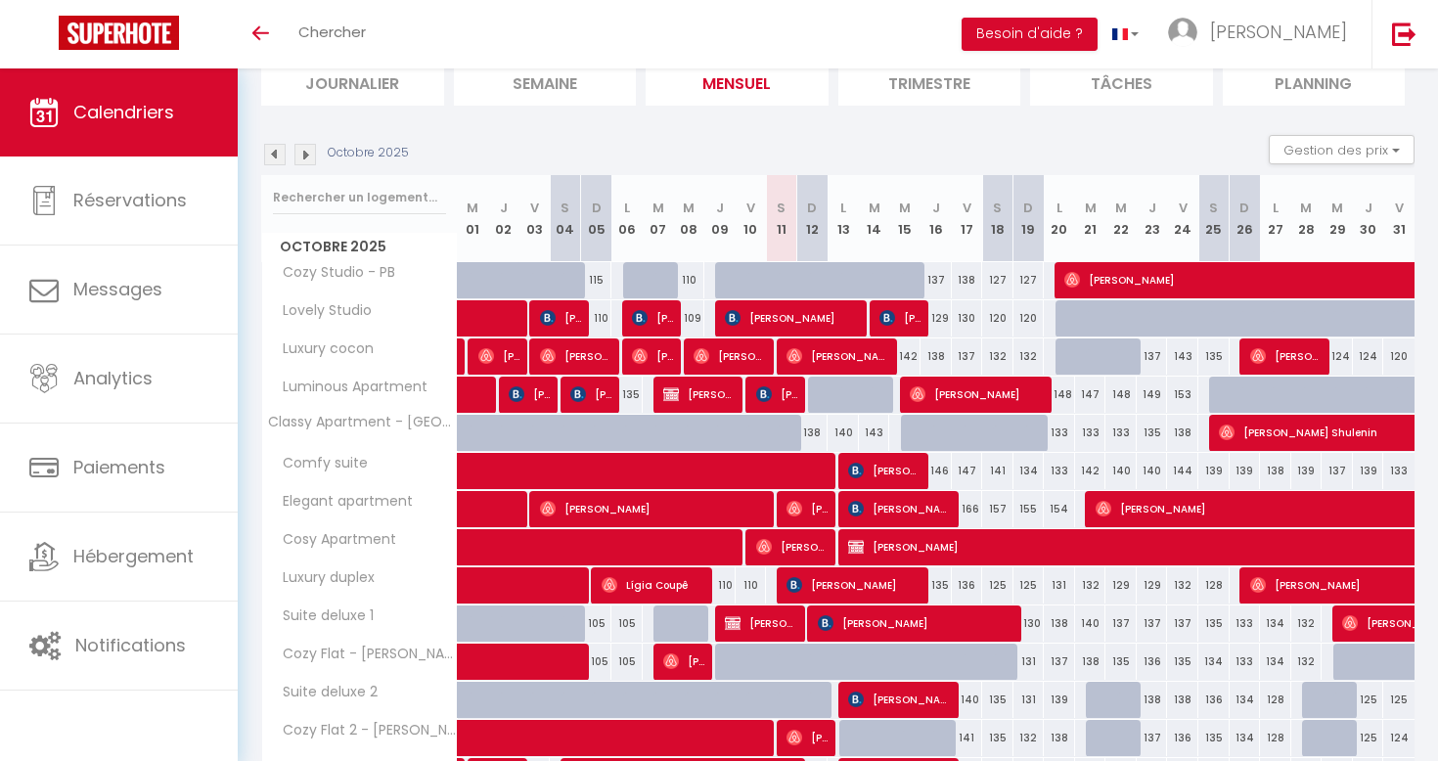
scroll to position [223, 0]
